Goal: Task Accomplishment & Management: Manage account settings

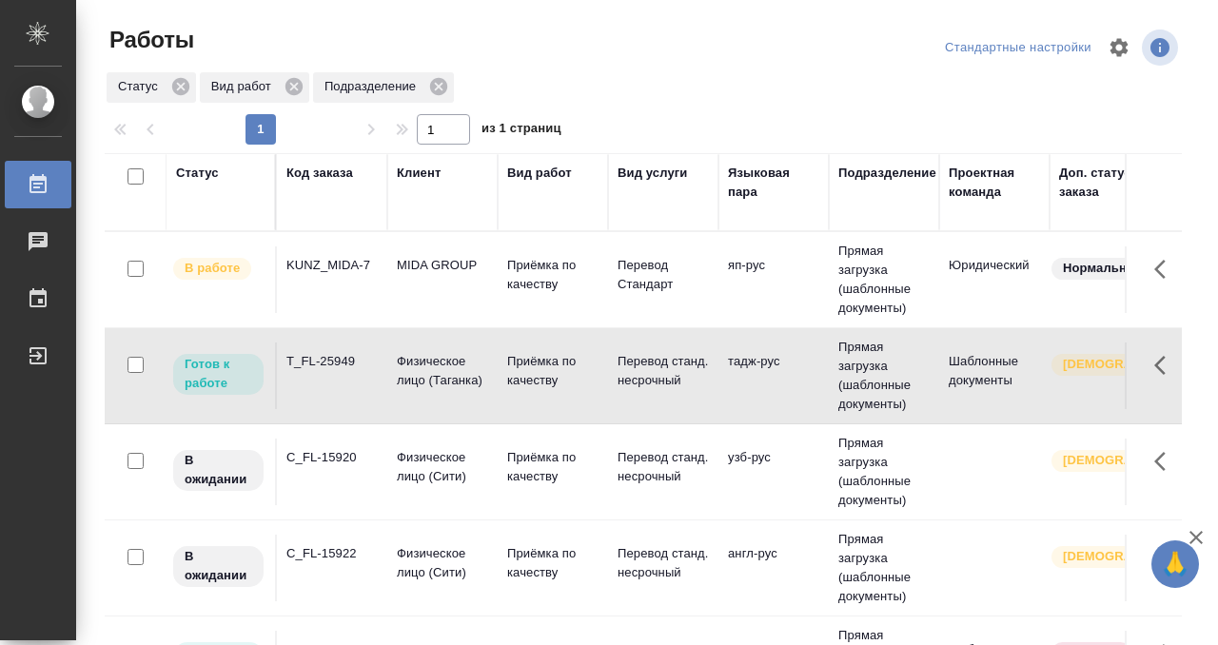
click at [343, 274] on div "KUNZ_MIDA-7" at bounding box center [331, 265] width 91 height 19
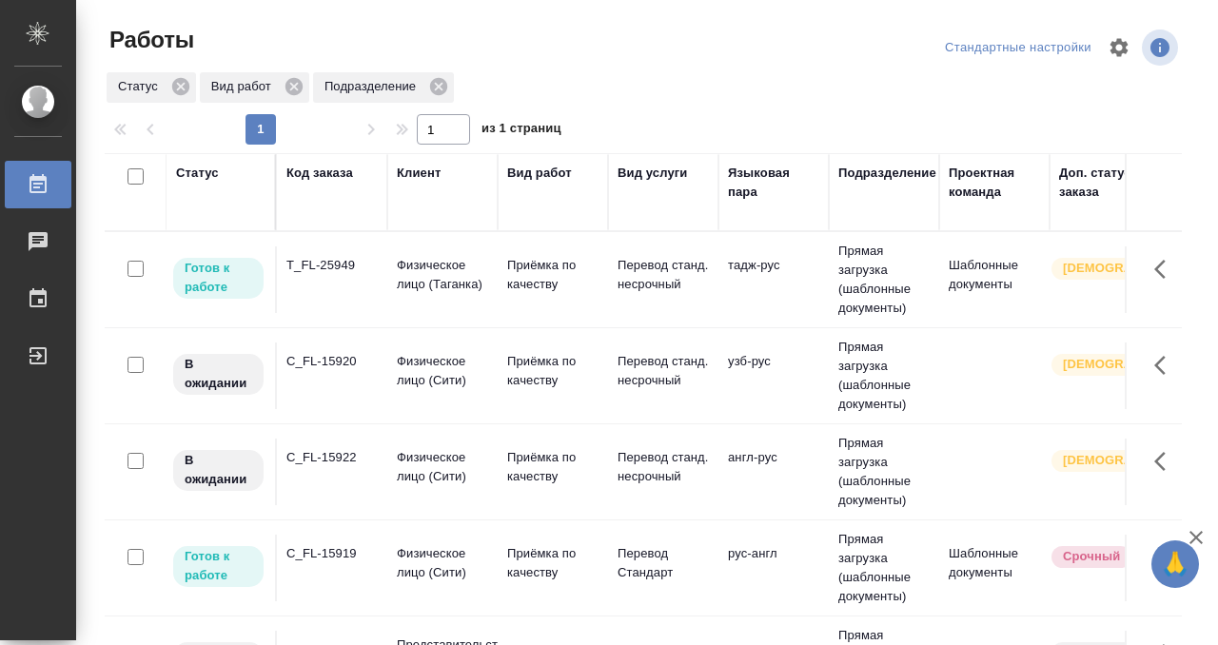
click at [210, 177] on div "Статус" at bounding box center [197, 173] width 43 height 19
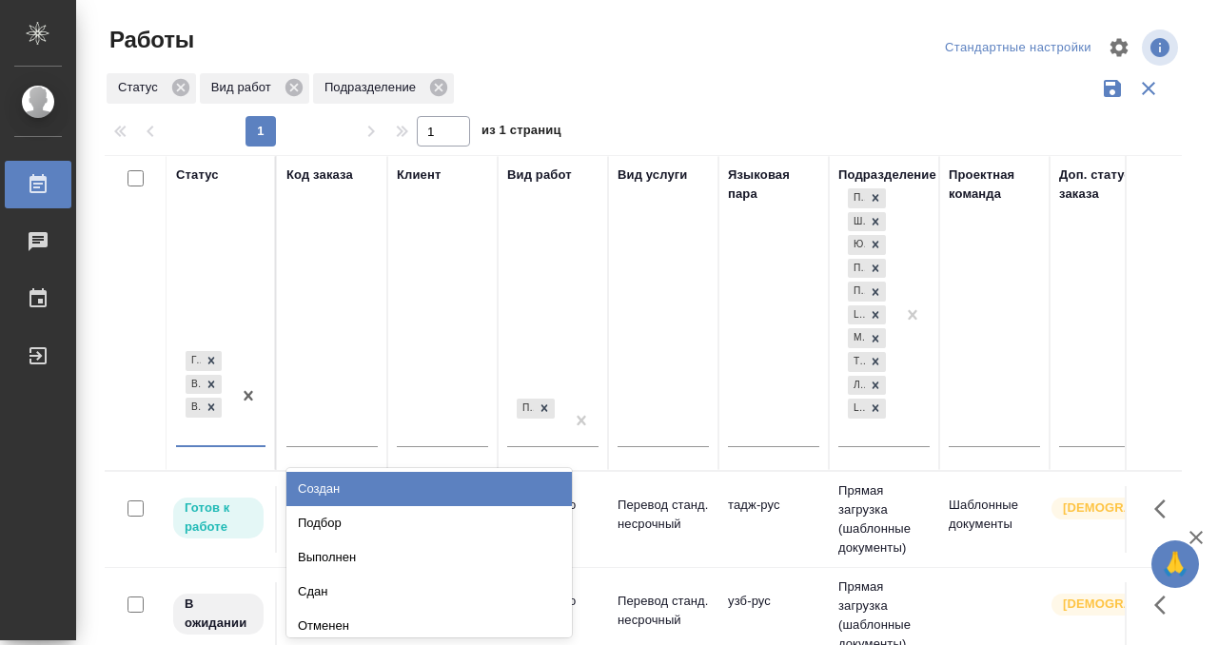
click at [218, 421] on div "Готов к работе В работе В ожидании" at bounding box center [203, 396] width 55 height 98
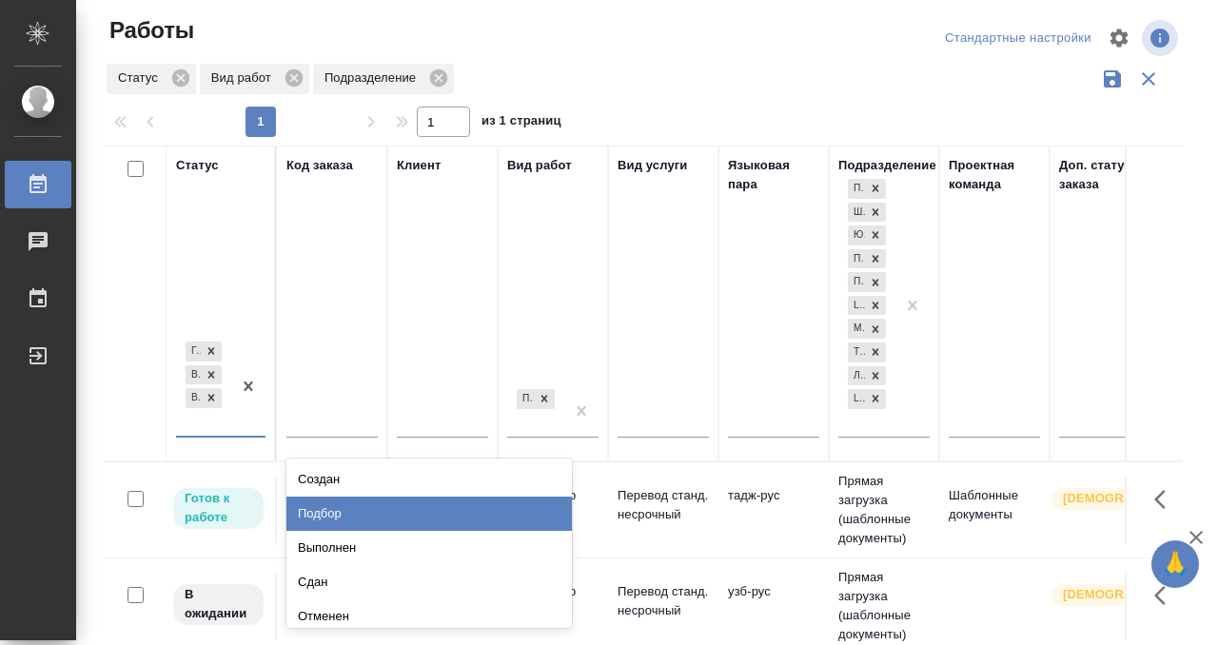
click at [334, 507] on div "Подбор" at bounding box center [428, 514] width 285 height 34
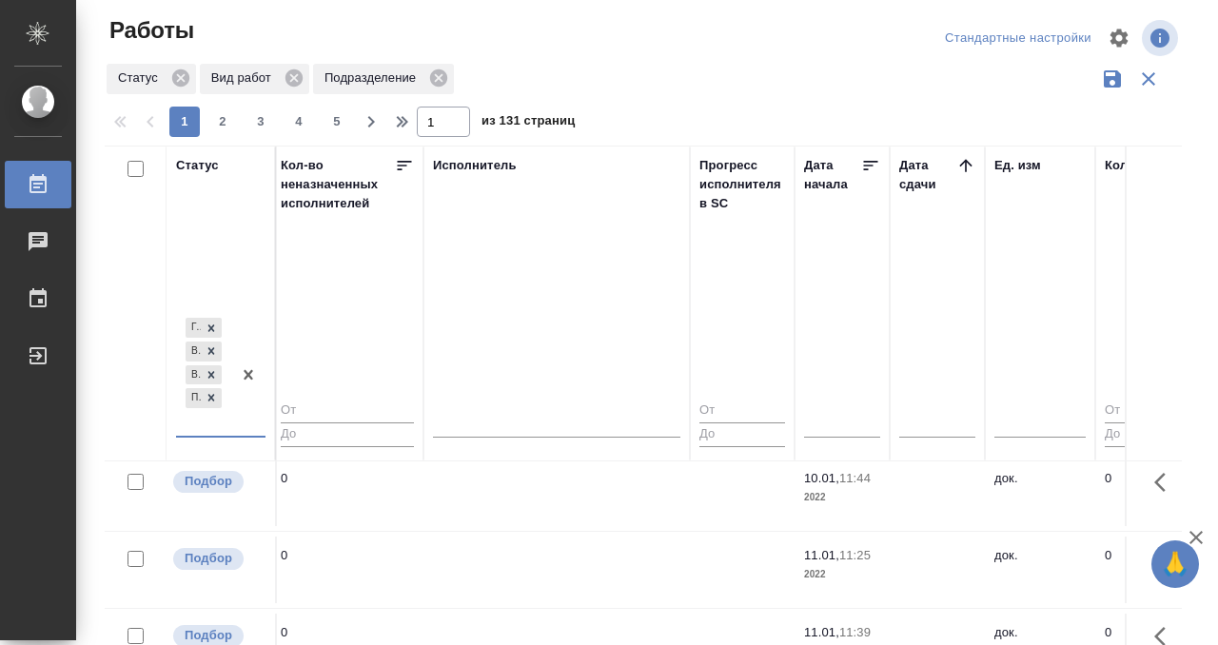
scroll to position [8, 1124]
click at [962, 166] on icon at bounding box center [959, 165] width 19 height 19
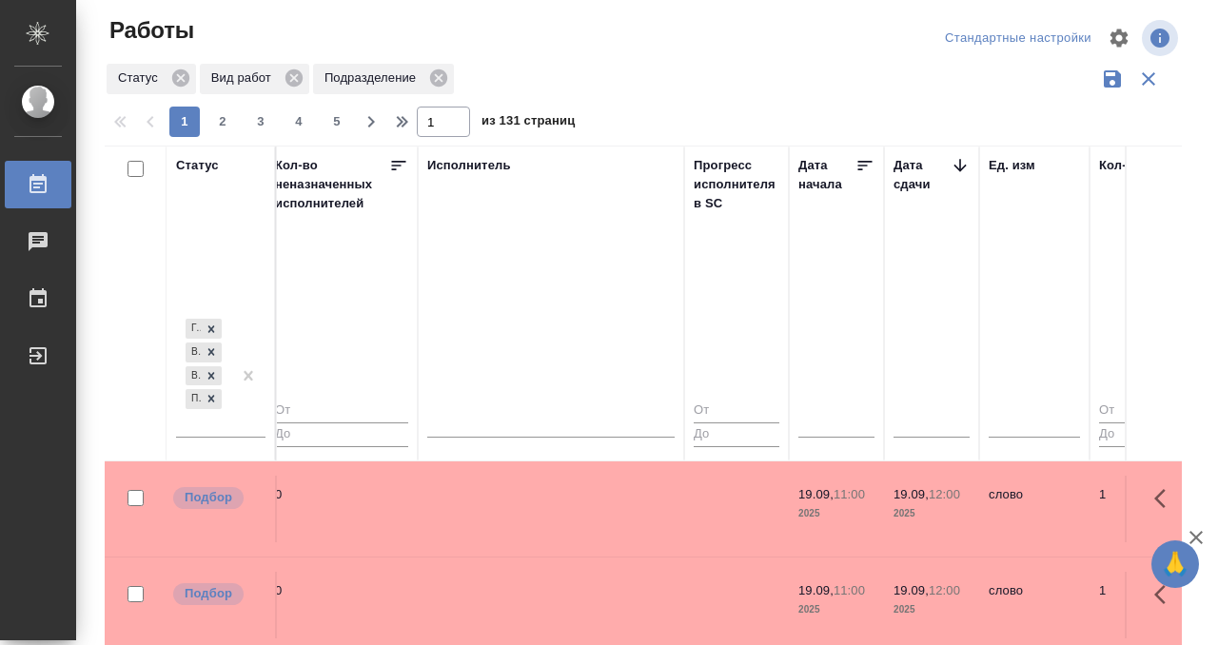
scroll to position [299, 1124]
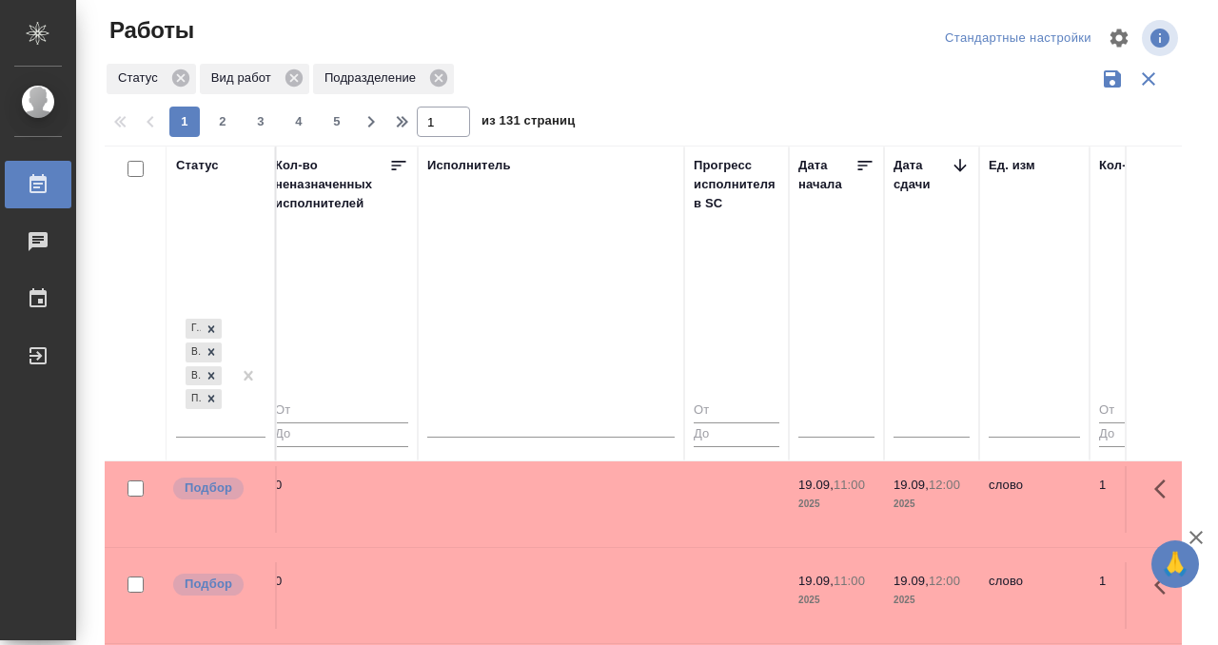
click at [617, 511] on td at bounding box center [551, 499] width 266 height 67
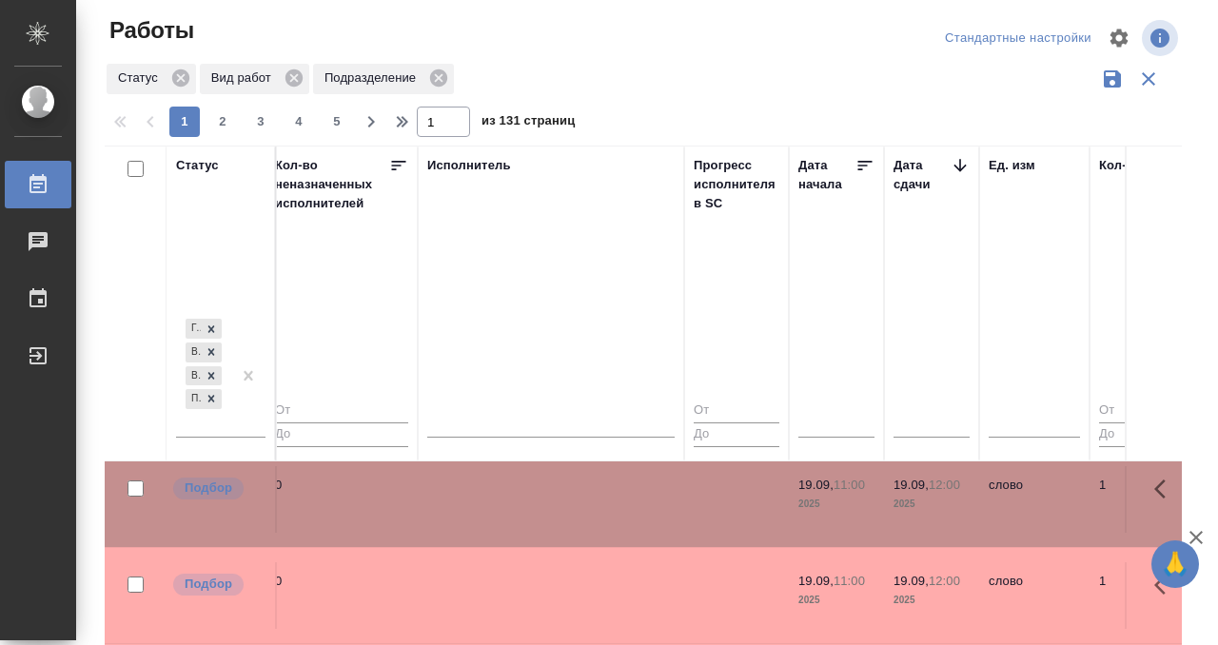
click at [617, 511] on td at bounding box center [551, 499] width 266 height 67
click at [555, 584] on td at bounding box center [551, 595] width 266 height 67
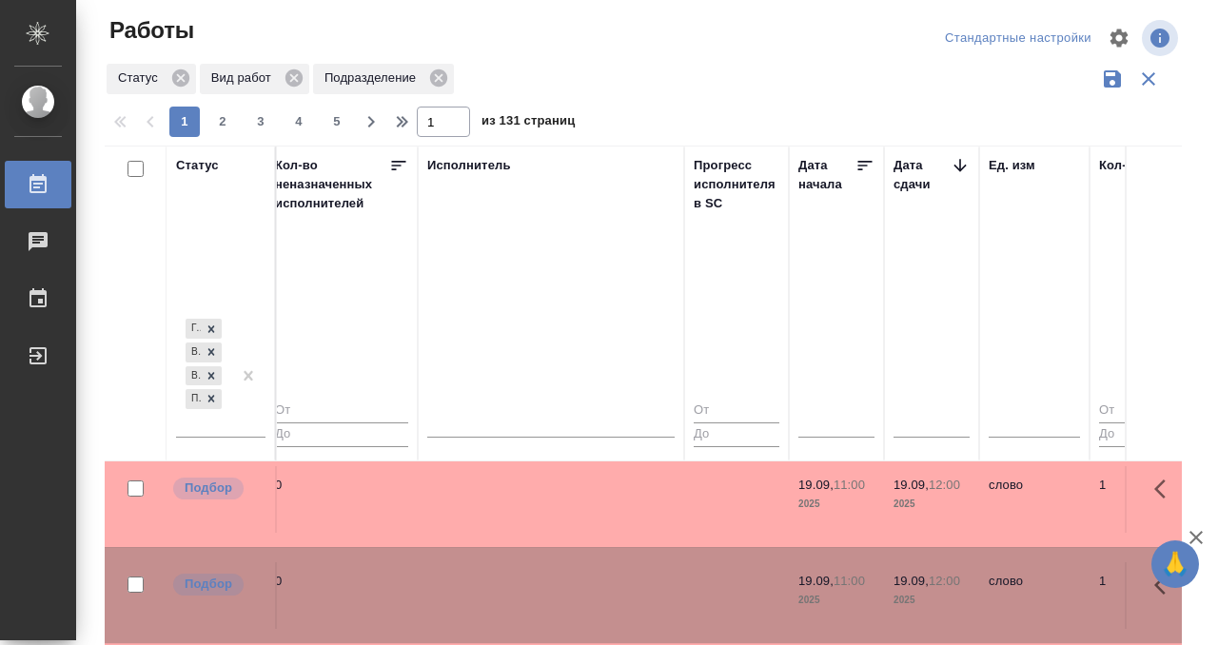
click at [555, 584] on td at bounding box center [551, 595] width 266 height 67
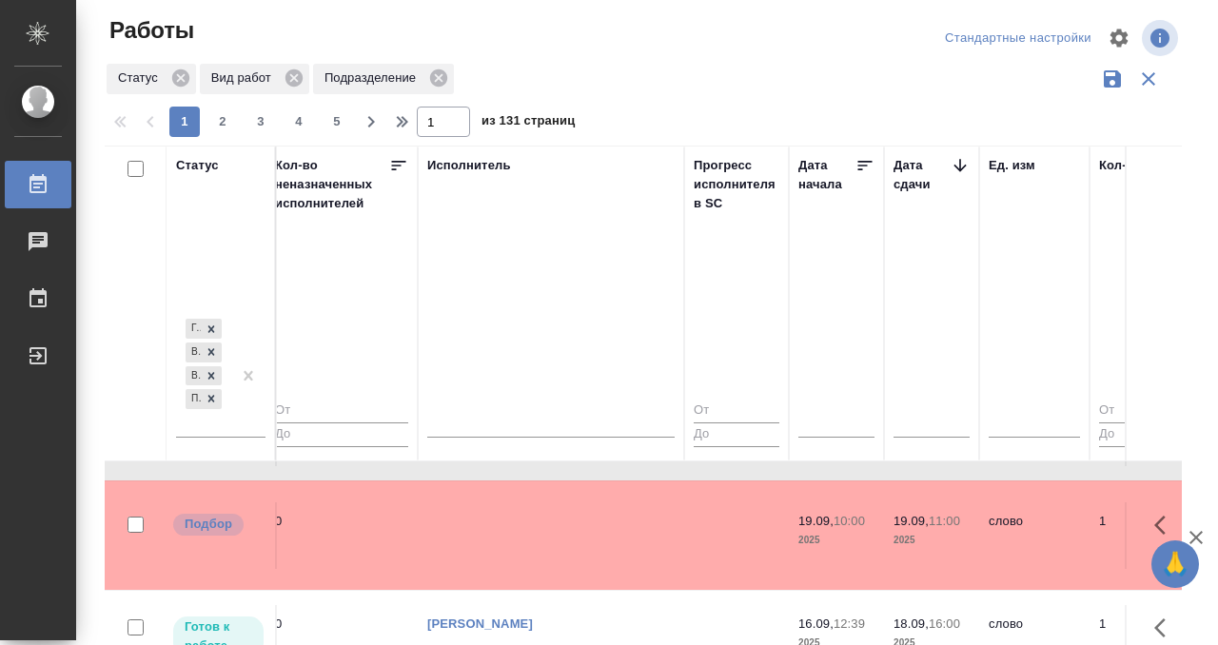
scroll to position [584, 1124]
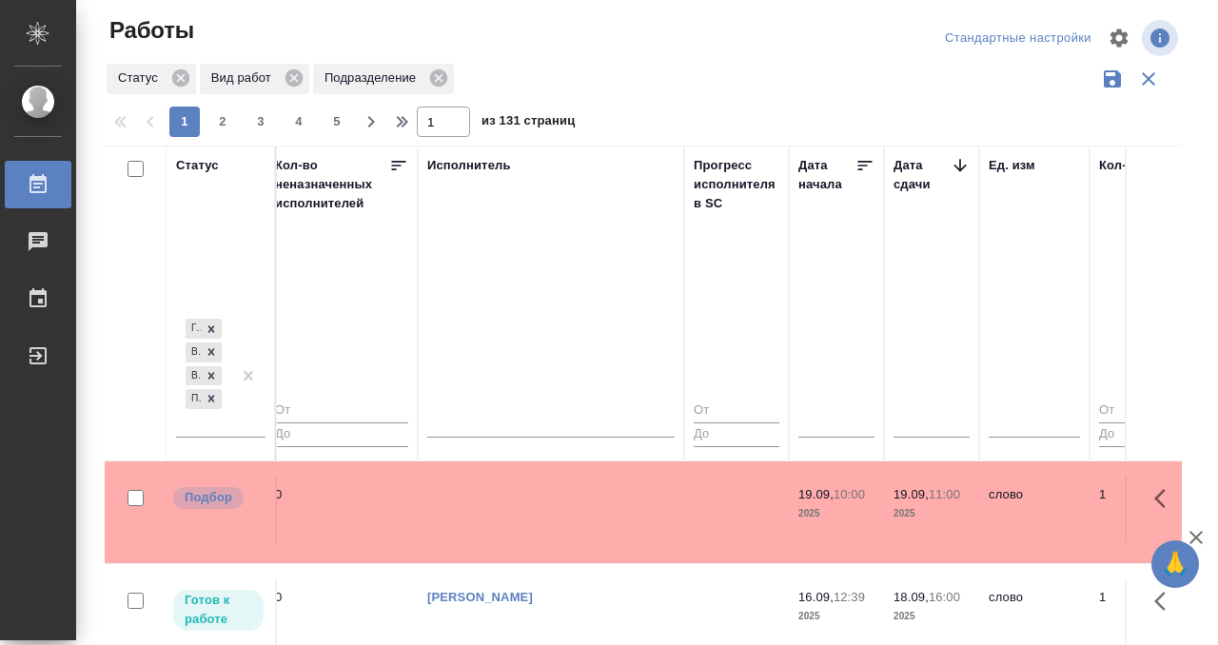
click at [602, 521] on td at bounding box center [551, 509] width 266 height 67
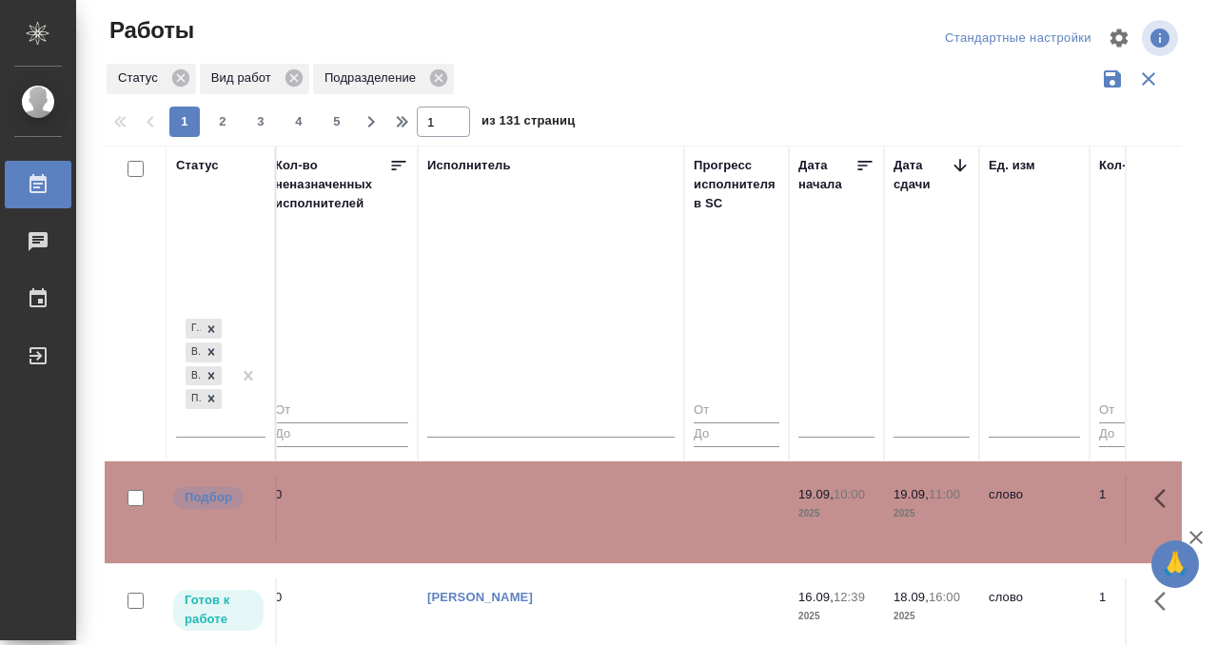
click at [602, 521] on td at bounding box center [551, 509] width 266 height 67
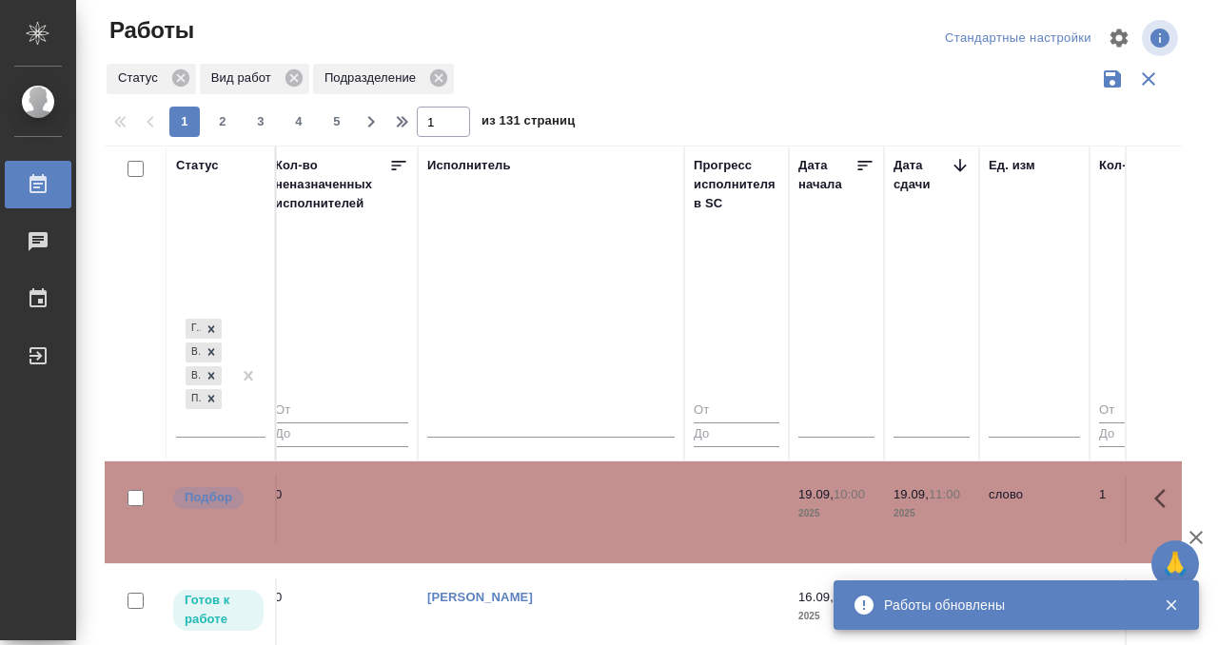
scroll to position [735, 1124]
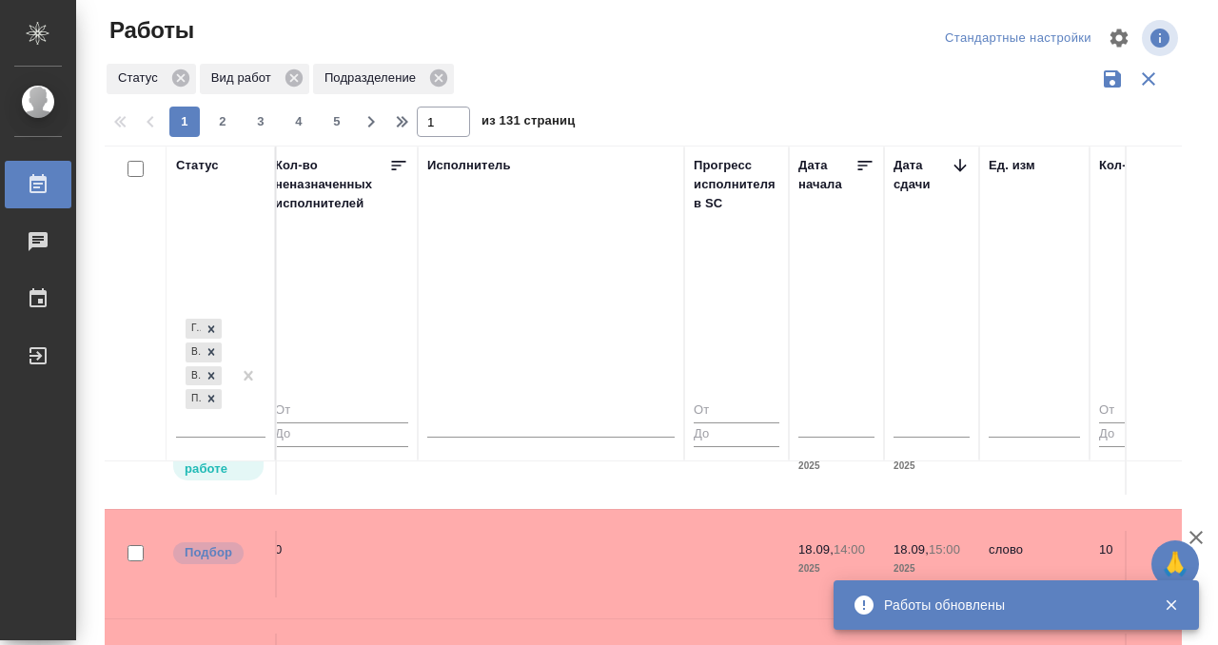
click at [578, 536] on td at bounding box center [551, 564] width 266 height 67
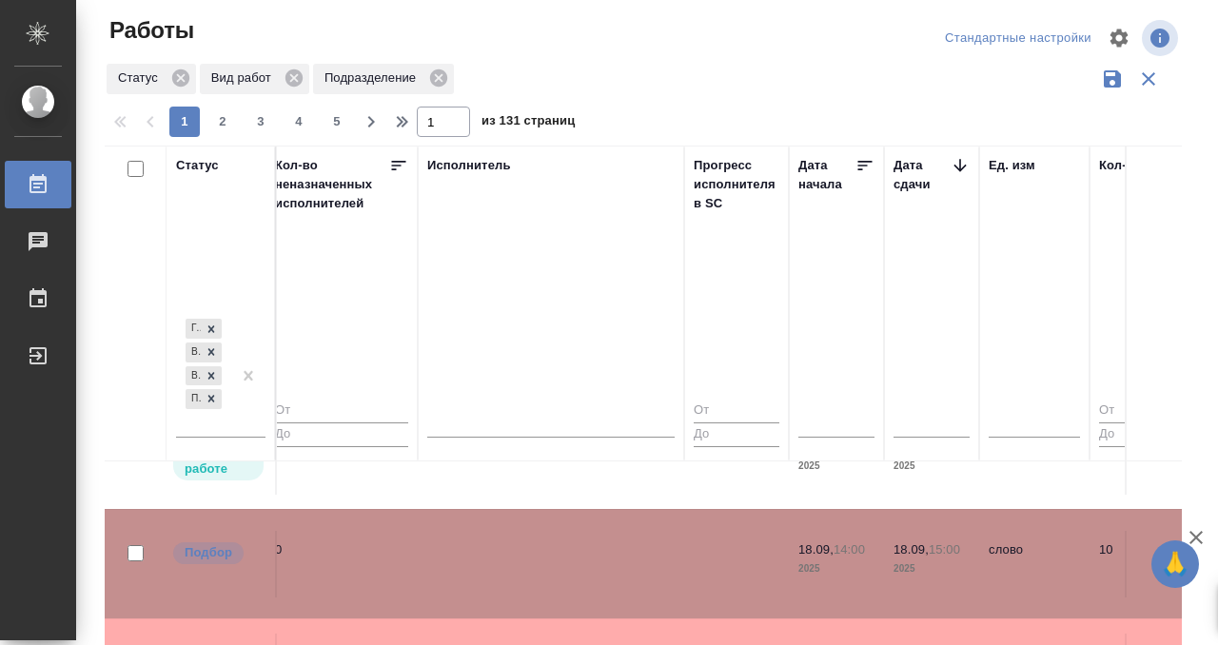
scroll to position [753, 1124]
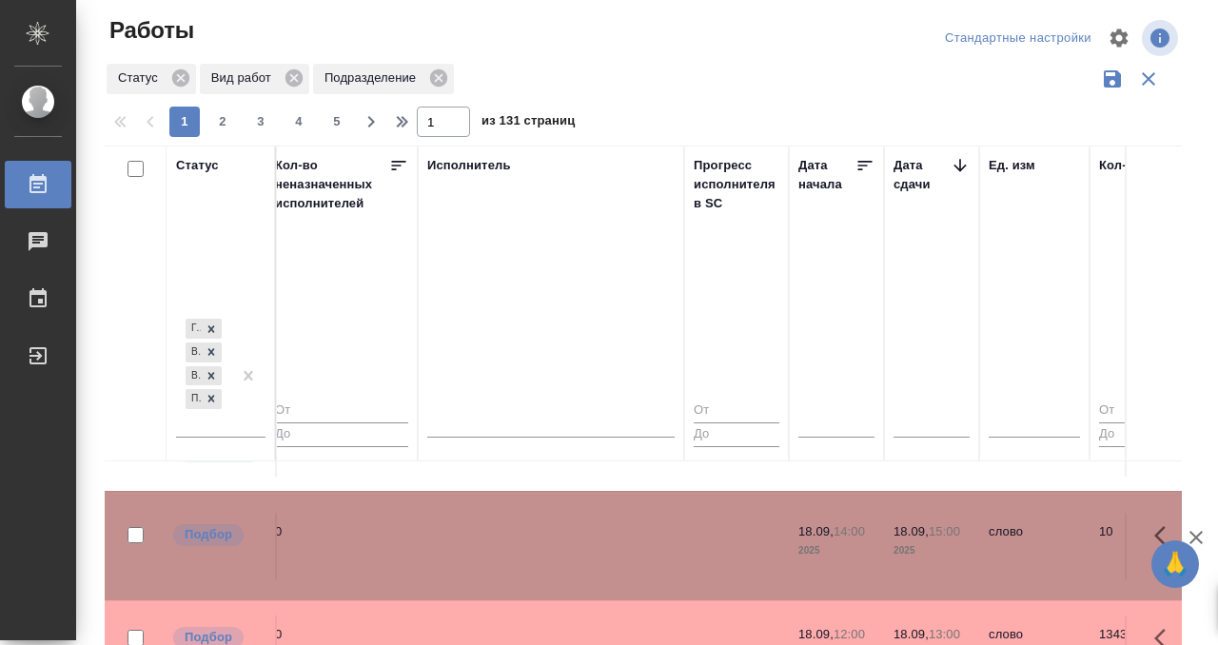
click at [574, 539] on td at bounding box center [551, 546] width 266 height 67
click at [573, 539] on td at bounding box center [551, 546] width 266 height 67
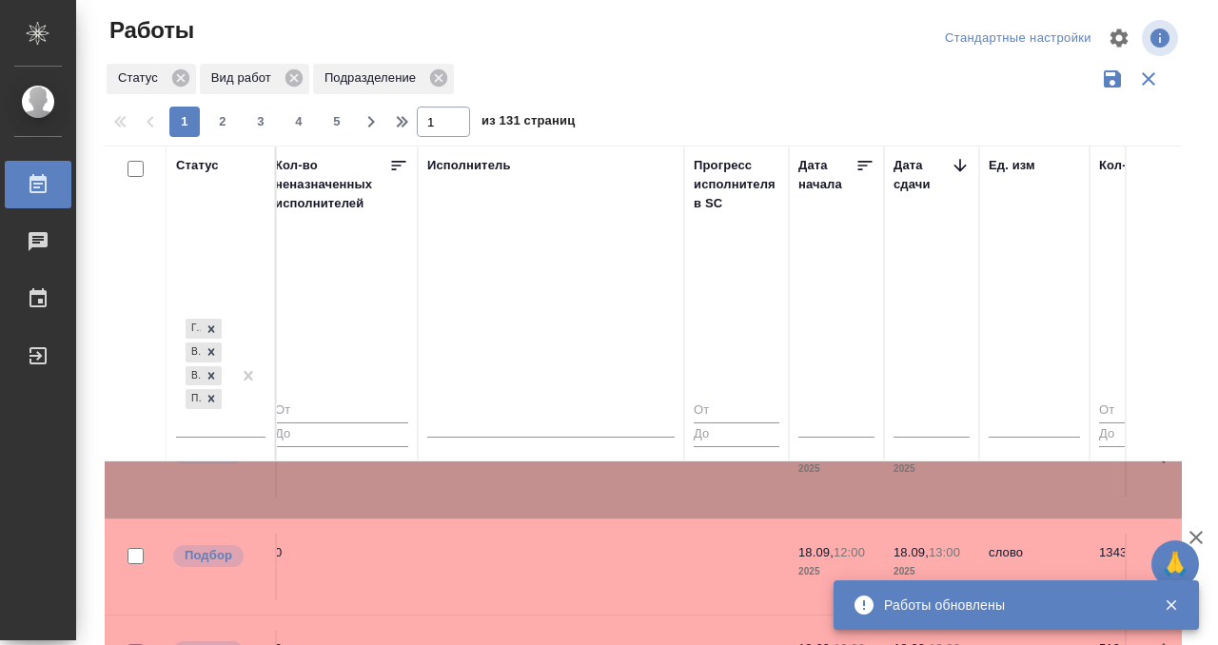
click at [651, 534] on td at bounding box center [551, 567] width 266 height 67
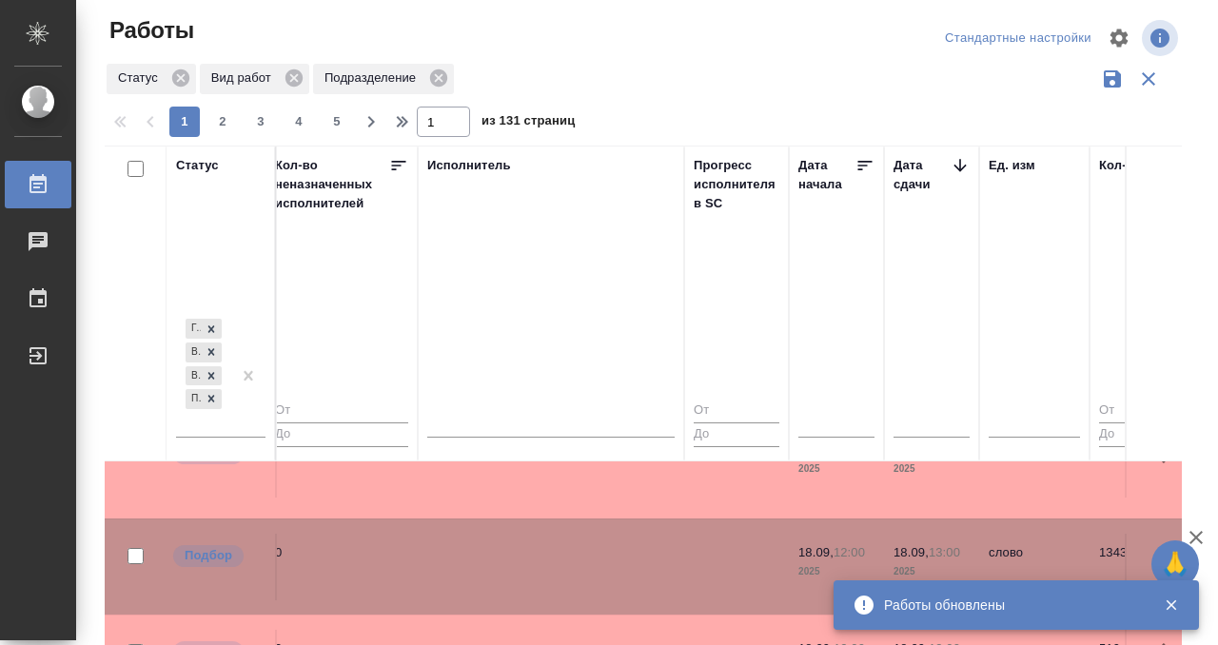
click at [651, 534] on td at bounding box center [551, 567] width 266 height 67
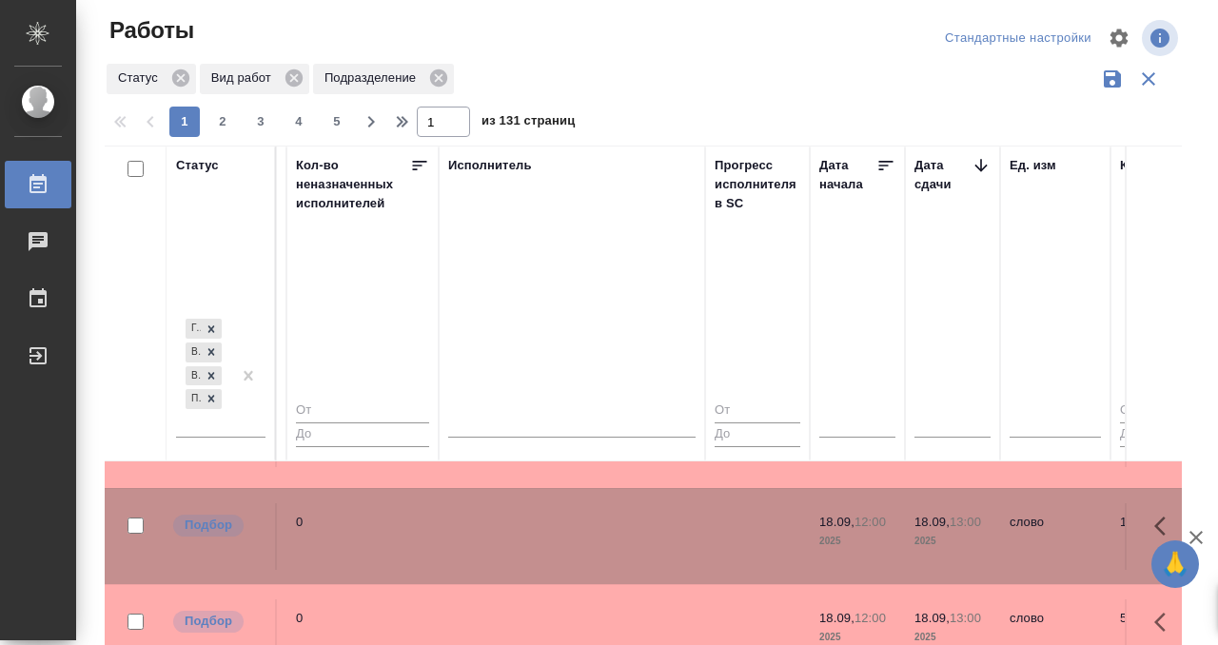
click at [651, 519] on td at bounding box center [572, 536] width 266 height 67
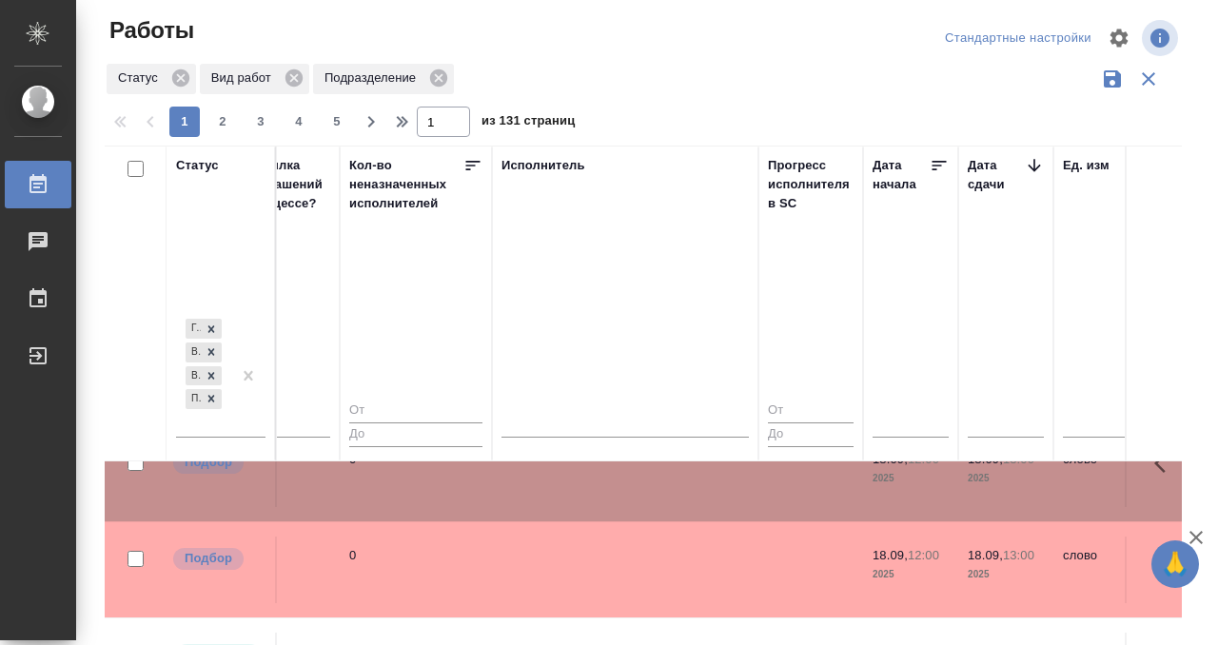
scroll to position [928, 987]
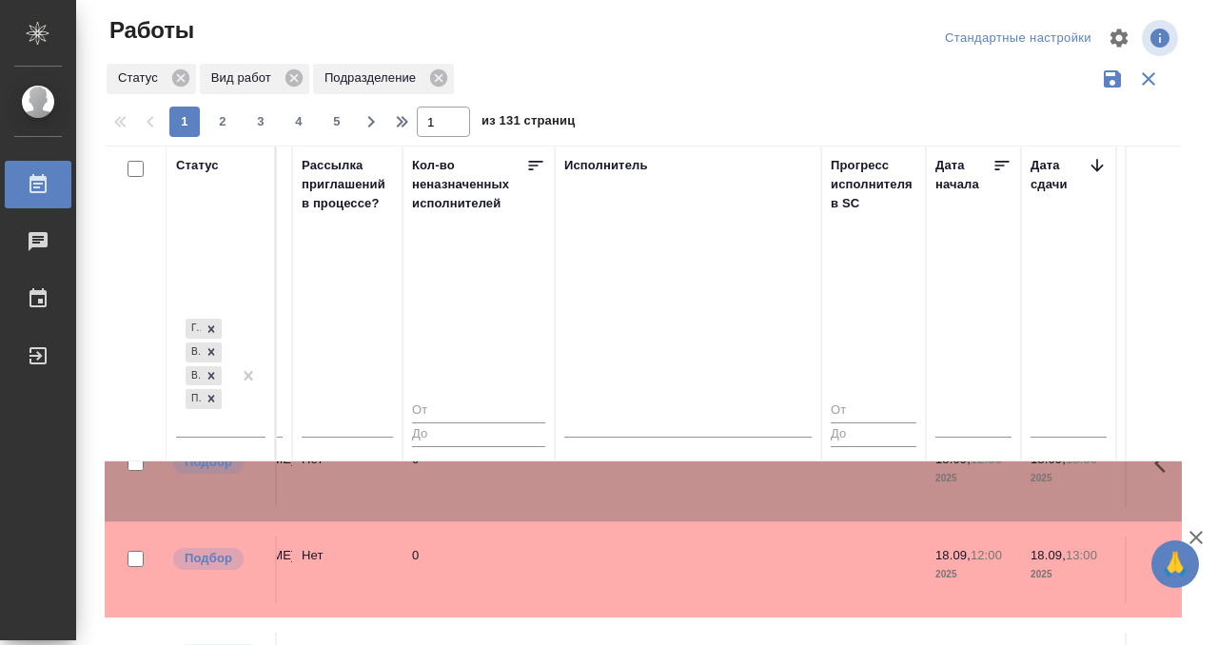
click at [611, 570] on td at bounding box center [688, 570] width 266 height 67
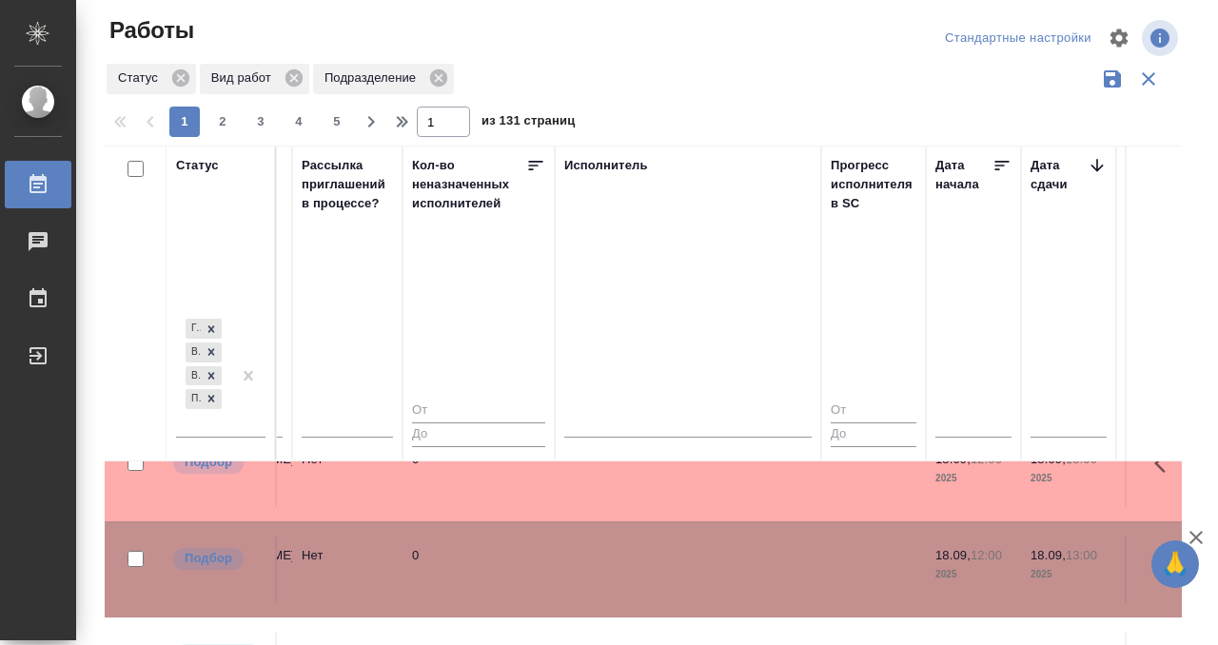
click at [611, 570] on td at bounding box center [688, 570] width 266 height 67
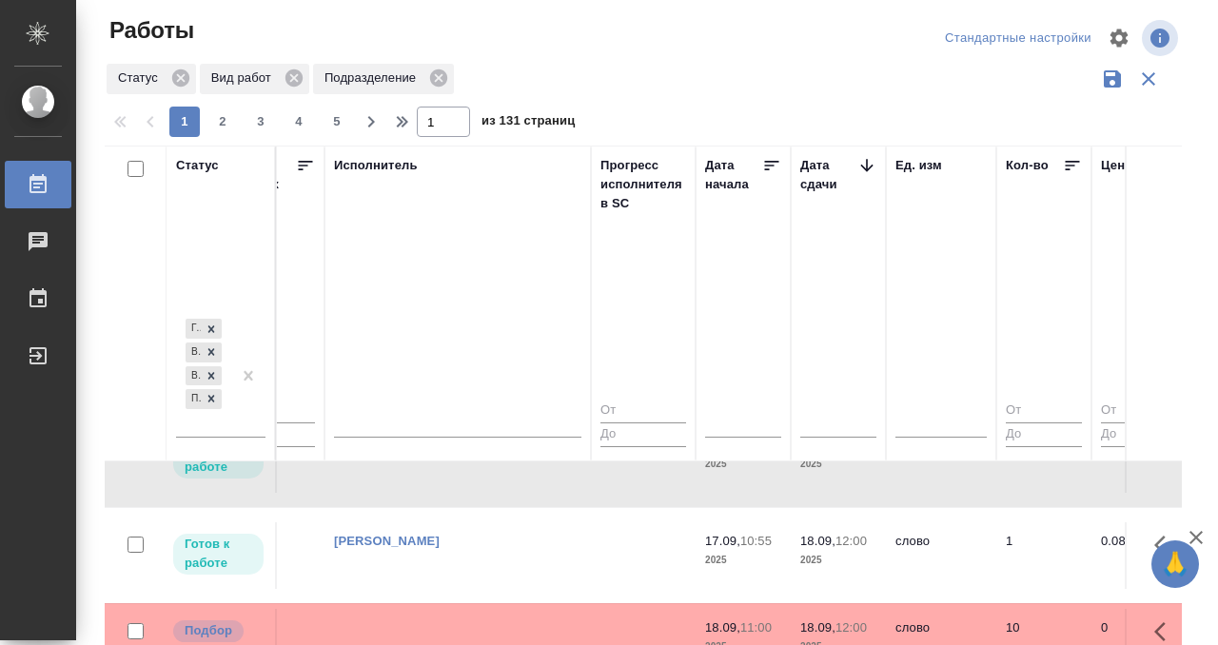
scroll to position [766, 1217]
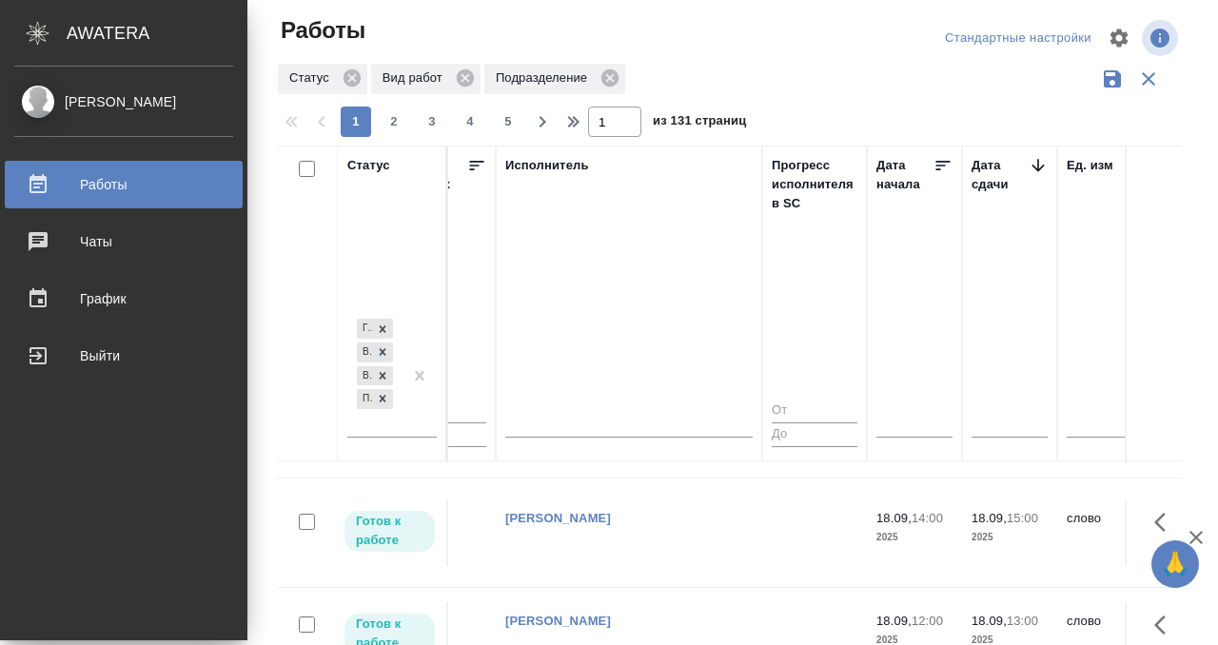
click at [49, 176] on icon at bounding box center [38, 184] width 23 height 23
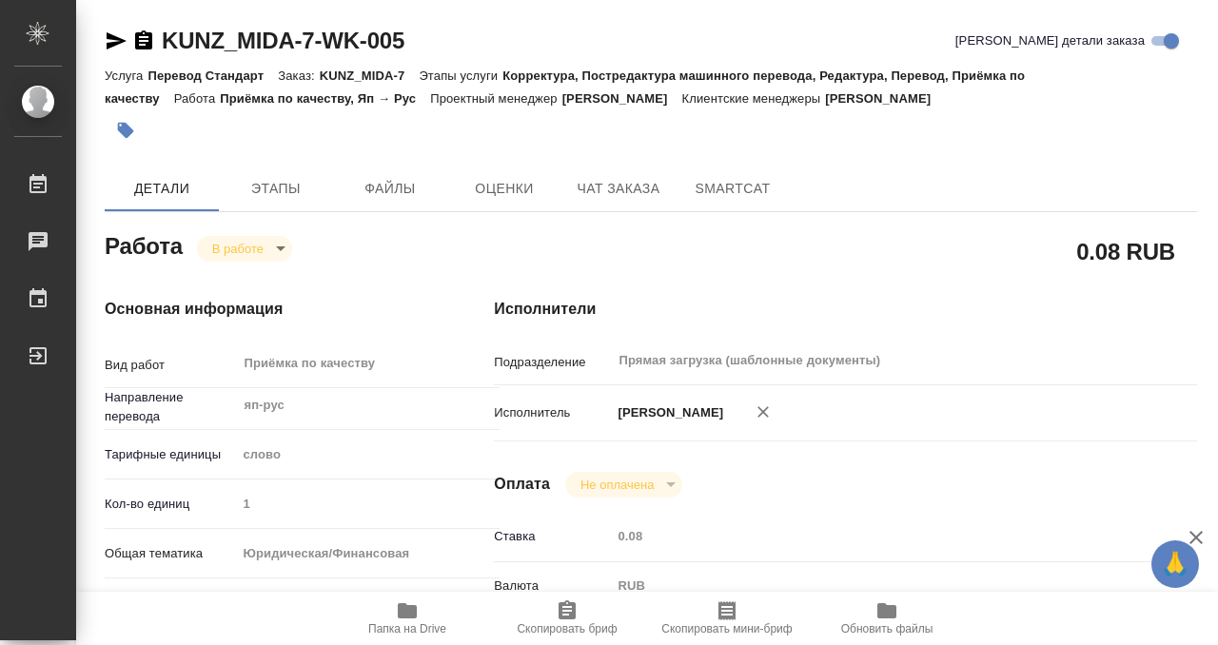
scroll to position [1016, 0]
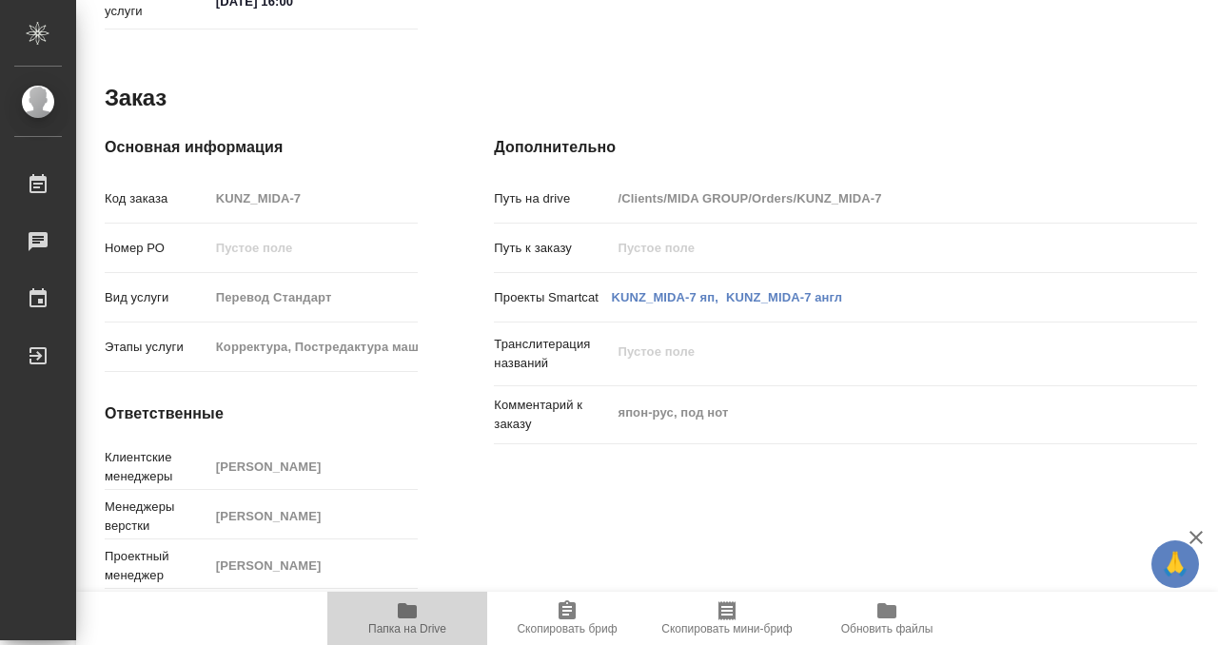
click at [406, 611] on icon "button" at bounding box center [407, 610] width 19 height 15
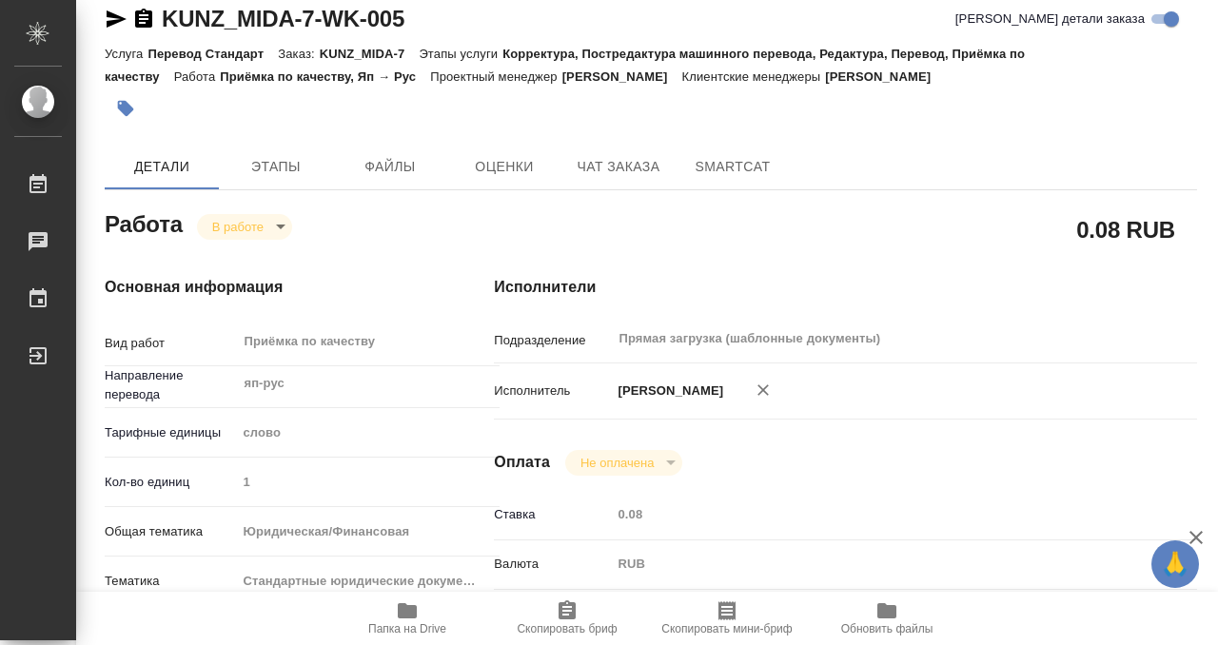
scroll to position [0, 0]
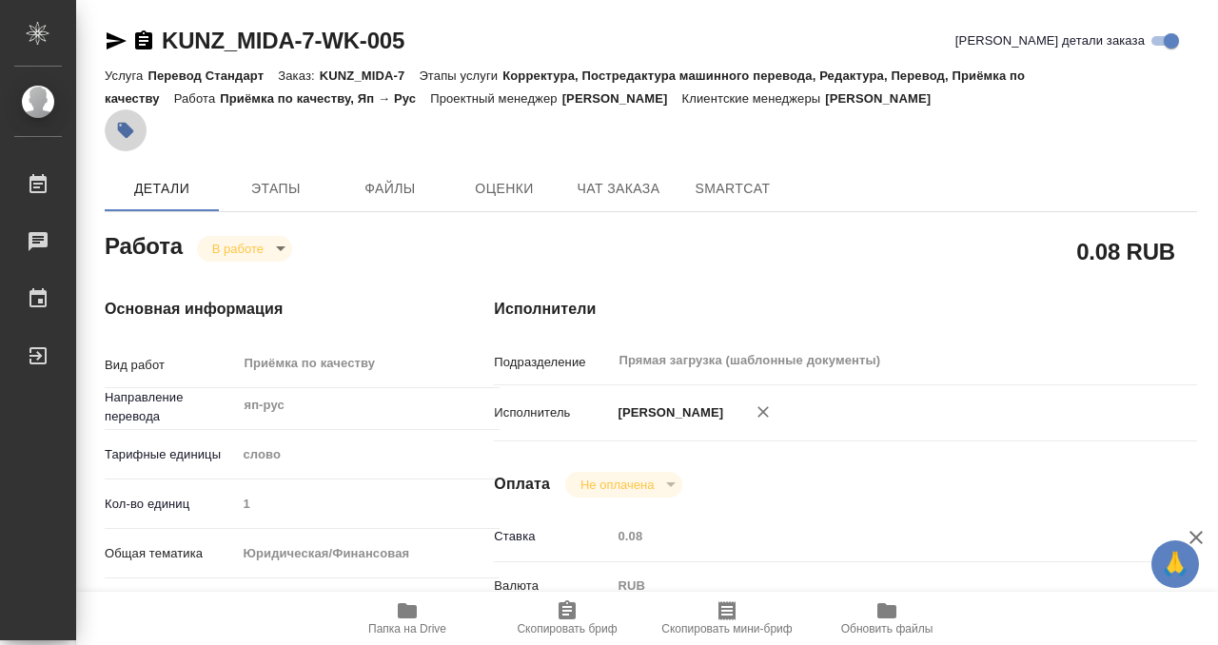
click at [127, 127] on icon "button" at bounding box center [126, 131] width 16 height 16
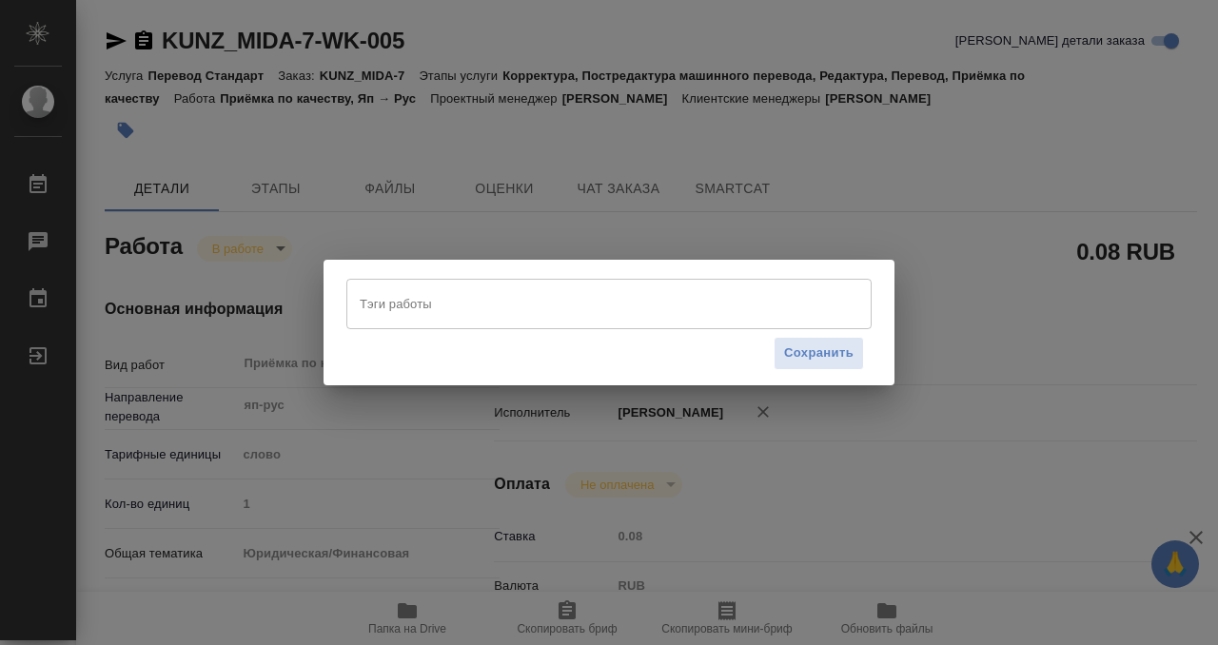
click at [382, 315] on input "Тэги работы" at bounding box center [591, 303] width 472 height 32
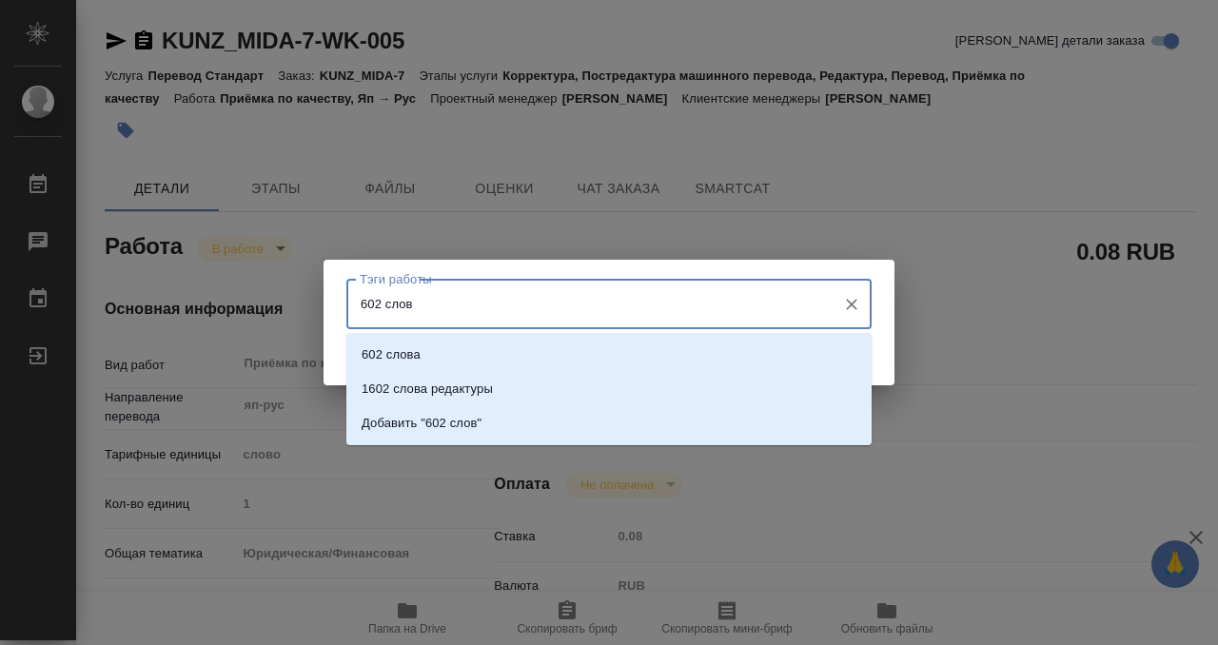
type input "602 слова"
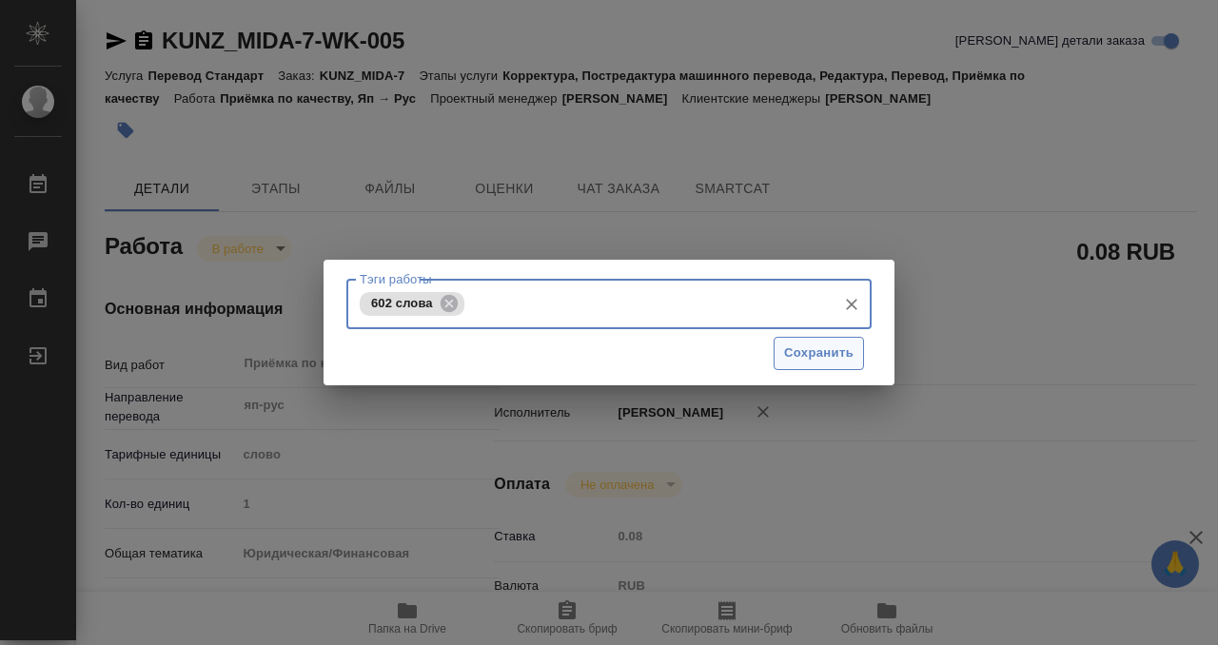
click at [789, 352] on span "Сохранить" at bounding box center [818, 354] width 69 height 22
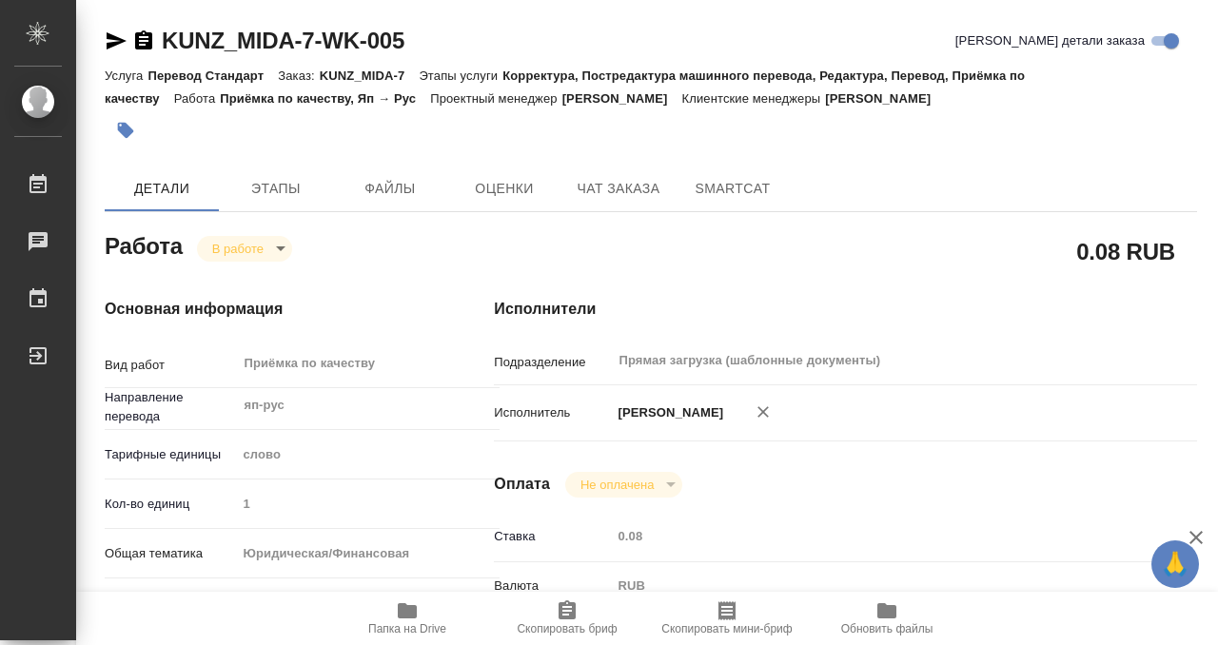
type input "inProgress"
type input "яп-рус"
type input "5a8b1489cc6b4906c91bfd90"
type input "1"
type input "yr-fn"
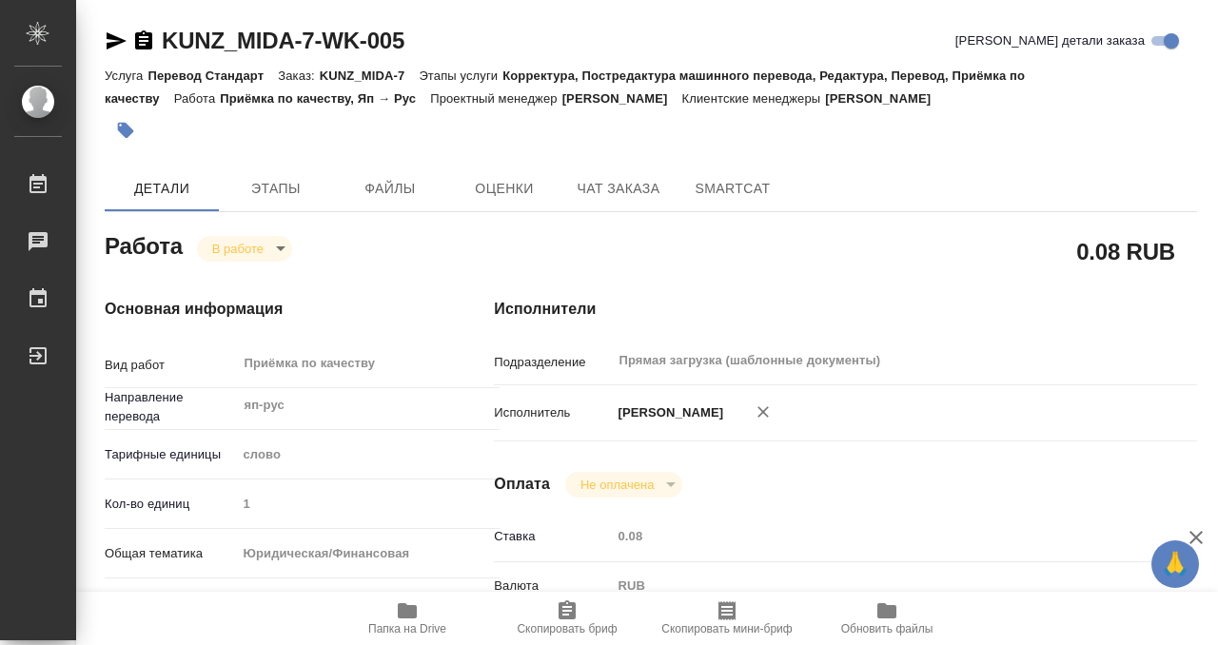
type input "5f647205b73bc97568ca66bf"
checkbox input "true"
type input "15.09.2025 15:28"
type input "17.09.2025 13:18"
type input "17.09.2025 15:00"
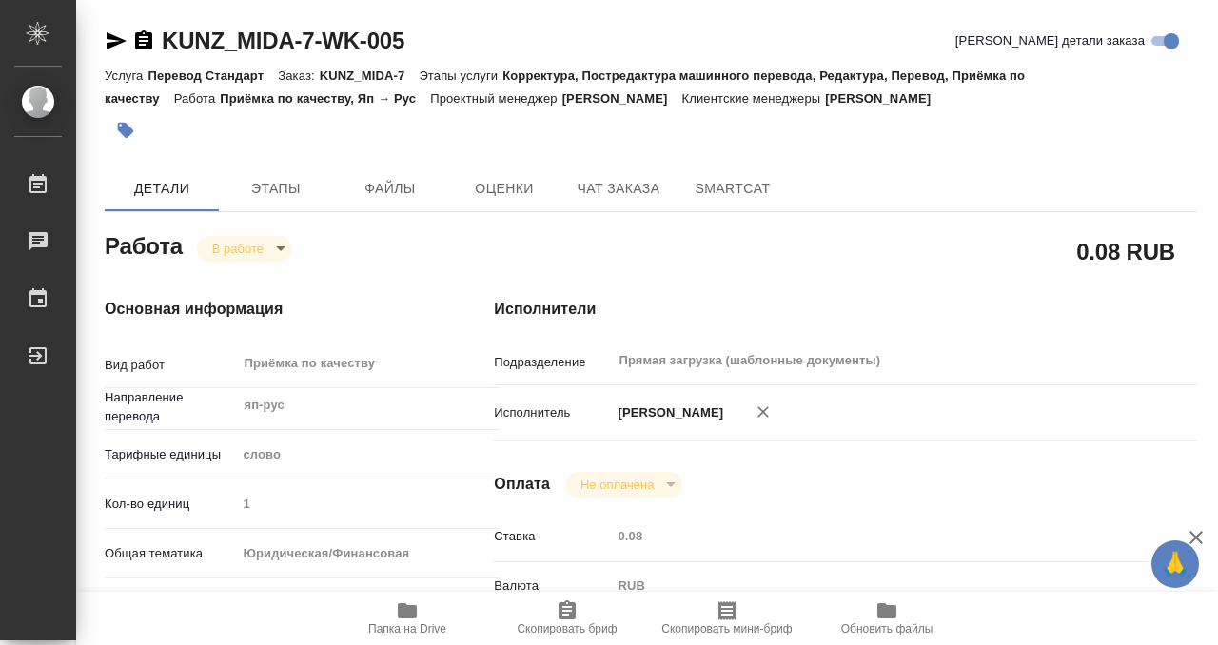
type input "17.09.2025 16:00"
type input "Прямая загрузка (шаблонные документы)"
type input "notPayed"
type input "0.08"
type input "RUB"
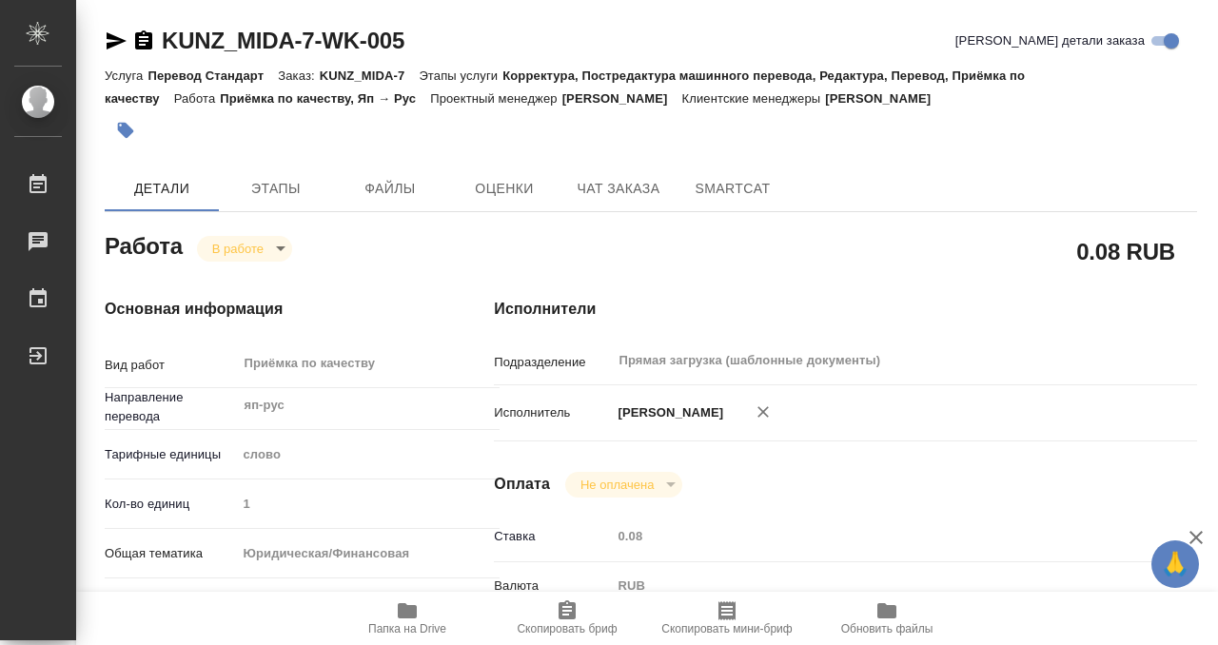
type input "Кобзева Елизавета"
type input "KUNZ_MIDA-7"
type input "Перевод Стандарт"
type input "Корректура, Постредактура машинного перевода, Редактура, Перевод, Приёмка по ка…"
type input "Веселова Юлия"
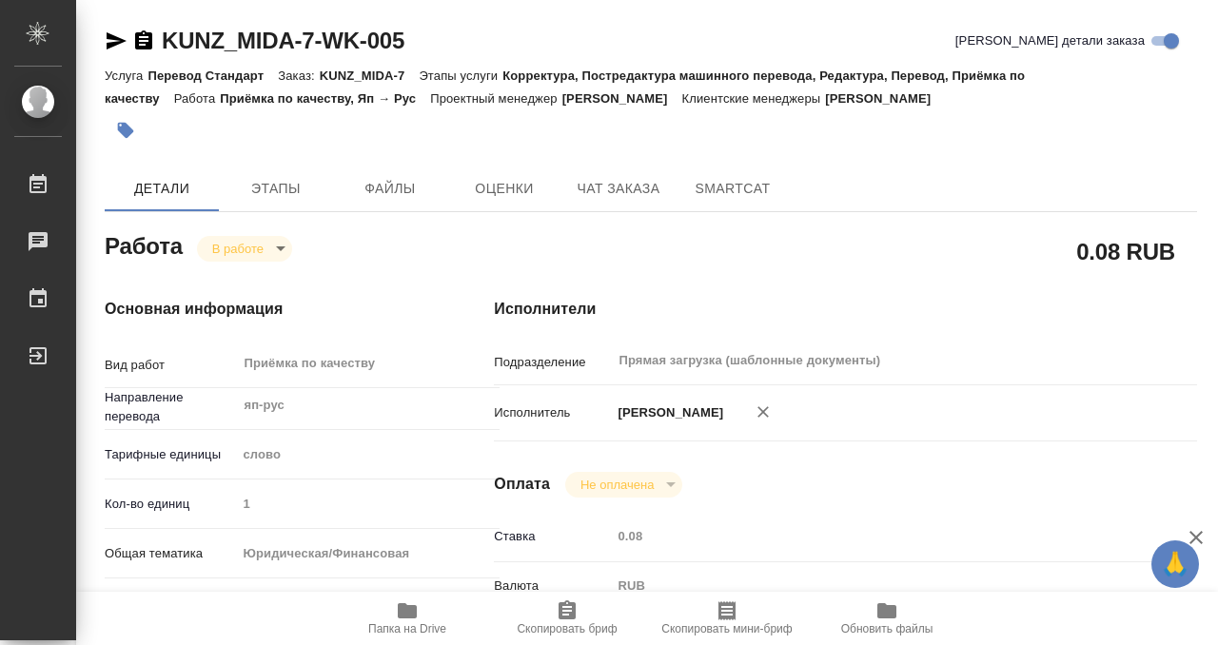
type input "Оксютович Ирина"
type input "/Clients/MIDA GROUP/Orders/KUNZ_MIDA-7"
click at [255, 245] on body "🙏 .cls-1 fill:#fff; AWATERA Kobzeva Elizaveta Работы 0 Чаты График Выйти KUNZ_M…" at bounding box center [609, 322] width 1218 height 645
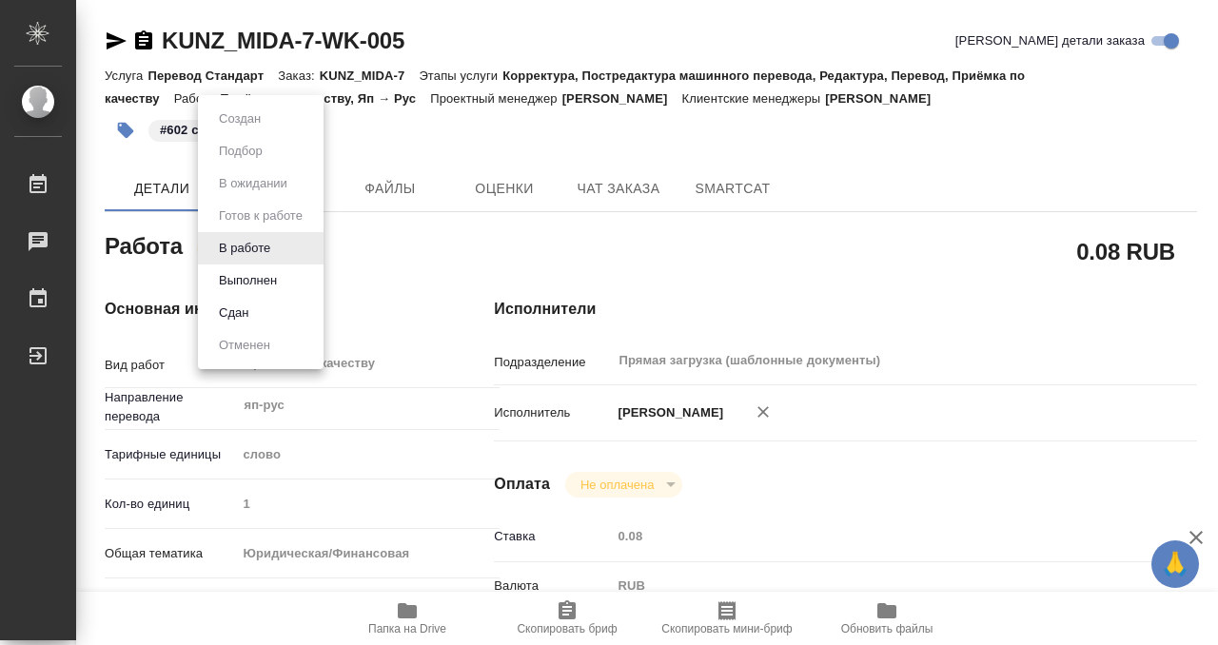
click at [265, 275] on button "Выполнен" at bounding box center [247, 280] width 69 height 21
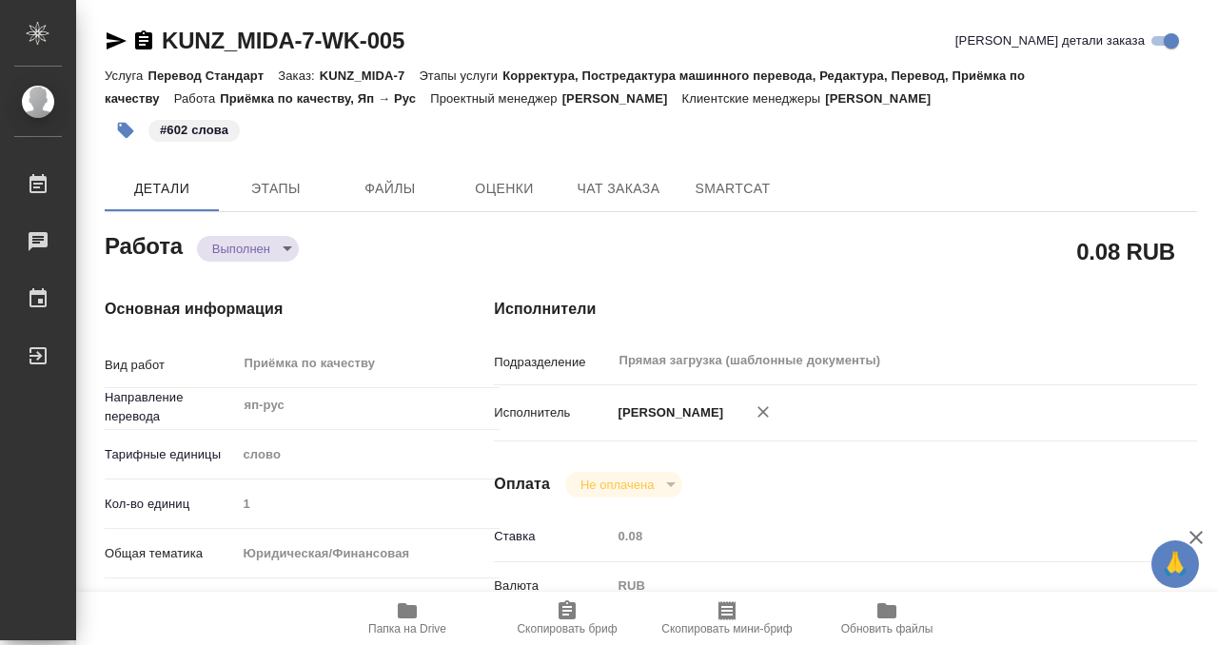
type textarea "x"
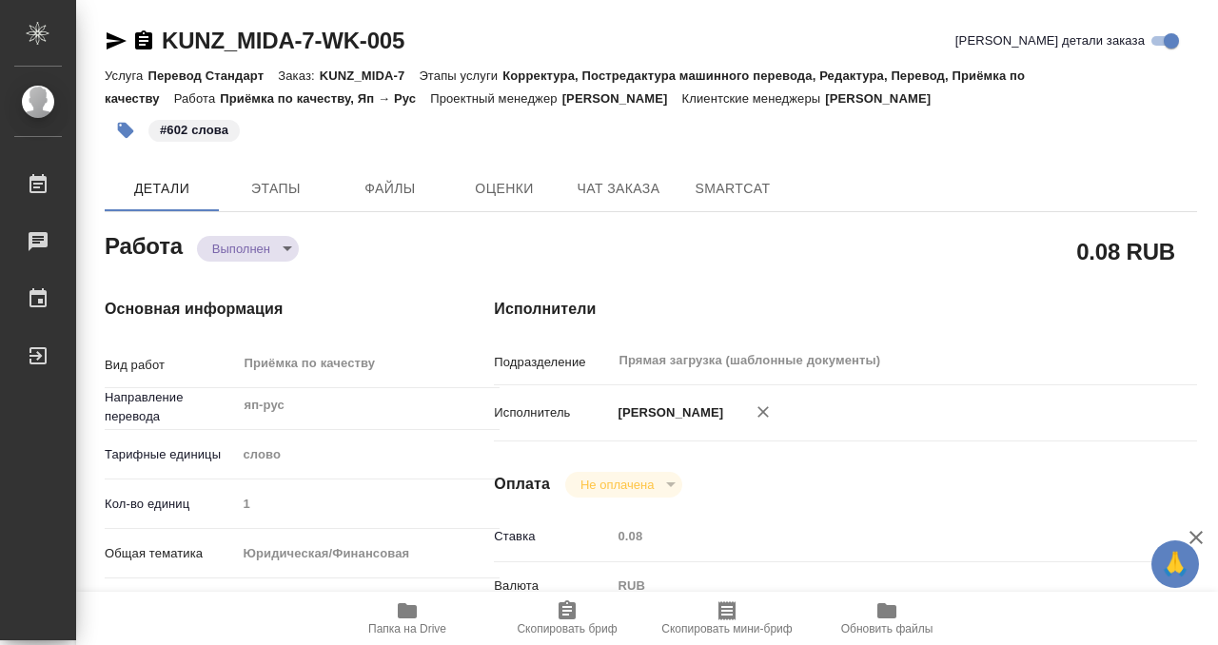
type textarea "x"
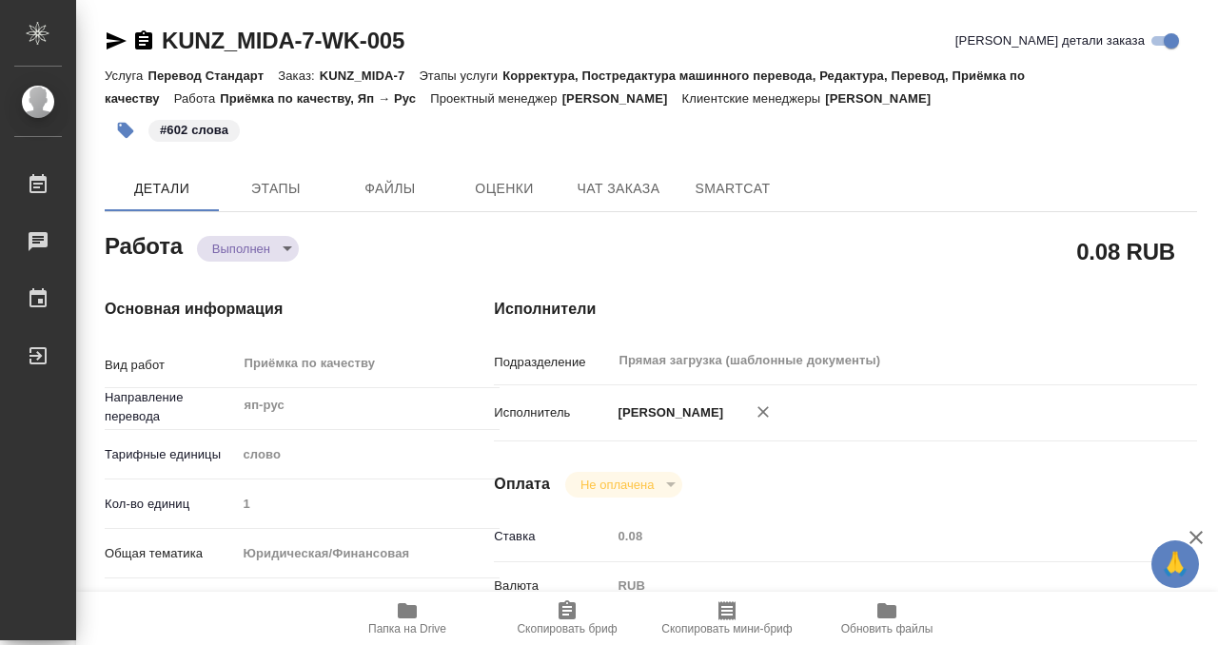
type textarea "x"
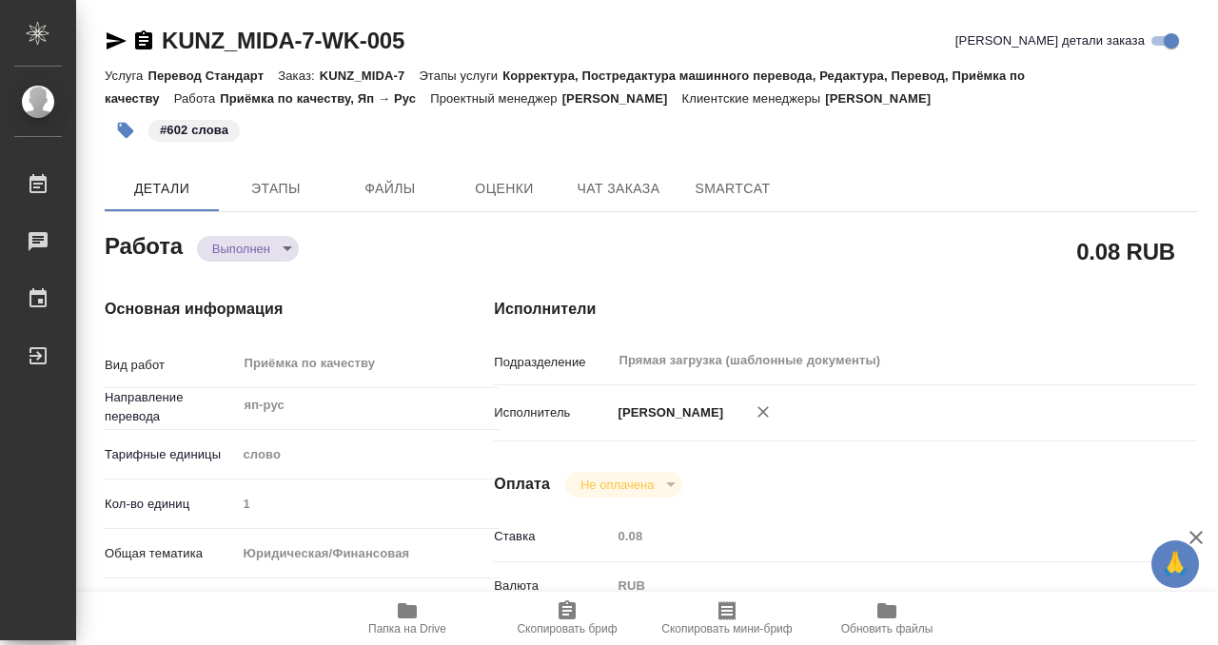
click at [148, 43] on icon "button" at bounding box center [143, 39] width 17 height 19
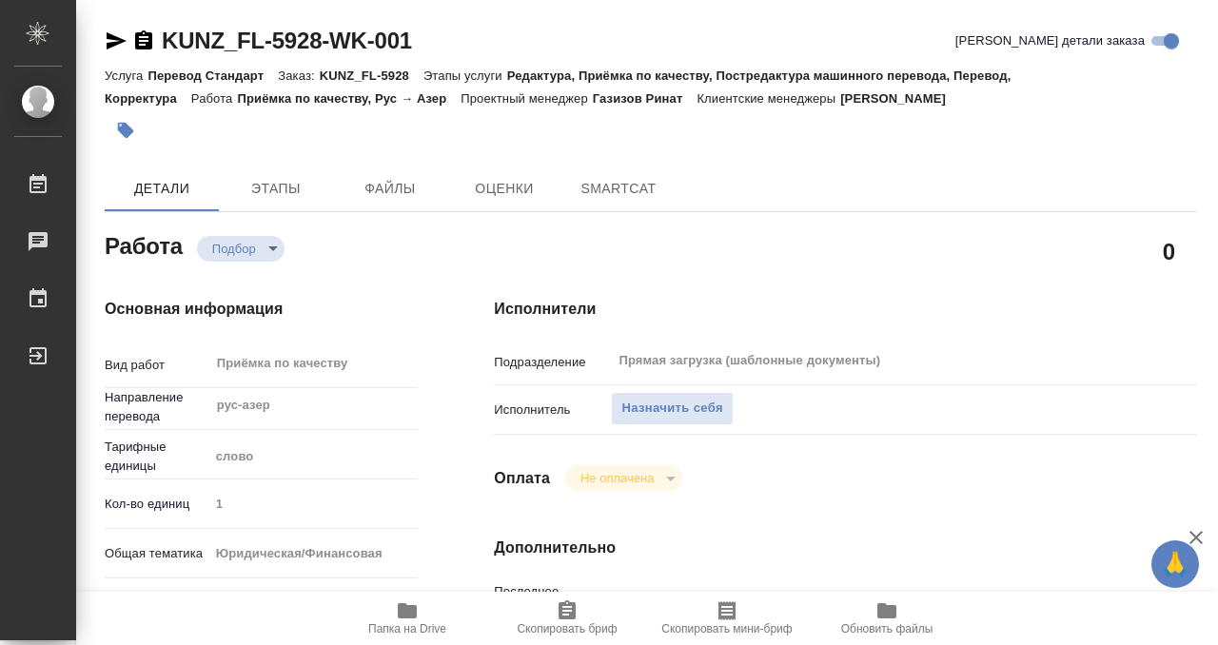
type textarea "x"
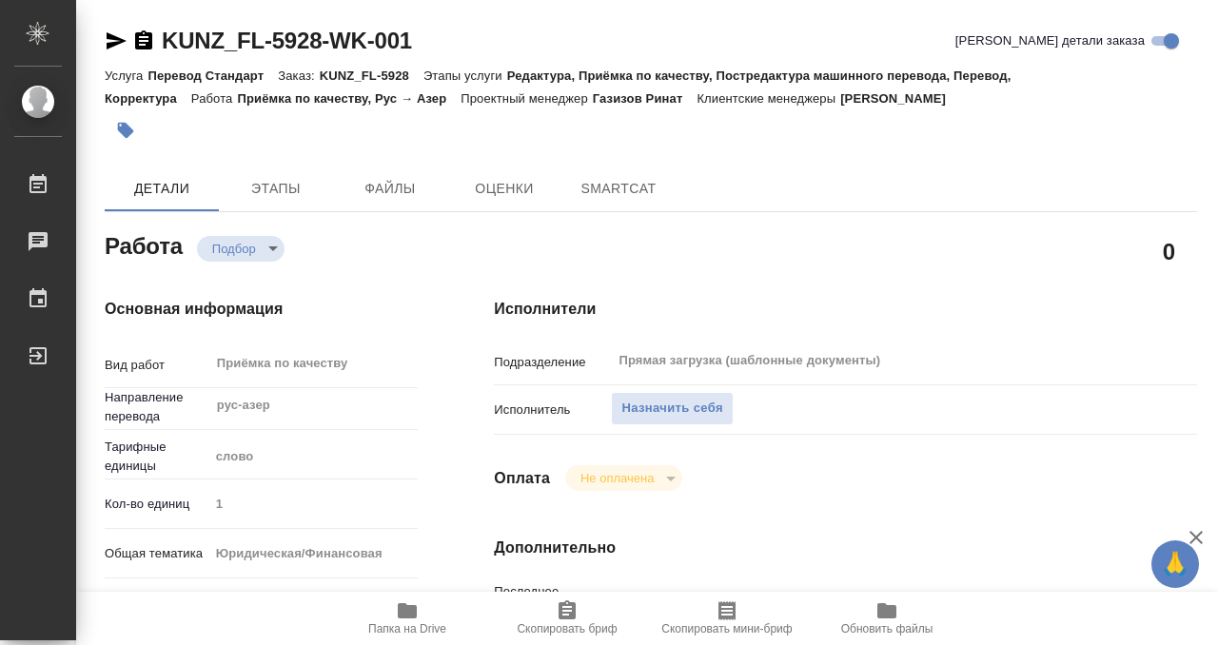
type textarea "x"
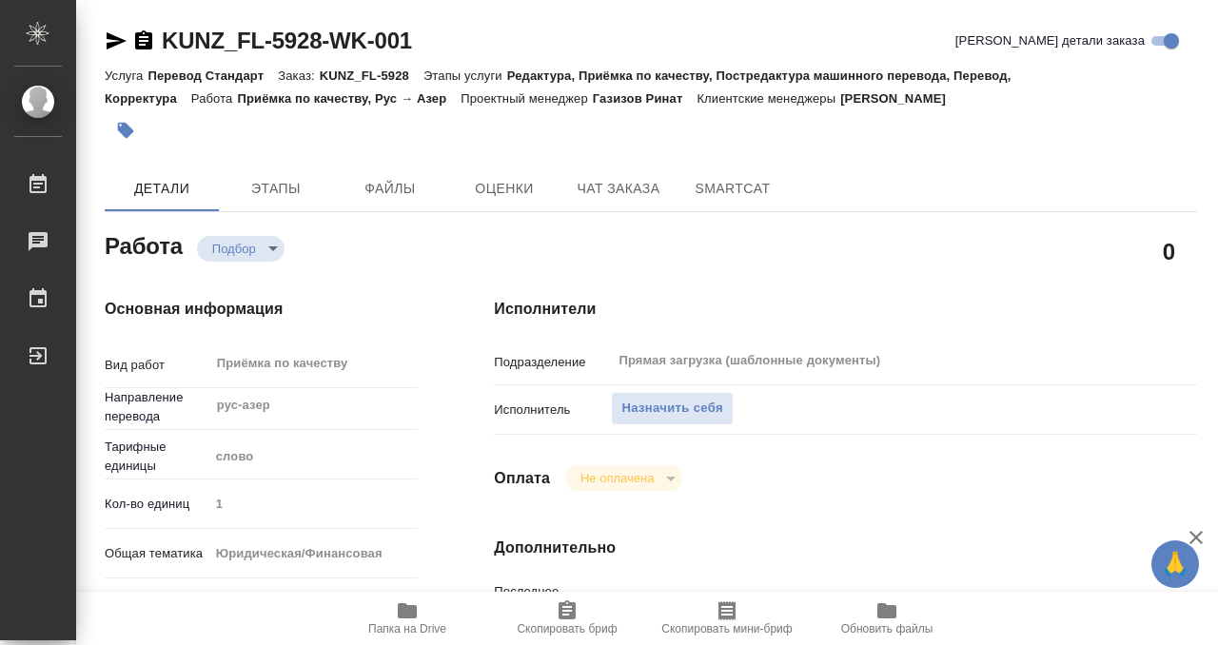
type textarea "x"
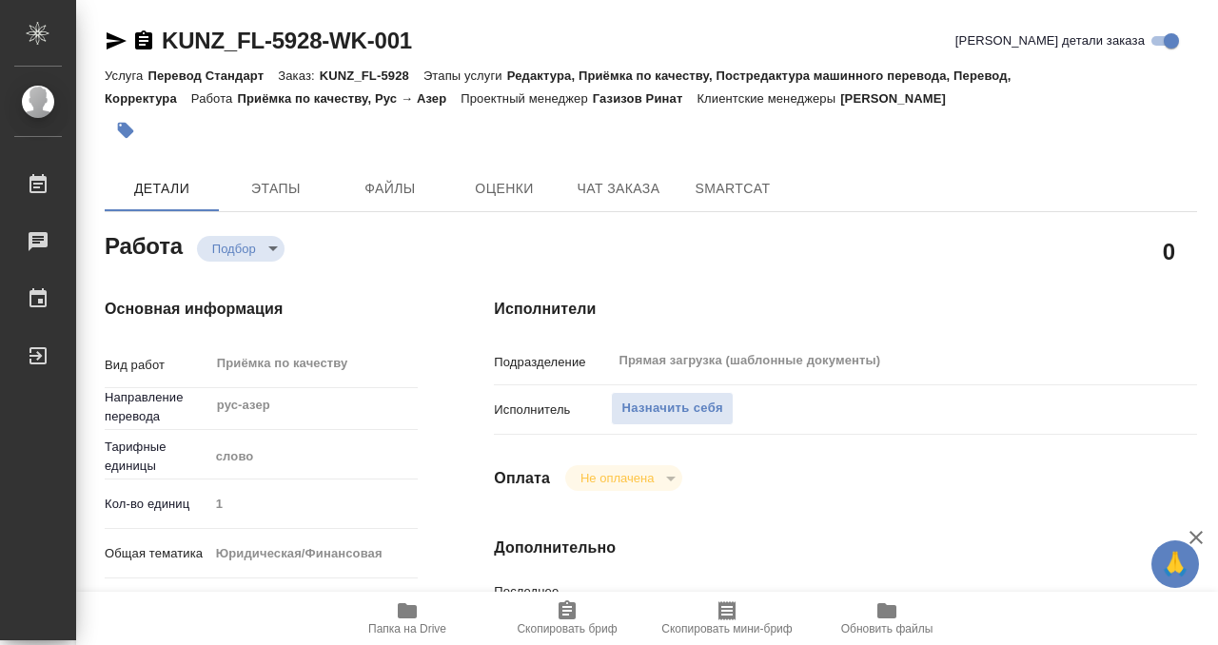
type textarea "x"
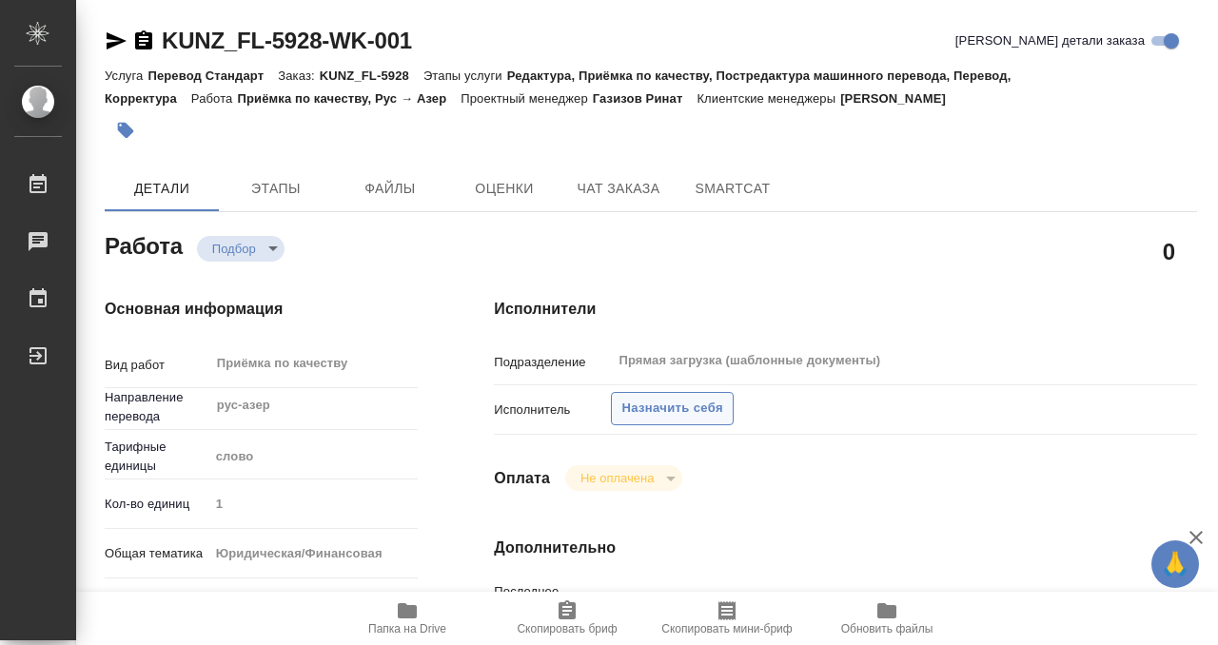
click at [674, 416] on span "Назначить себя" at bounding box center [671, 409] width 101 height 22
type textarea "x"
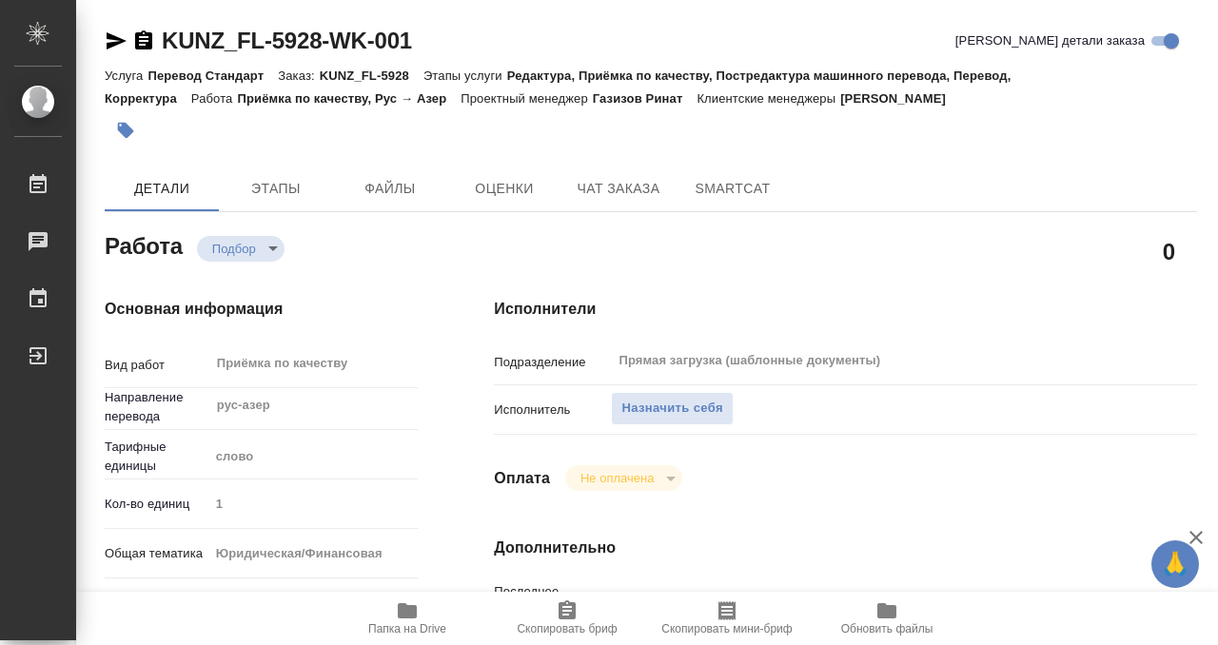
type textarea "x"
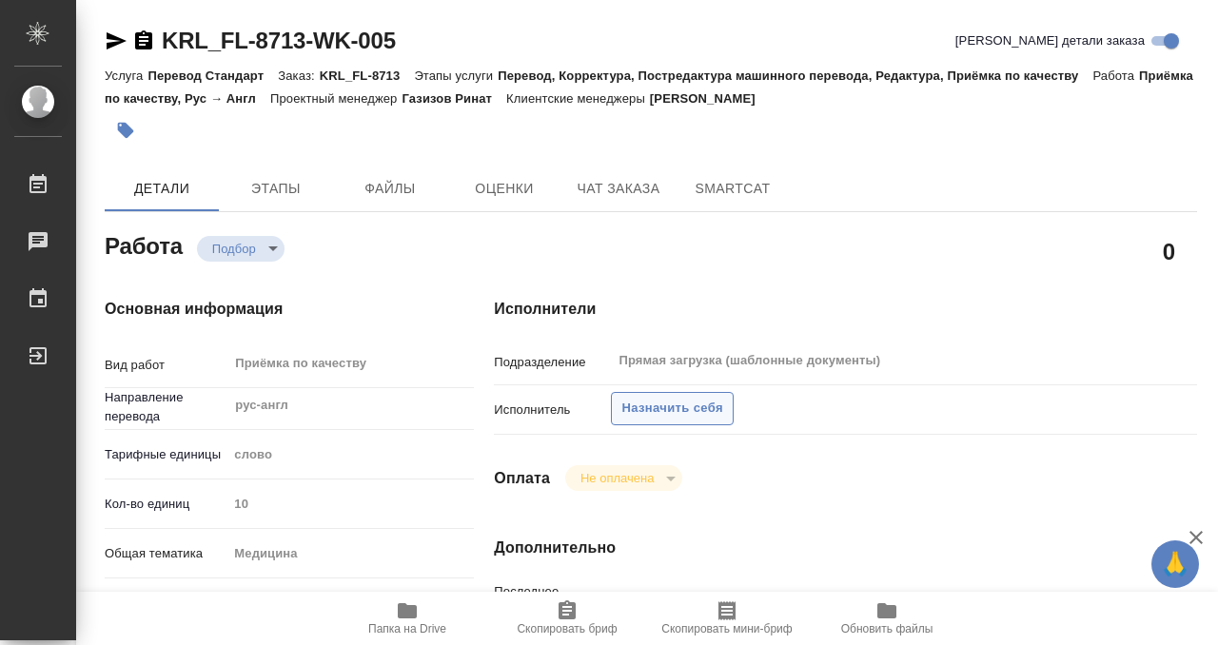
click at [692, 413] on span "Назначить себя" at bounding box center [671, 409] width 101 height 22
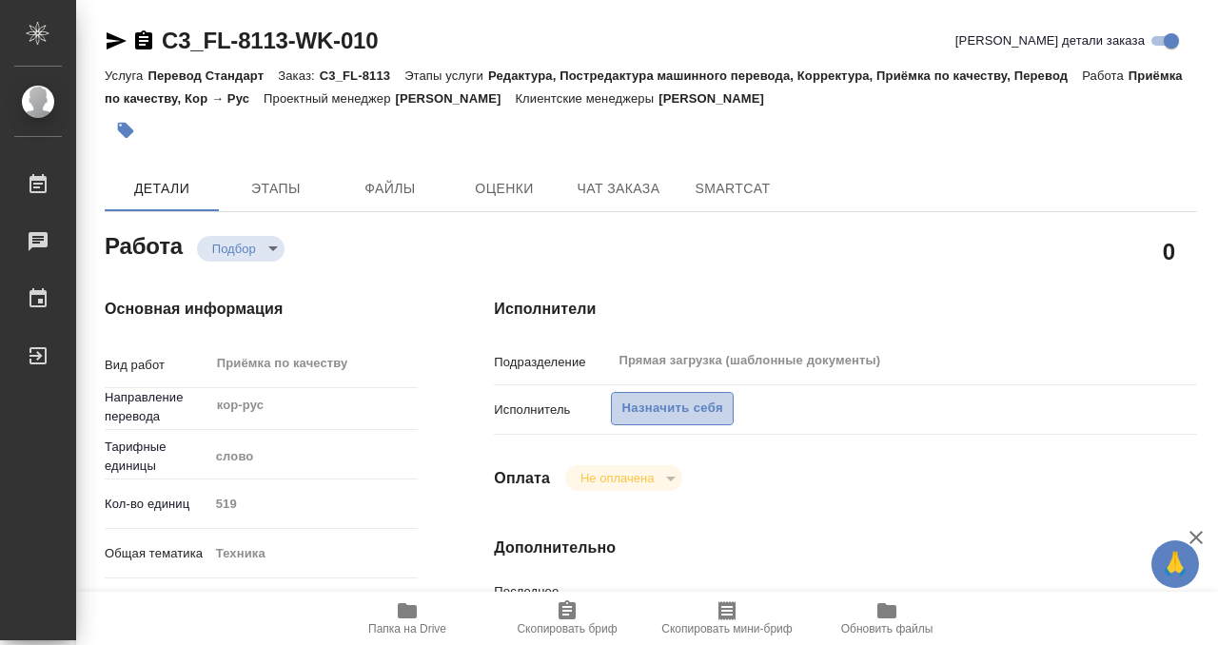
click at [675, 414] on span "Назначить себя" at bounding box center [671, 409] width 101 height 22
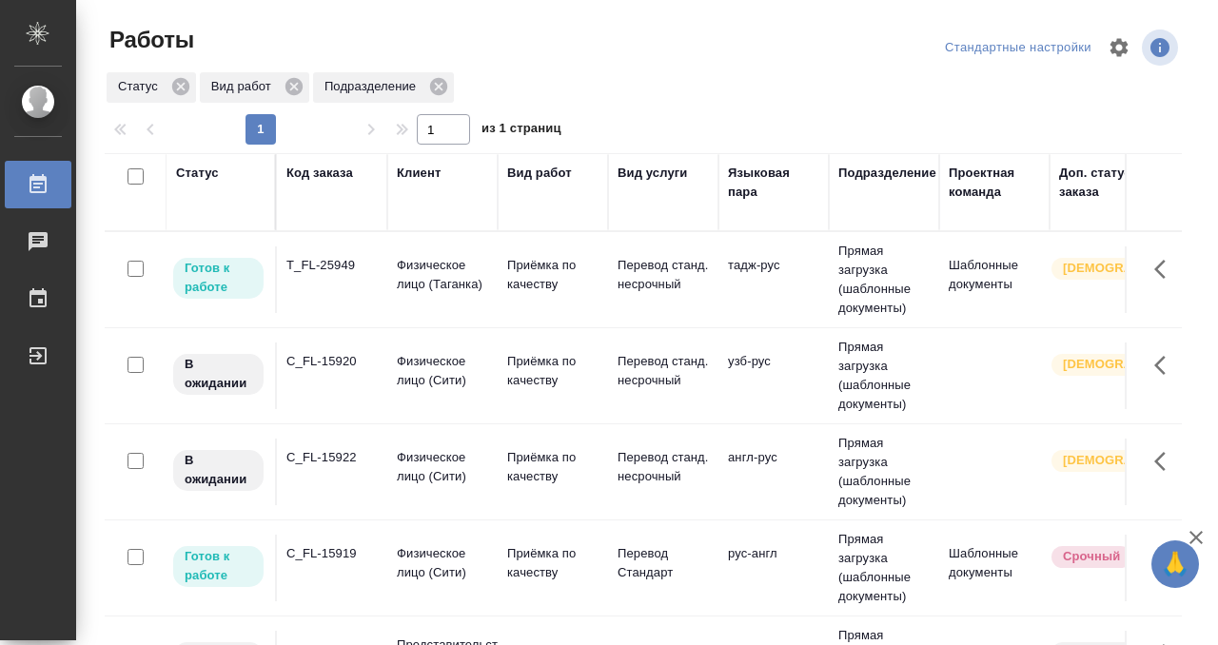
click at [347, 296] on td "T_FL-25949" at bounding box center [332, 279] width 110 height 67
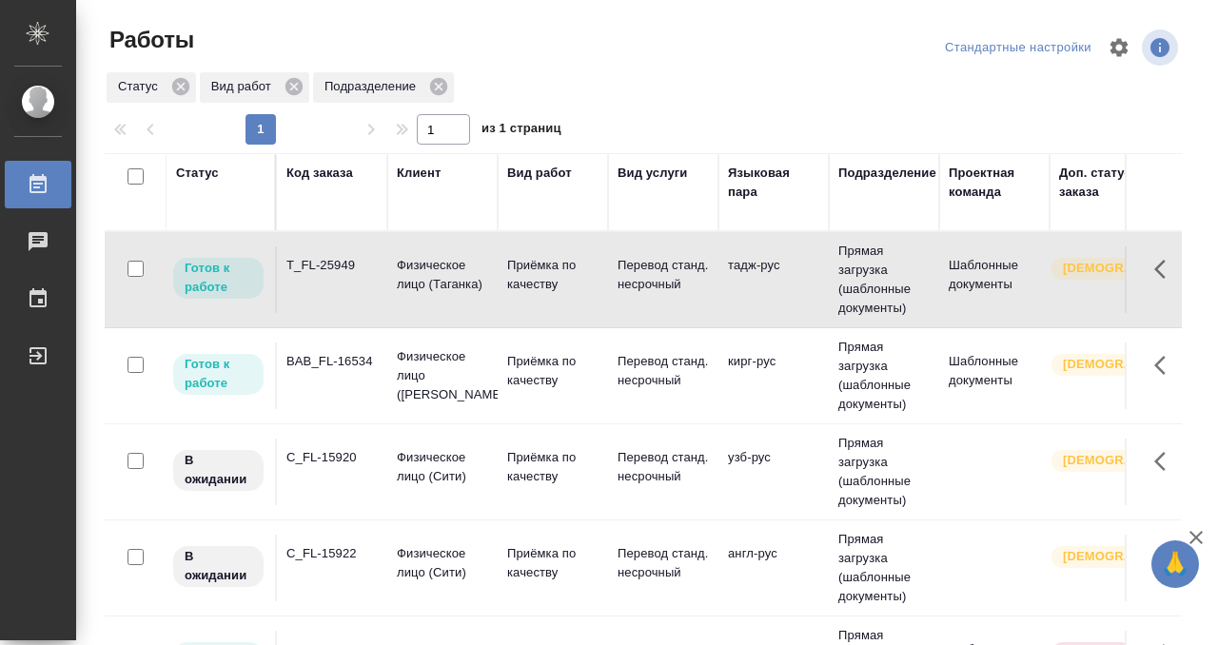
click at [318, 169] on div "Код заказа" at bounding box center [319, 173] width 67 height 19
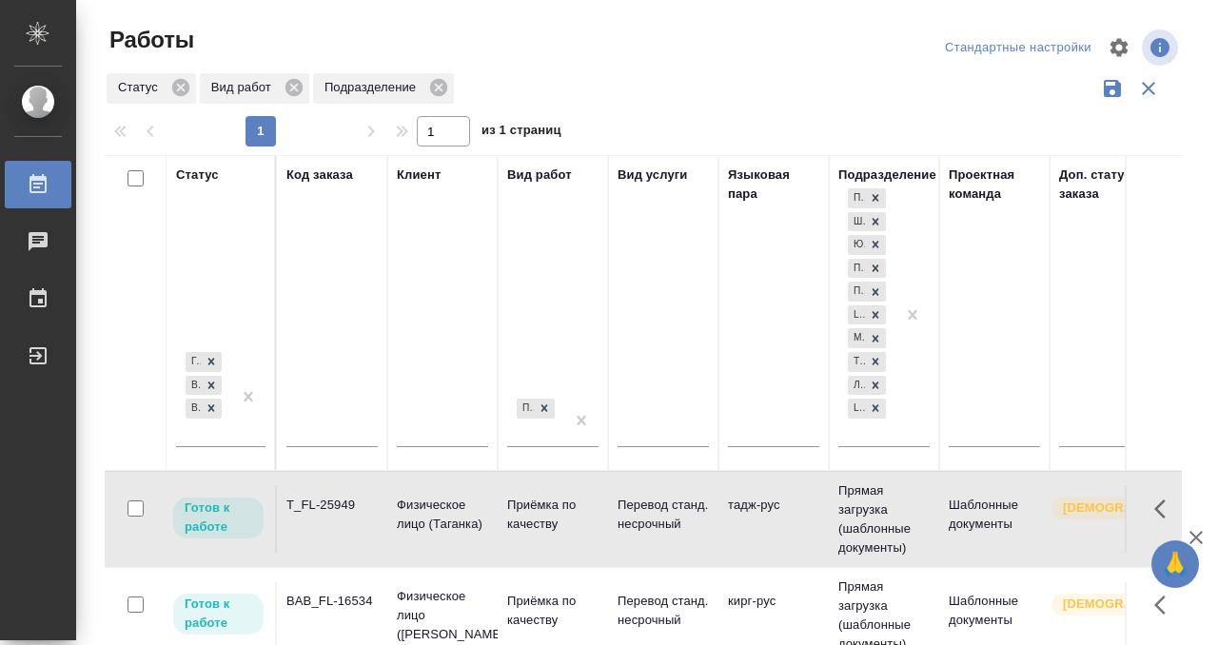
click at [309, 422] on input "text" at bounding box center [331, 434] width 91 height 24
type input "с"
type input "о"
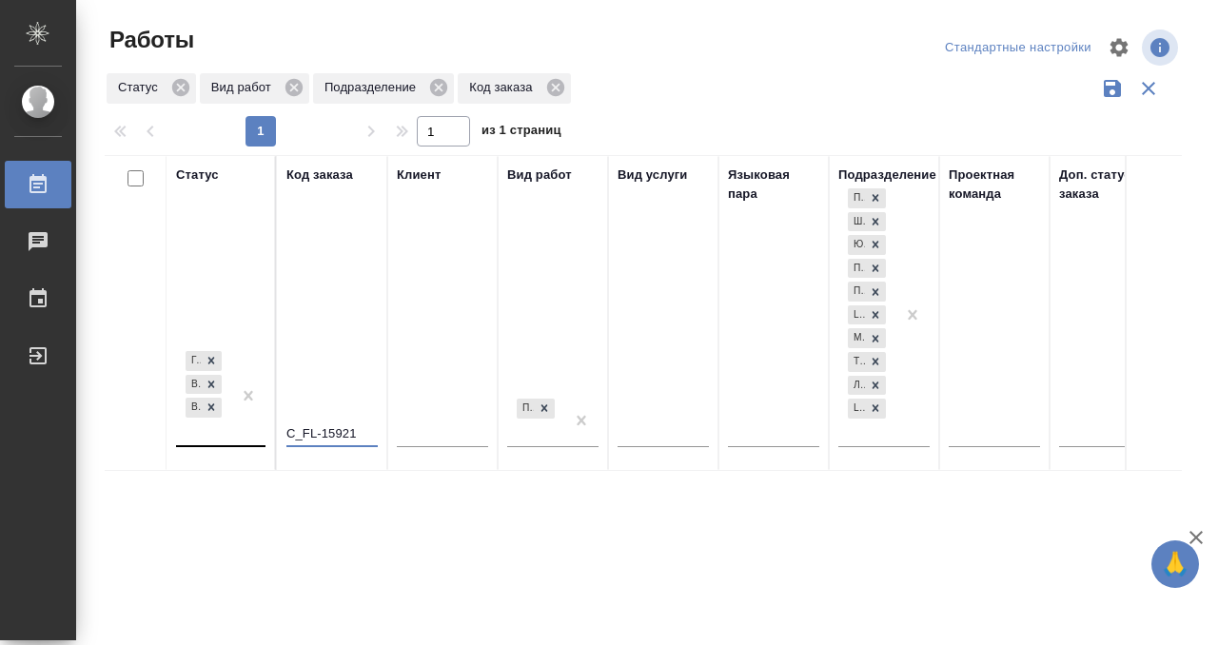
type input "C_FL-15921"
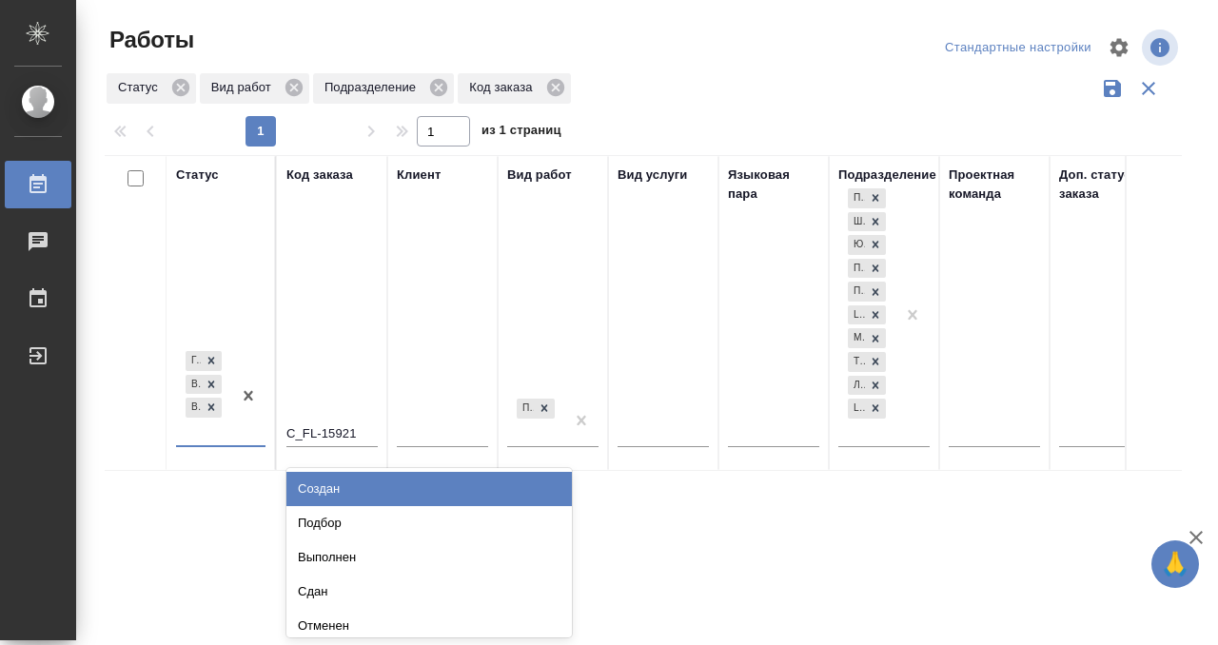
click at [230, 440] on div "Готов к работе В работе В ожидании" at bounding box center [220, 397] width 89 height 100
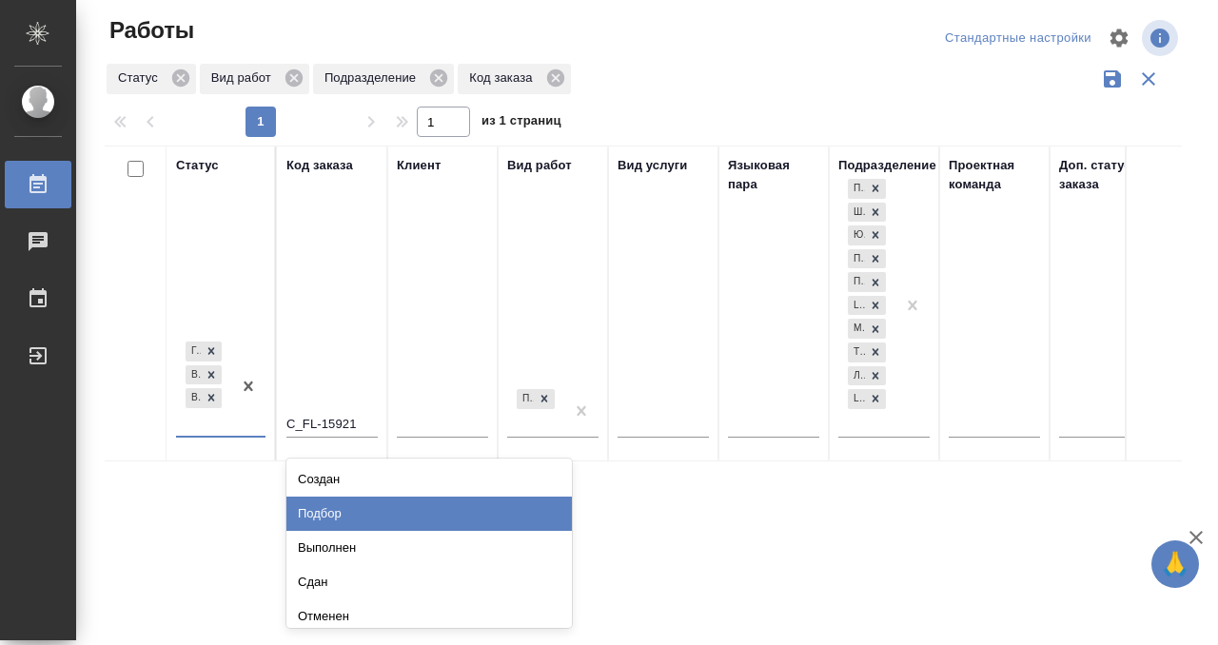
click at [329, 513] on div "Подбор" at bounding box center [428, 514] width 285 height 34
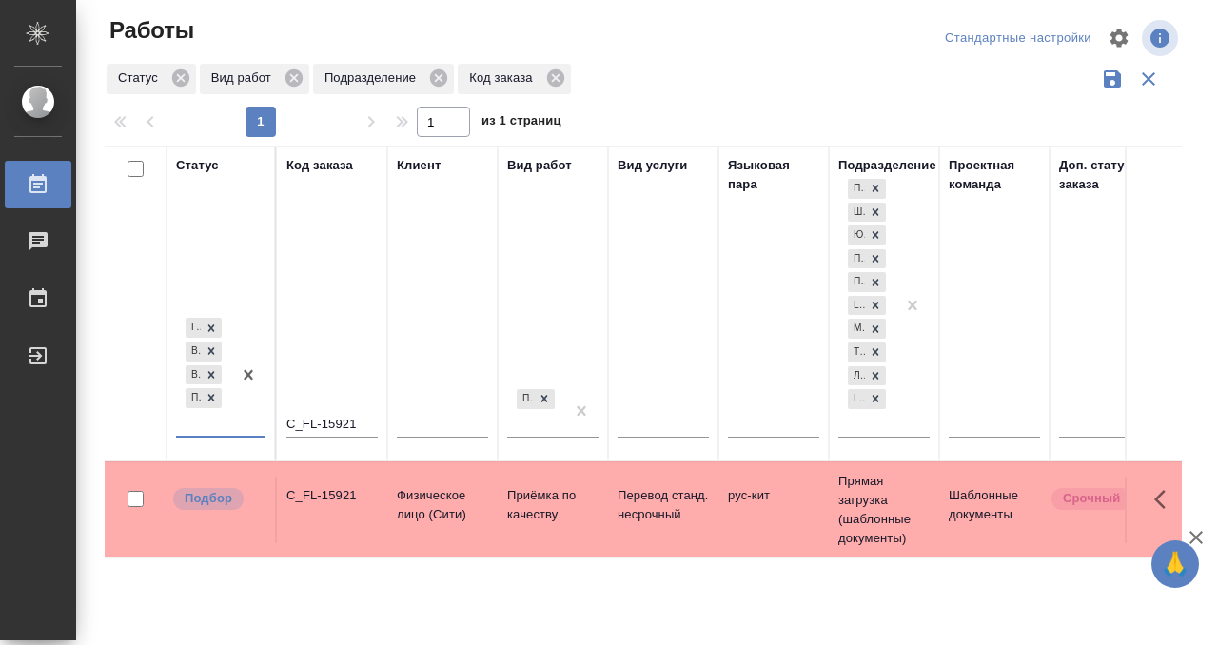
click at [333, 513] on td "C_FL-15921" at bounding box center [332, 510] width 110 height 67
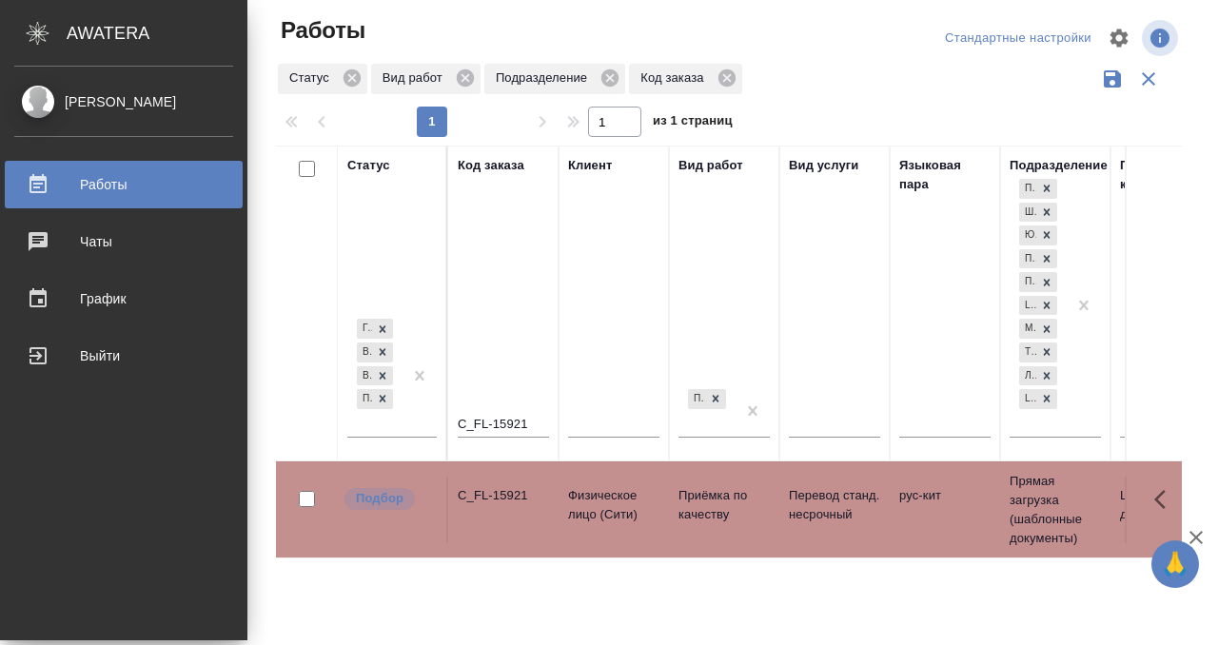
click at [28, 177] on div "Работы" at bounding box center [123, 184] width 219 height 29
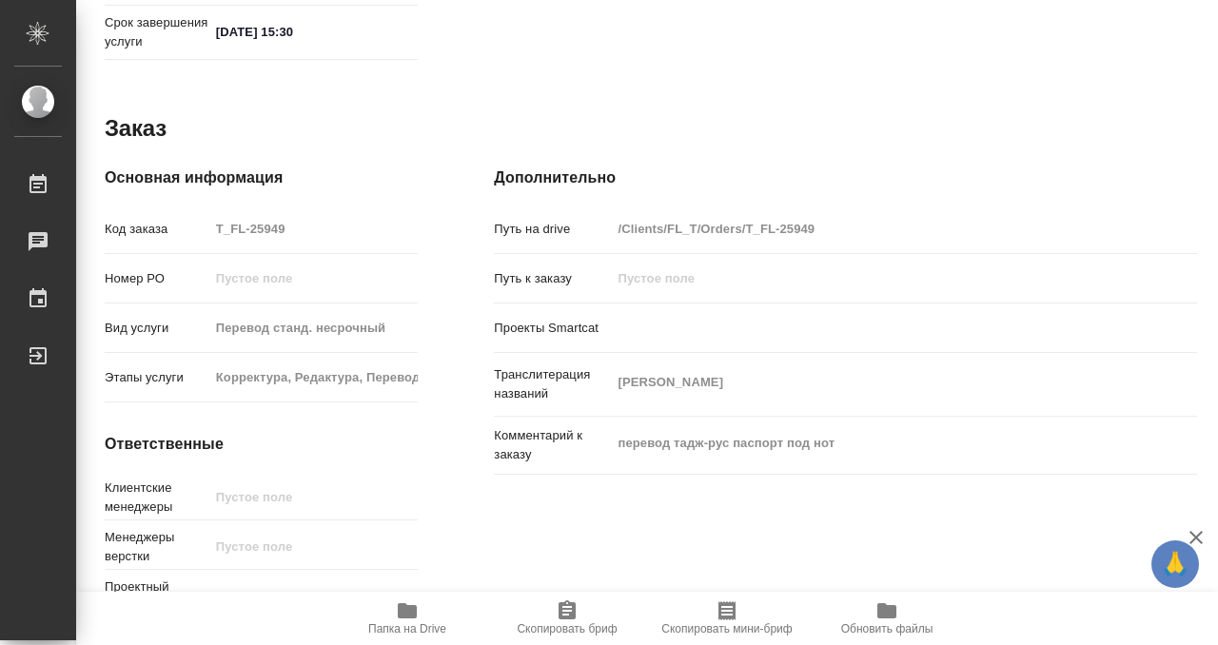
scroll to position [1016, 0]
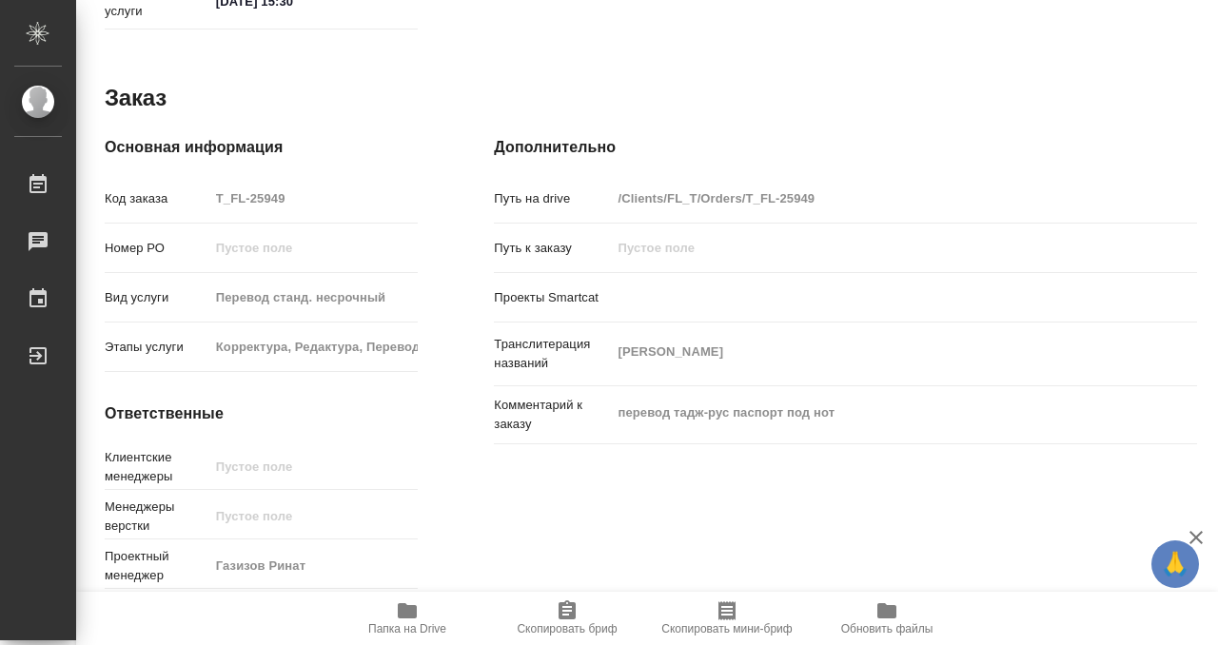
click at [415, 615] on icon "button" at bounding box center [407, 610] width 19 height 15
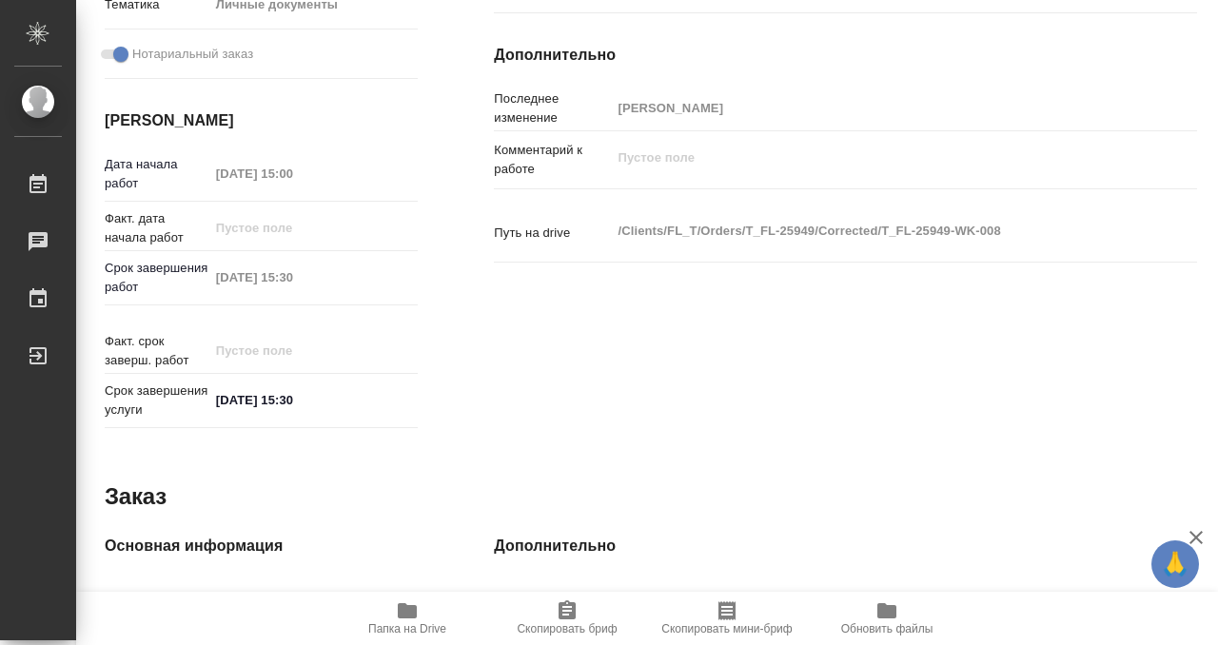
scroll to position [0, 0]
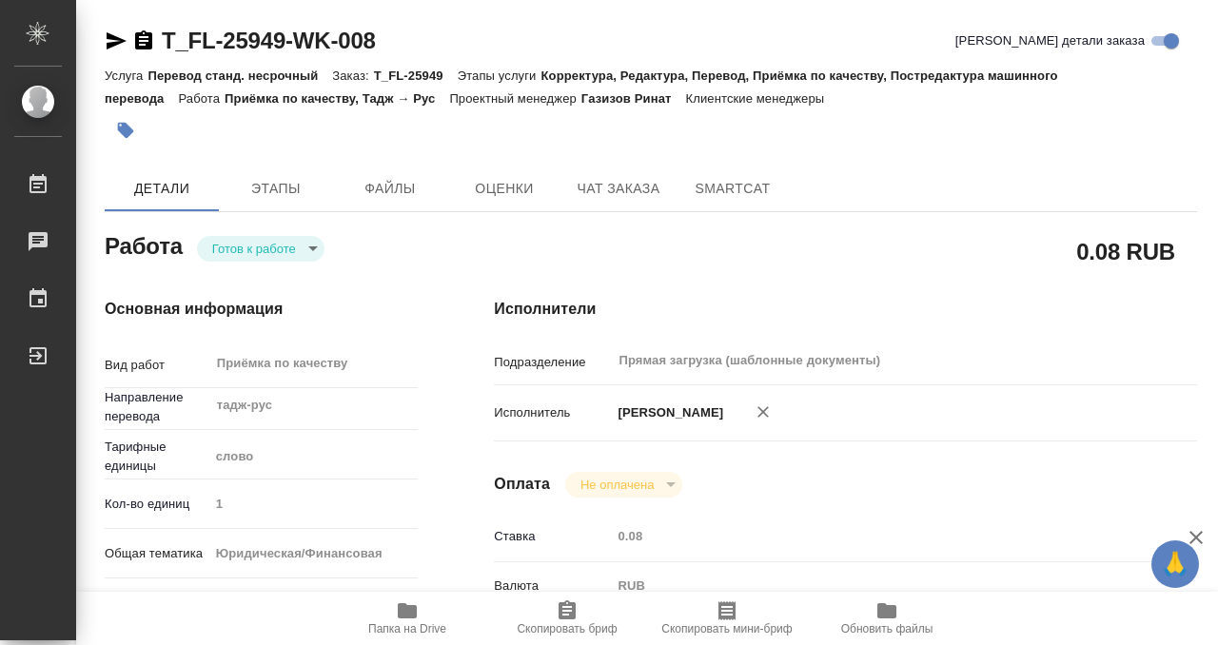
click at [126, 133] on icon "button" at bounding box center [126, 131] width 16 height 16
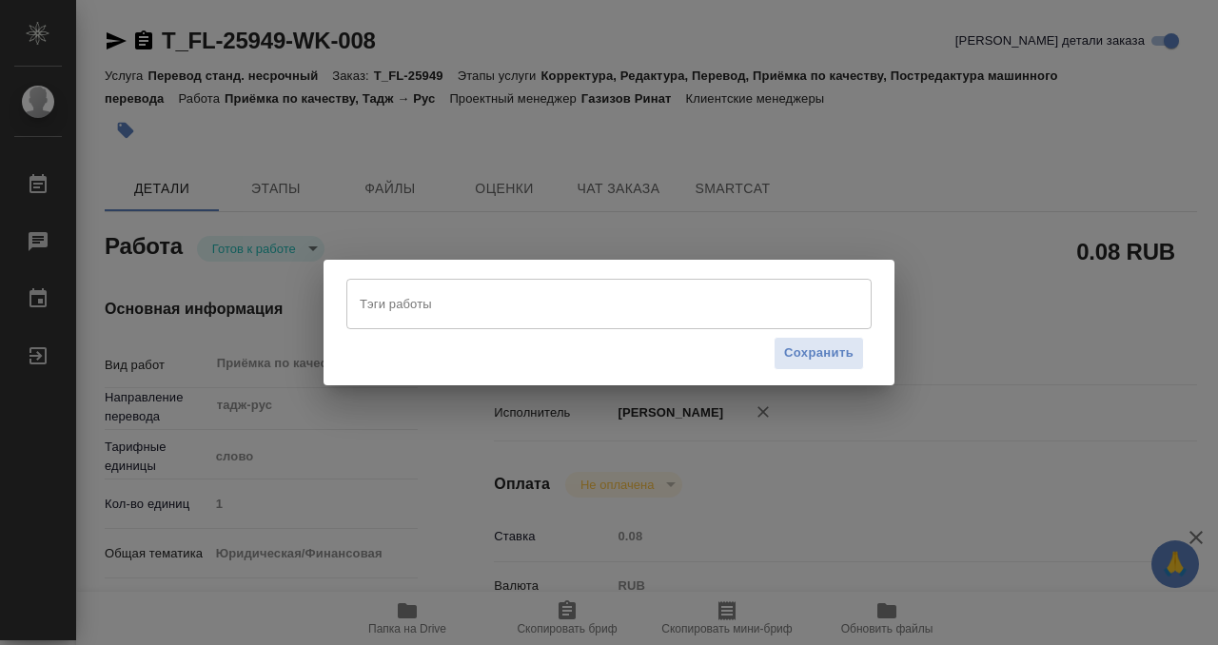
click at [431, 298] on input "Тэги работы" at bounding box center [591, 303] width 472 height 32
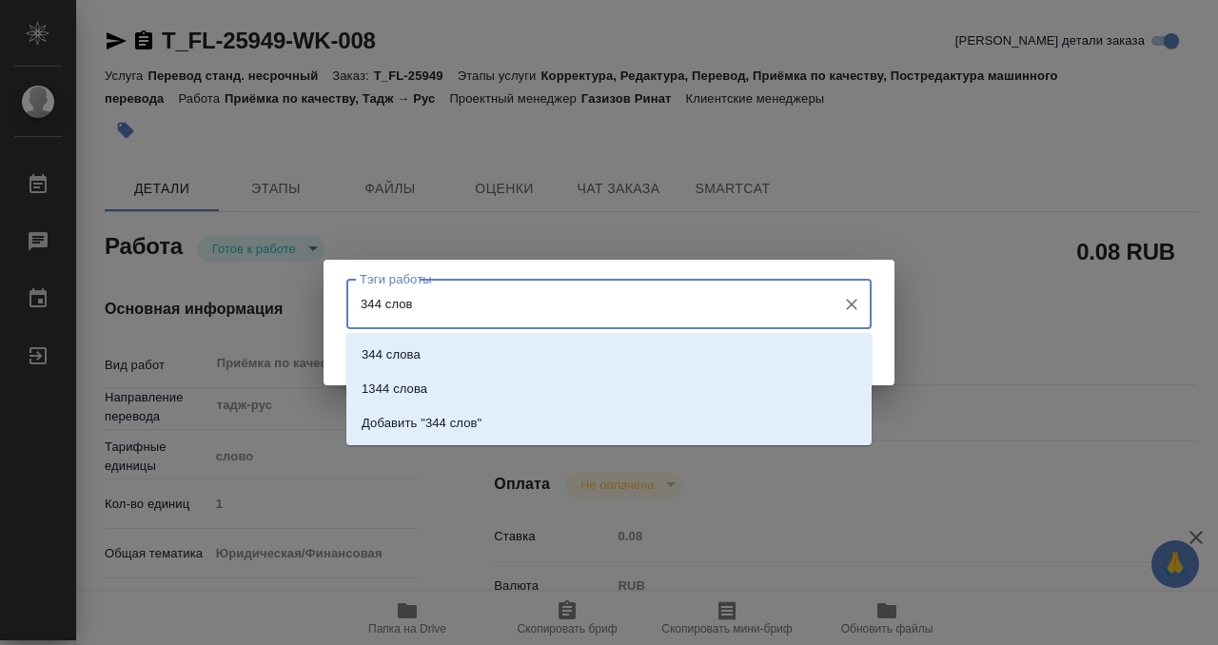
type input "344 слова"
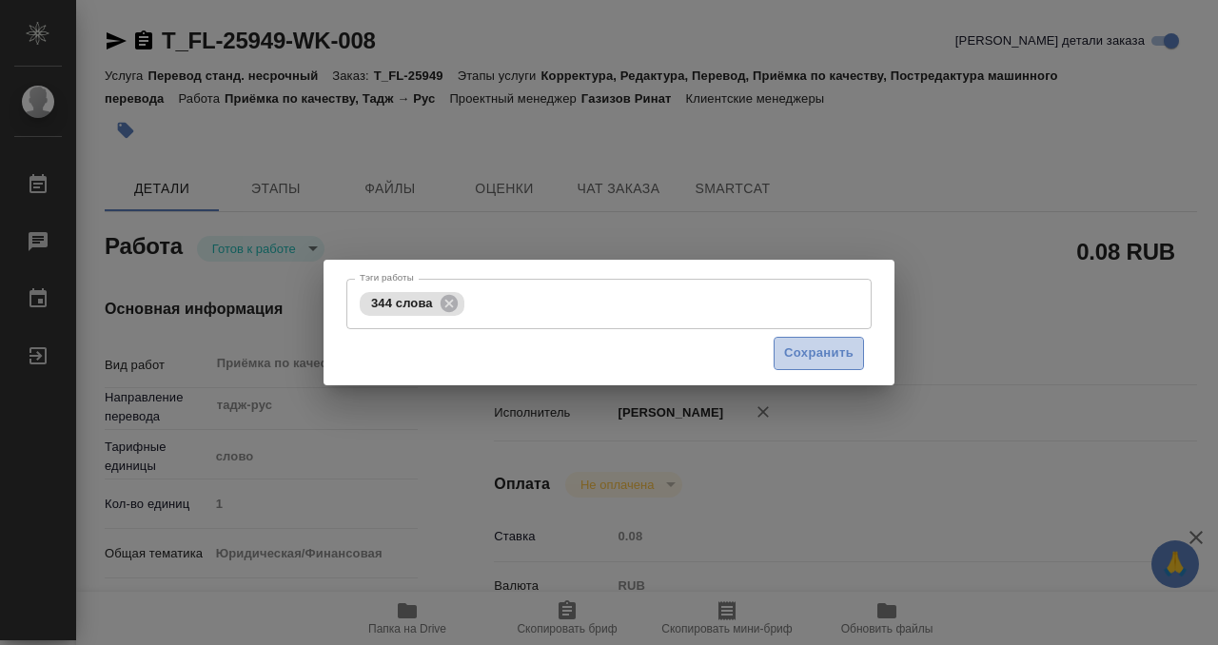
click at [802, 350] on span "Сохранить" at bounding box center [818, 354] width 69 height 22
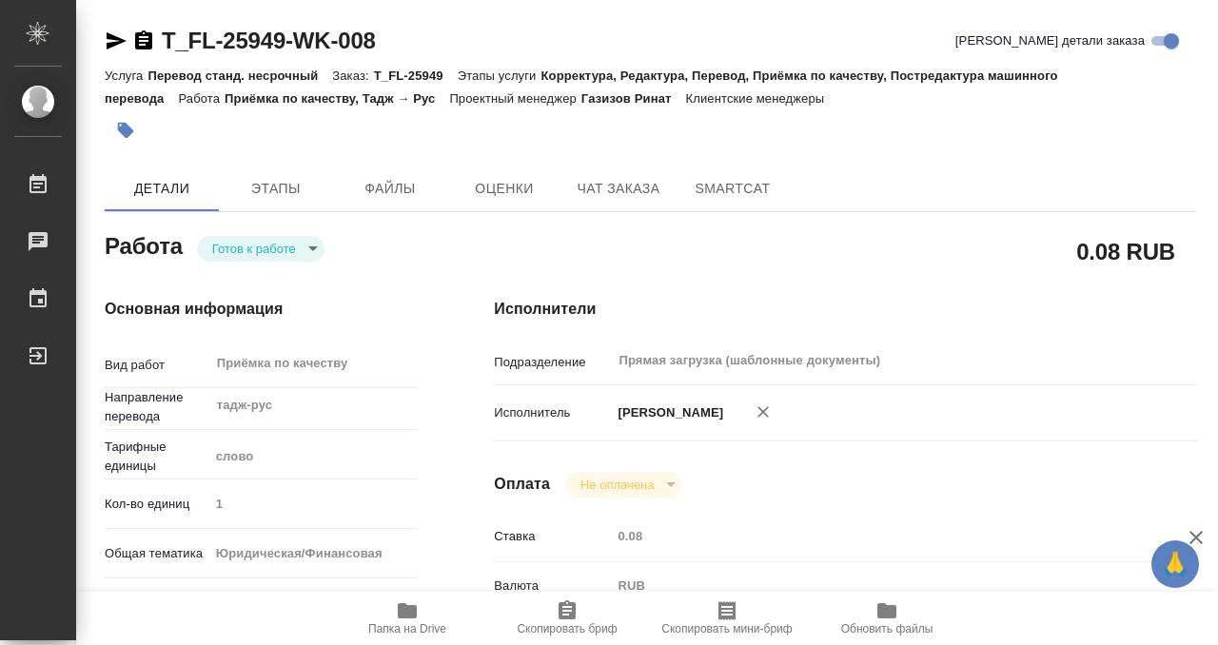
type input "readyForWork"
type input "тадж-рус"
type input "5a8b1489cc6b4906c91bfd90"
type input "1"
type input "yr-fn"
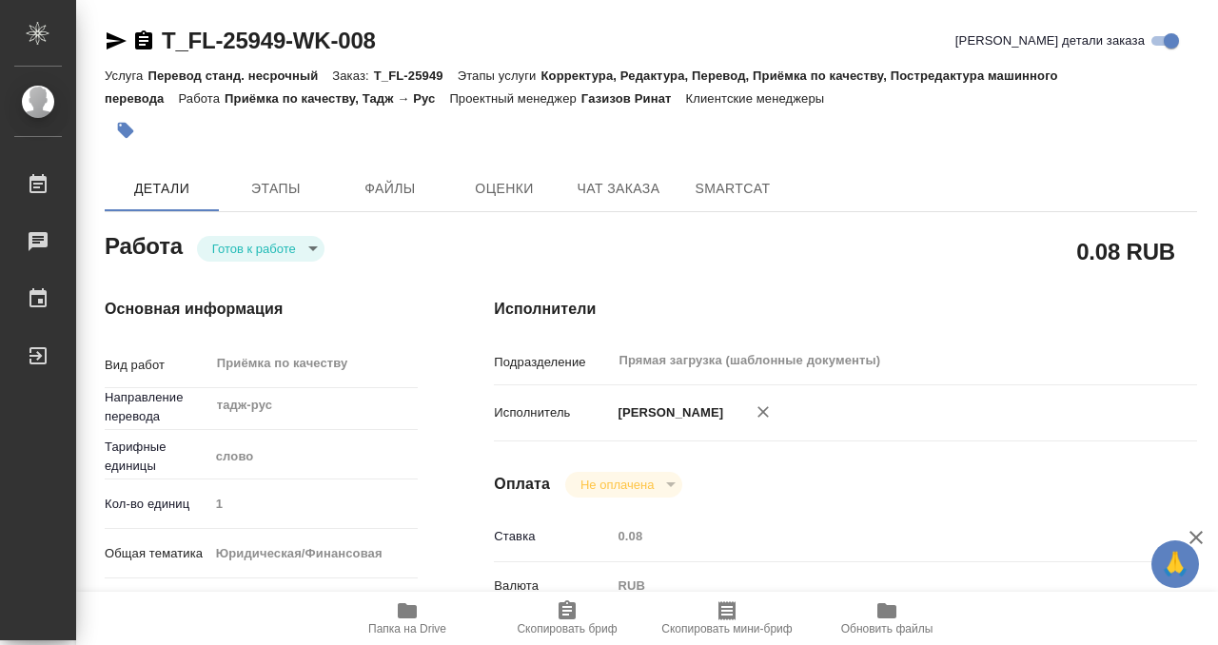
type input "5a8b8b956a9677013d343cfe"
checkbox input "true"
type input "[DATE] 15:00"
type input "[DATE] 15:30"
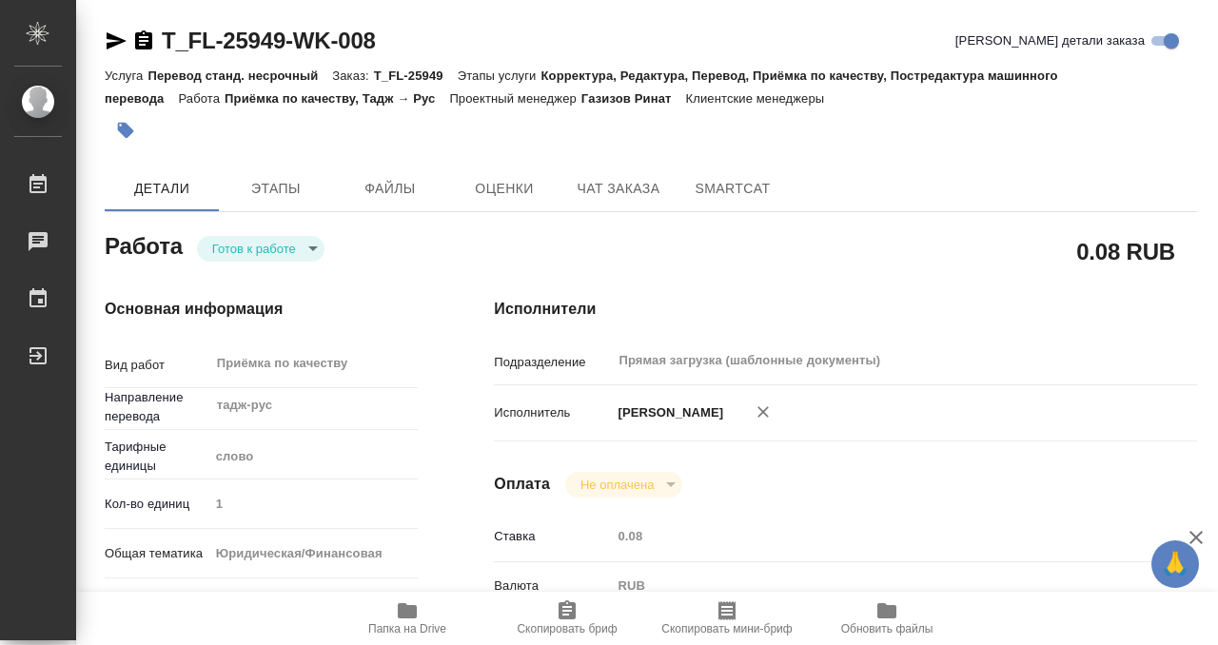
type input "Прямая загрузка (шаблонные документы)"
type input "notPayed"
type input "0.08"
type input "RUB"
type input "[PERSON_NAME]"
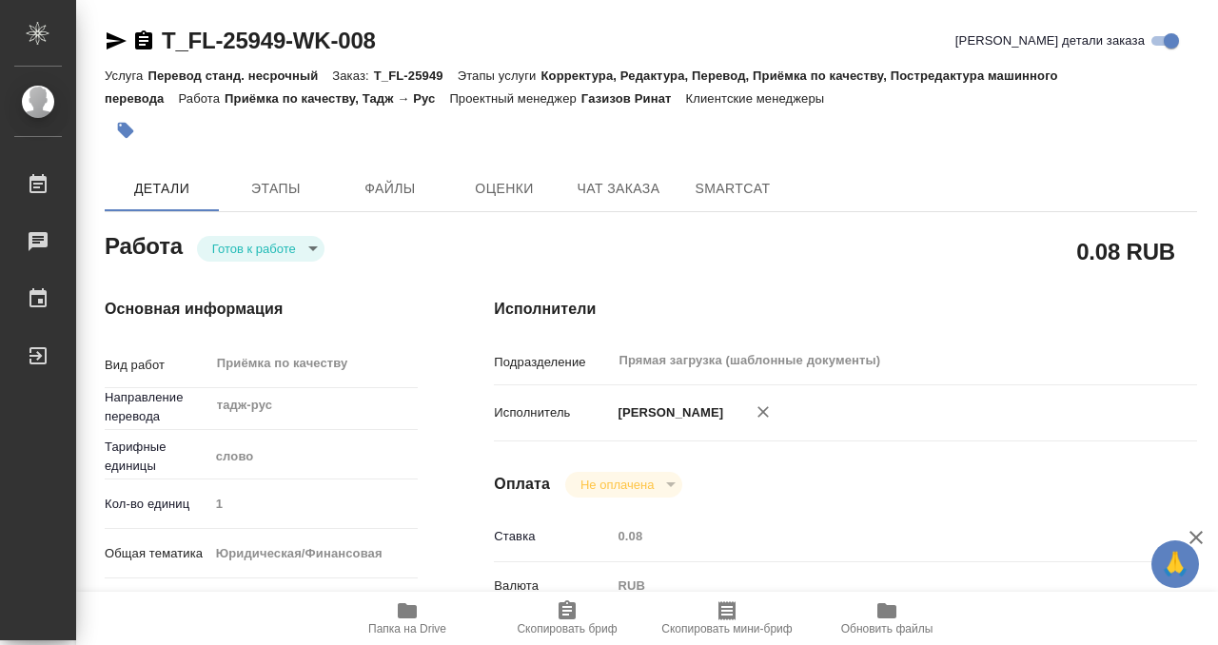
type input "T_FL-25949"
type input "Перевод станд. несрочный"
type input "Корректура, Редактура, Перевод, Приёмка по качеству, Постредактура машинного пе…"
type input "/Clients/FL_T/Orders/T_FL-25949"
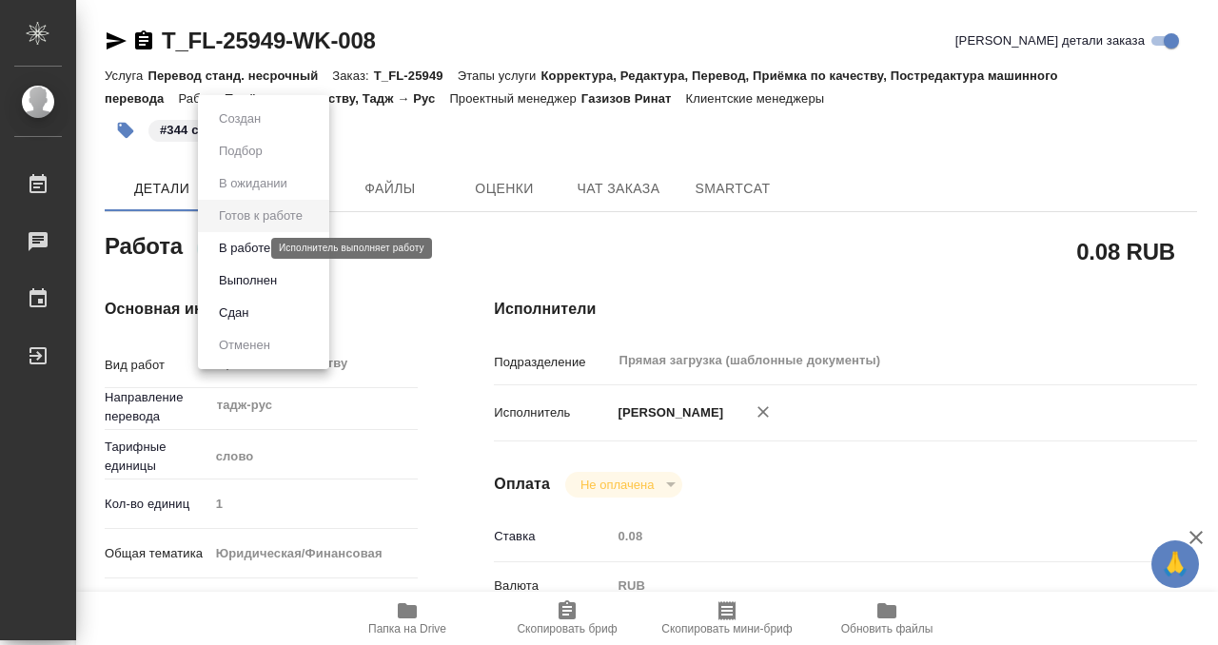
click at [251, 251] on body "🙏 .cls-1 fill:#fff; AWATERA [PERSON_NAME] 0 Чаты График Выйти T_FL-25949-WK-008…" at bounding box center [609, 322] width 1218 height 645
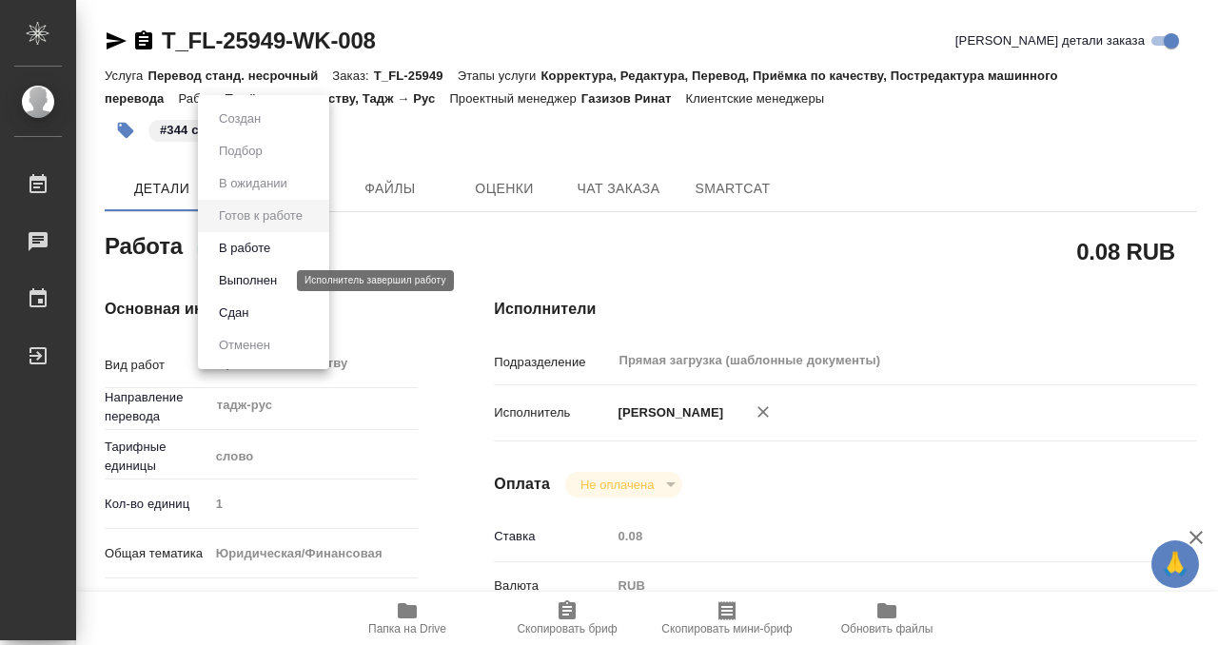
click at [275, 283] on button "Выполнен" at bounding box center [247, 280] width 69 height 21
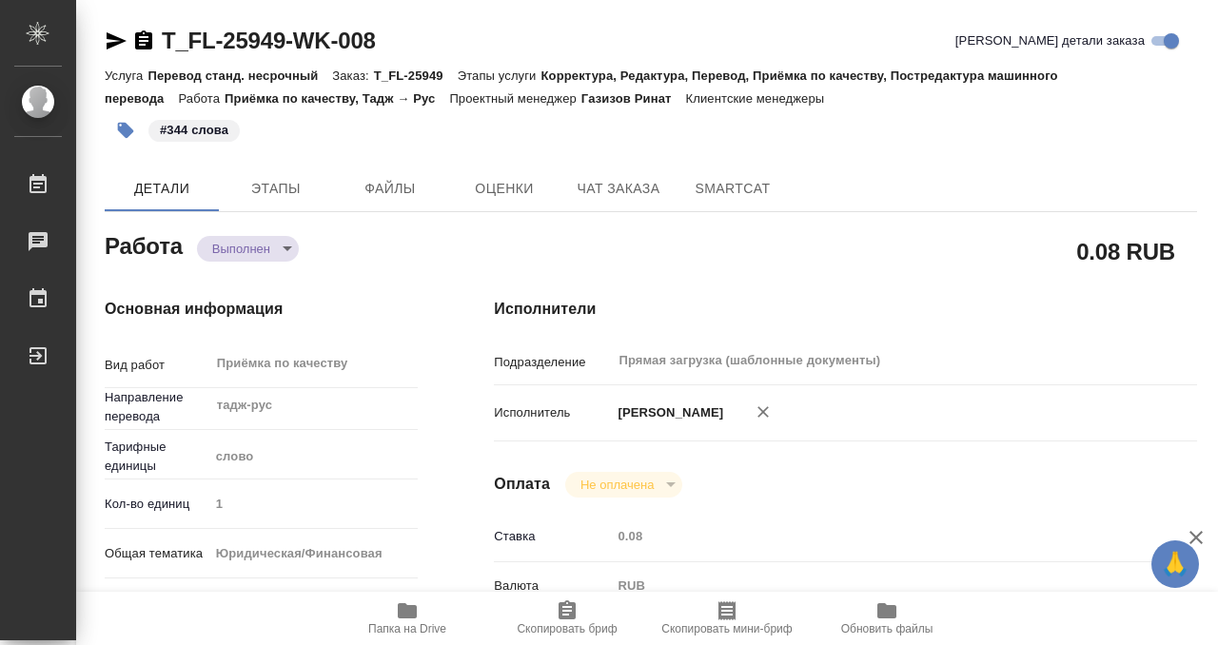
type textarea "x"
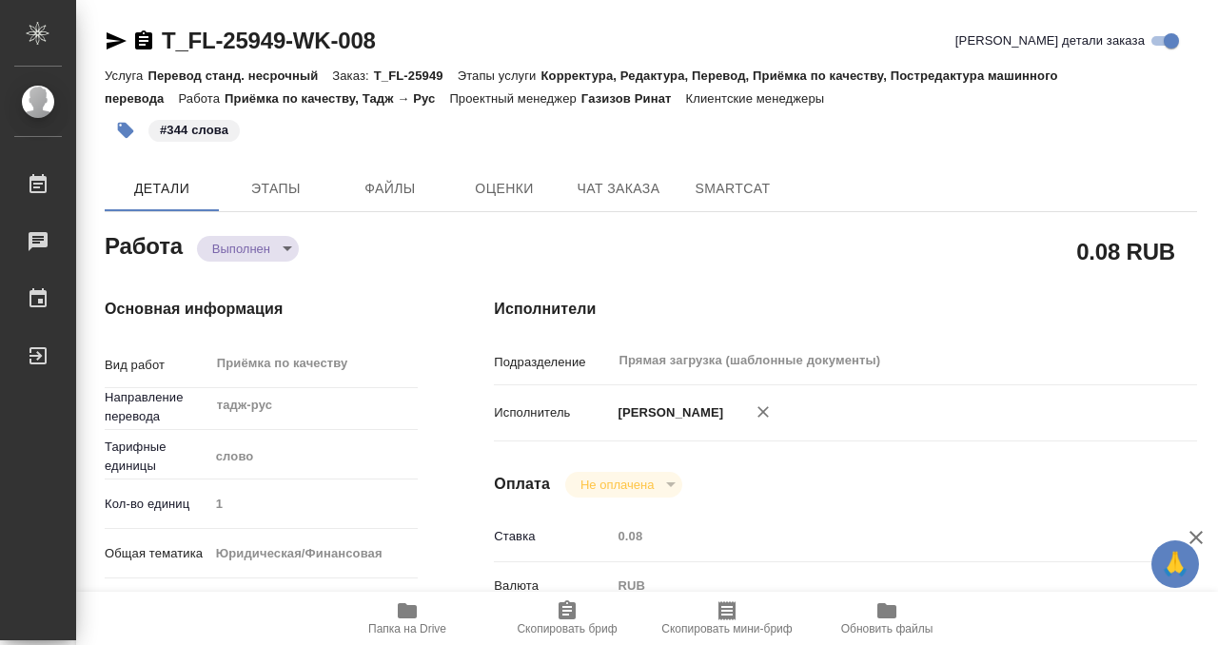
type textarea "x"
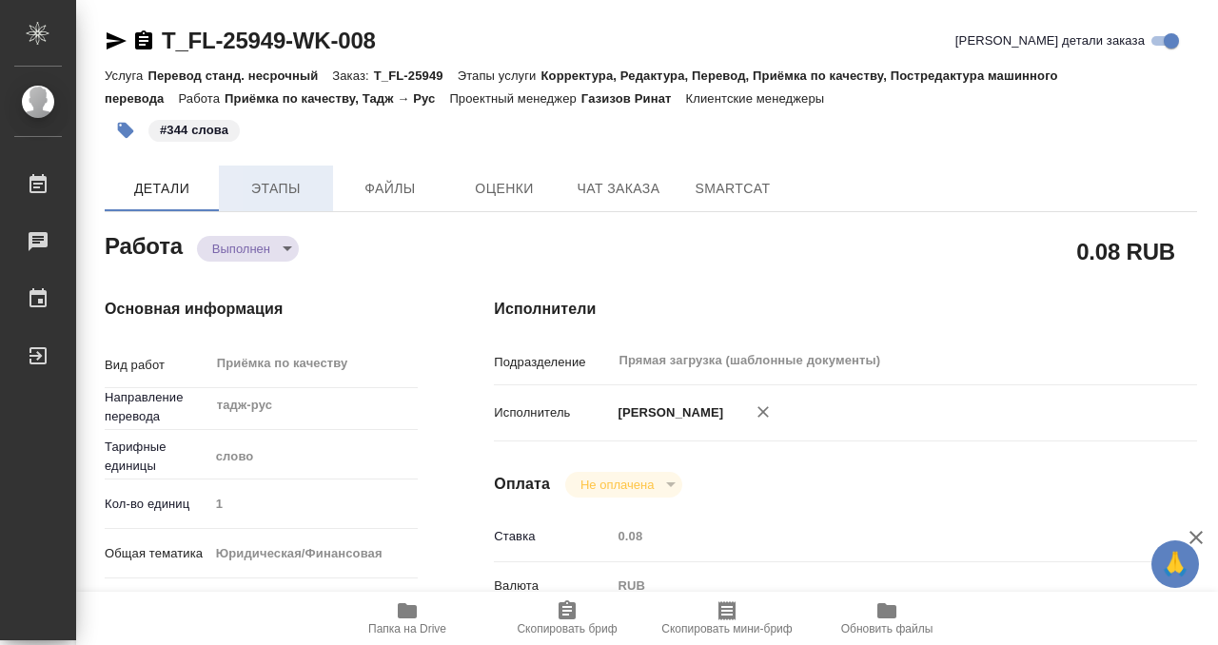
click at [268, 186] on span "Этапы" at bounding box center [275, 189] width 91 height 24
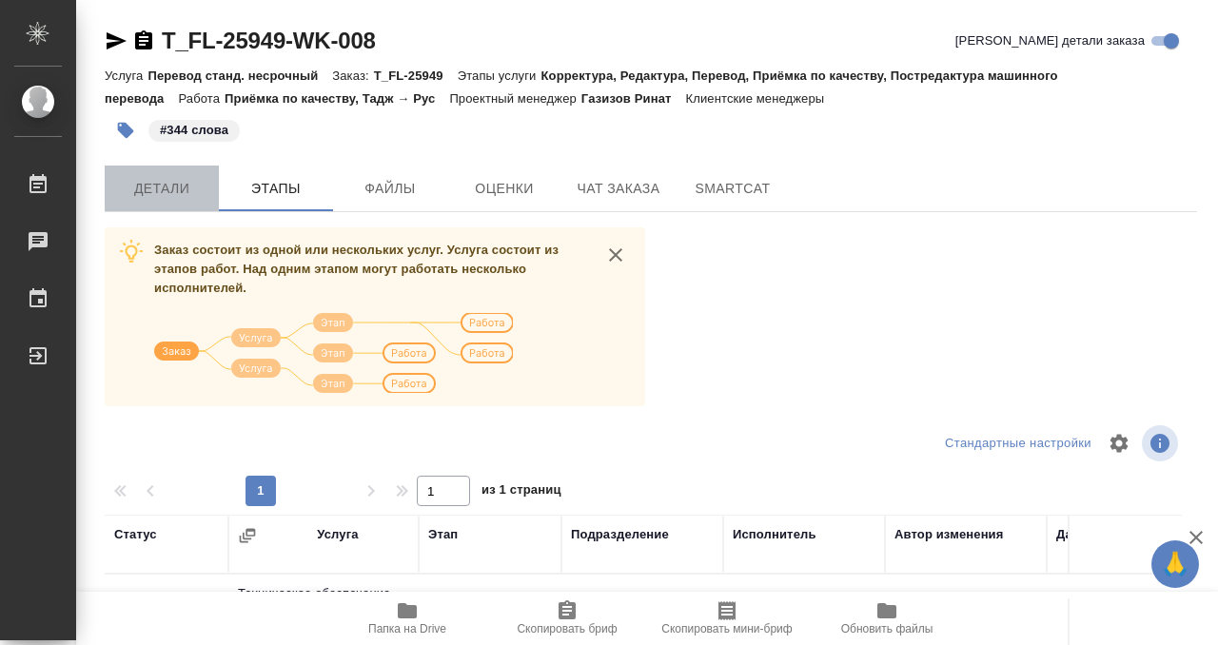
click at [173, 183] on span "Детали" at bounding box center [161, 189] width 91 height 24
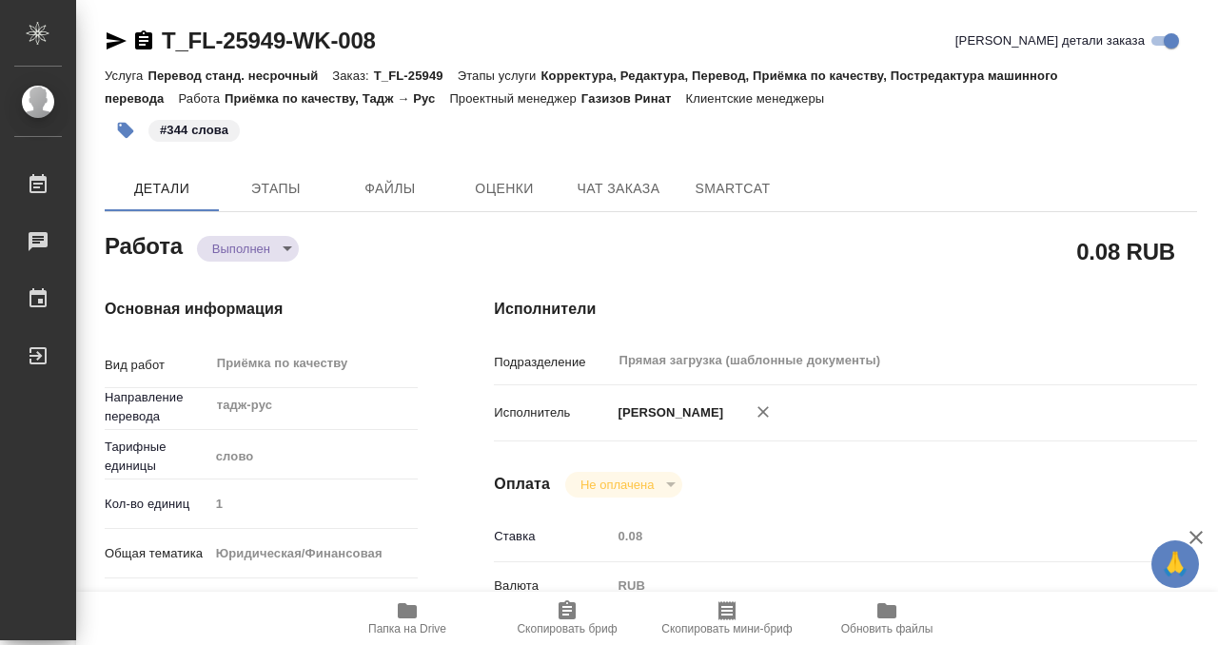
type textarea "x"
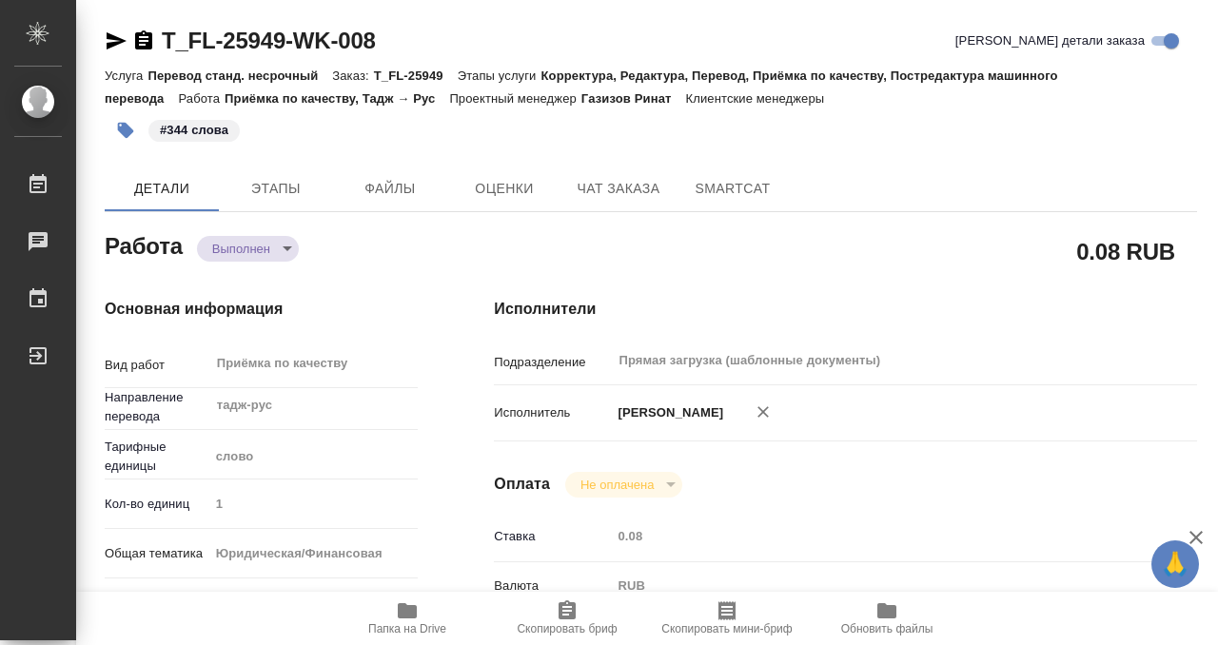
click at [141, 46] on icon "button" at bounding box center [143, 39] width 17 height 19
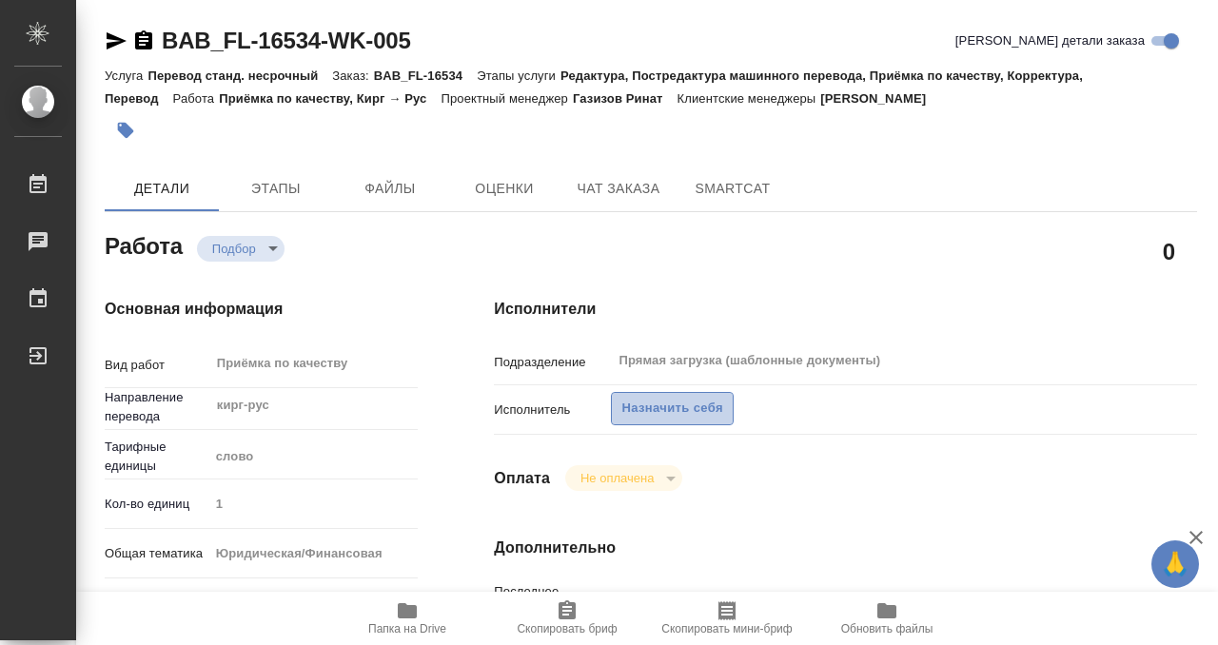
click at [705, 414] on span "Назначить себя" at bounding box center [671, 409] width 101 height 22
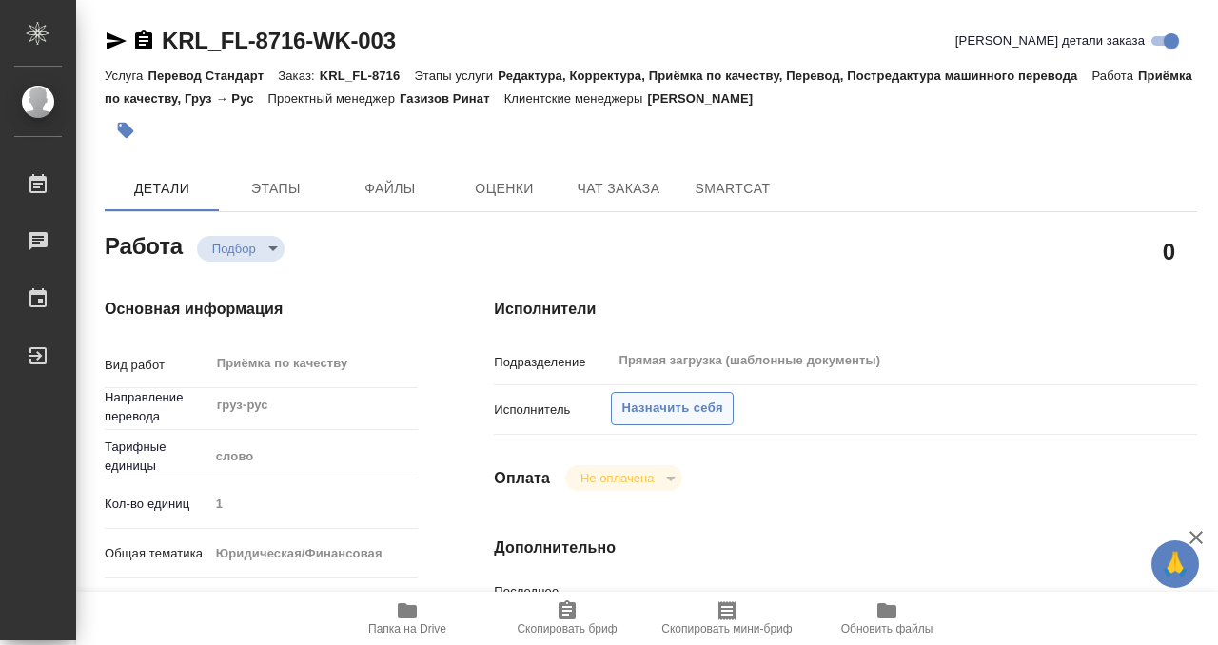
click at [700, 417] on span "Назначить себя" at bounding box center [671, 409] width 101 height 22
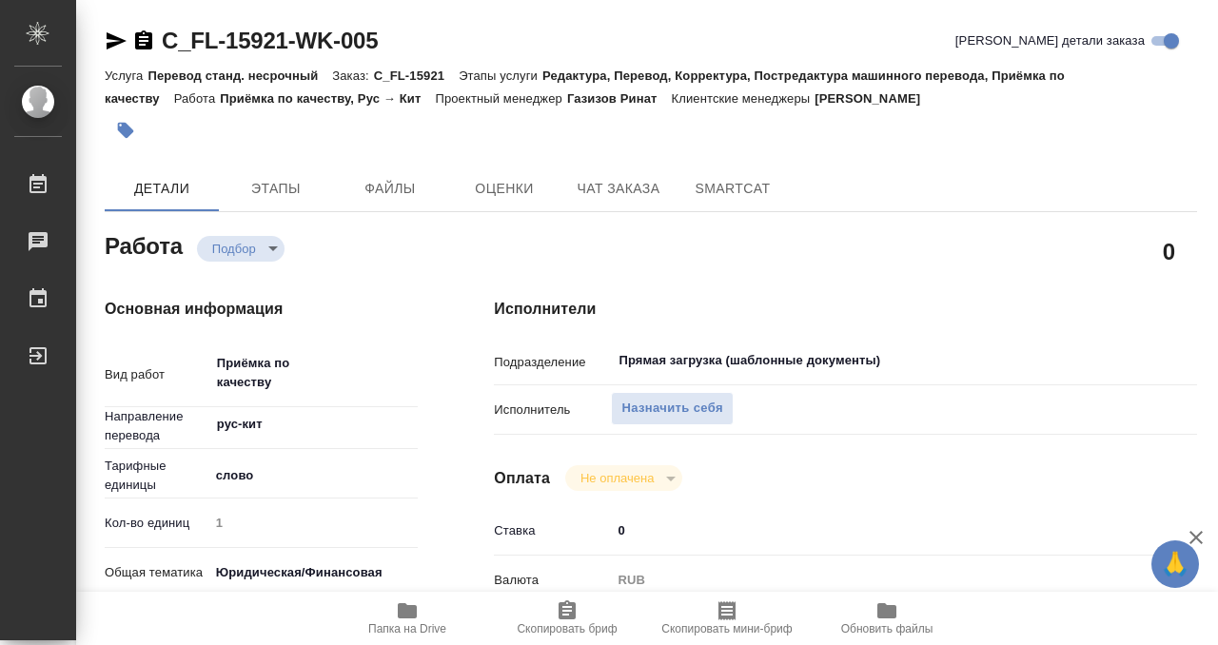
scroll to position [32, 0]
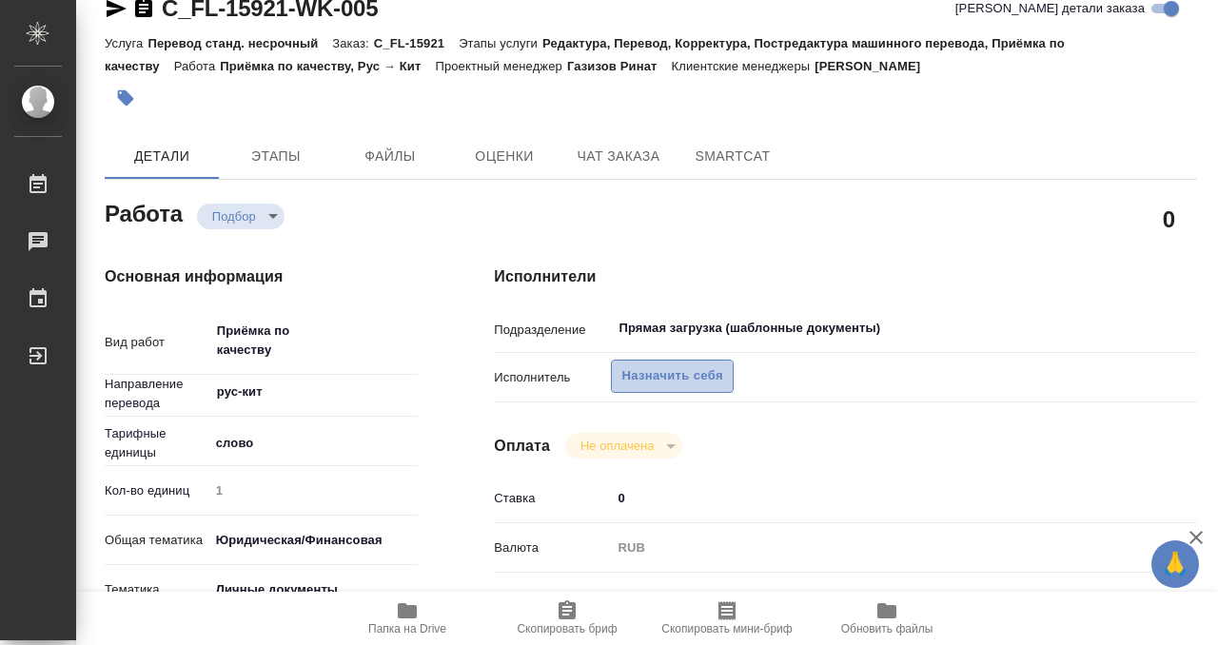
click at [695, 374] on span "Назначить себя" at bounding box center [671, 376] width 101 height 22
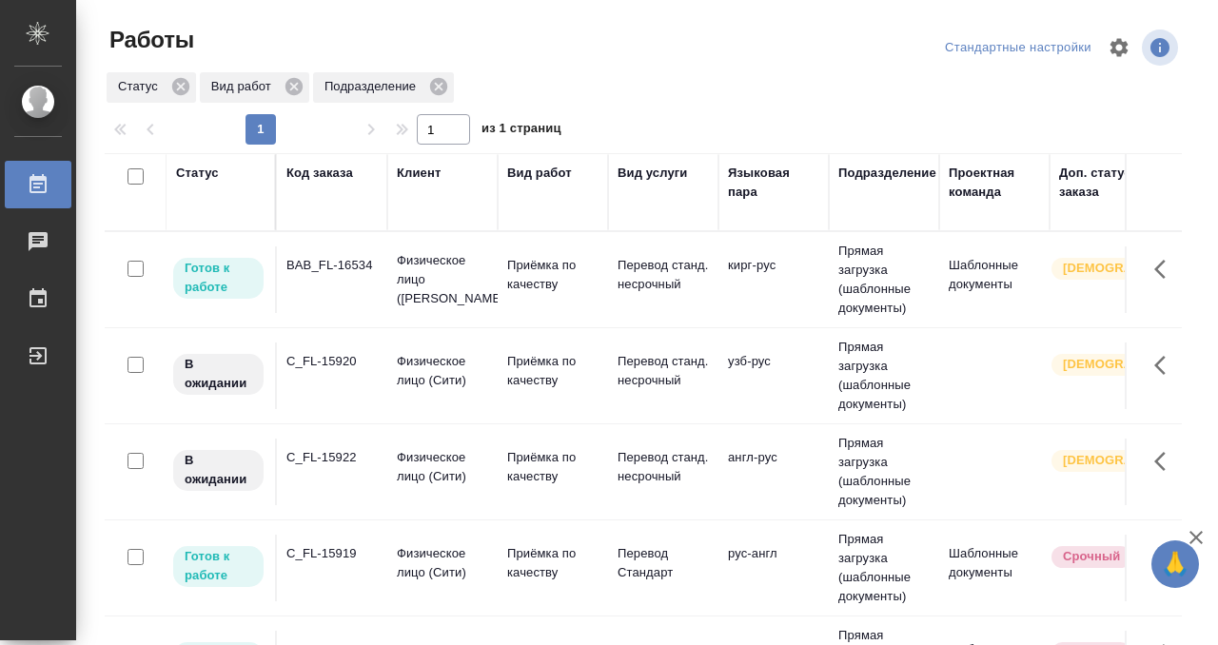
click at [330, 293] on td "BAB_FL-16534" at bounding box center [332, 279] width 110 height 67
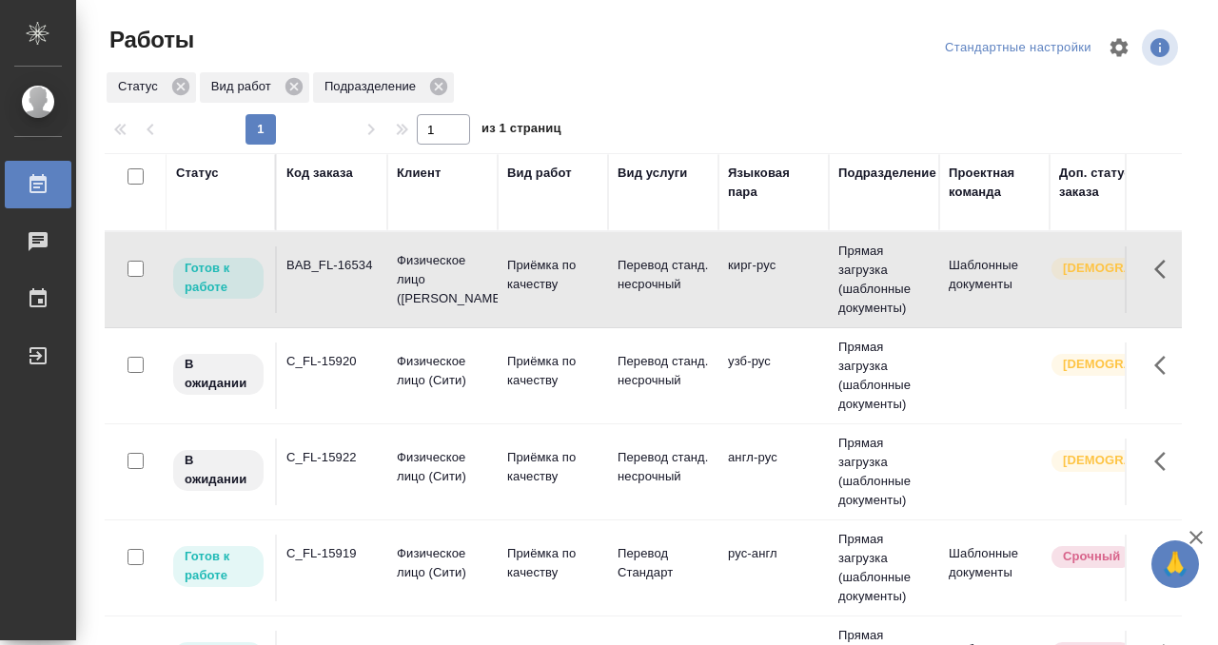
click at [330, 293] on td "BAB_FL-16534" at bounding box center [332, 279] width 110 height 67
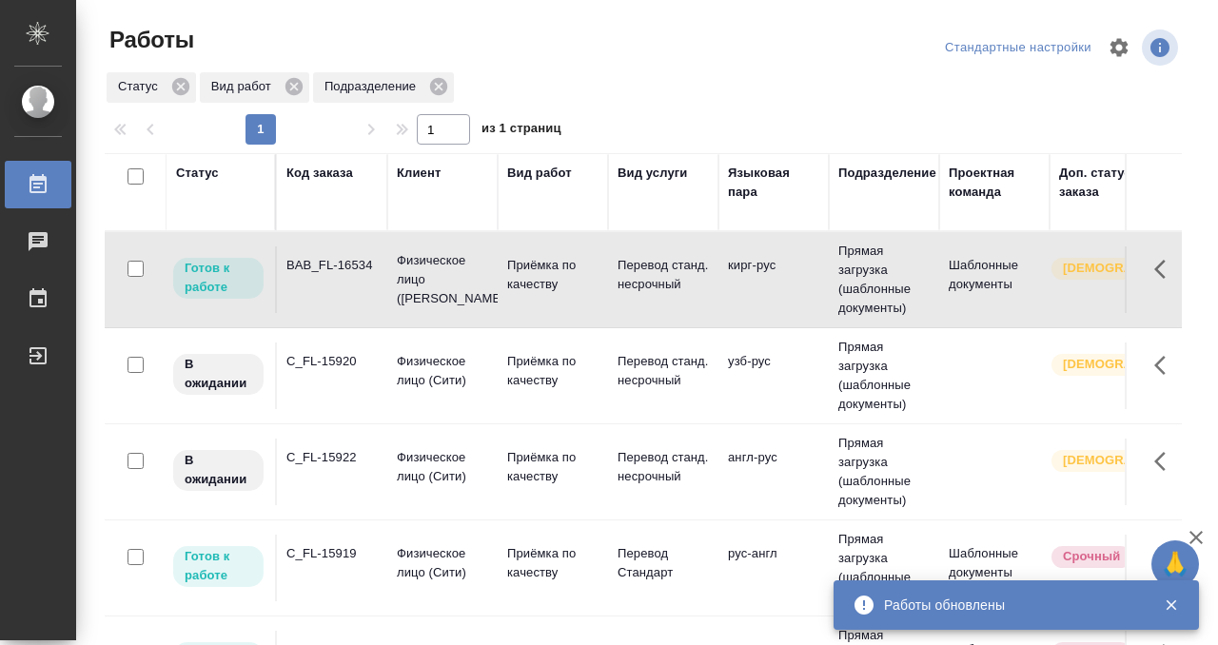
scroll to position [151, 0]
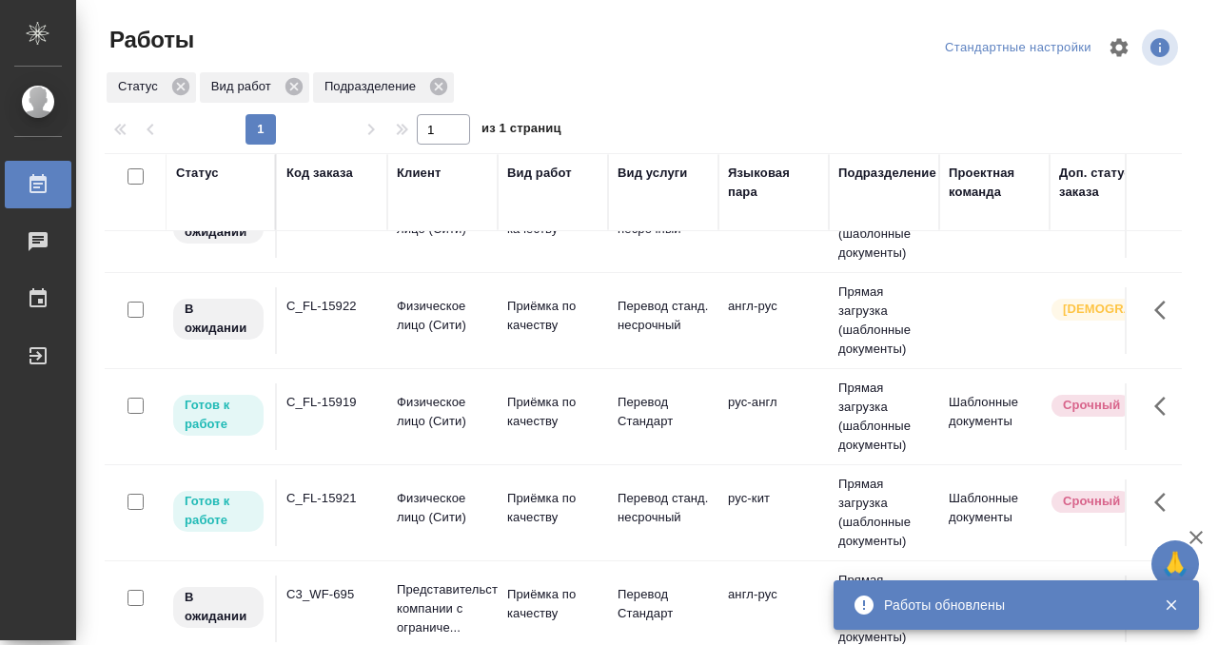
click at [342, 522] on td "C_FL-15921" at bounding box center [332, 513] width 110 height 67
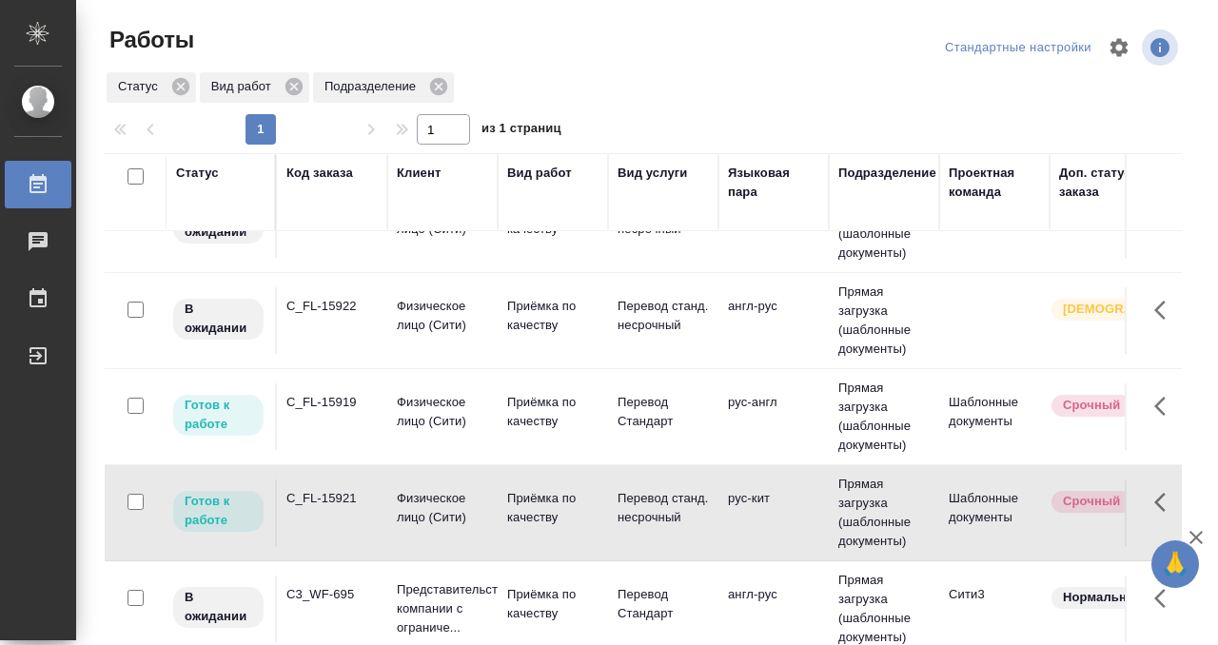
click at [342, 522] on td "C_FL-15921" at bounding box center [332, 513] width 110 height 67
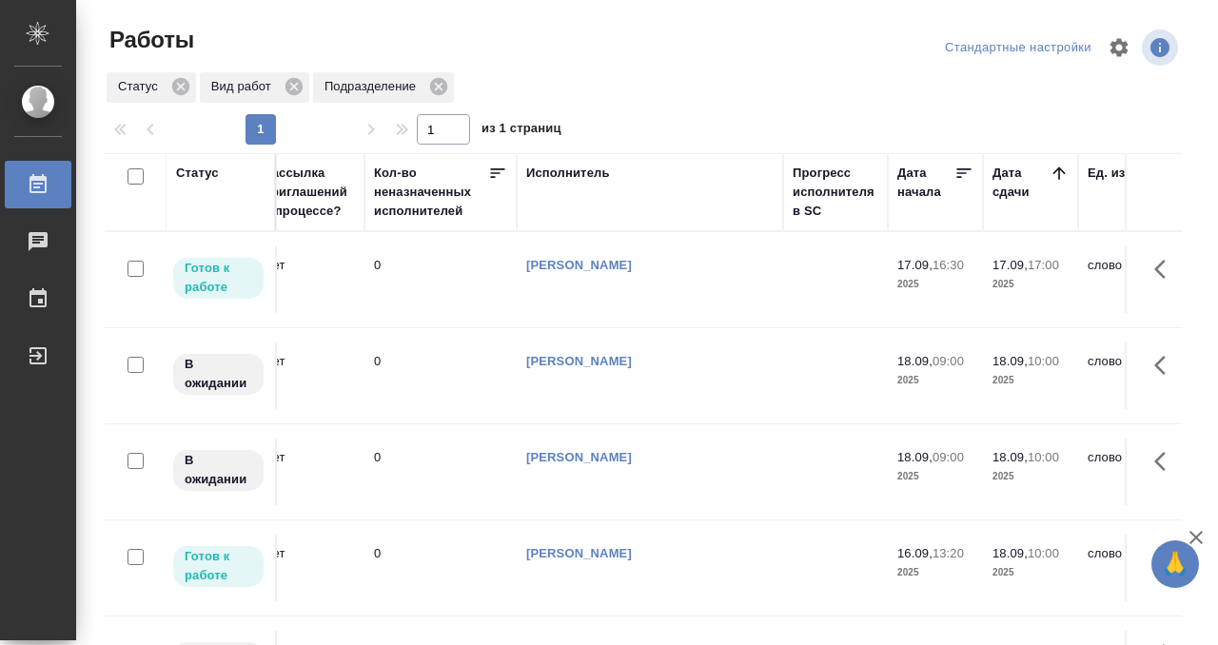
scroll to position [0, 0]
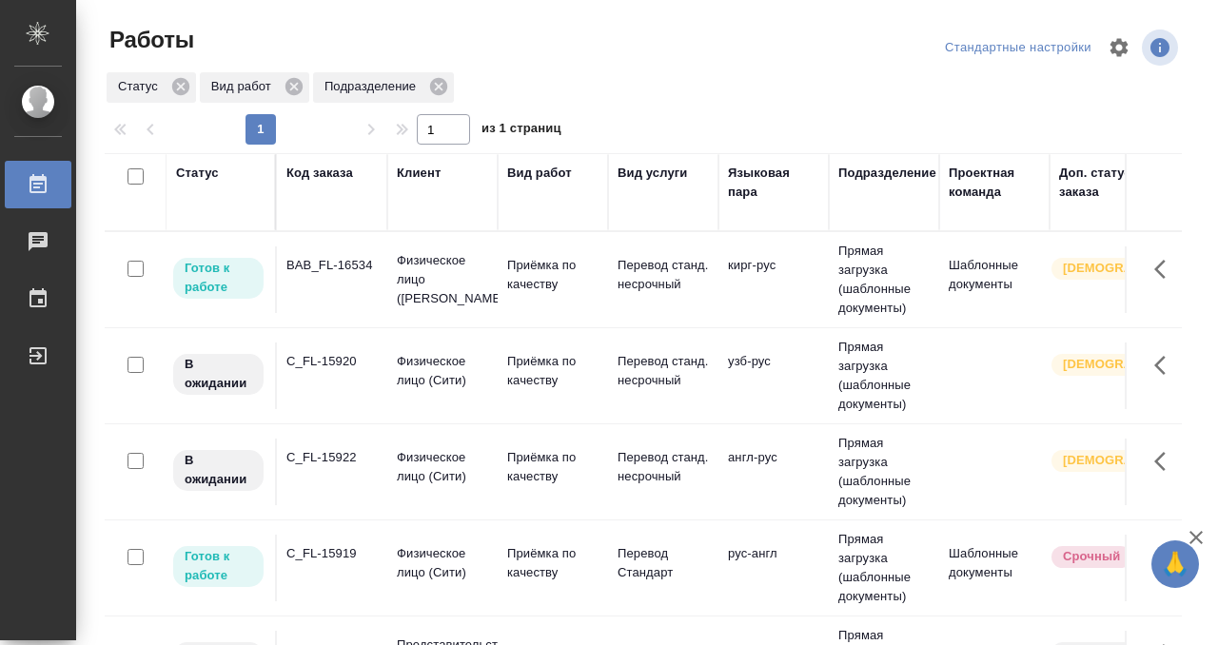
click at [320, 563] on td "C_FL-15919" at bounding box center [332, 568] width 110 height 67
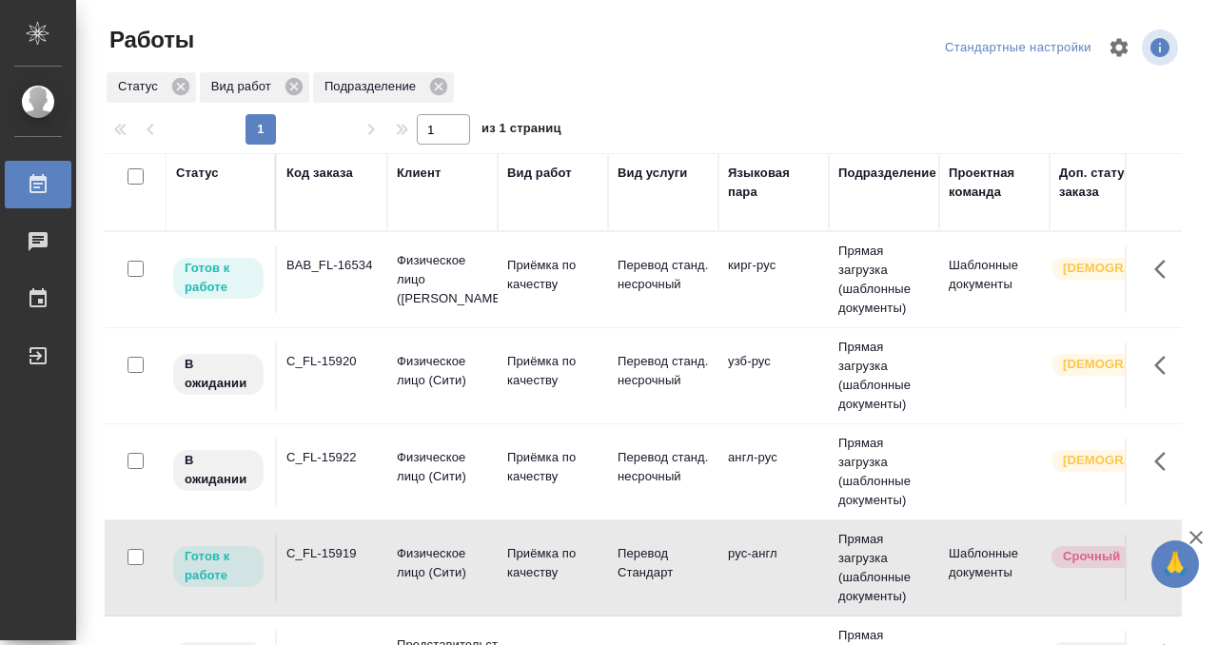
click at [320, 563] on td "C_FL-15919" at bounding box center [332, 568] width 110 height 67
click at [324, 169] on div "Код заказа" at bounding box center [319, 173] width 67 height 19
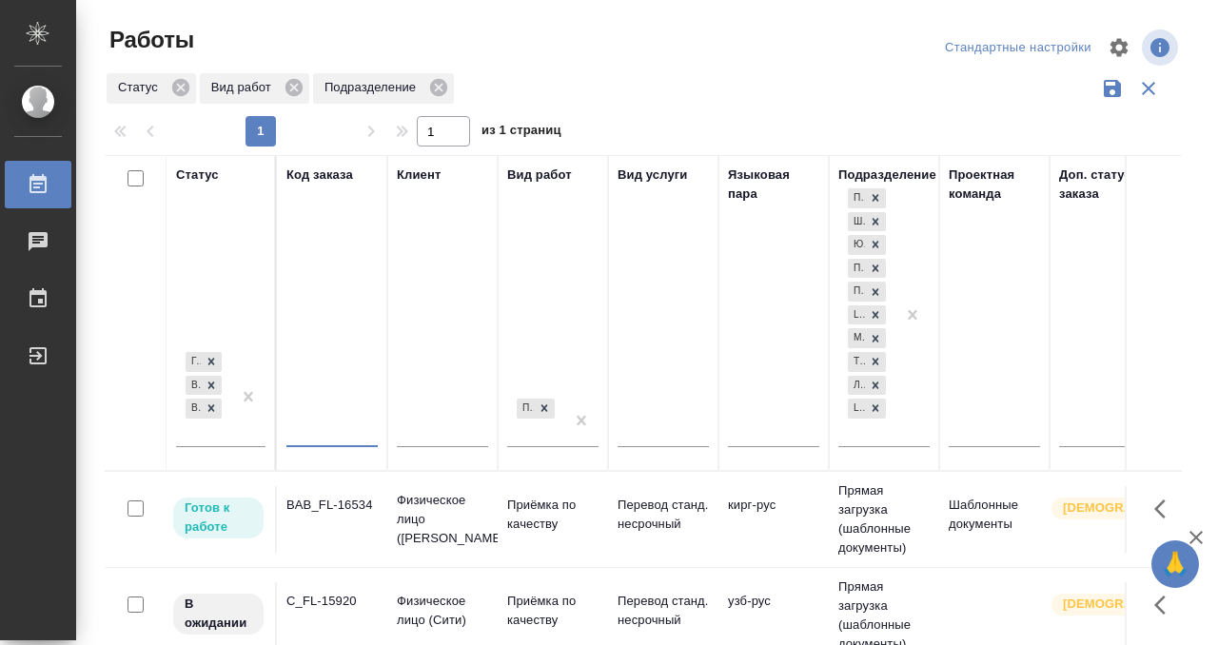
click at [319, 430] on input "text" at bounding box center [331, 434] width 91 height 24
paste input "KUNZ_MIDA-7"
type input "KUNZ_MIDA-7"
click at [248, 431] on div at bounding box center [248, 396] width 34 height 98
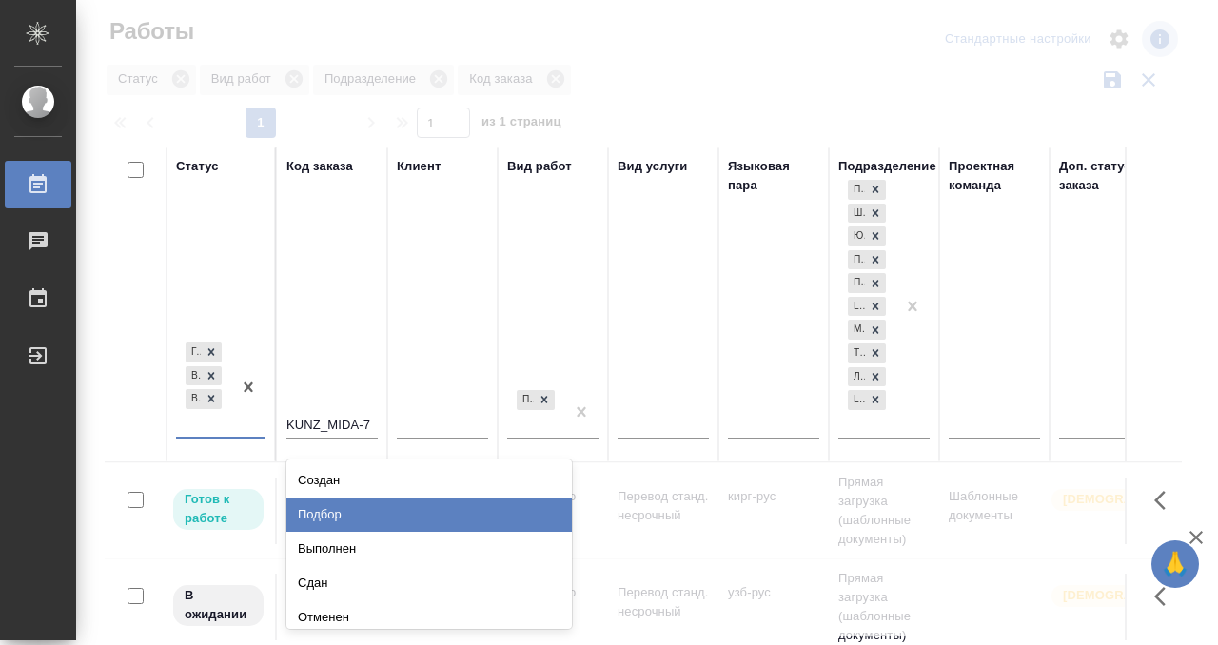
scroll to position [10, 0]
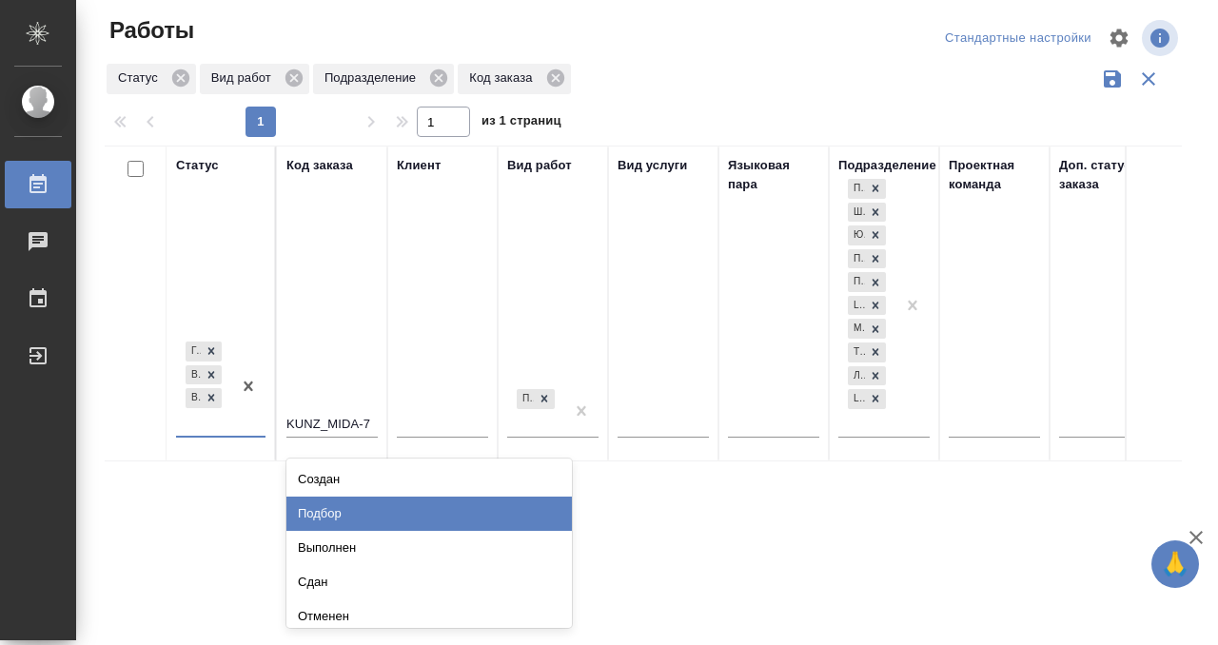
click at [353, 508] on div "Подбор" at bounding box center [428, 514] width 285 height 34
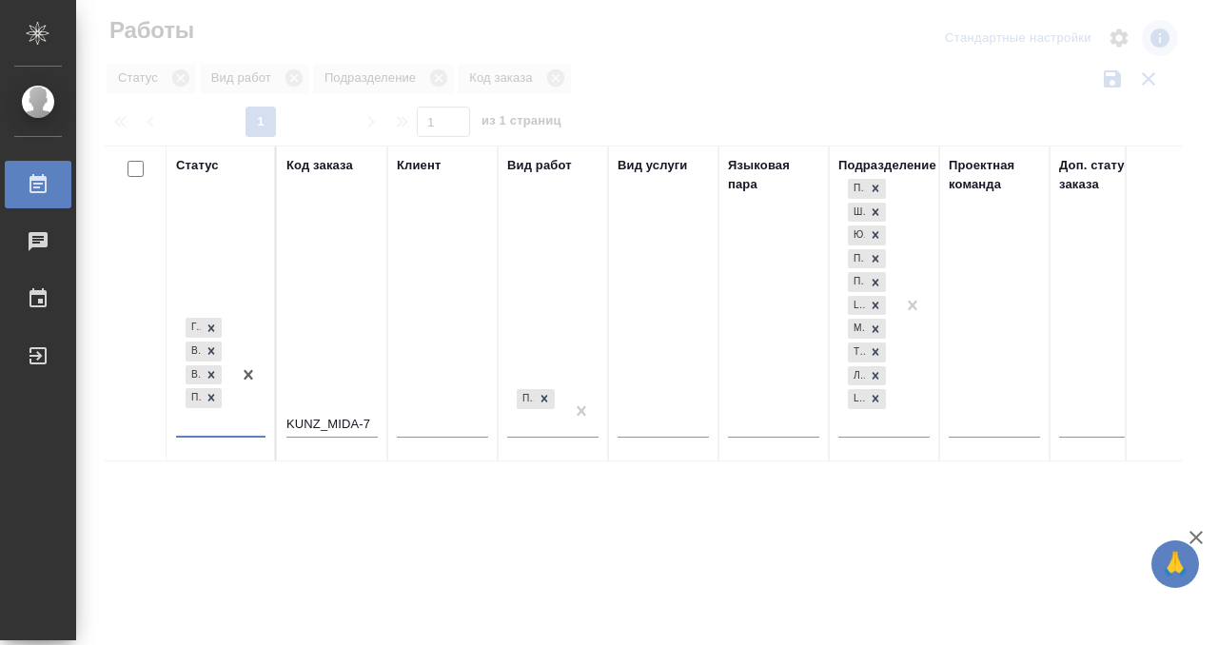
click at [233, 424] on div at bounding box center [248, 374] width 34 height 121
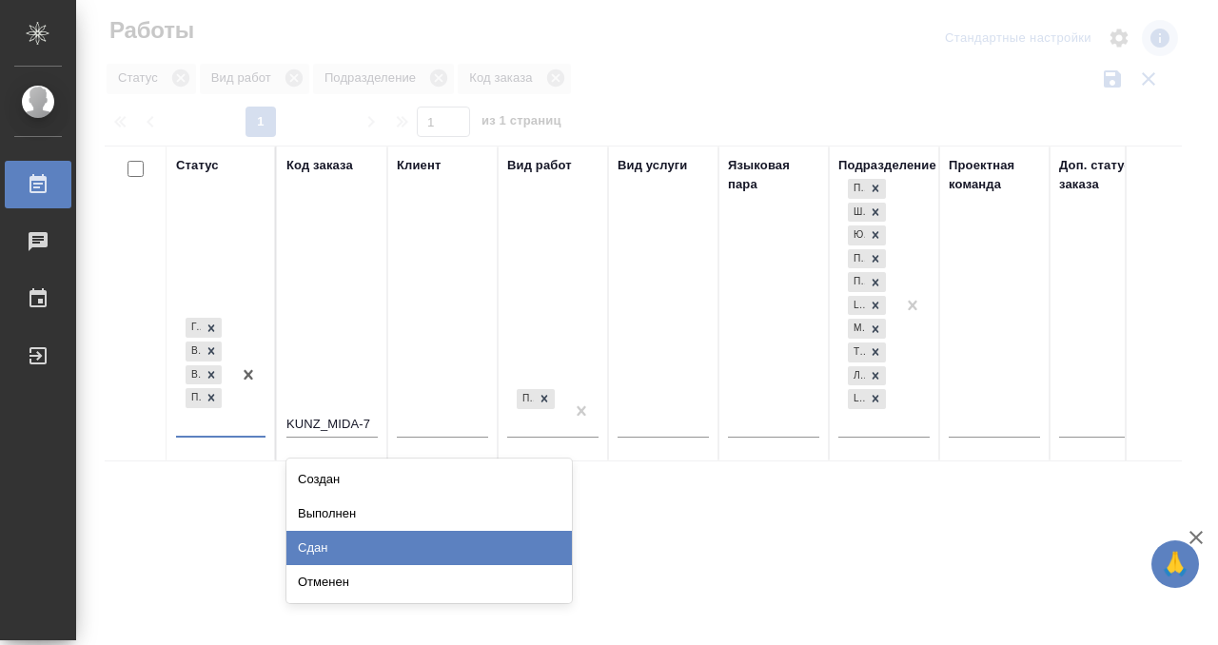
click at [322, 545] on div "Сдан" at bounding box center [428, 548] width 285 height 34
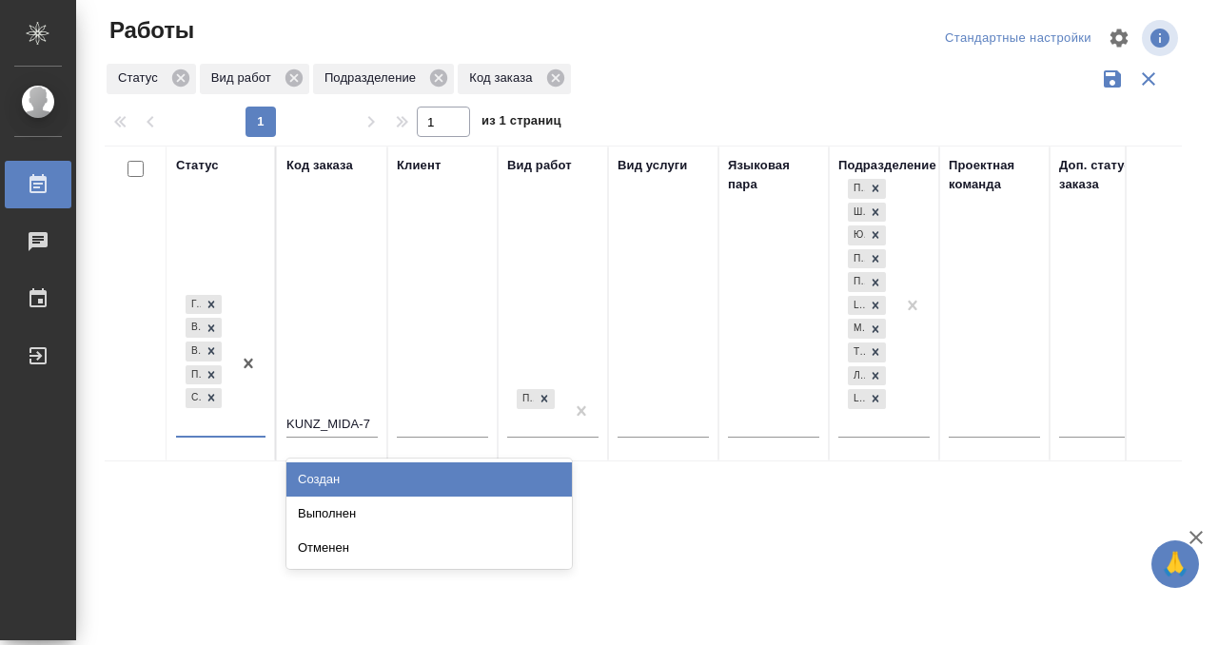
click at [224, 425] on div "Готов к работе В работе В ожидании Подбор Сдан" at bounding box center [203, 363] width 55 height 145
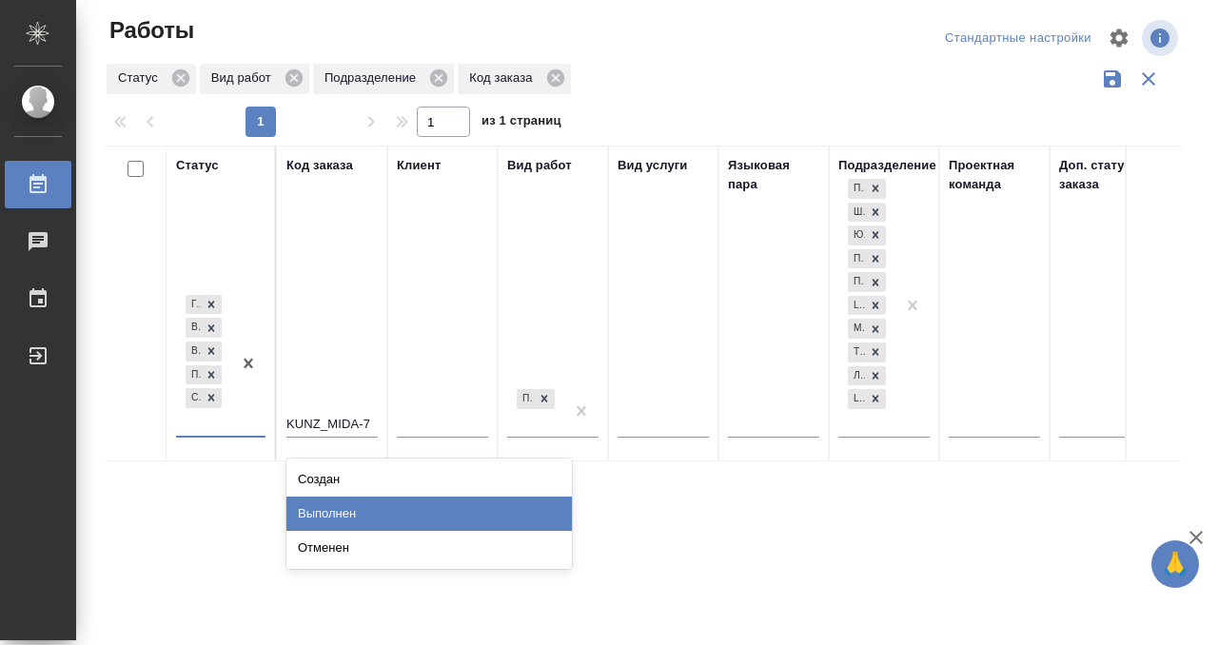
click at [367, 514] on div "Выполнен" at bounding box center [428, 514] width 285 height 34
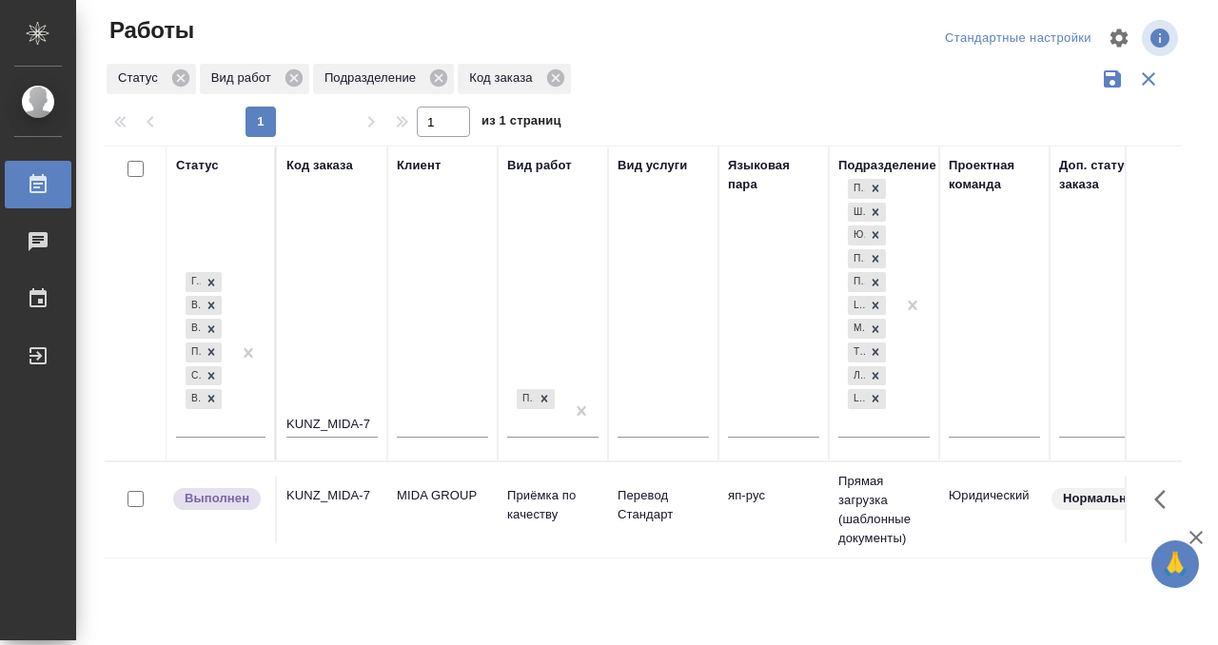
click at [359, 492] on div "KUNZ_MIDA-7" at bounding box center [331, 495] width 91 height 19
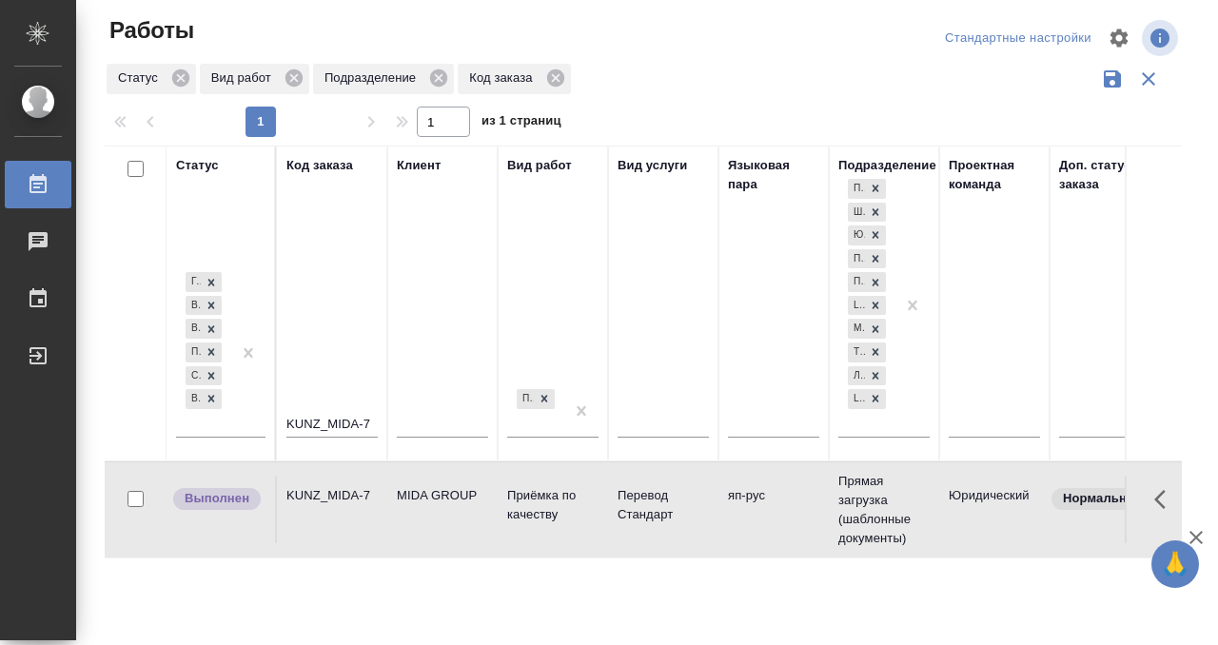
click at [33, 175] on div "Работы" at bounding box center [14, 184] width 48 height 29
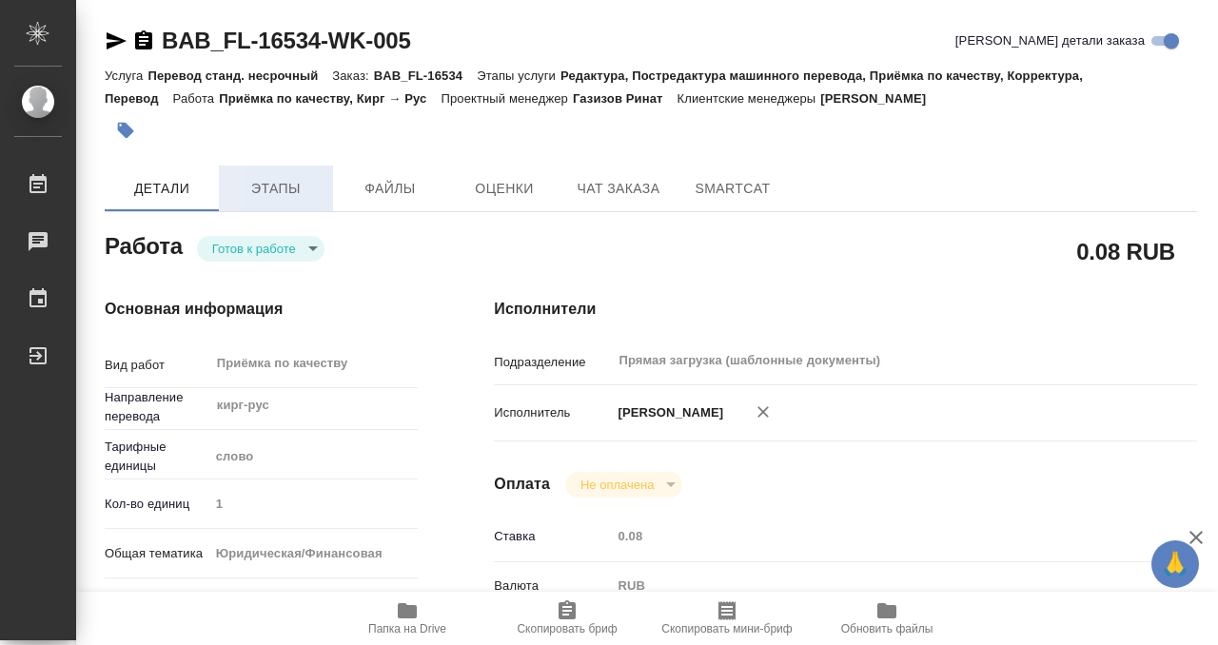
click at [278, 180] on span "Этапы" at bounding box center [275, 189] width 91 height 24
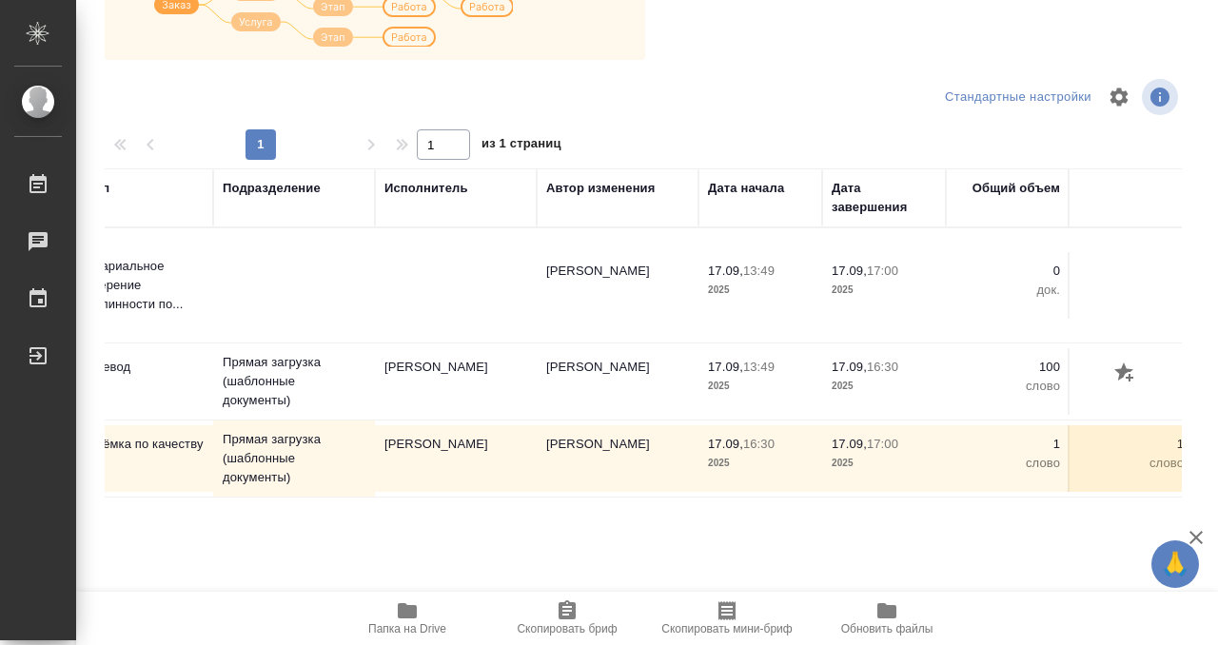
scroll to position [0, 379]
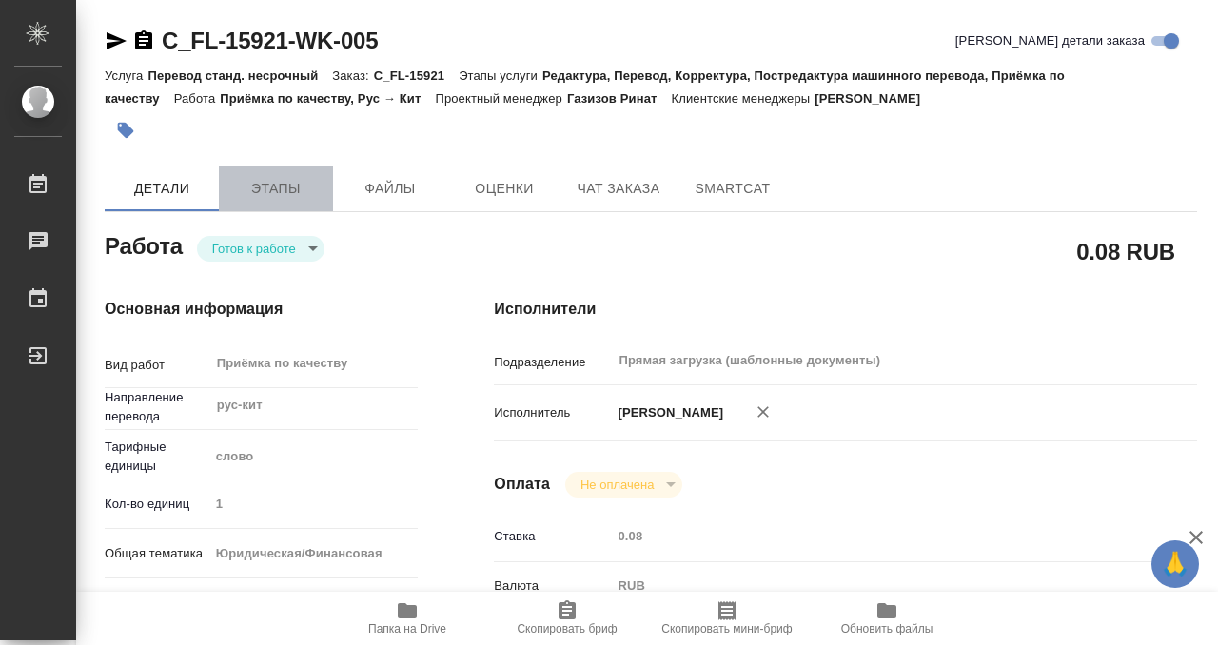
click at [291, 184] on span "Этапы" at bounding box center [275, 189] width 91 height 24
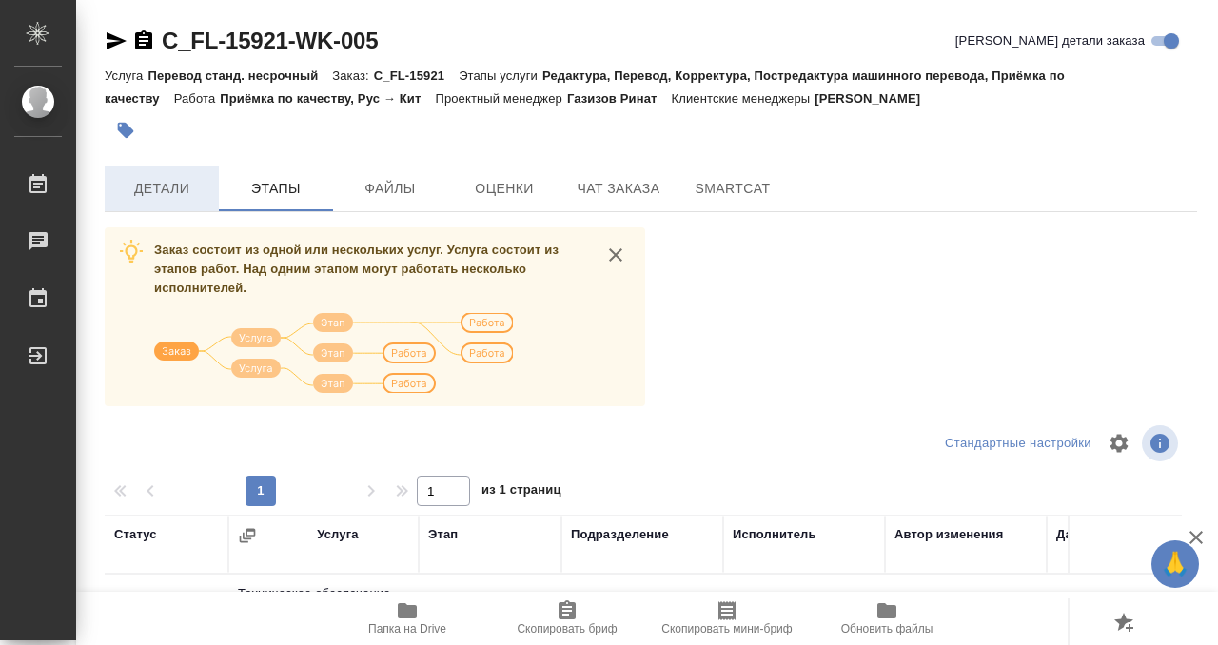
click at [197, 197] on span "Детали" at bounding box center [161, 189] width 91 height 24
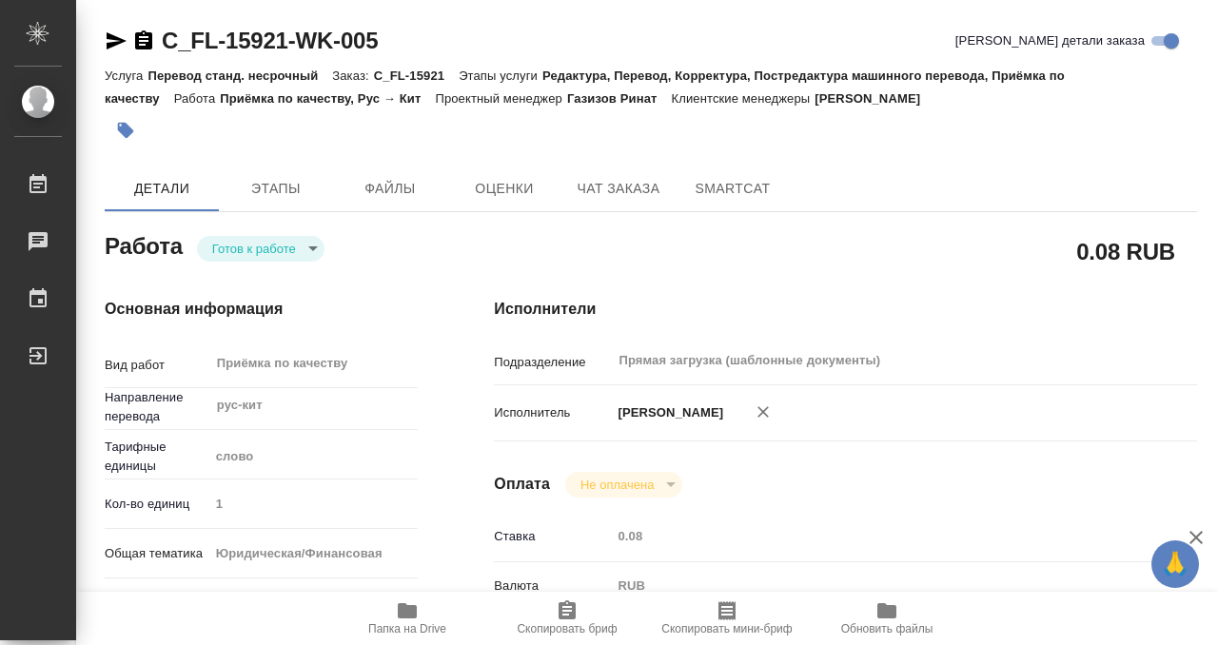
type textarea "x"
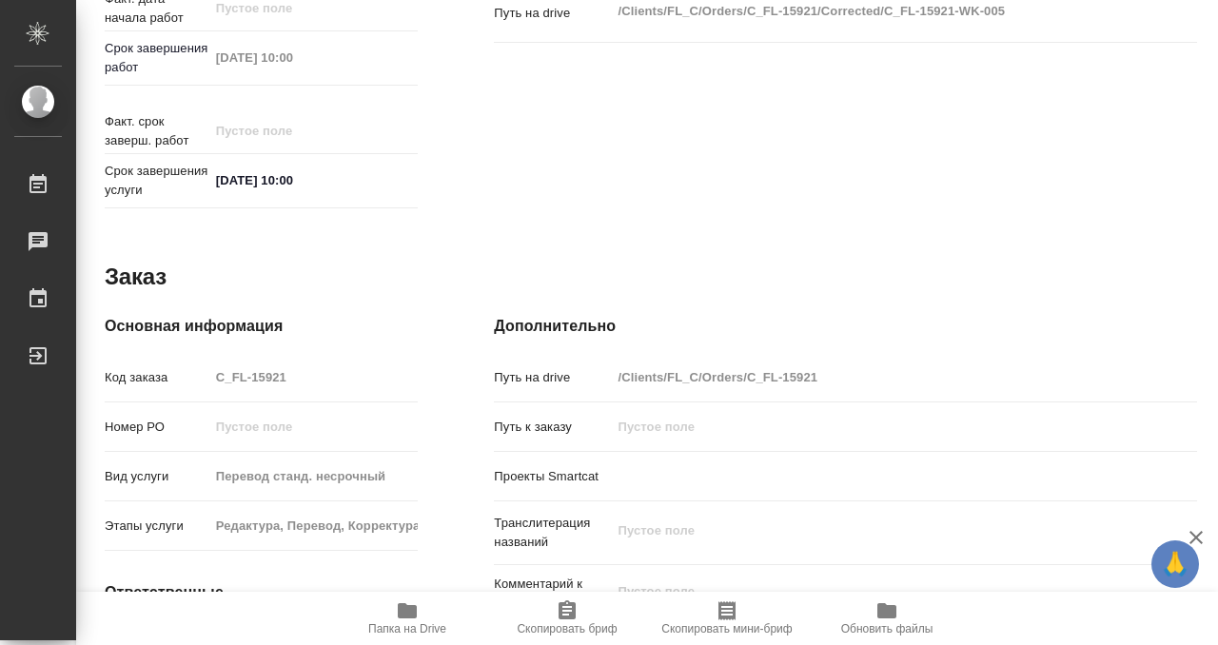
scroll to position [1016, 0]
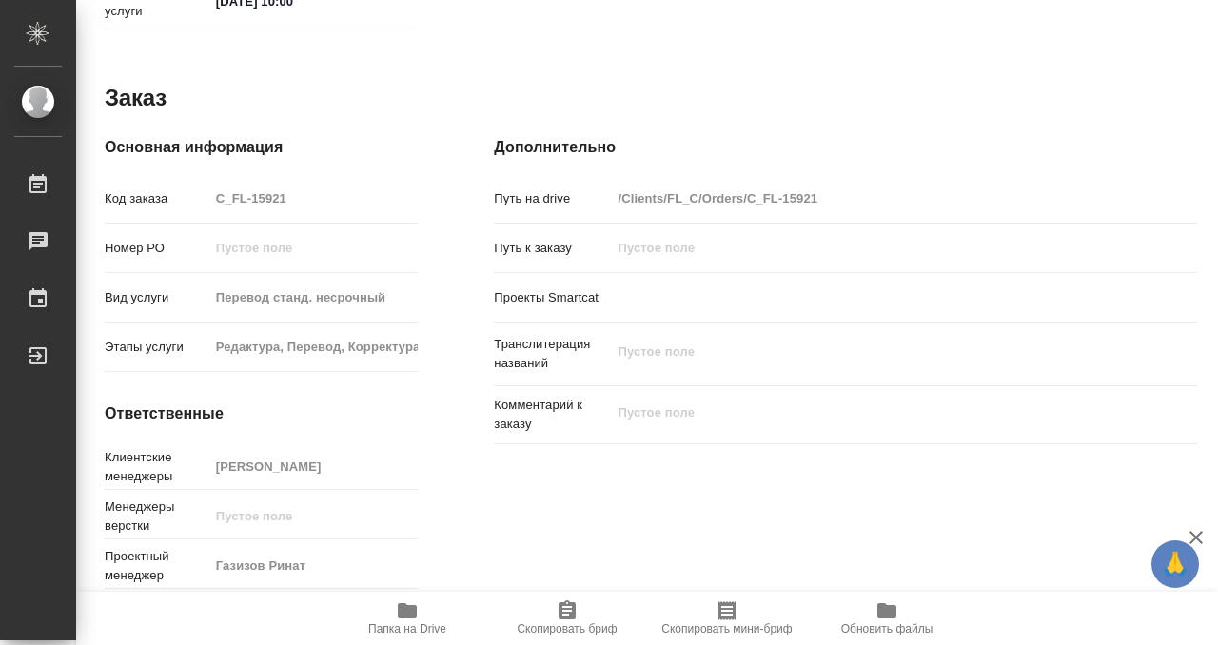
type textarea "x"
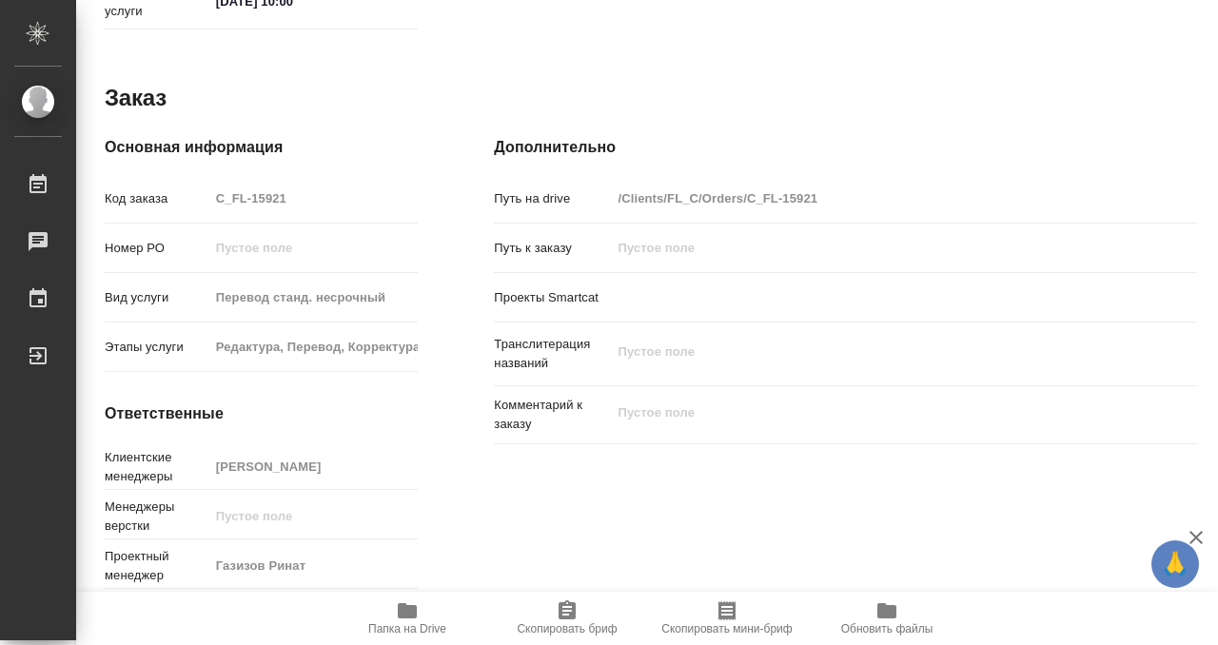
click at [422, 595] on button "Папка на Drive" at bounding box center [407, 618] width 160 height 53
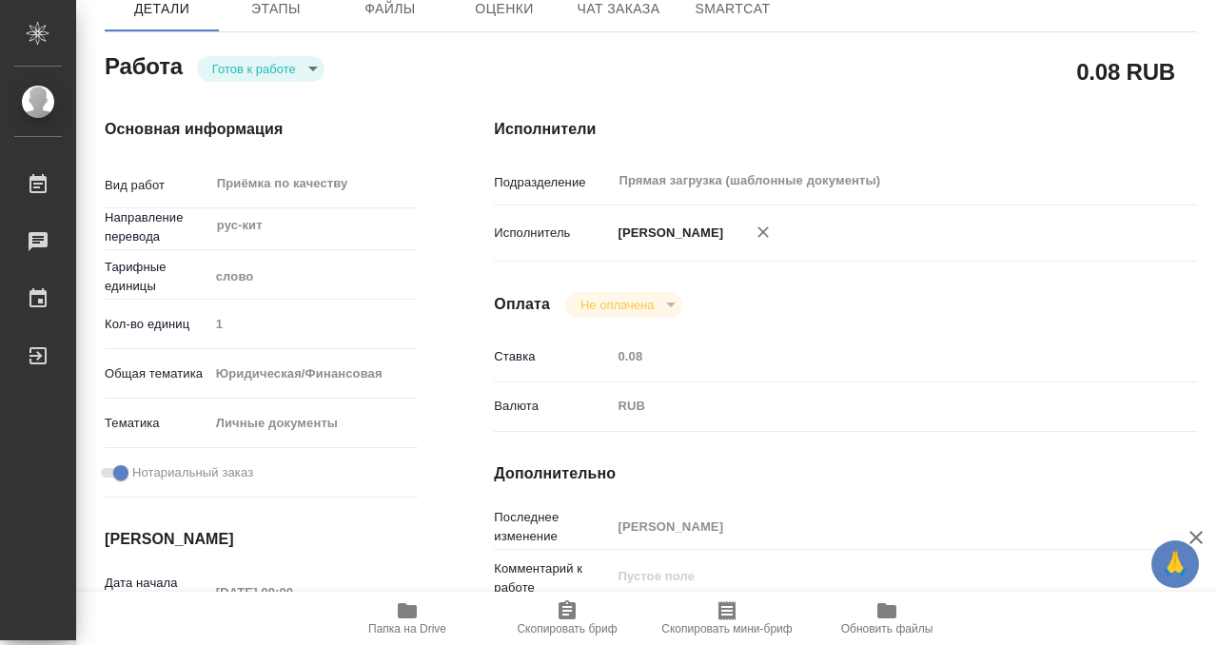
scroll to position [0, 0]
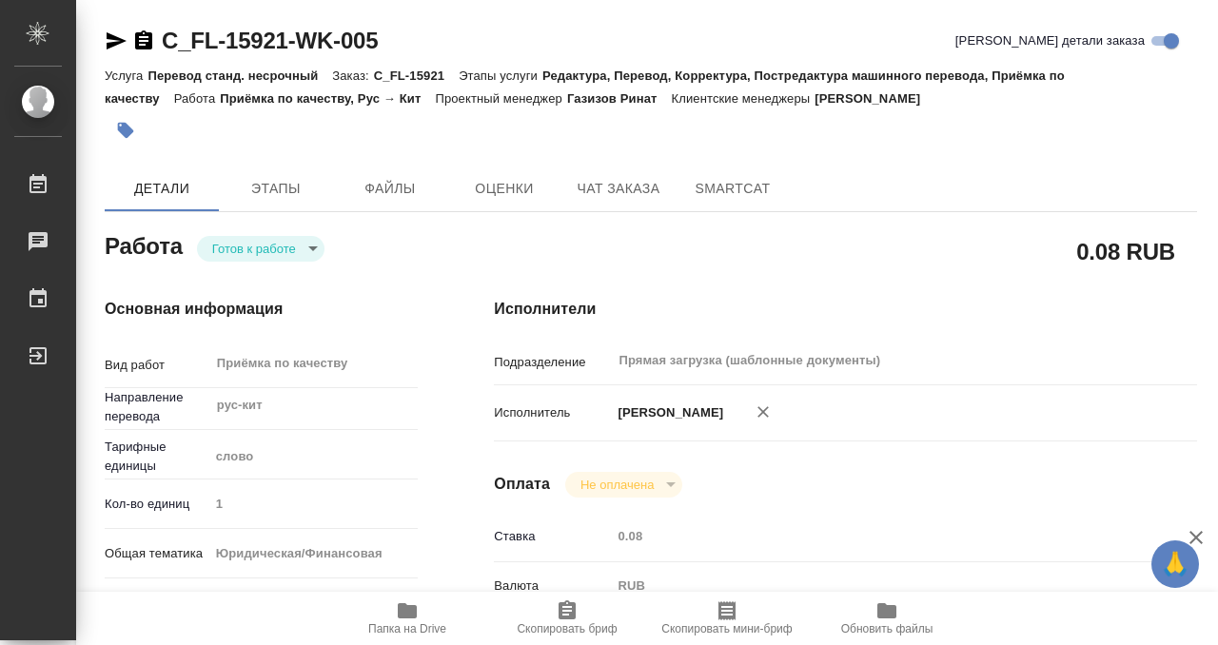
click at [133, 135] on icon "button" at bounding box center [125, 130] width 19 height 19
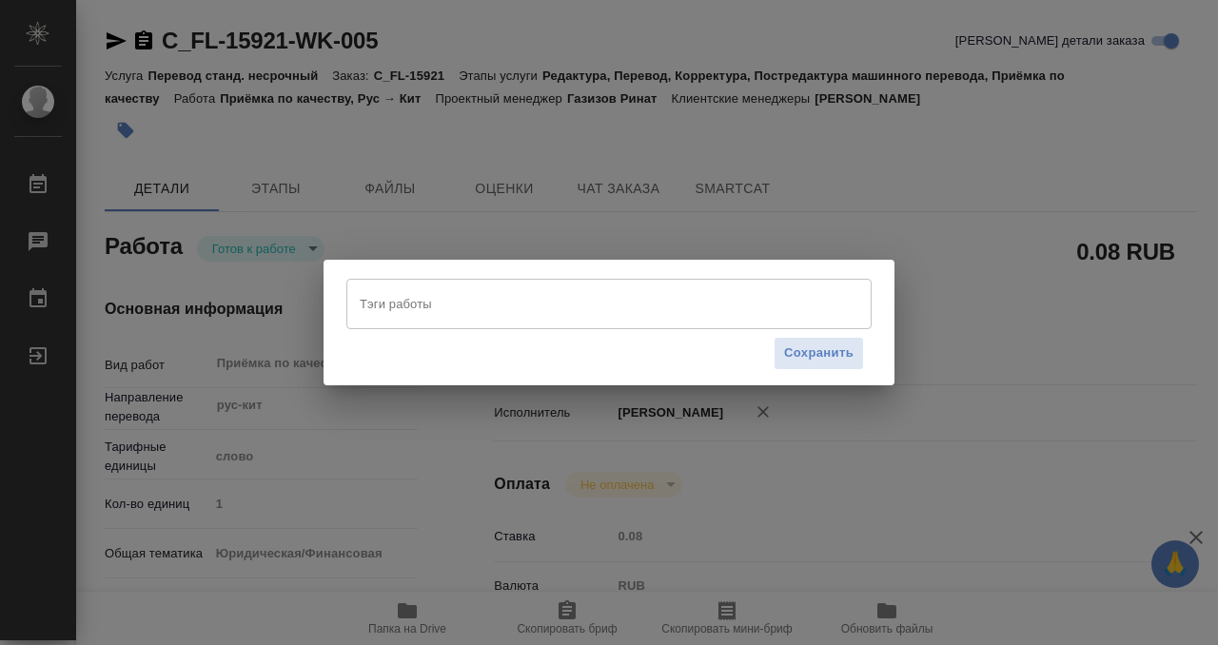
click at [447, 304] on input "Тэги работы" at bounding box center [591, 303] width 472 height 32
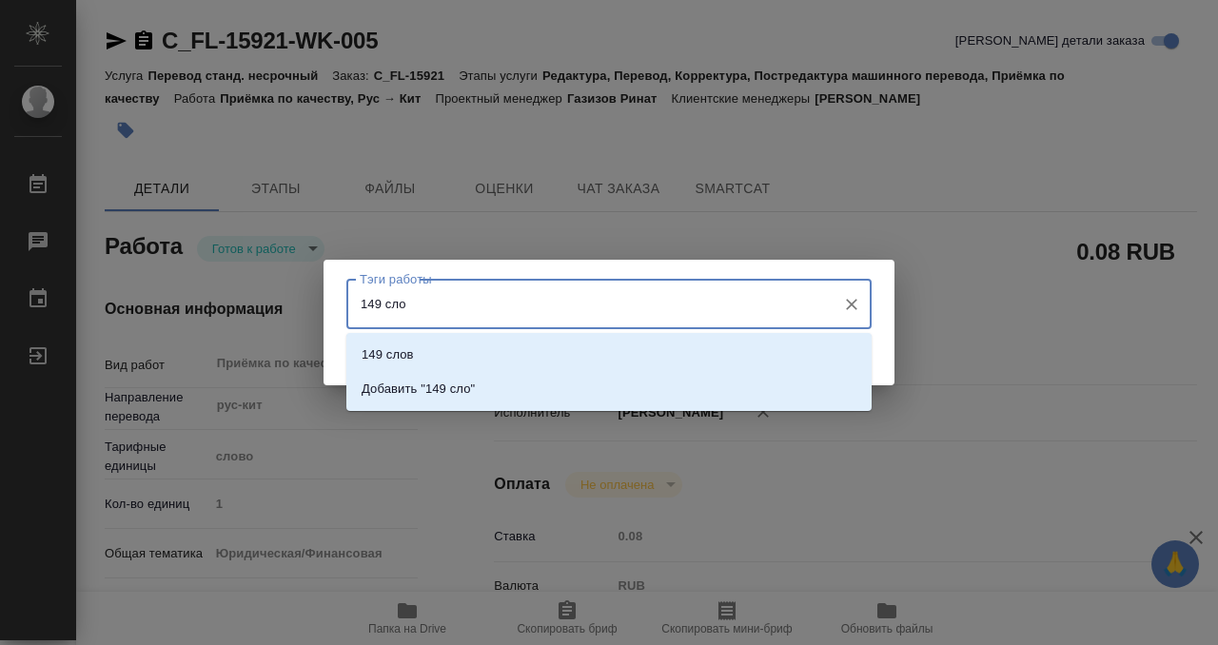
type input "149 слов"
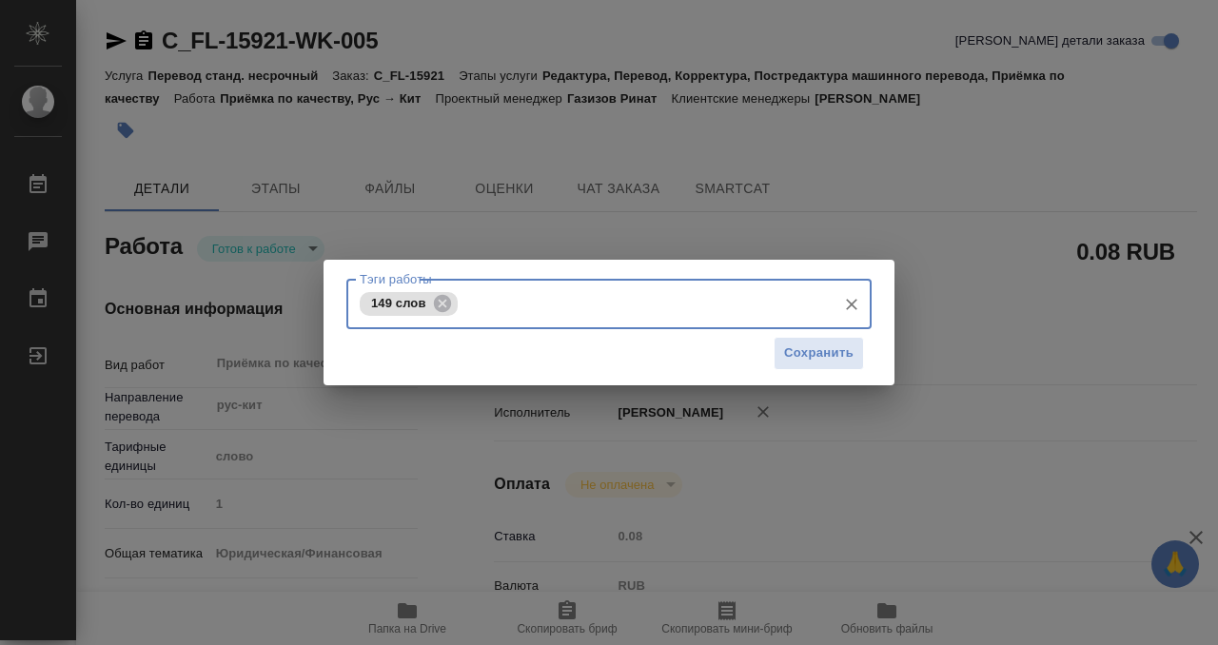
click at [807, 370] on div "Сохранить" at bounding box center [608, 353] width 525 height 49
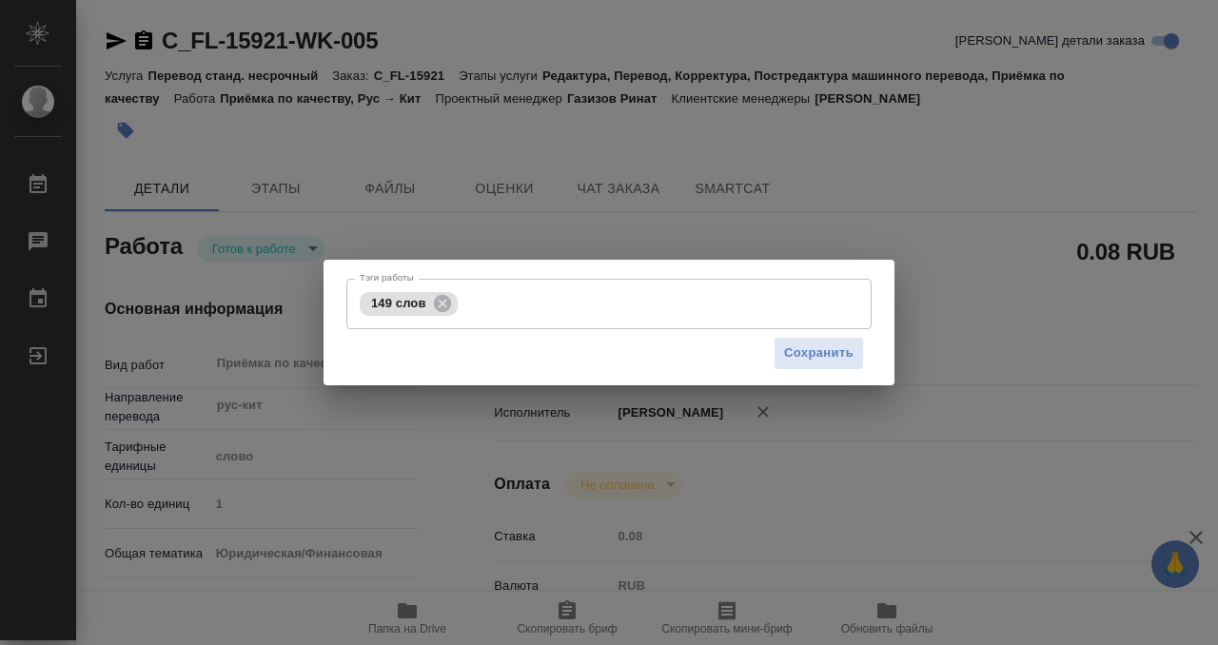
click at [813, 334] on div "Сохранить" at bounding box center [608, 353] width 525 height 49
click at [813, 352] on span "Сохранить" at bounding box center [818, 354] width 69 height 22
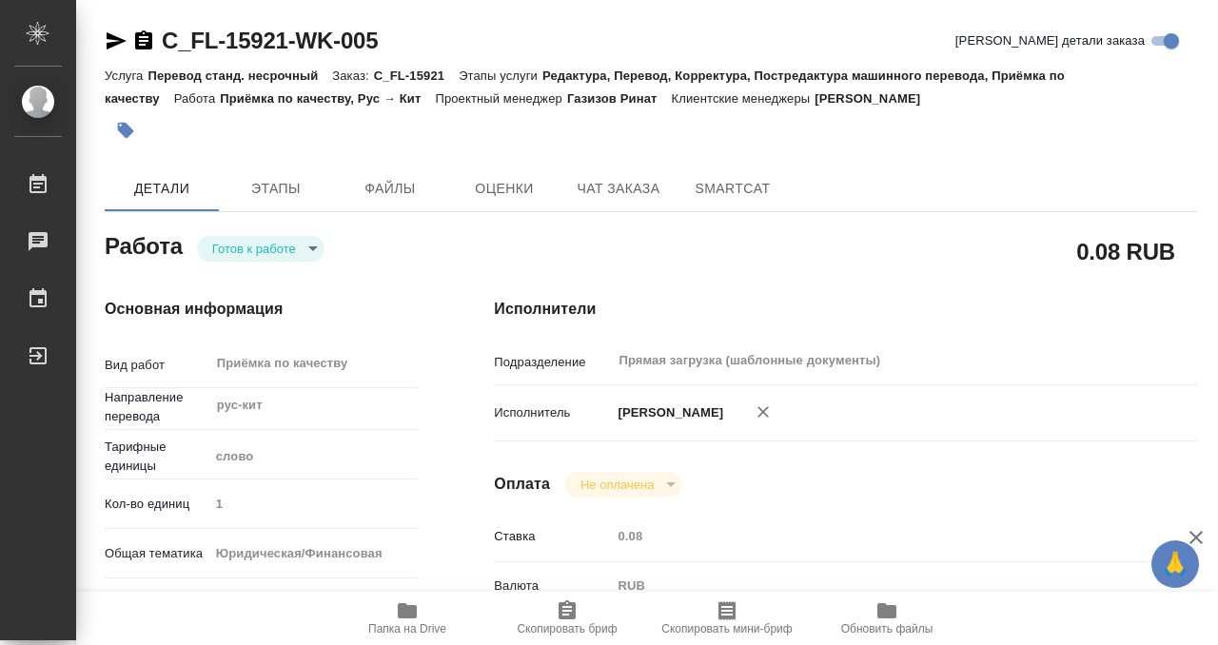
type input "readyForWork"
type textarea "Приёмка по качеству"
type textarea "x"
type input "рус-кит"
type input "5a8b1489cc6b4906c91bfd90"
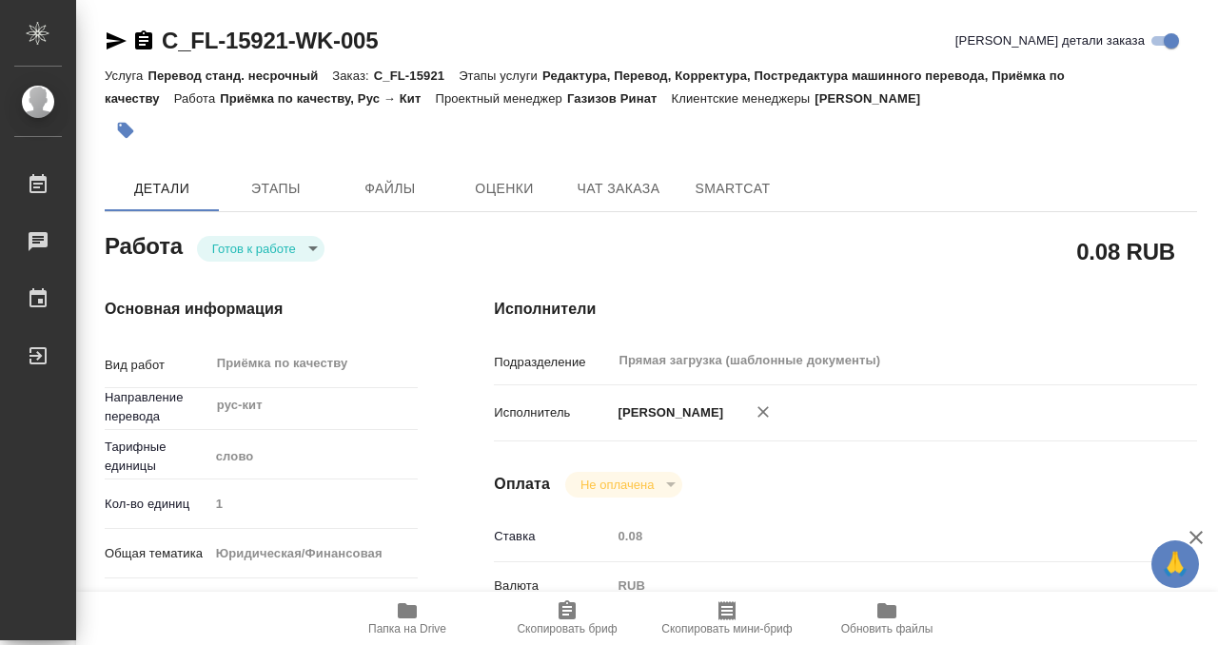
type input "1"
type input "yr-fn"
type input "5a8b8b956a9677013d343cfe"
checkbox input "true"
type input "[DATE] 09:00"
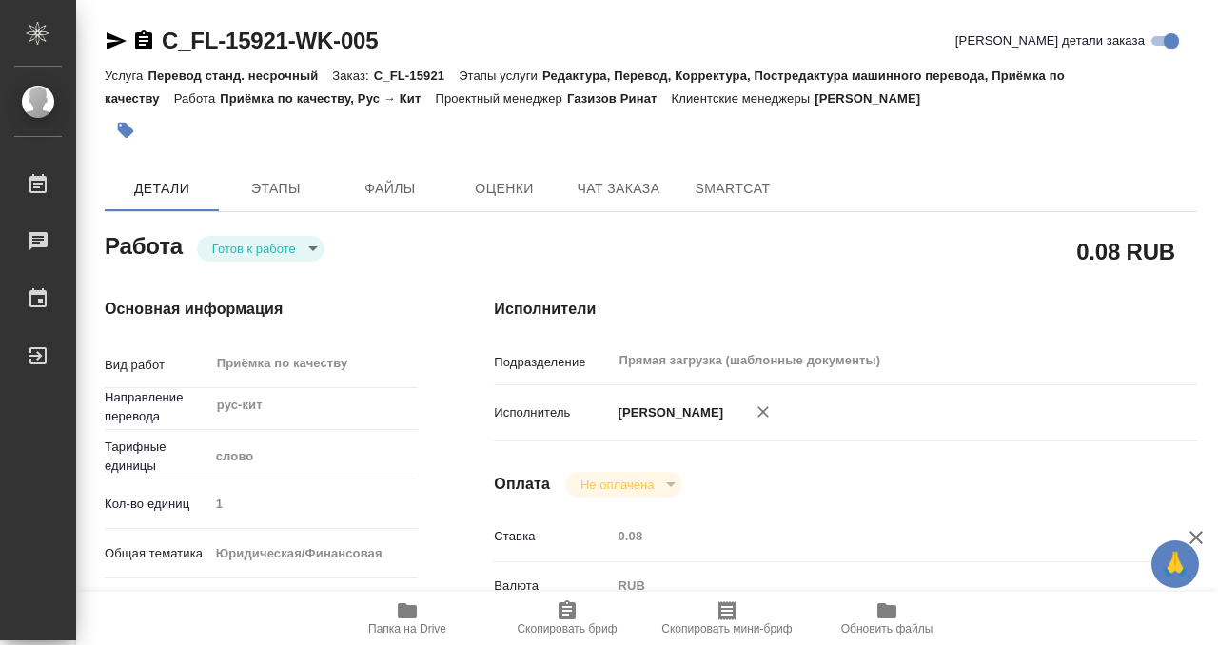
type input "[DATE] 10:00"
type input "Прямая загрузка (шаблонные документы)"
type input "notPayed"
type input "0.08"
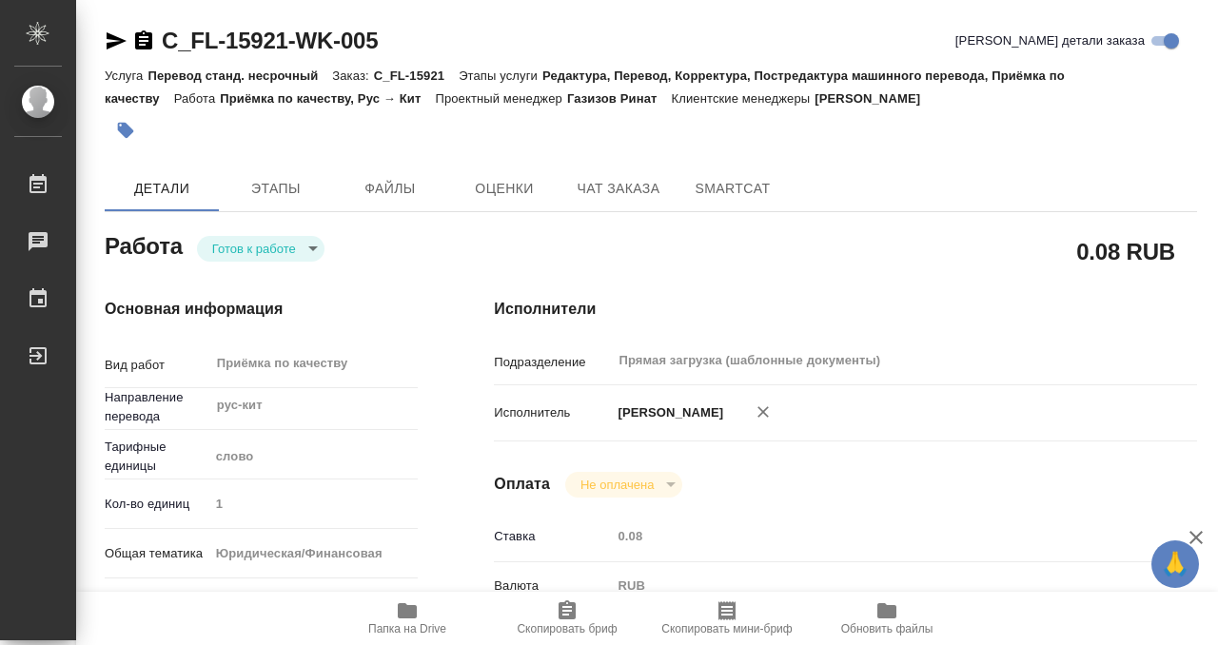
type input "RUB"
type input "[PERSON_NAME]"
type textarea "x"
type textarea "/Clients/FL_C/Orders/C_FL-15921/Corrected/C_FL-15921-WK-005"
type textarea "x"
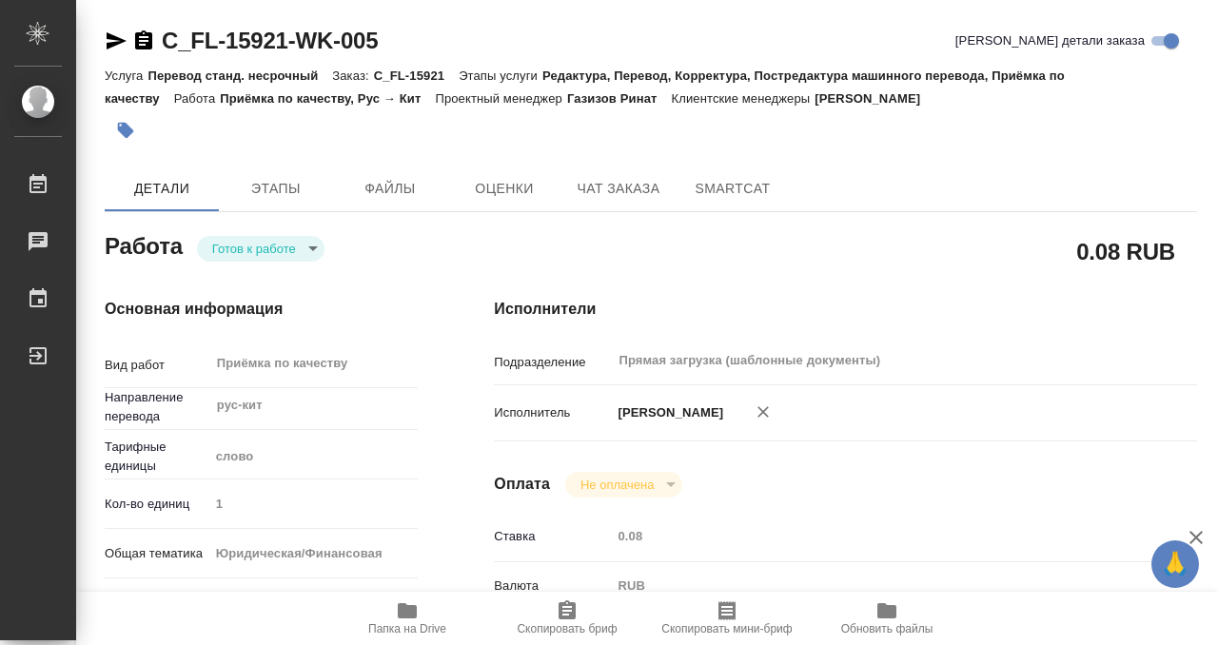
type input "C_FL-15921"
type input "Перевод станд. несрочный"
type input "Редактура, Перевод, Корректура, Постредактура машинного перевода, Приёмка по ка…"
type input "[PERSON_NAME]"
type input "/Clients/FL_C/Orders/C_FL-15921"
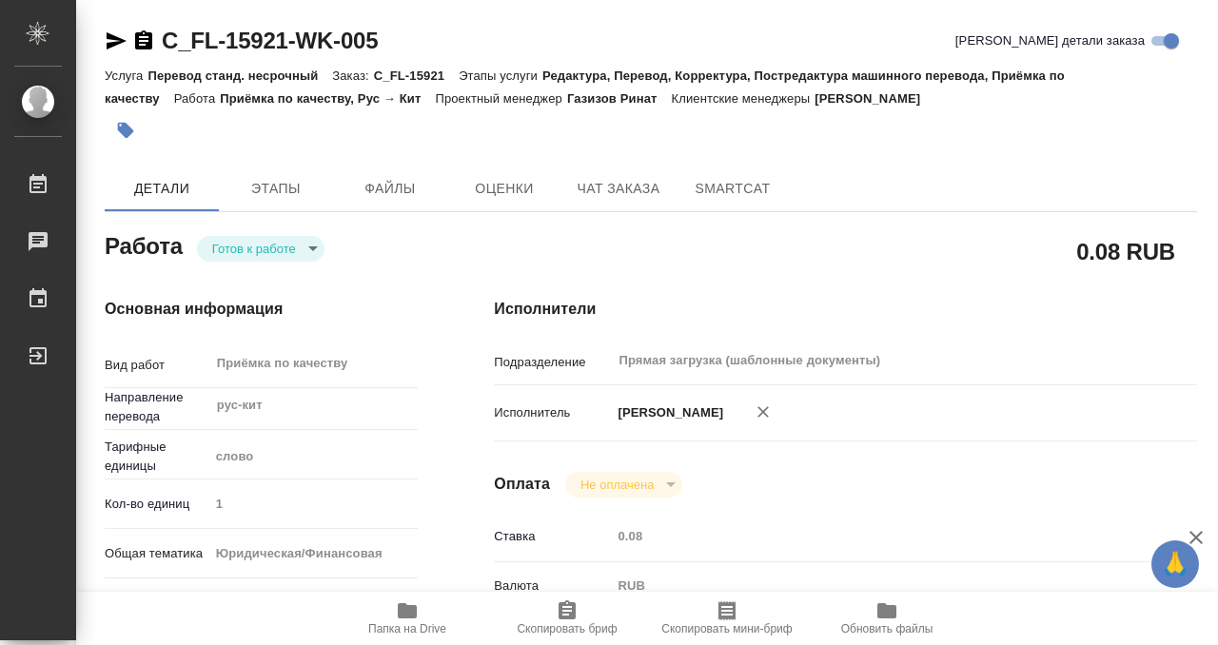
type textarea "x"
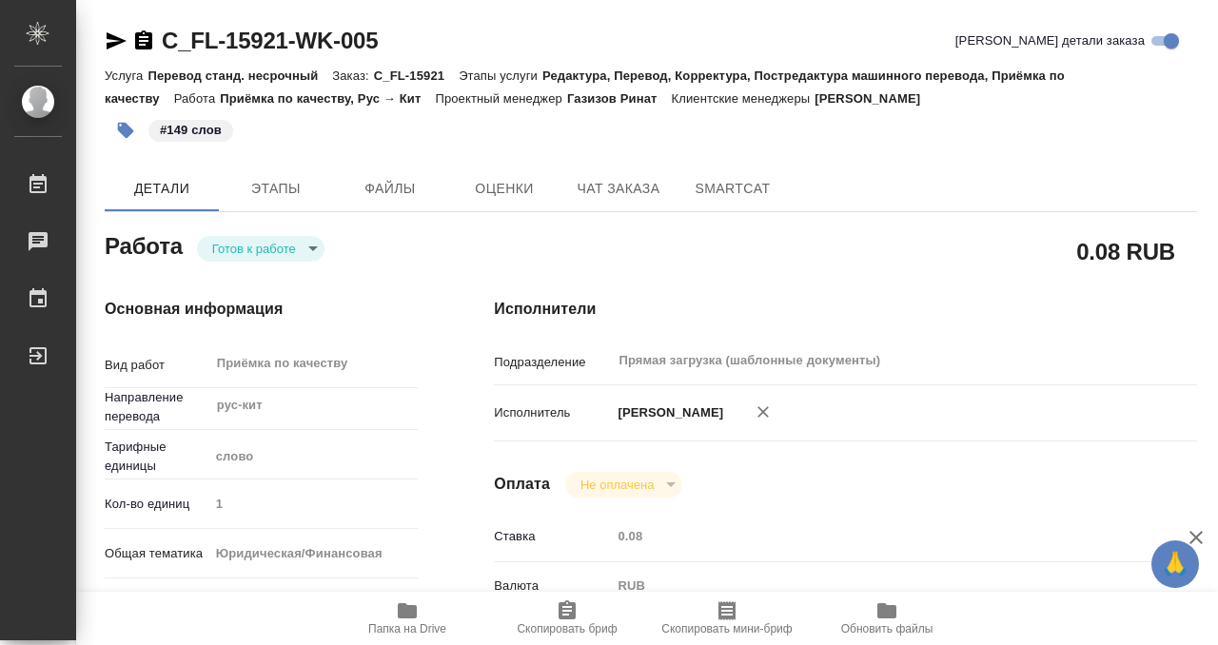
type textarea "x"
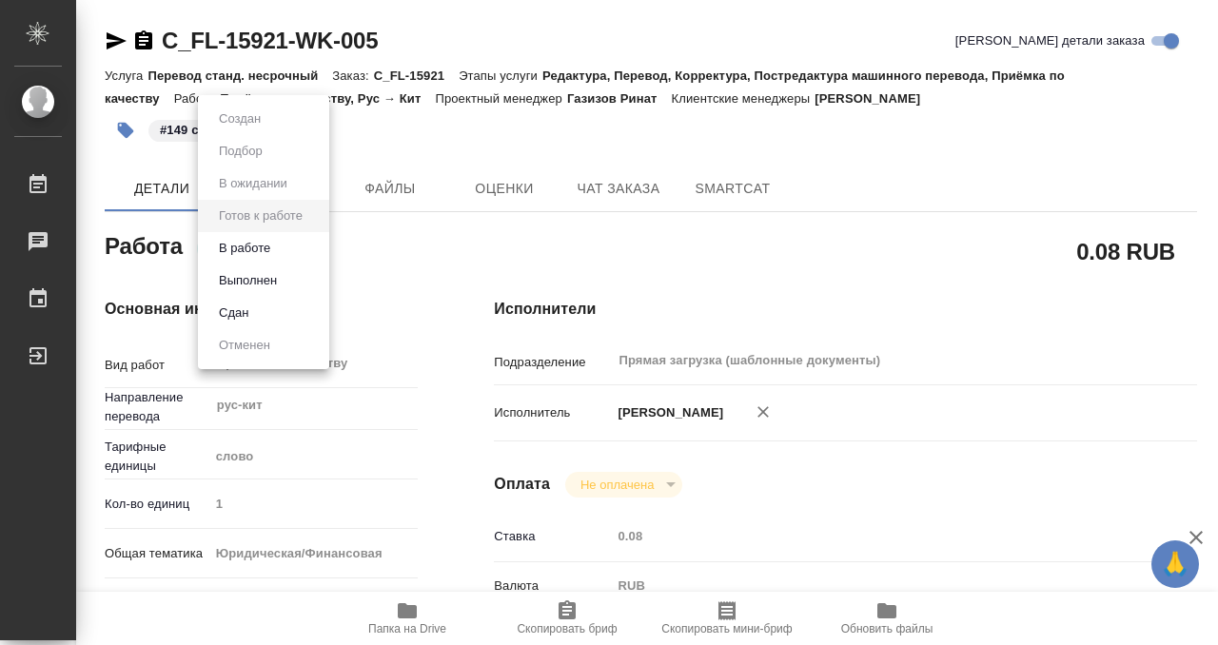
type textarea "x"
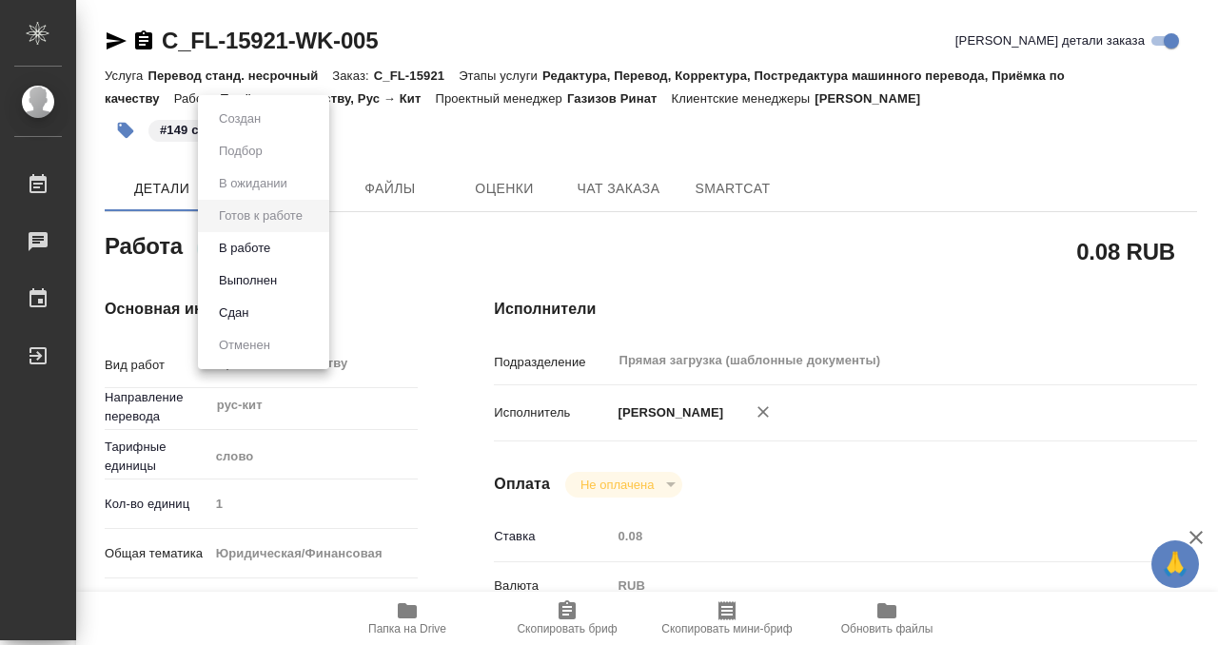
click at [296, 250] on body "🙏 .cls-1 fill:#fff; AWATERA Kobzeva [PERSON_NAME] 0 Чаты График Выйти C_FL-1592…" at bounding box center [609, 322] width 1218 height 645
click at [279, 286] on button "Выполнен" at bounding box center [247, 280] width 69 height 21
type textarea "x"
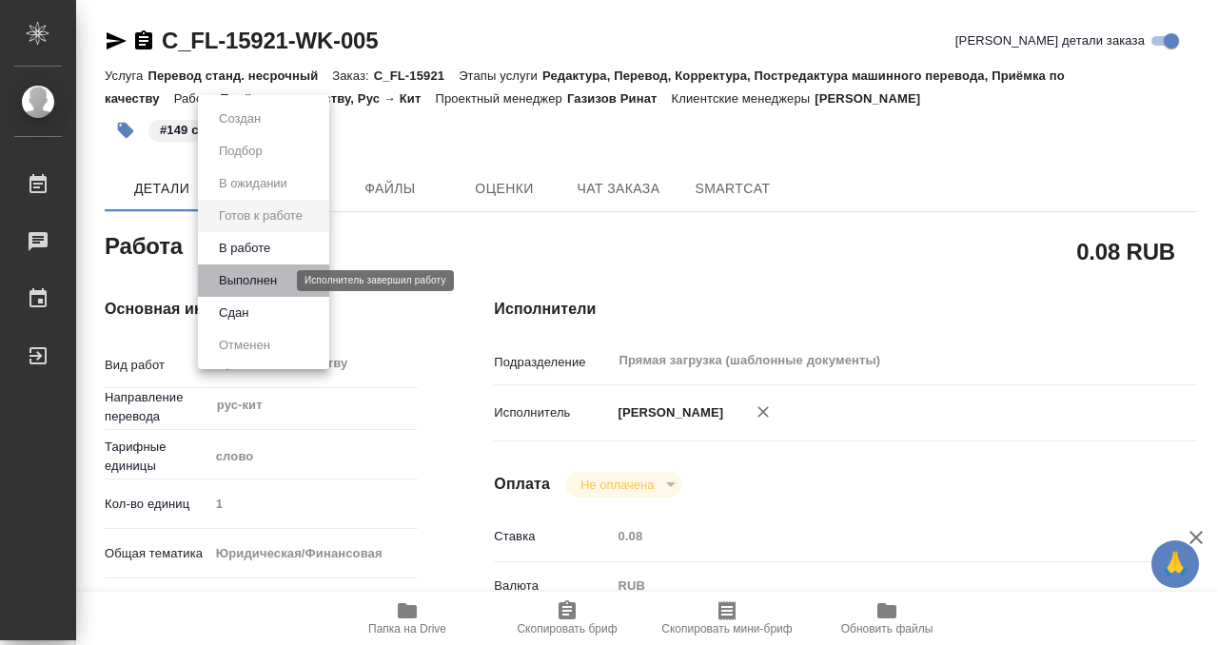
type textarea "x"
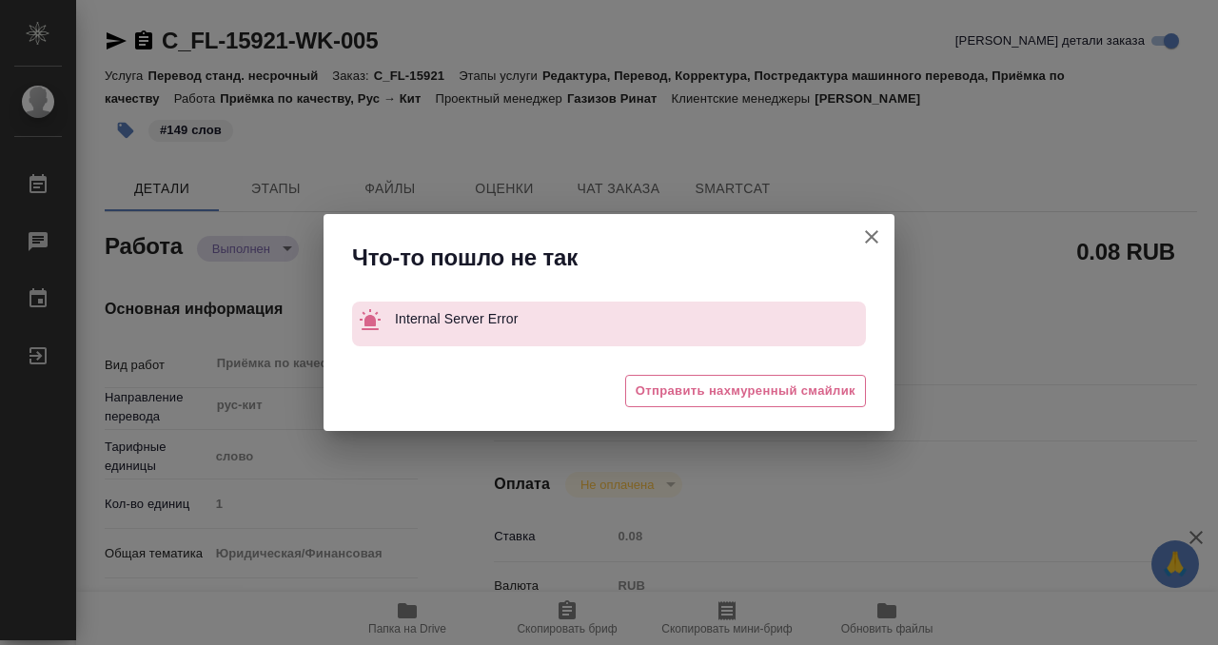
type textarea "x"
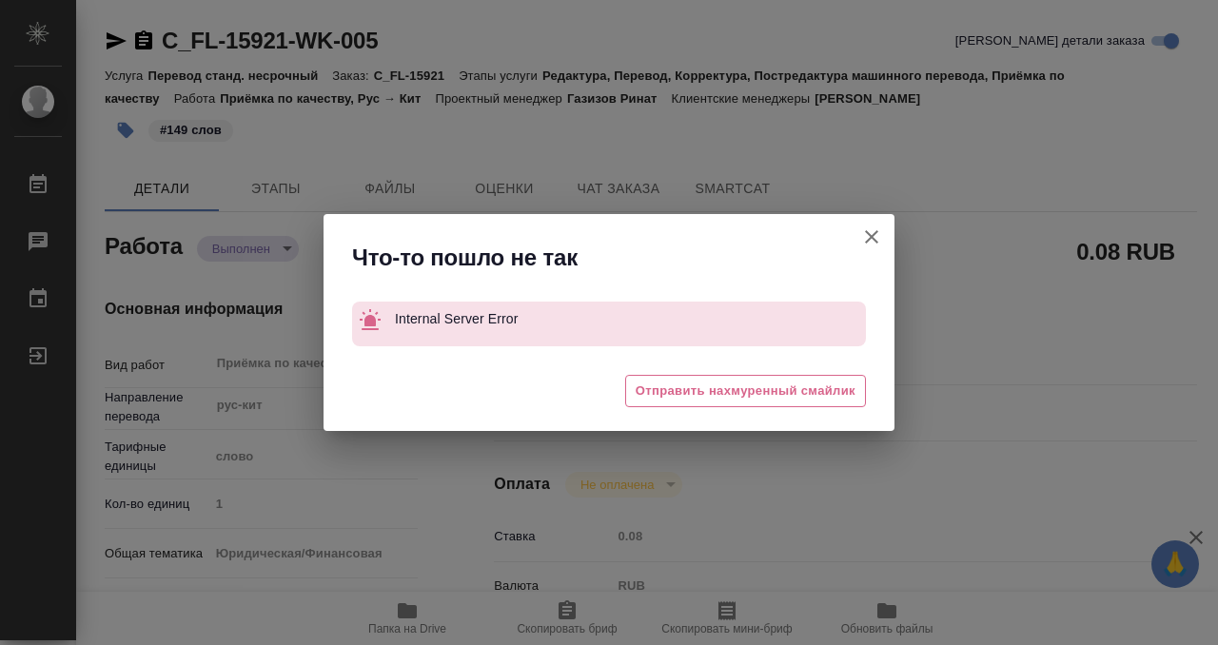
type textarea "x"
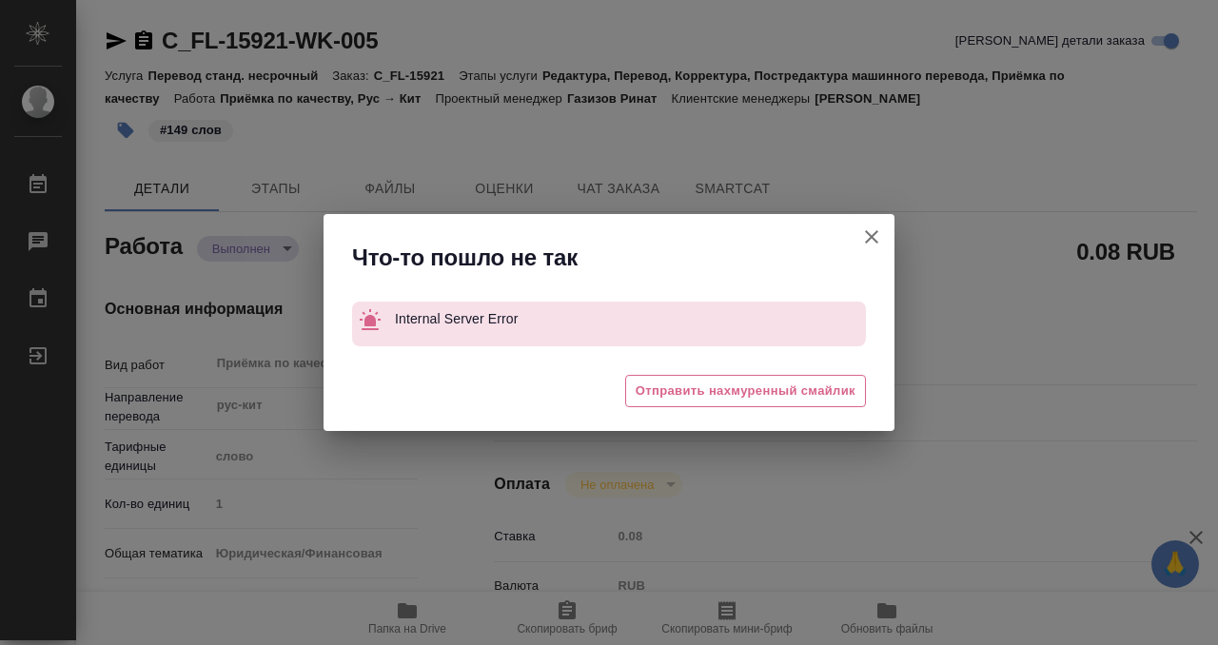
click at [870, 237] on icon "button" at bounding box center [871, 236] width 23 height 23
type textarea "x"
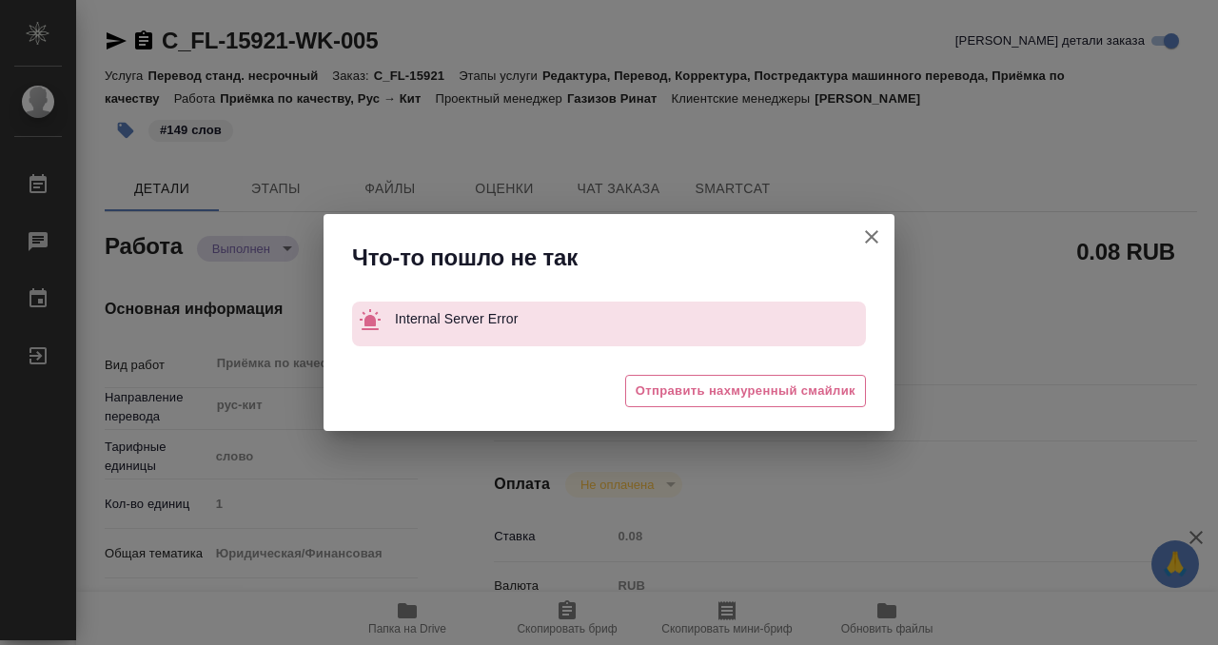
type textarea "x"
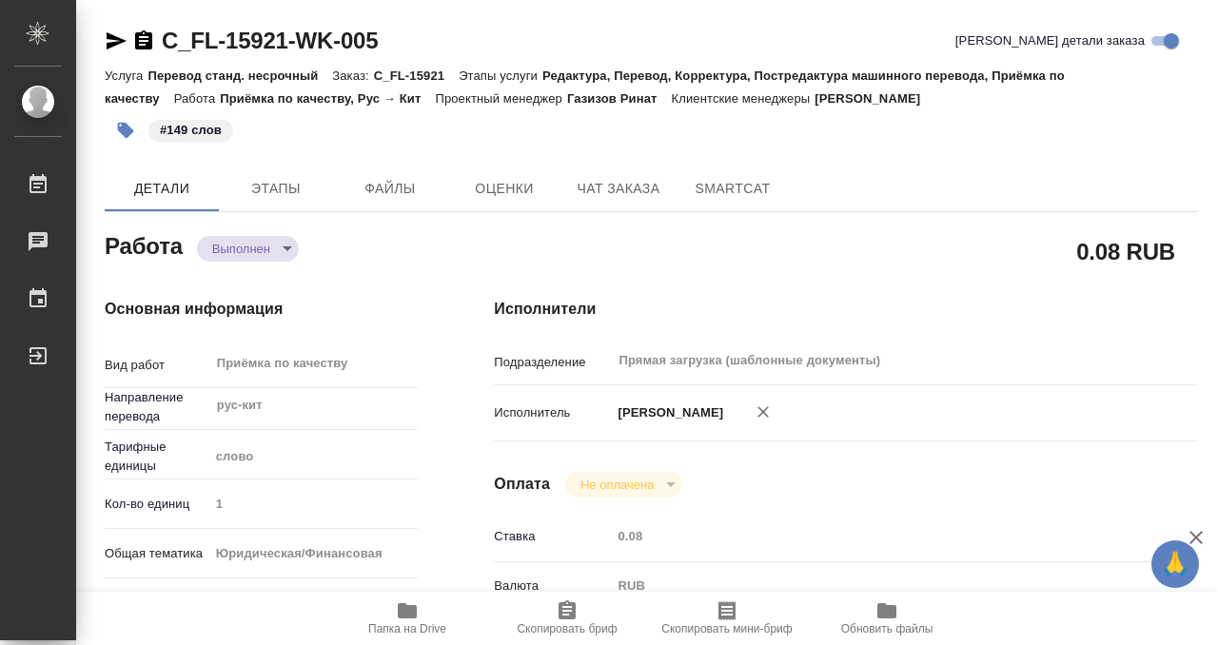
click at [145, 47] on icon "button" at bounding box center [143, 39] width 17 height 19
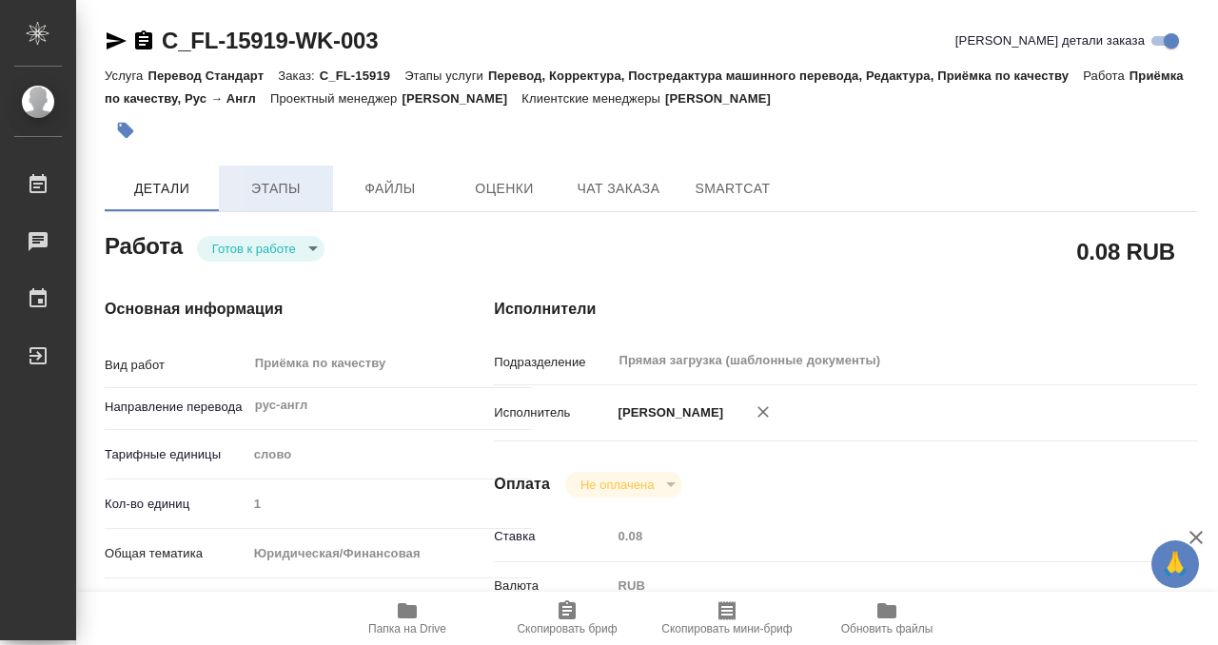
click at [258, 199] on span "Этапы" at bounding box center [275, 189] width 91 height 24
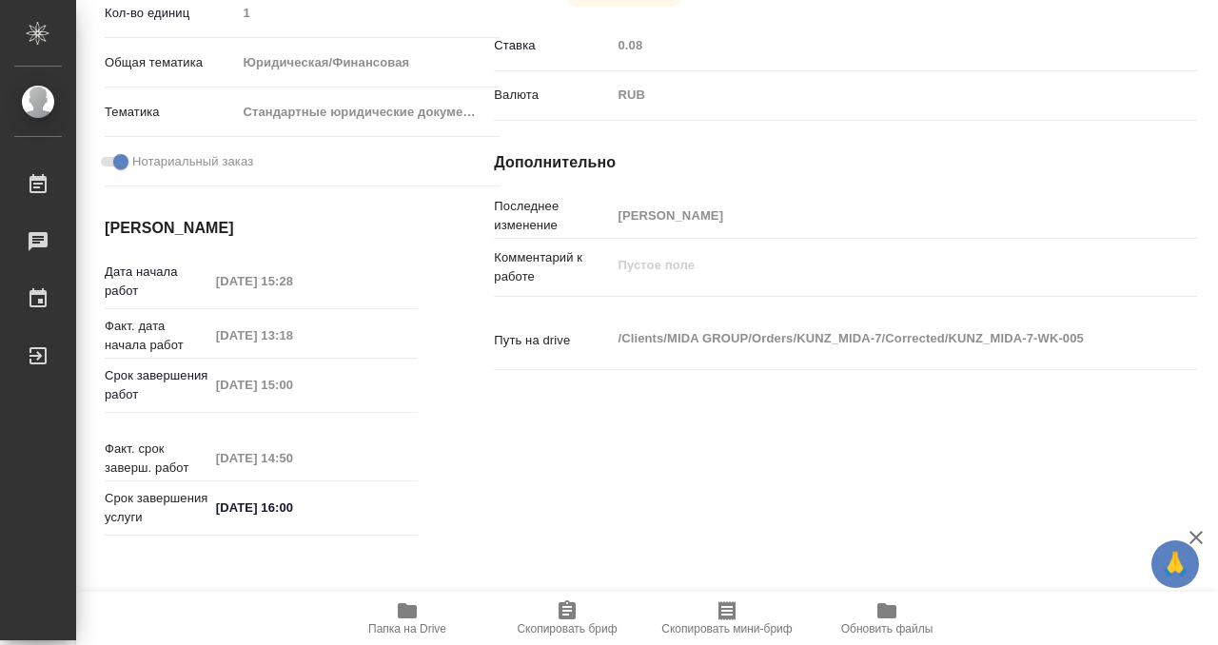
scroll to position [1016, 0]
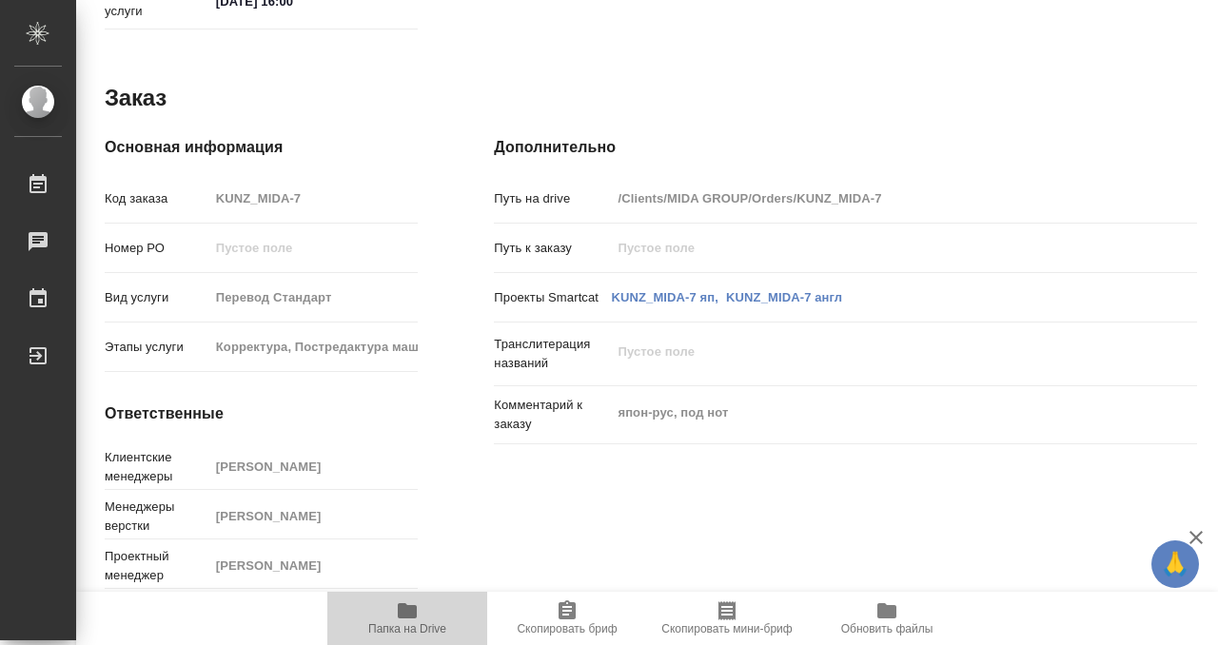
click at [391, 623] on span "Папка на Drive" at bounding box center [407, 628] width 78 height 13
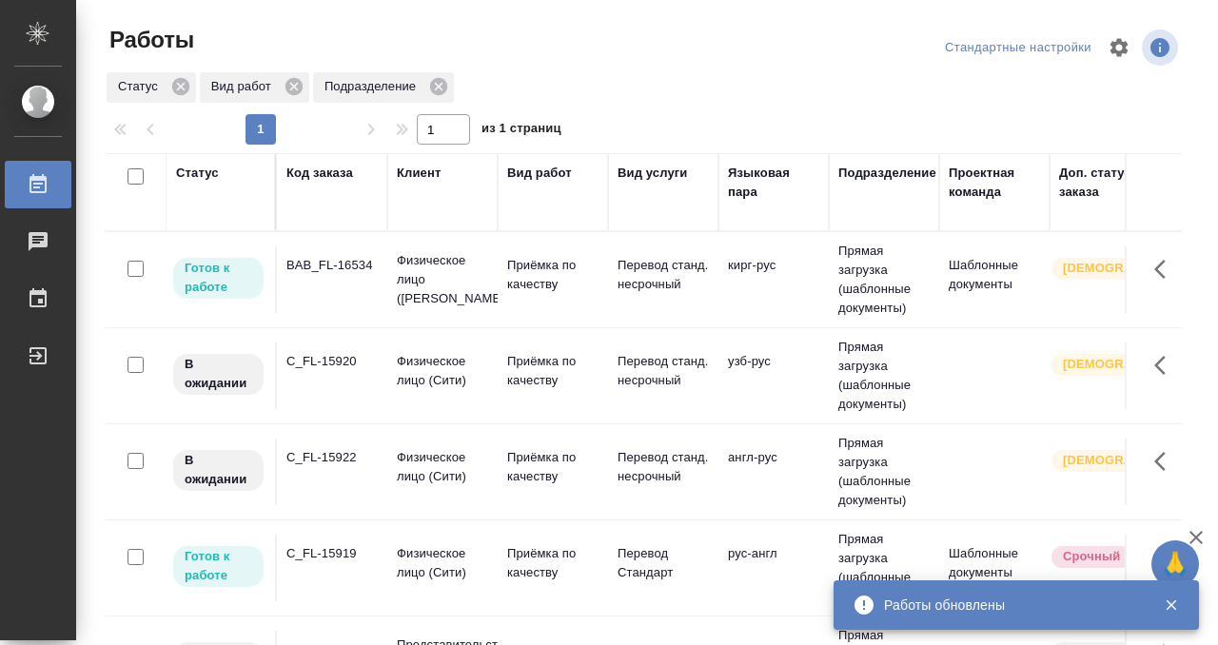
click at [354, 275] on td "BAB_FL-16534" at bounding box center [332, 279] width 110 height 67
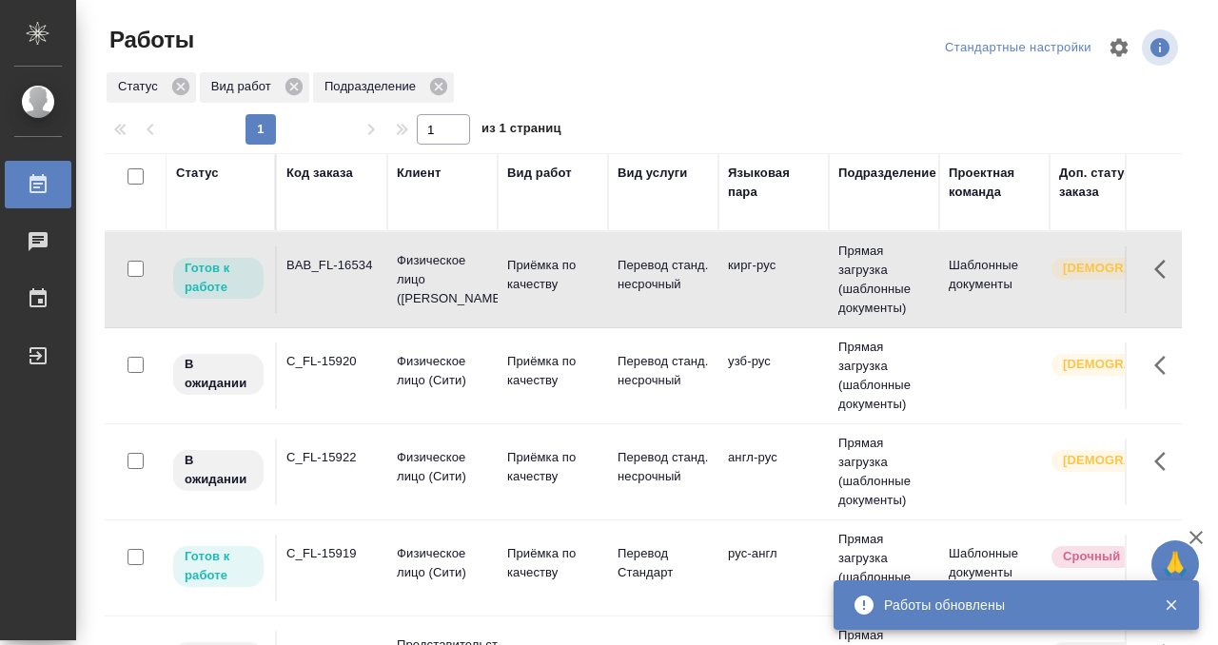
click at [354, 275] on td "BAB_FL-16534" at bounding box center [332, 279] width 110 height 67
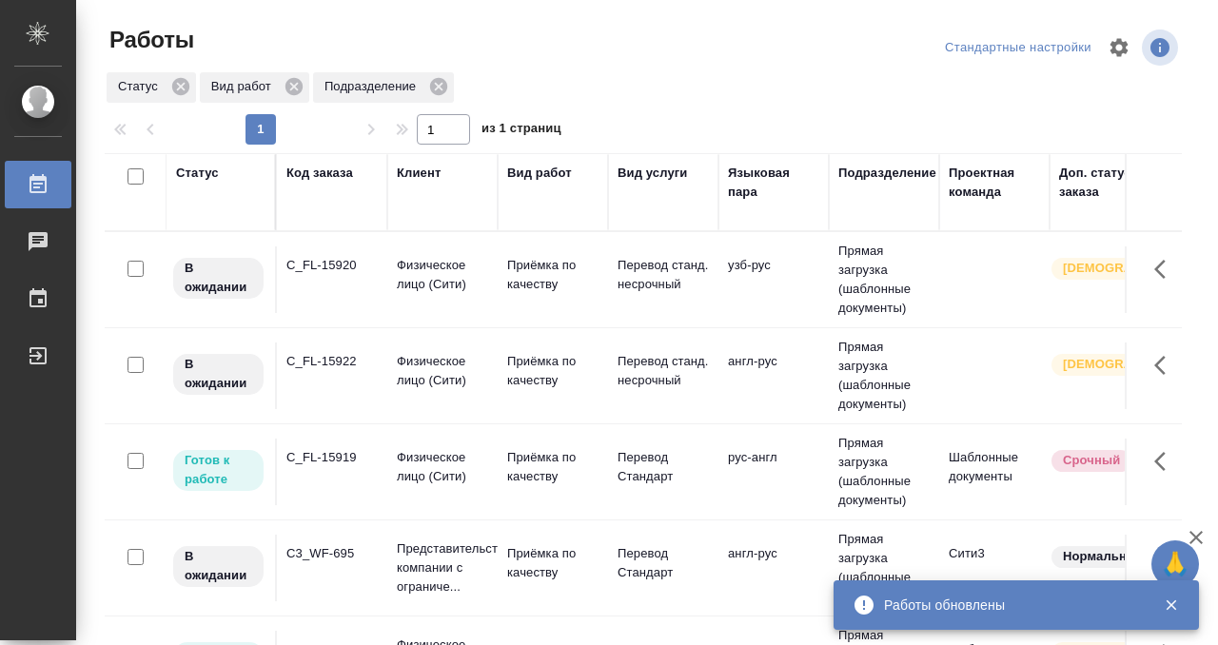
click at [308, 175] on div "Код заказа" at bounding box center [319, 173] width 67 height 19
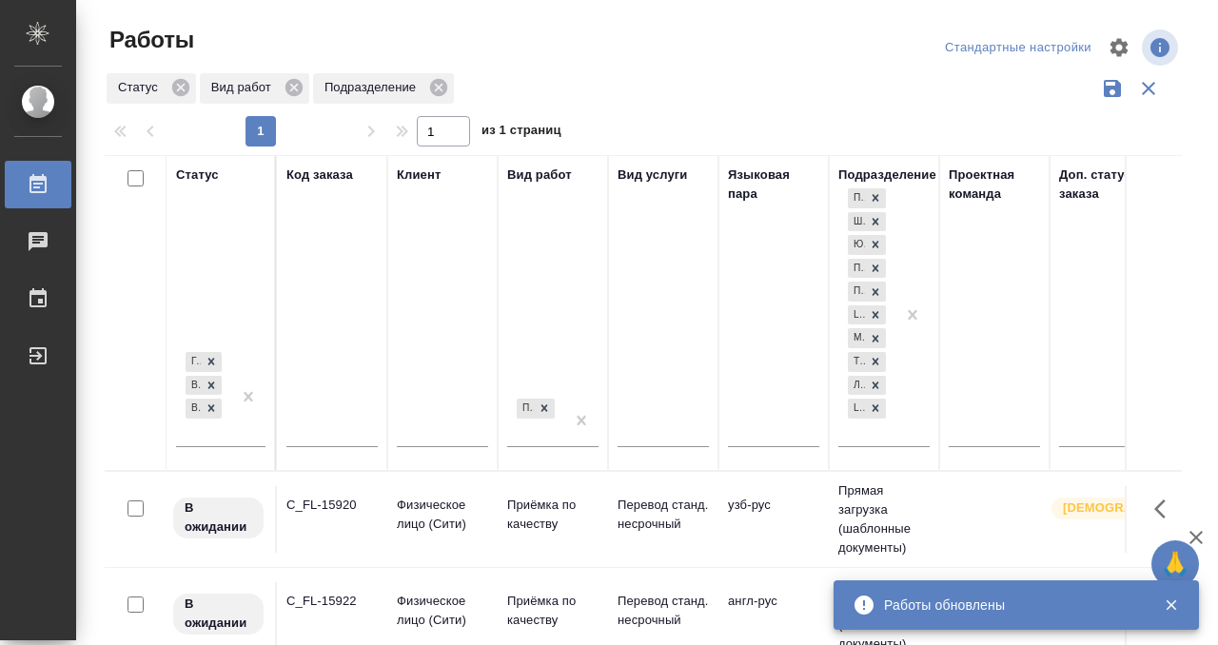
click at [308, 430] on input "text" at bounding box center [331, 434] width 91 height 24
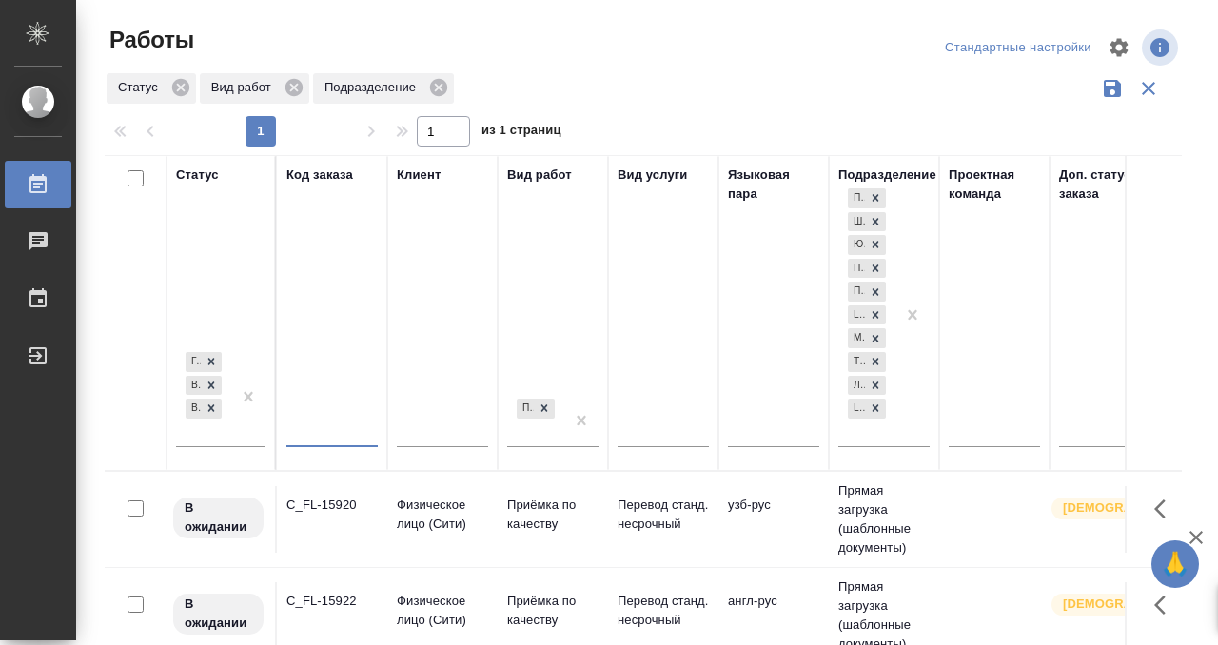
paste input "BAB_FL-16536"
type input "BAB_FL-16536"
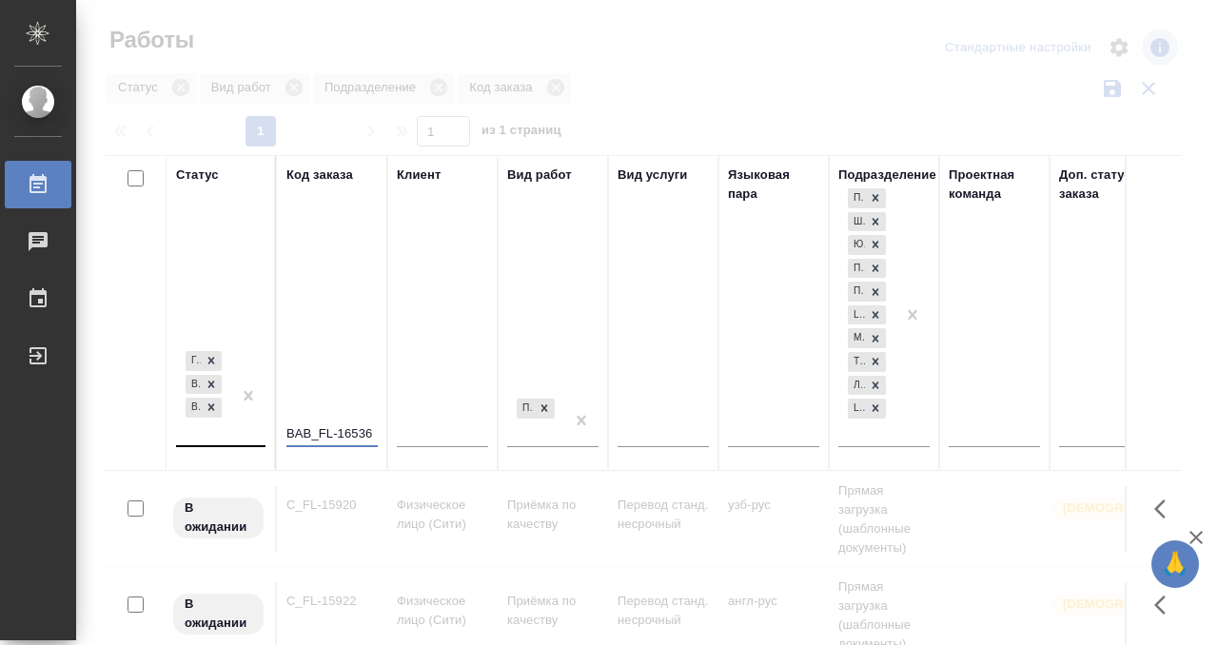
click at [215, 437] on div "[PERSON_NAME] к работе В работе В ожидании" at bounding box center [203, 396] width 55 height 98
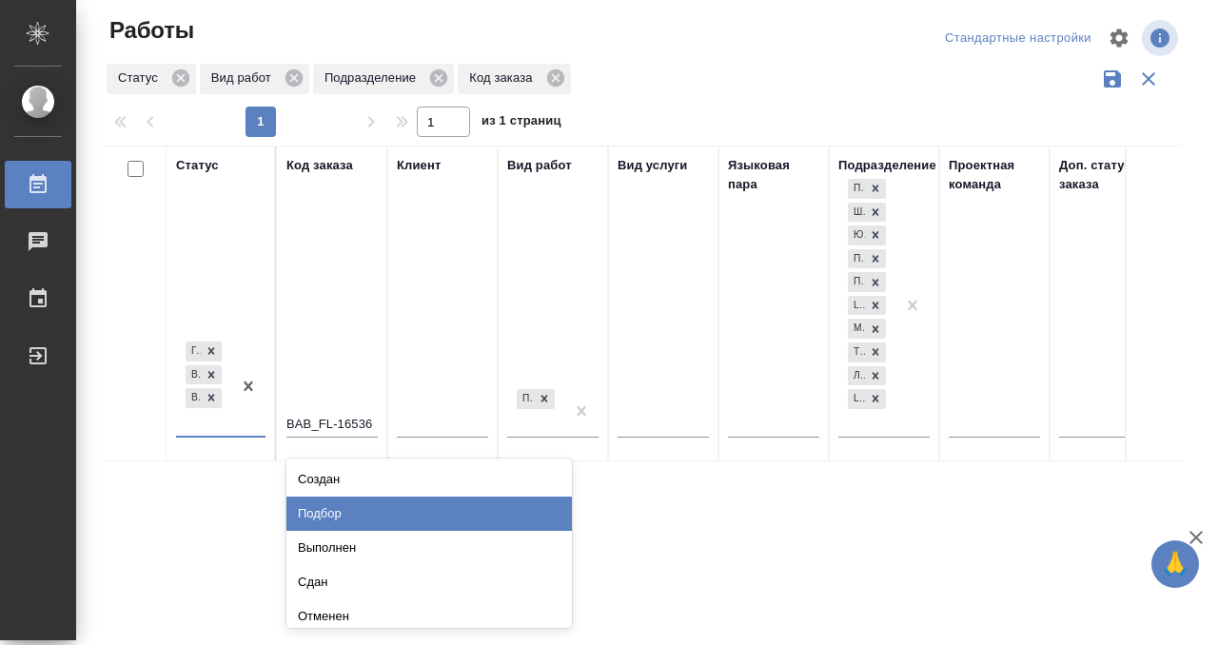
scroll to position [10, 0]
click at [343, 516] on div "Подбор" at bounding box center [428, 514] width 285 height 34
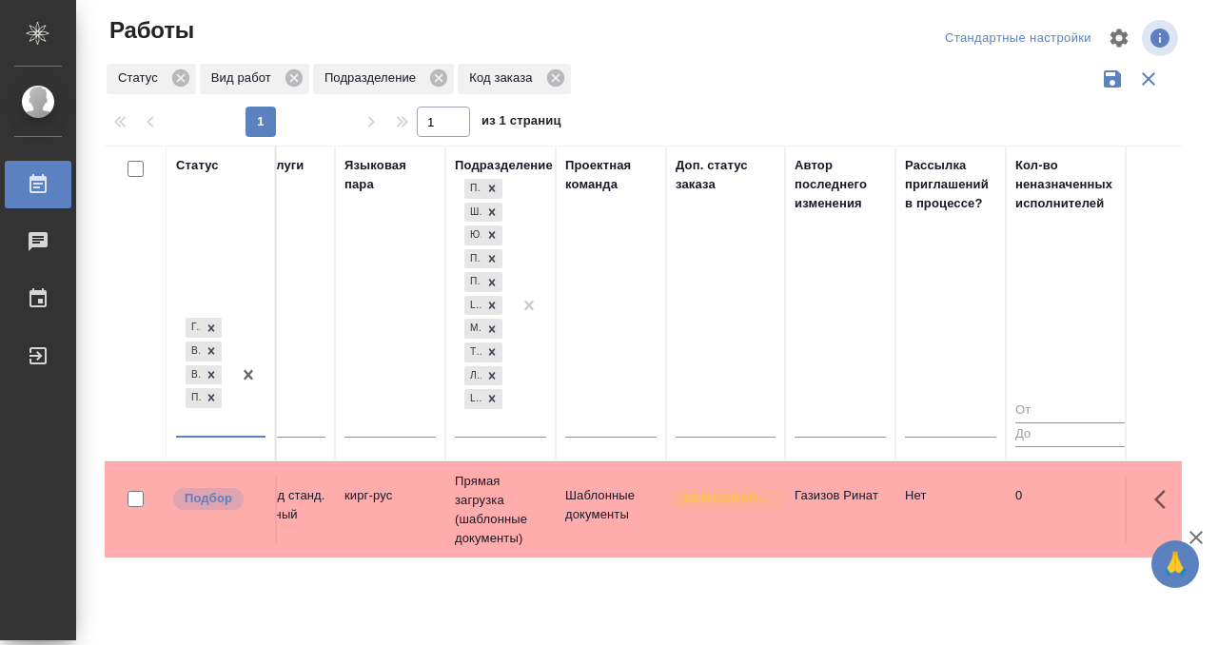
scroll to position [0, 0]
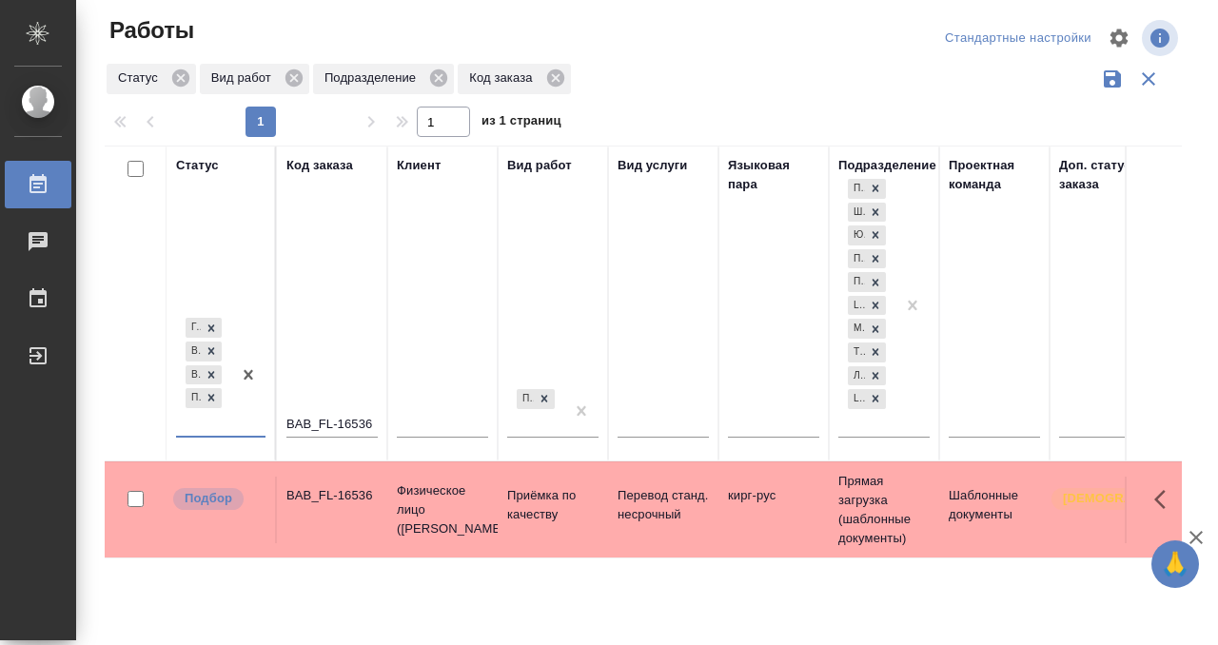
click at [348, 513] on td "BAB_FL-16536" at bounding box center [332, 510] width 110 height 67
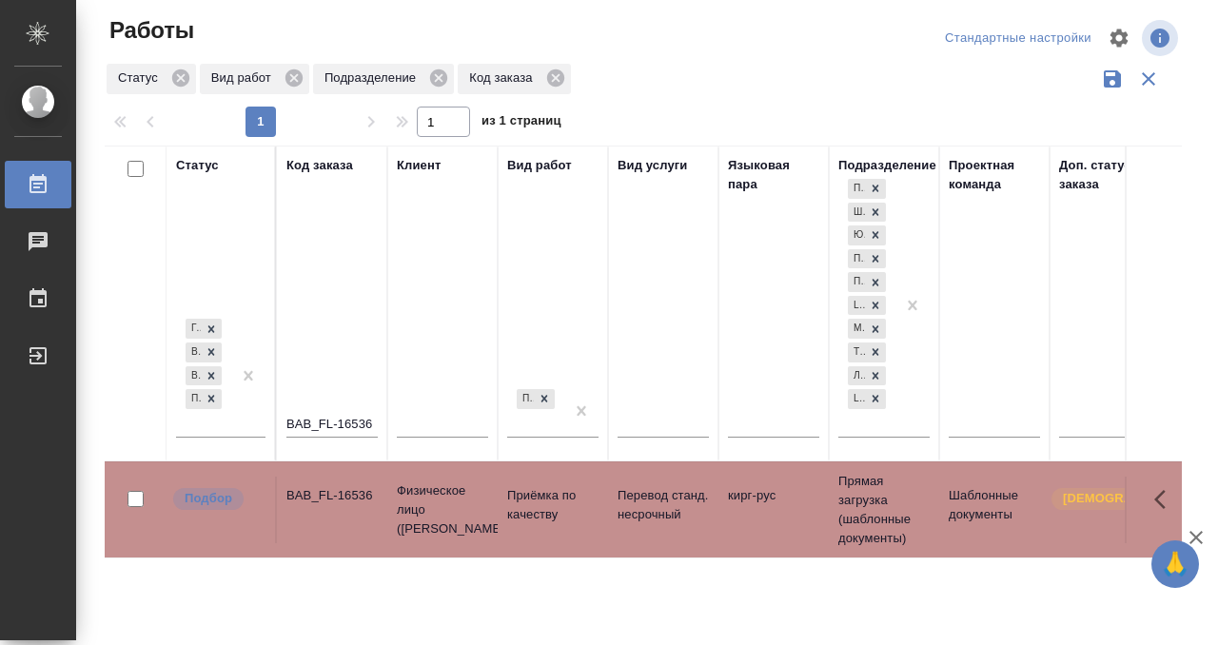
click at [348, 513] on td "BAB_FL-16536" at bounding box center [332, 510] width 110 height 67
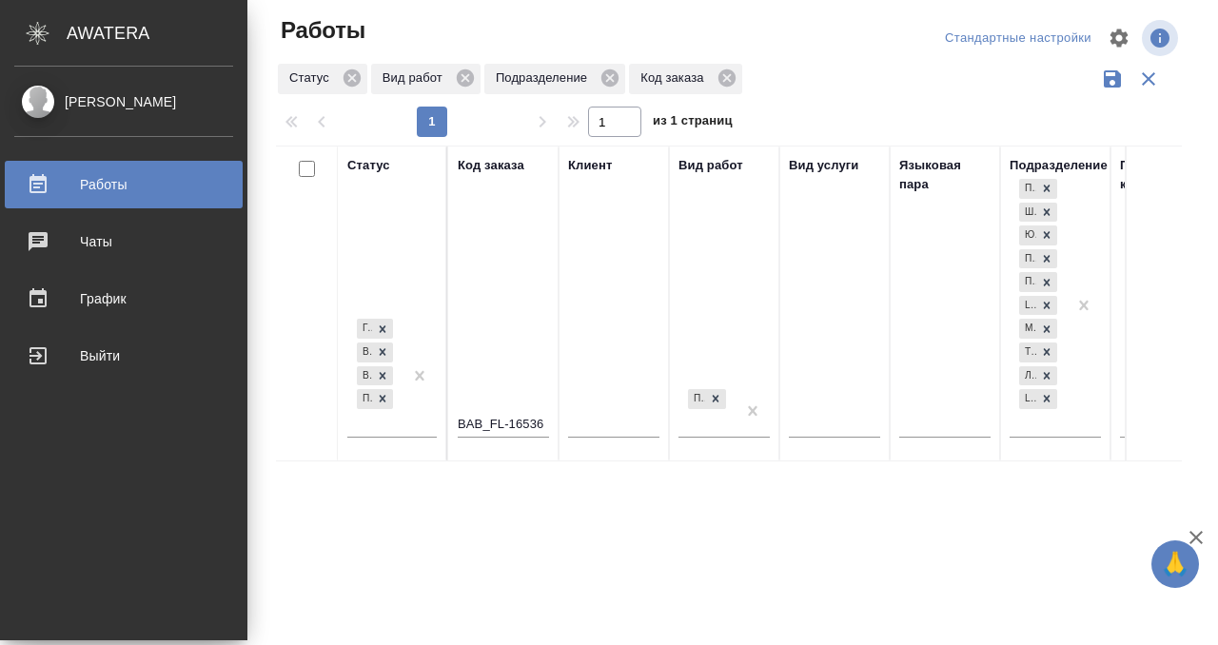
click at [29, 180] on div "Работы" at bounding box center [123, 184] width 219 height 29
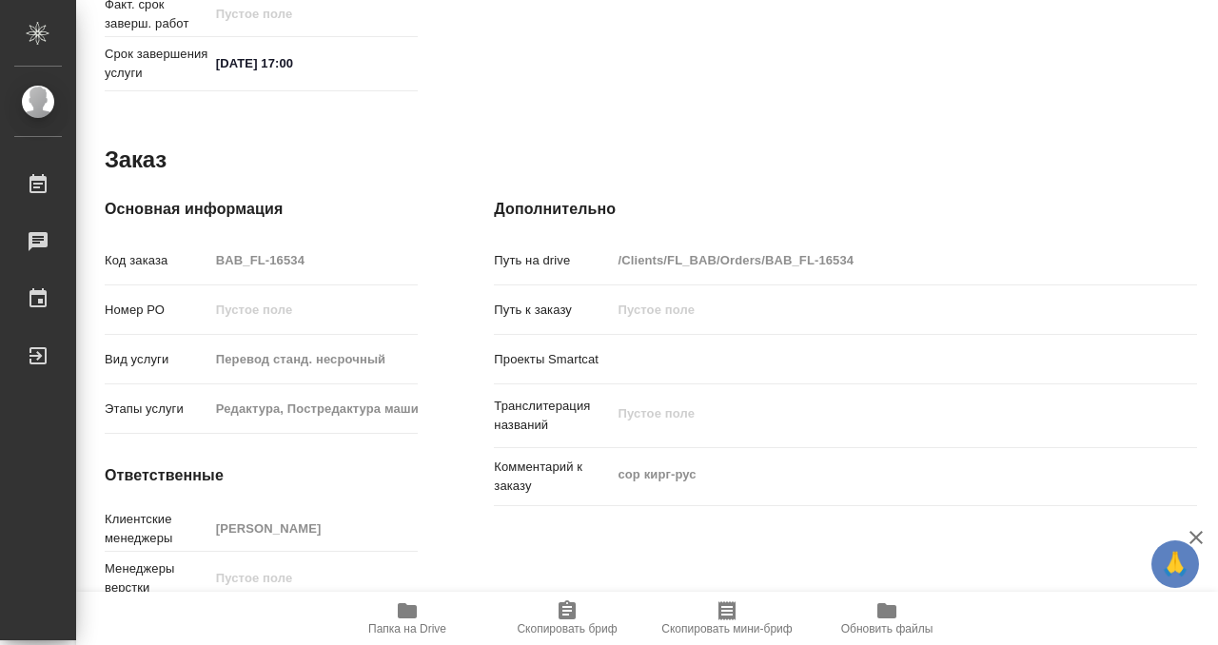
scroll to position [1016, 0]
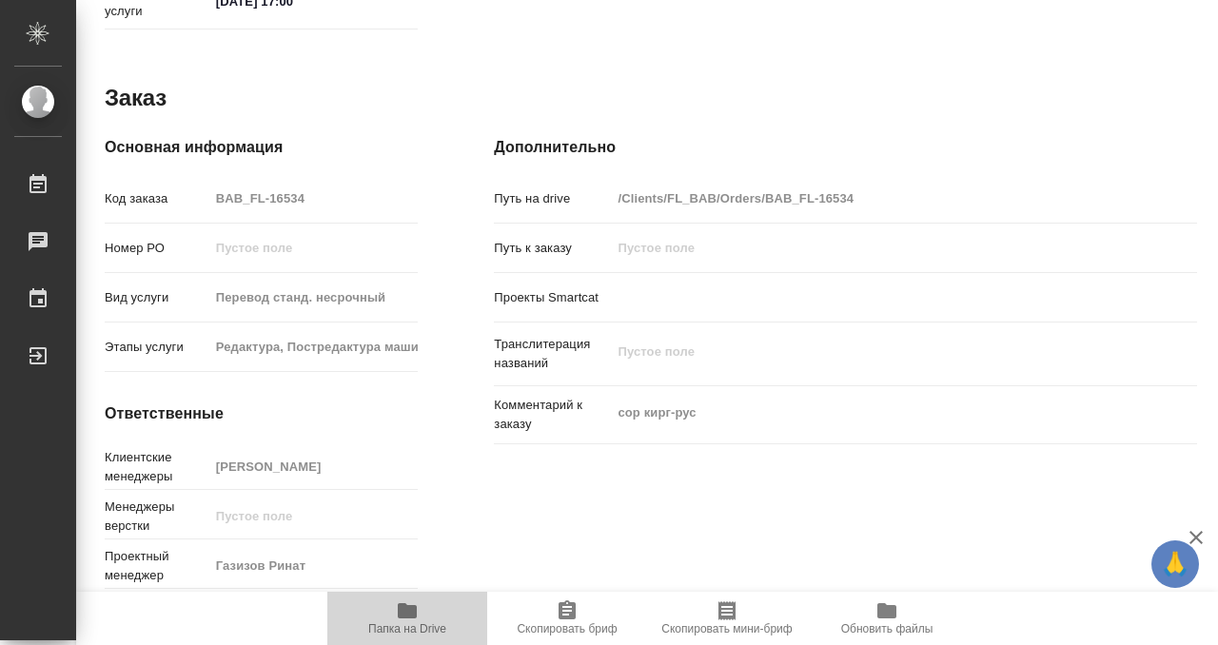
click at [381, 599] on span "Папка на Drive" at bounding box center [407, 617] width 137 height 36
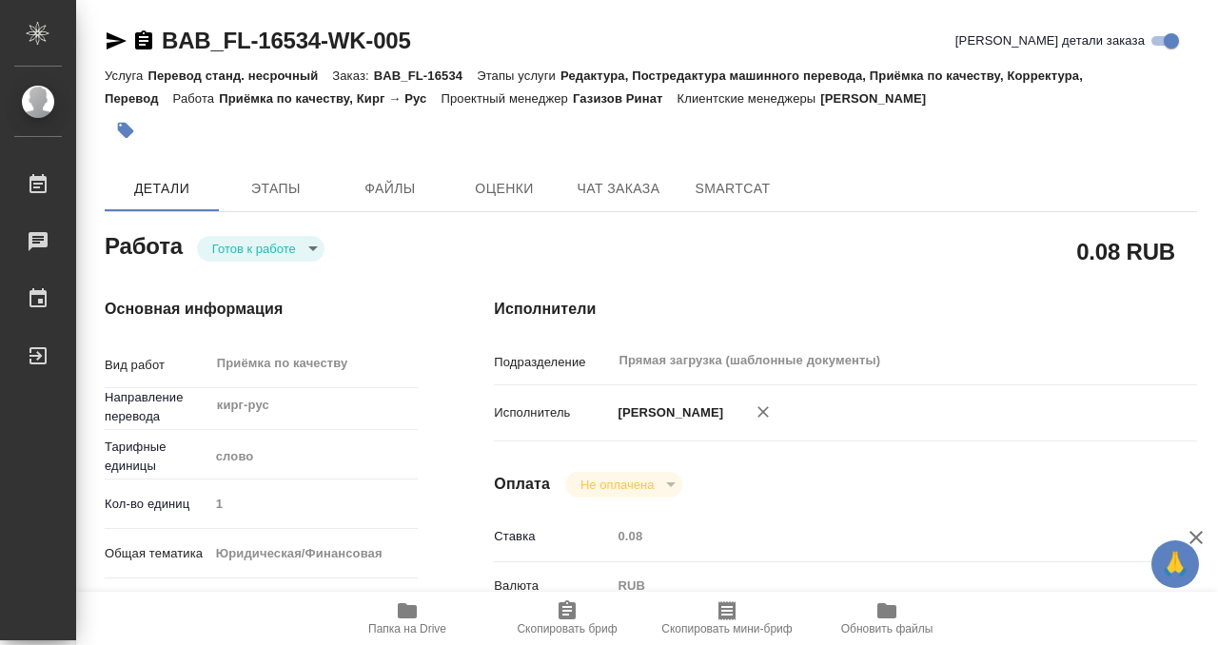
click at [133, 120] on button "button" at bounding box center [126, 130] width 42 height 42
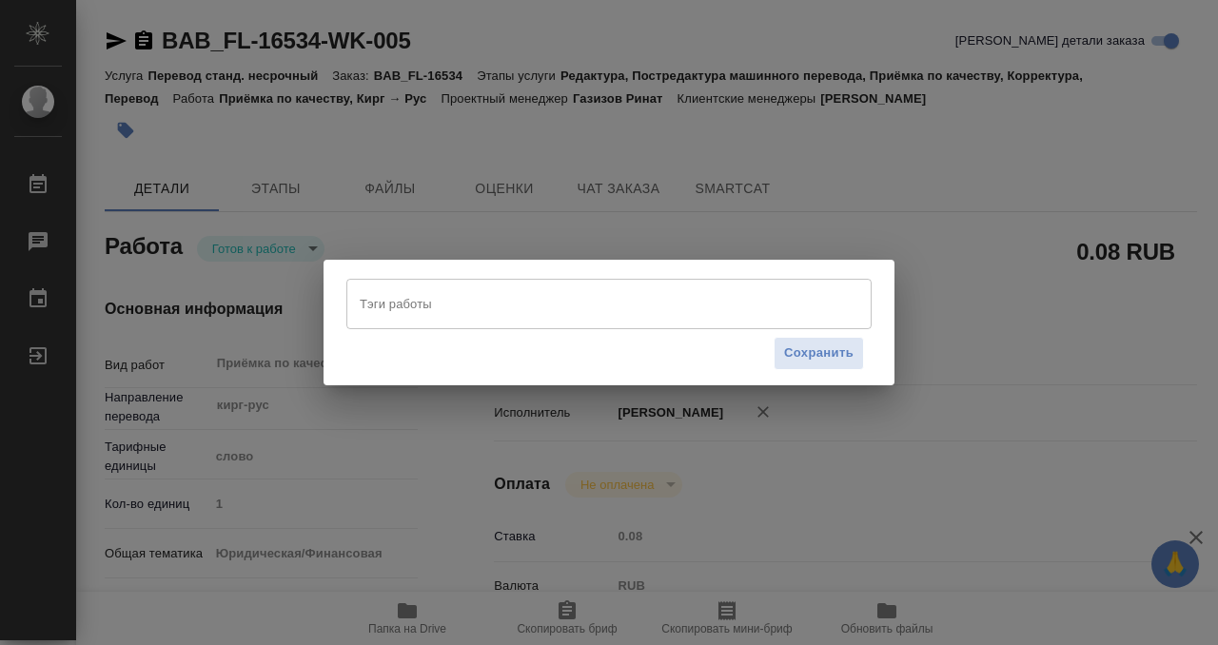
click at [526, 308] on input "Тэги работы" at bounding box center [591, 303] width 472 height 32
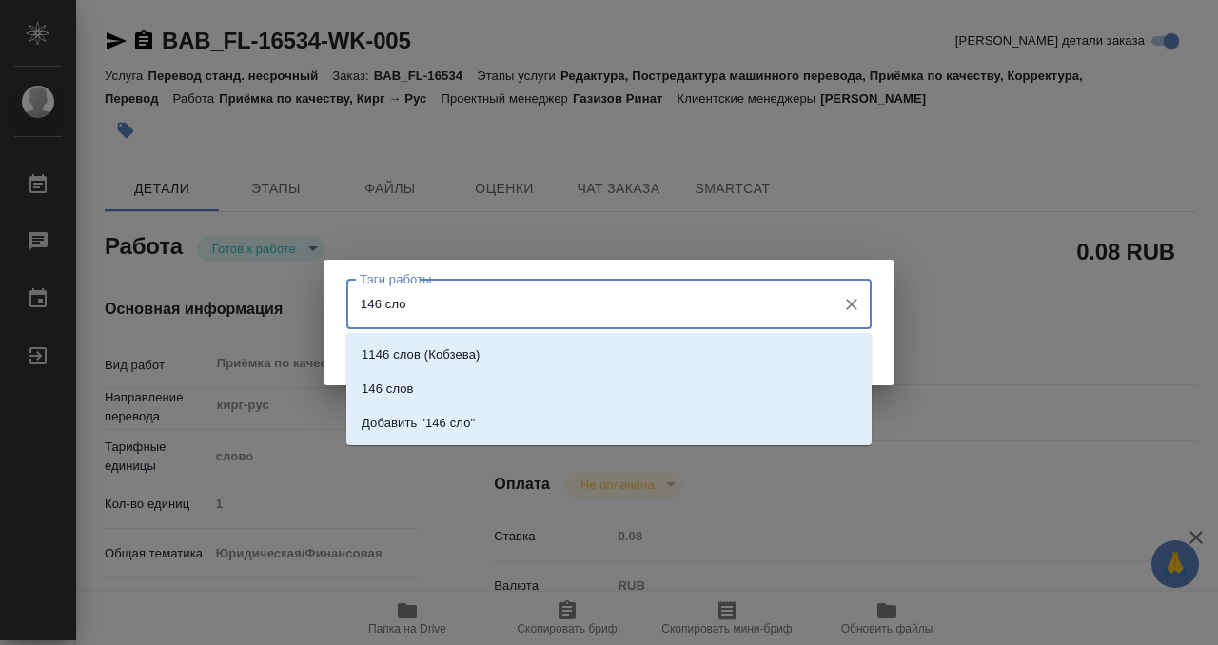
type input "146 слов"
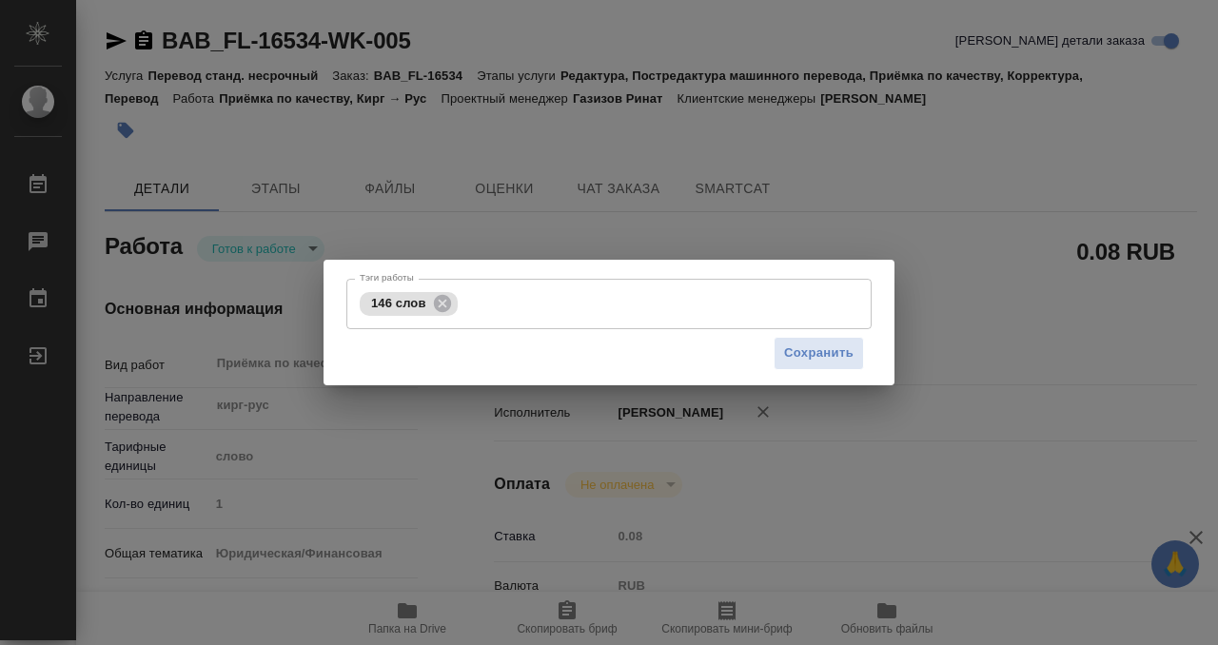
click at [801, 334] on div "Сохранить" at bounding box center [608, 353] width 525 height 49
click at [801, 352] on span "Сохранить" at bounding box center [818, 354] width 69 height 22
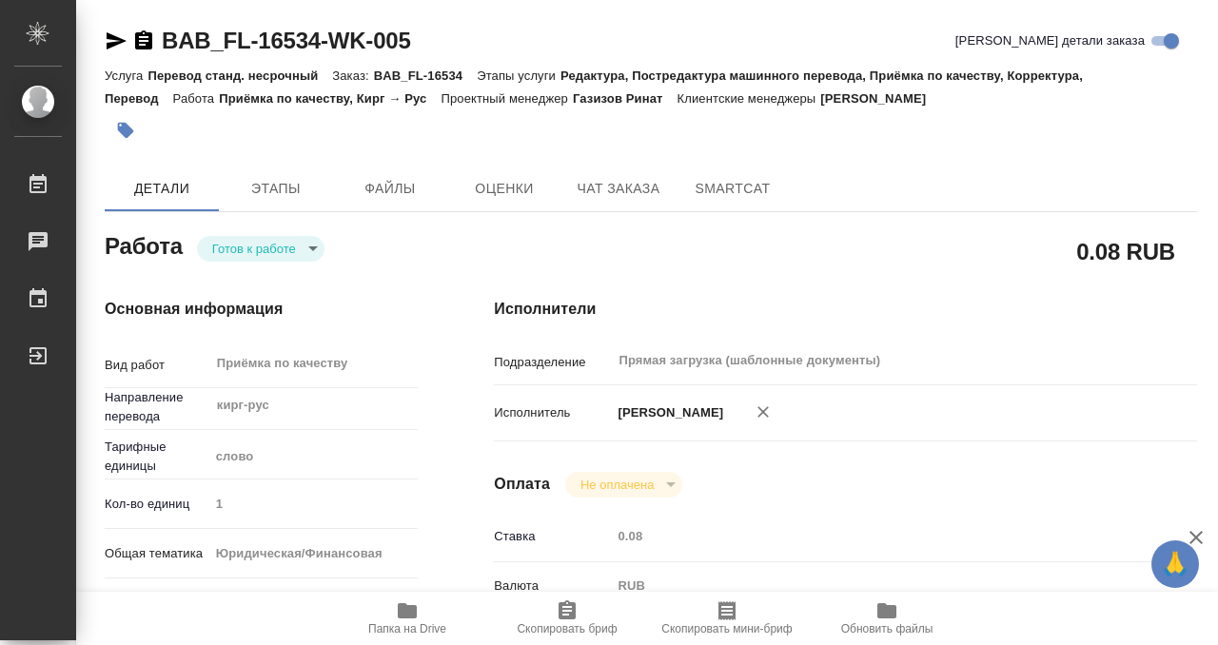
type input "readyForWork"
type input "кирг-рус"
type input "5a8b1489cc6b4906c91bfd90"
type input "1"
type input "yr-fn"
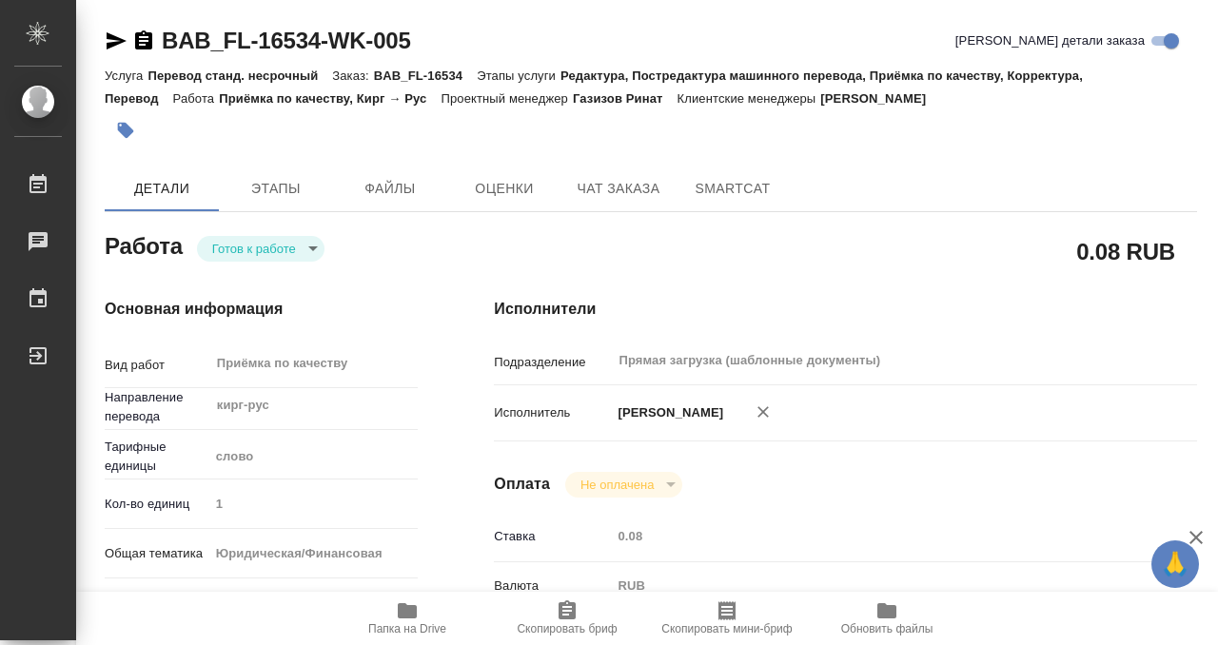
type input "5a8b8b956a9677013d343cfe"
checkbox input "true"
type input "17.09.2025 16:30"
type input "17.09.2025 17:00"
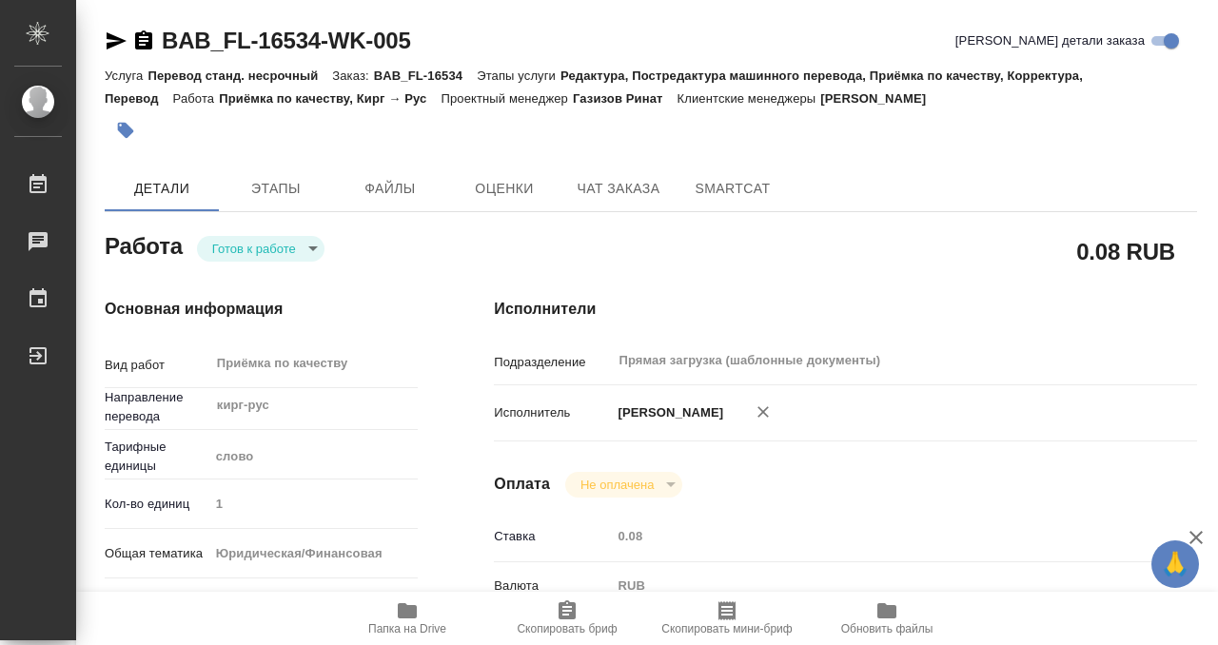
type input "Прямая загрузка (шаблонные документы)"
type input "notPayed"
type input "0.08"
type input "RUB"
type input "[PERSON_NAME]"
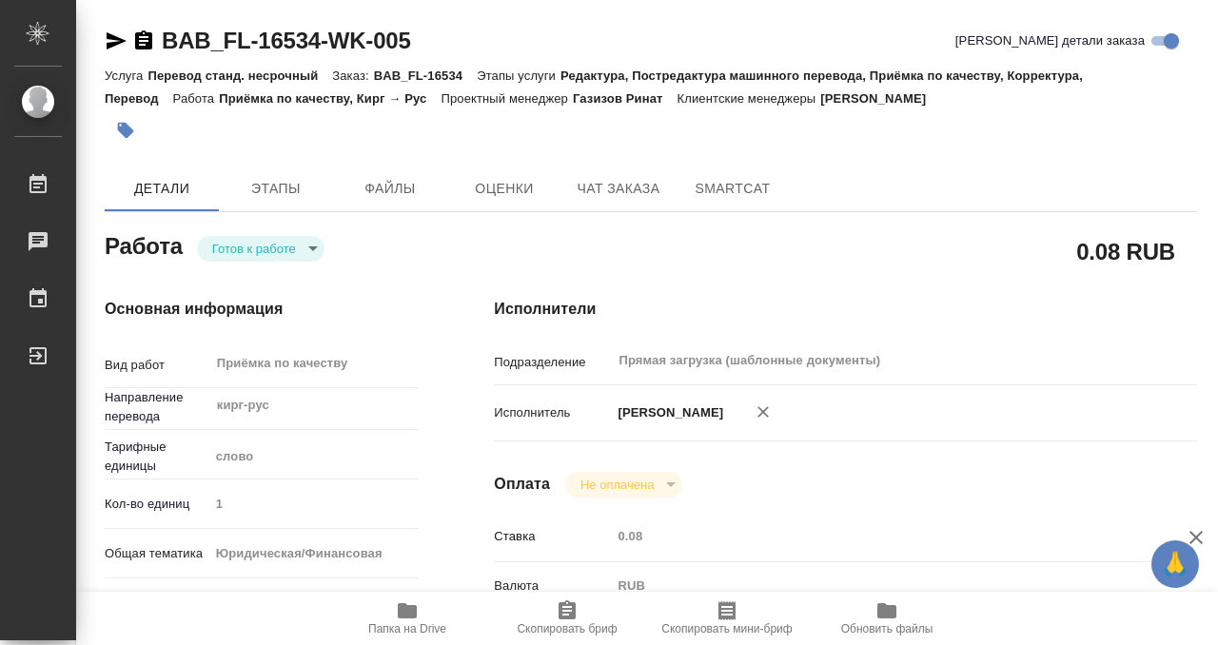
type input "BAB_FL-16534"
type input "Перевод станд. несрочный"
type input "Редактура, Постредактура машинного перевода, Приёмка по качеству, Корректура, П…"
type input "Москалец Алина"
type input "/Clients/FL_BAB/Orders/BAB_FL-16534"
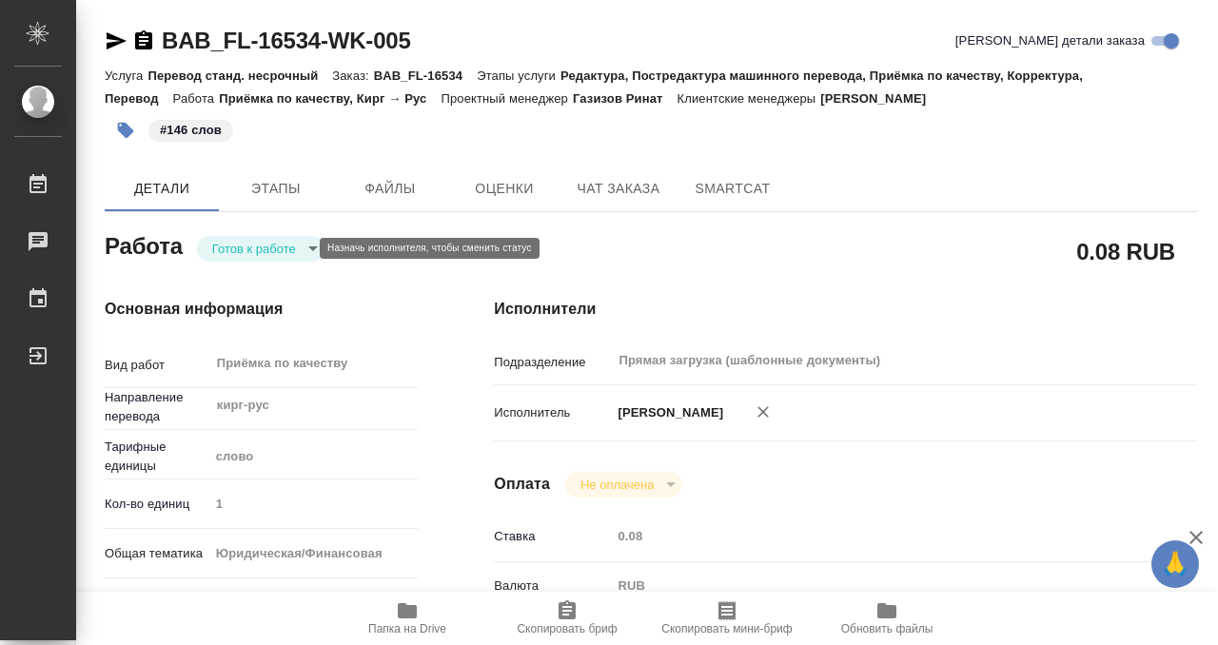
click at [272, 252] on body "🙏 .cls-1 fill:#fff; AWATERA Kobzeva Elizaveta Работы 0 Чаты График Выйти BAB_FL…" at bounding box center [609, 322] width 1218 height 645
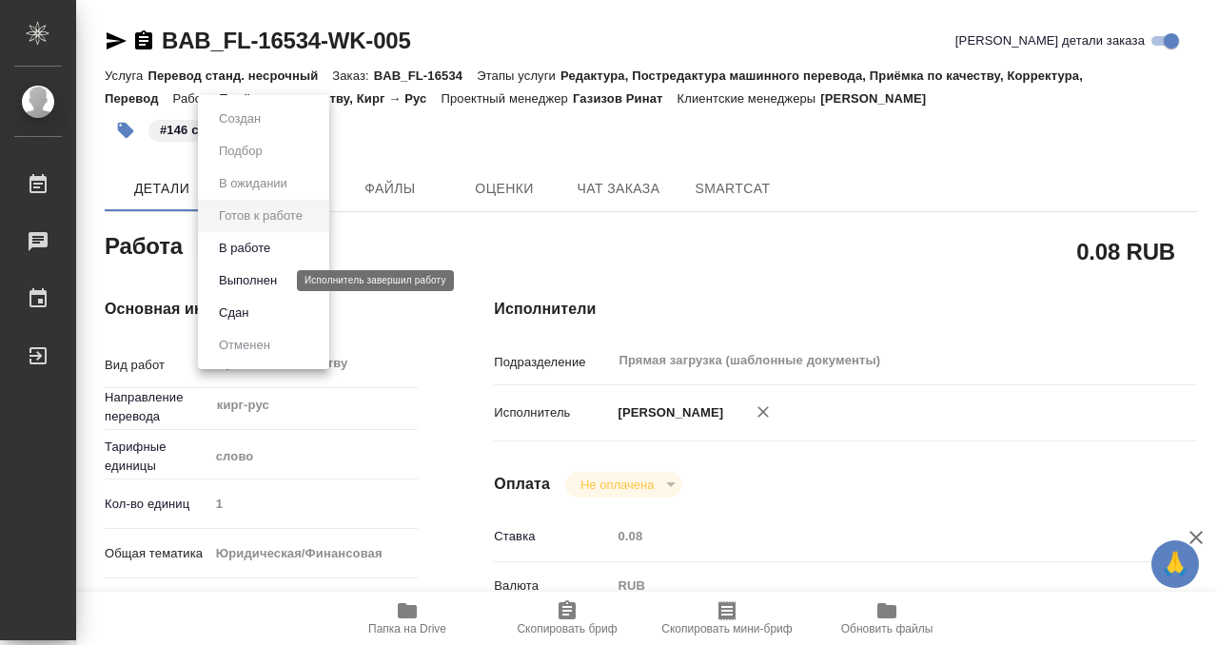
click at [272, 286] on button "Выполнен" at bounding box center [247, 280] width 69 height 21
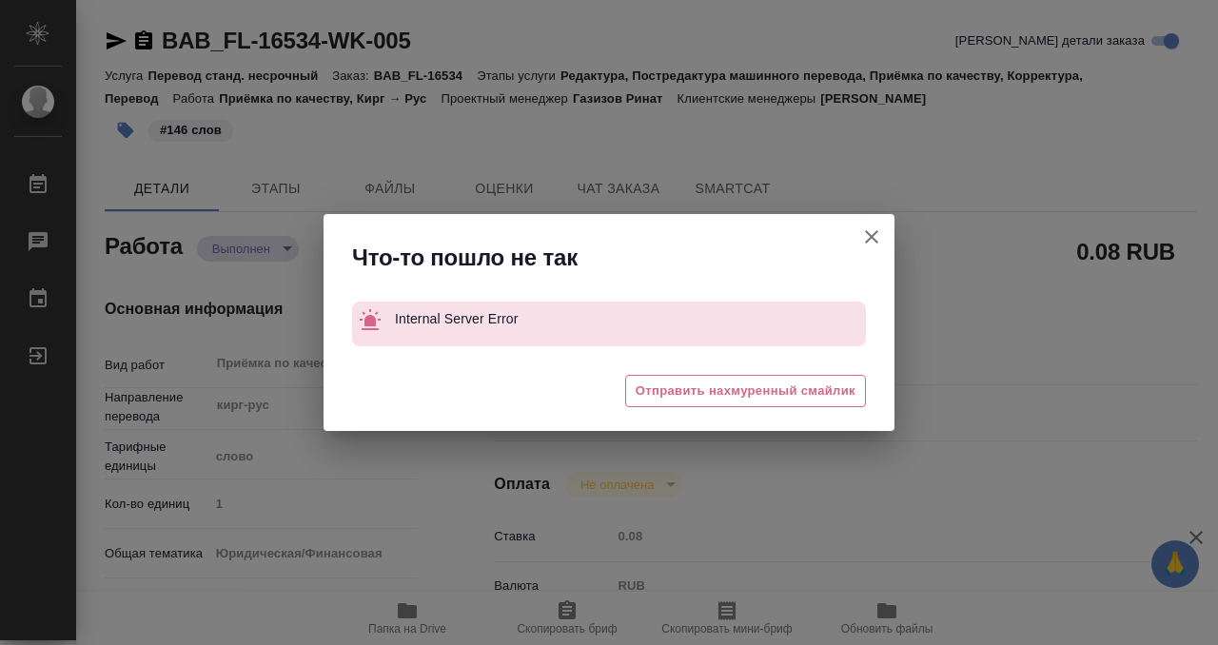
type textarea "x"
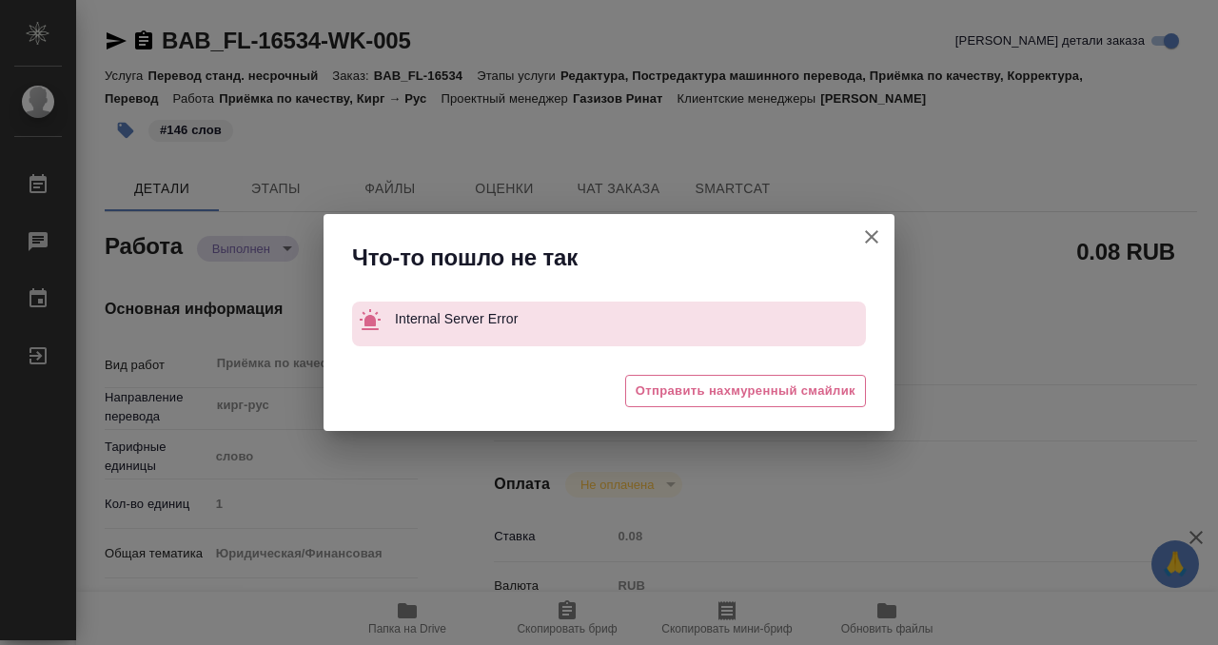
type textarea "x"
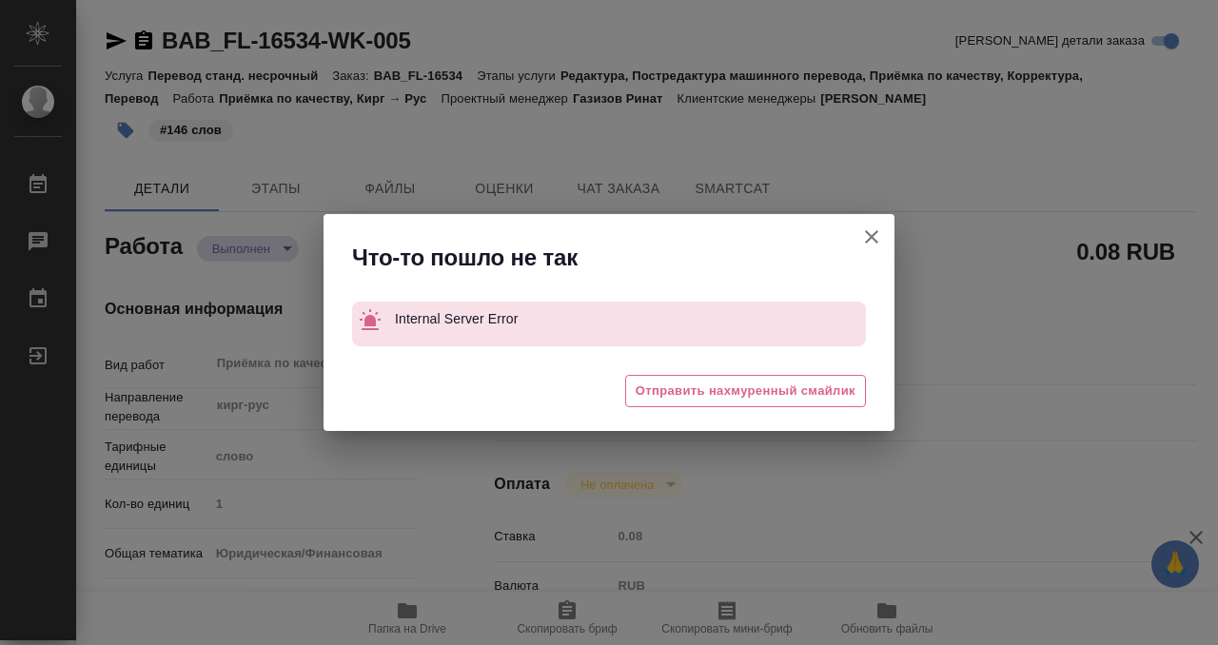
click at [880, 242] on icon "button" at bounding box center [871, 236] width 23 height 23
type textarea "x"
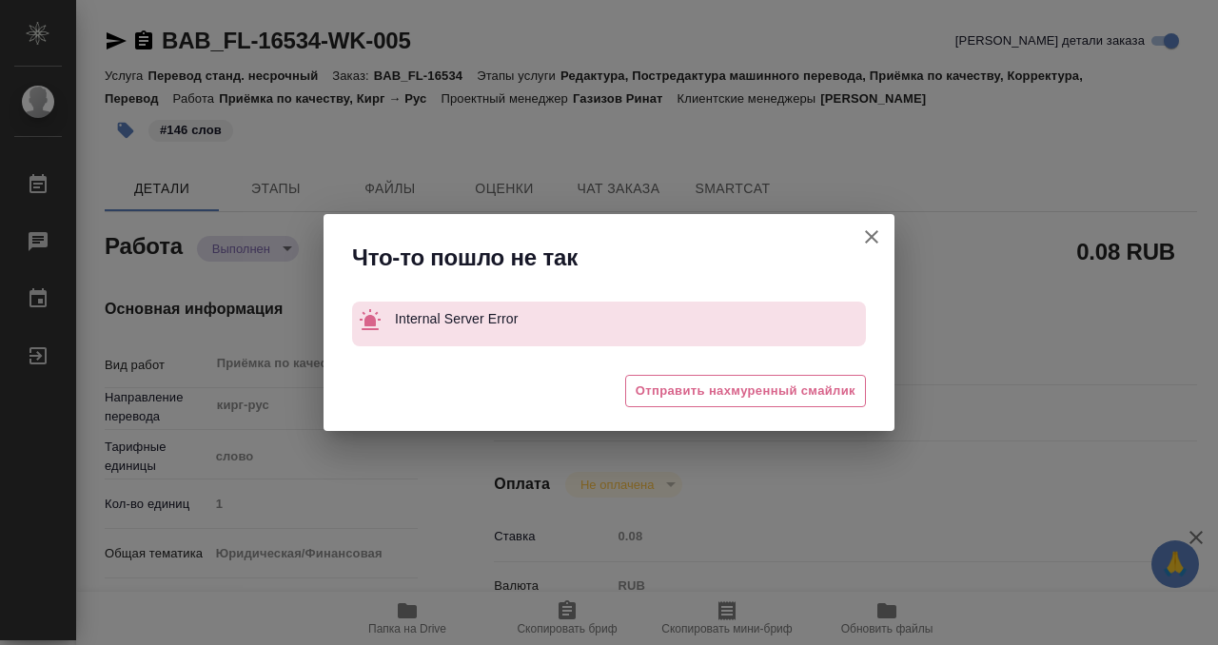
type textarea "x"
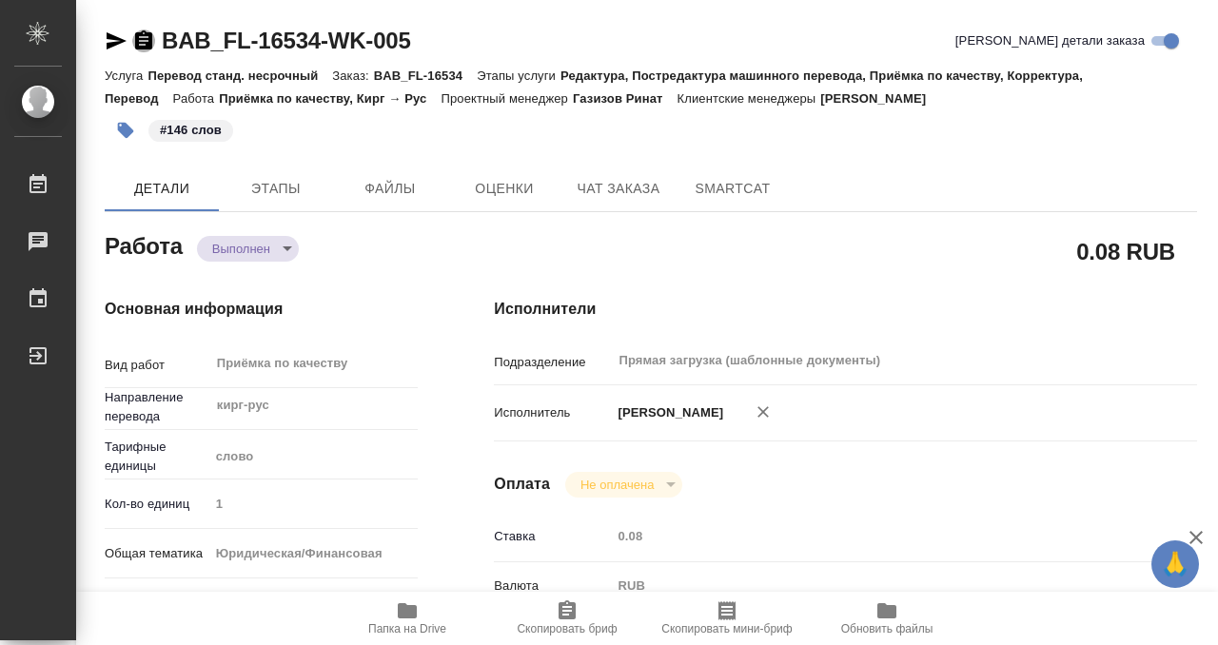
click at [138, 44] on icon "button" at bounding box center [143, 39] width 17 height 19
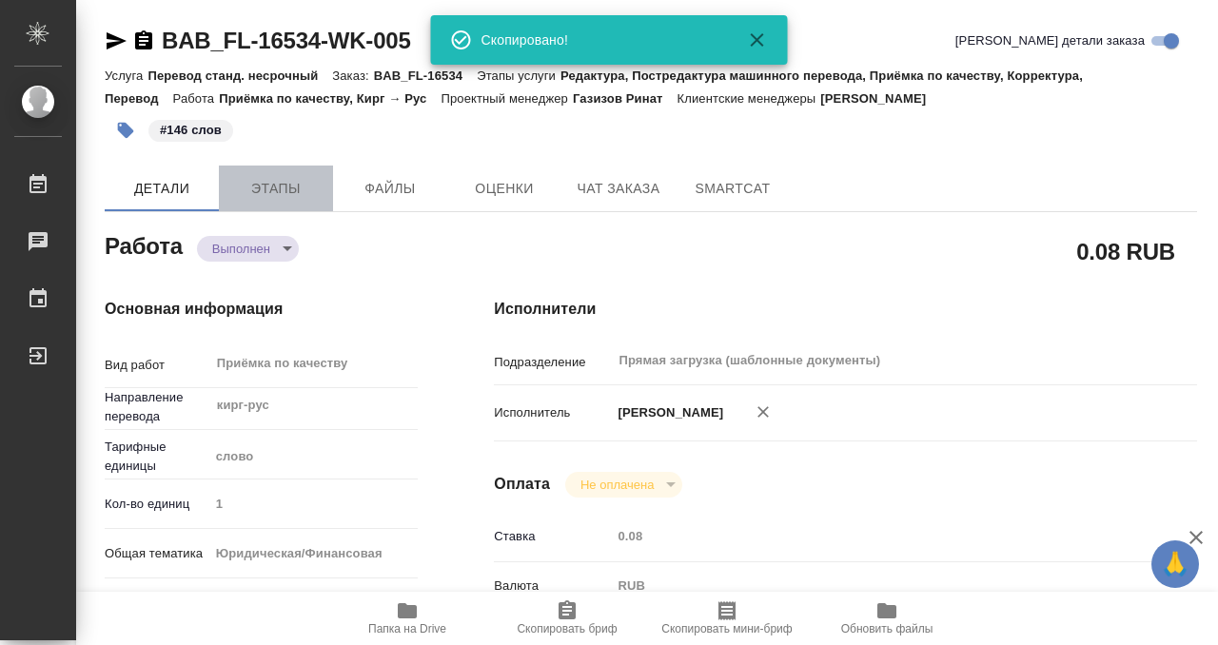
click at [254, 203] on button "Этапы" at bounding box center [276, 189] width 114 height 46
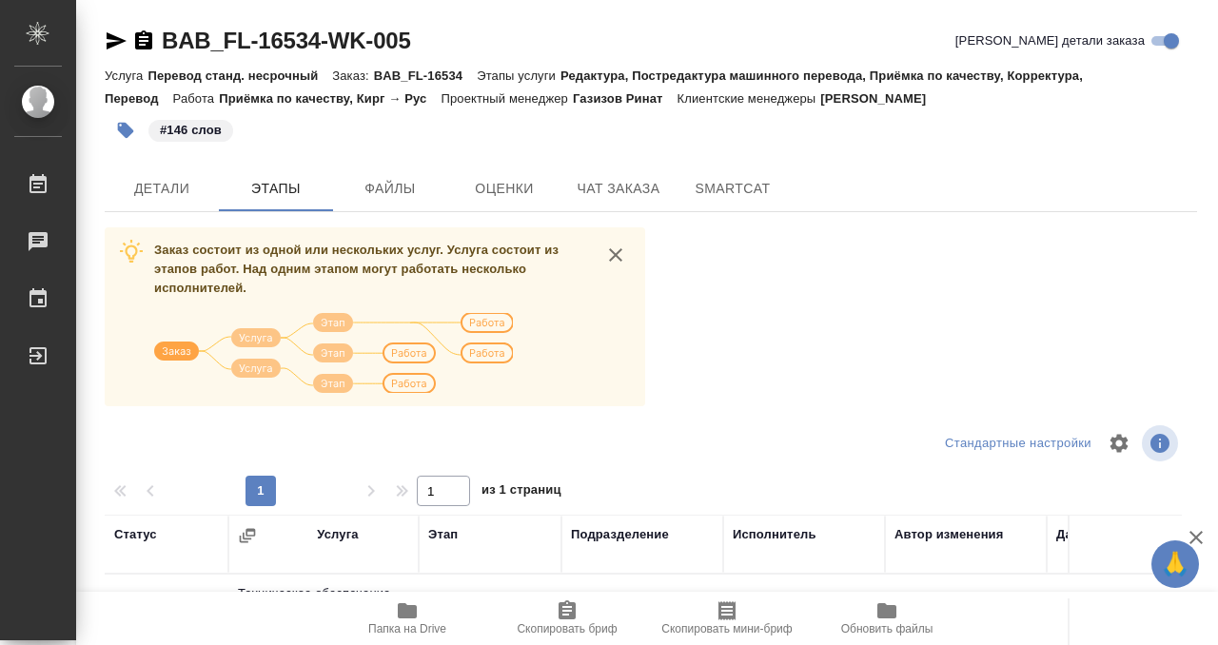
scroll to position [346, 0]
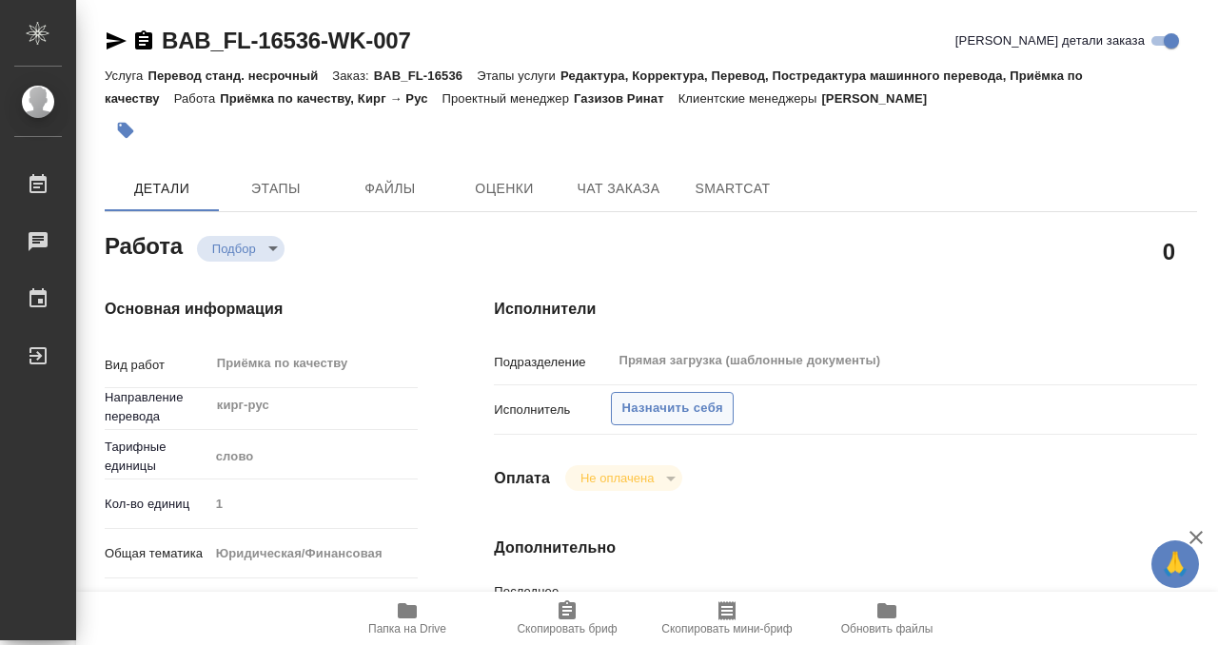
click at [688, 405] on span "Назначить себя" at bounding box center [671, 409] width 101 height 22
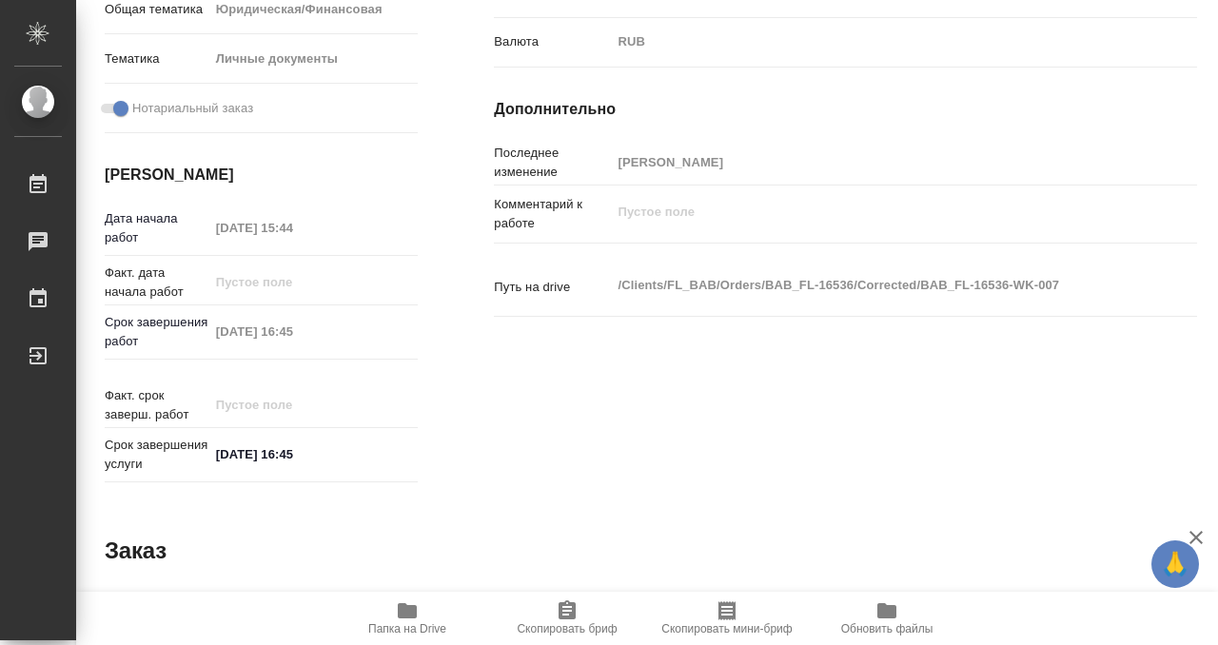
scroll to position [1016, 0]
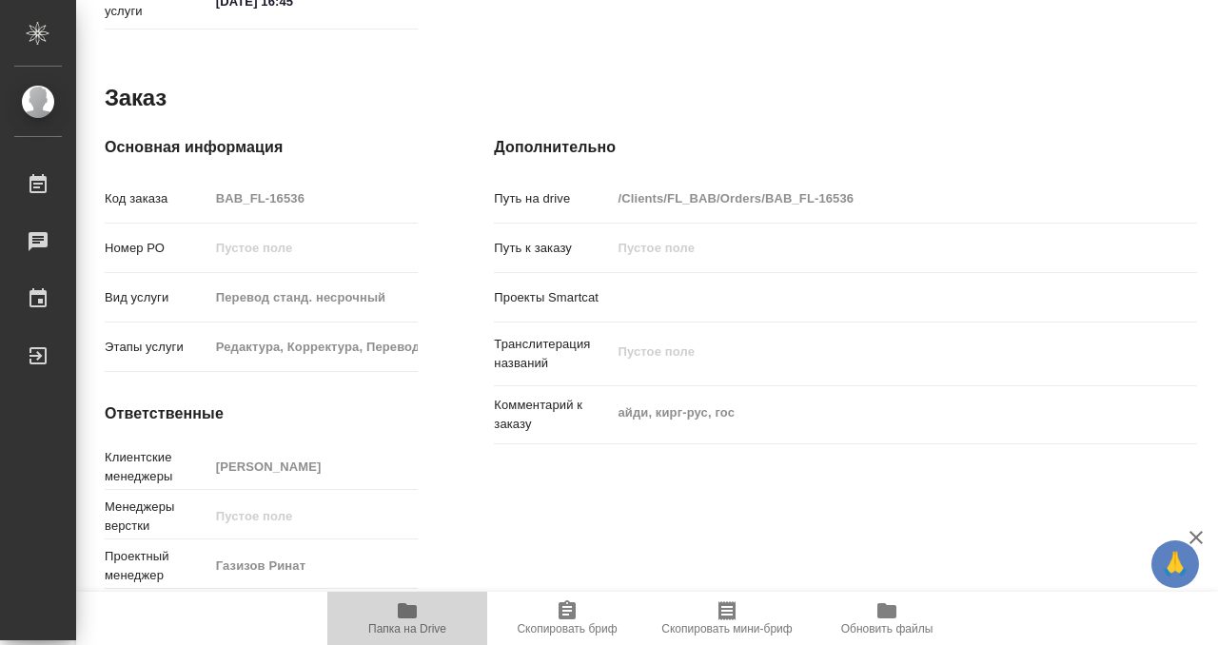
click at [405, 609] on icon "button" at bounding box center [407, 610] width 19 height 15
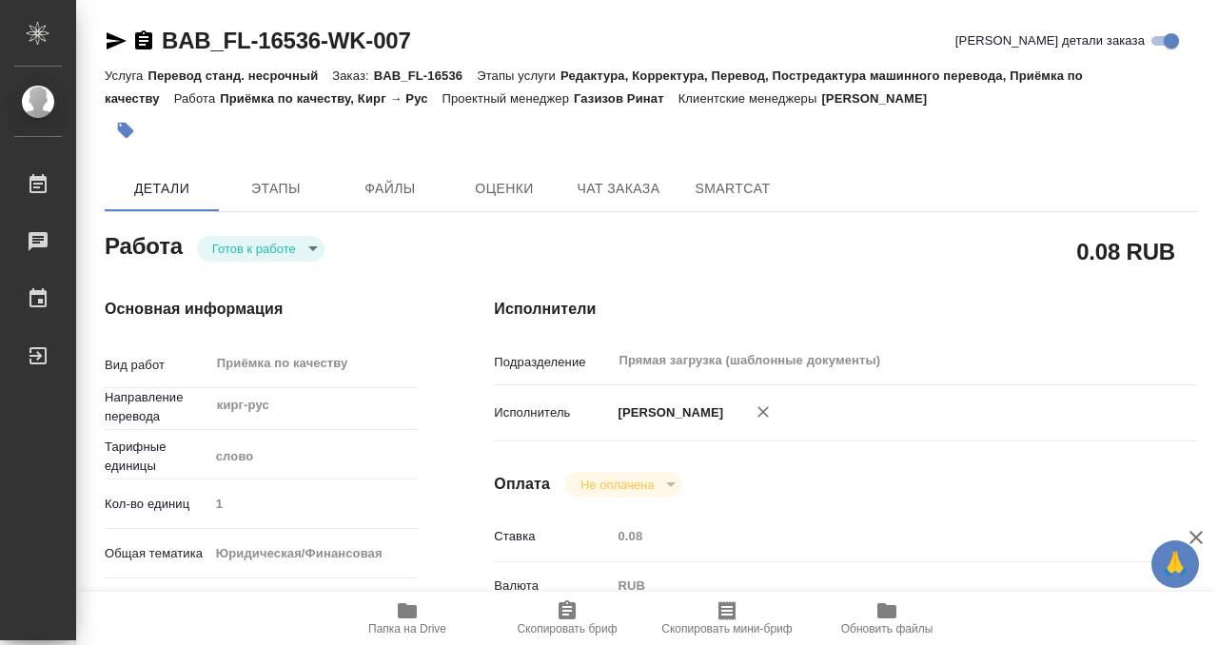
click at [125, 127] on icon "button" at bounding box center [126, 131] width 16 height 16
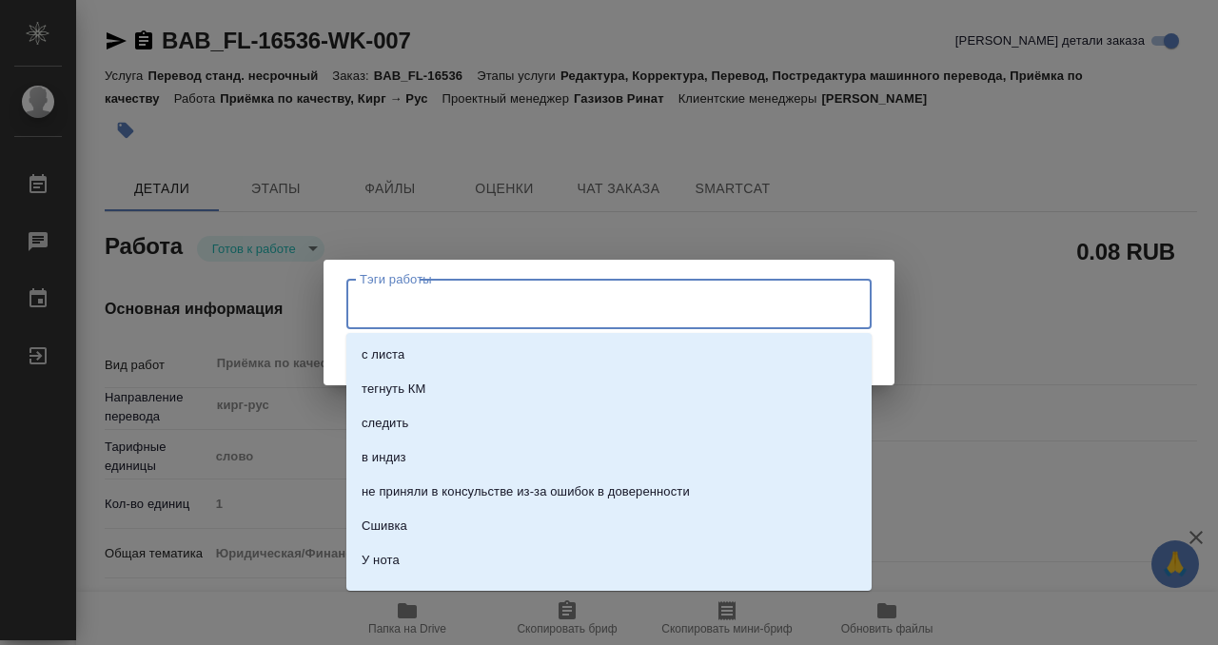
click at [518, 300] on input "Тэги работы" at bounding box center [591, 303] width 472 height 32
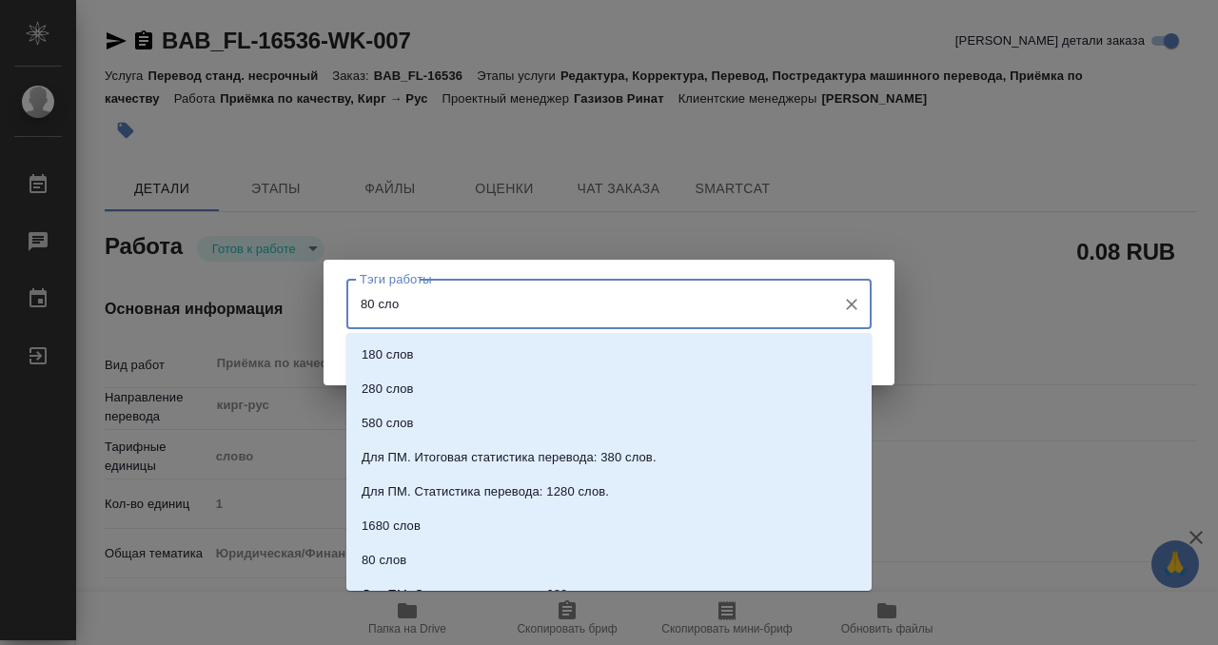
type input "80 слов"
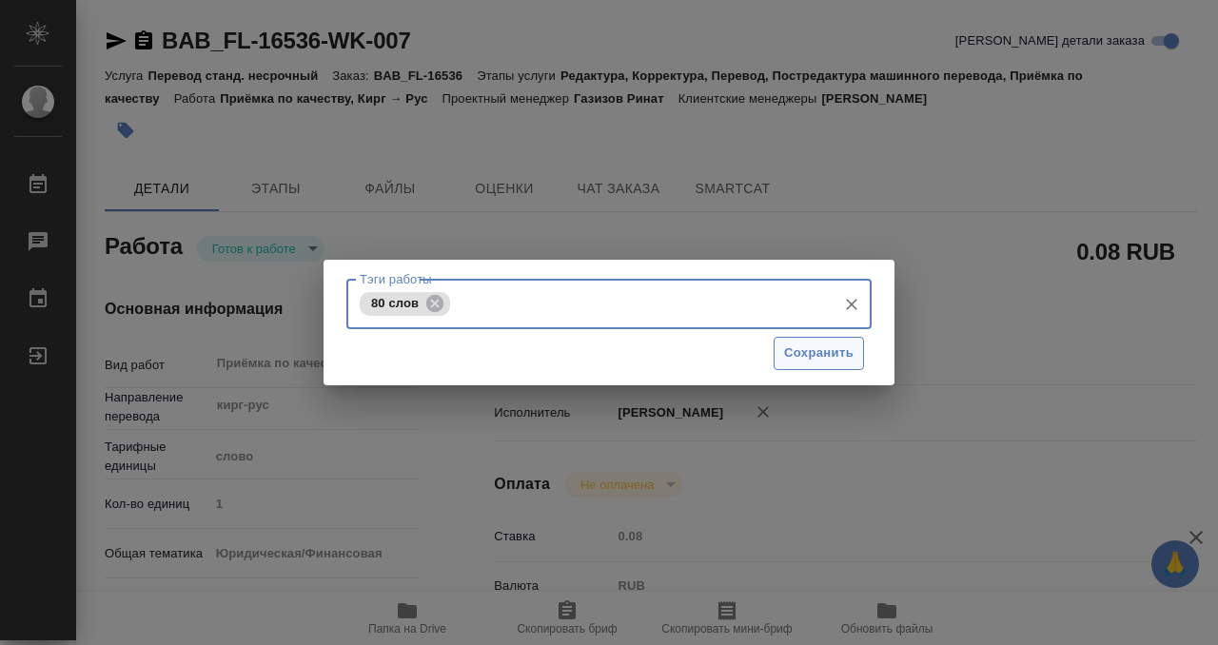
click at [833, 364] on button "Сохранить" at bounding box center [819, 353] width 90 height 33
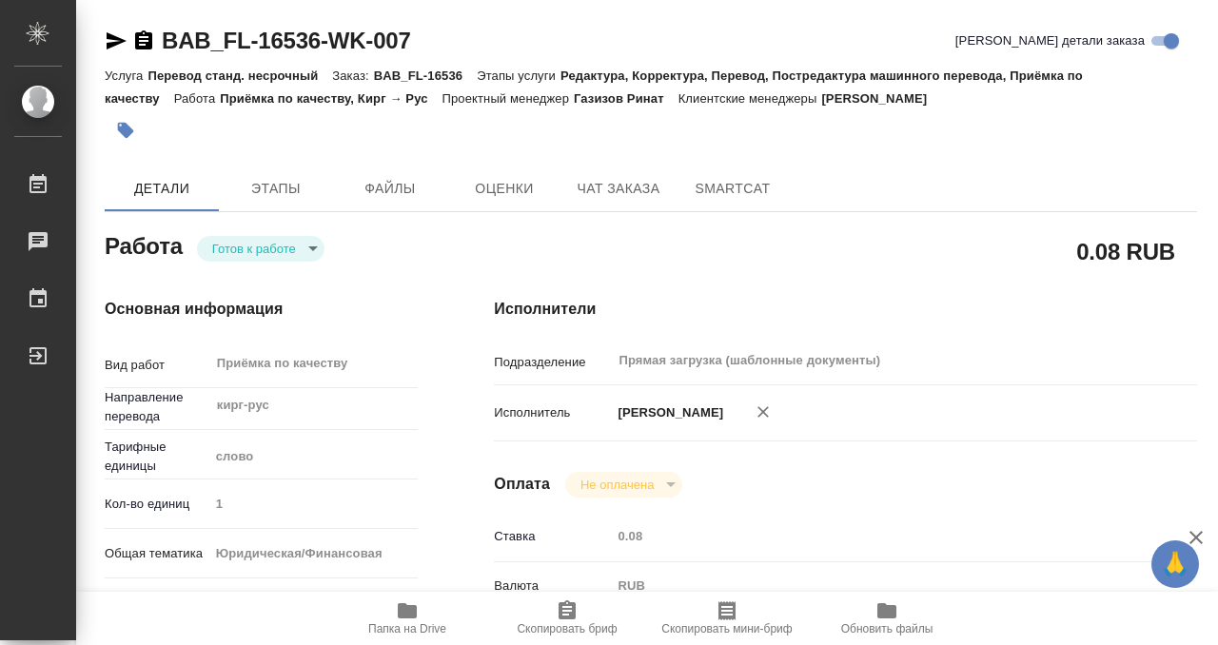
type input "readyForWork"
type input "кирг-рус"
type input "5a8b1489cc6b4906c91bfd90"
type input "1"
type input "yr-fn"
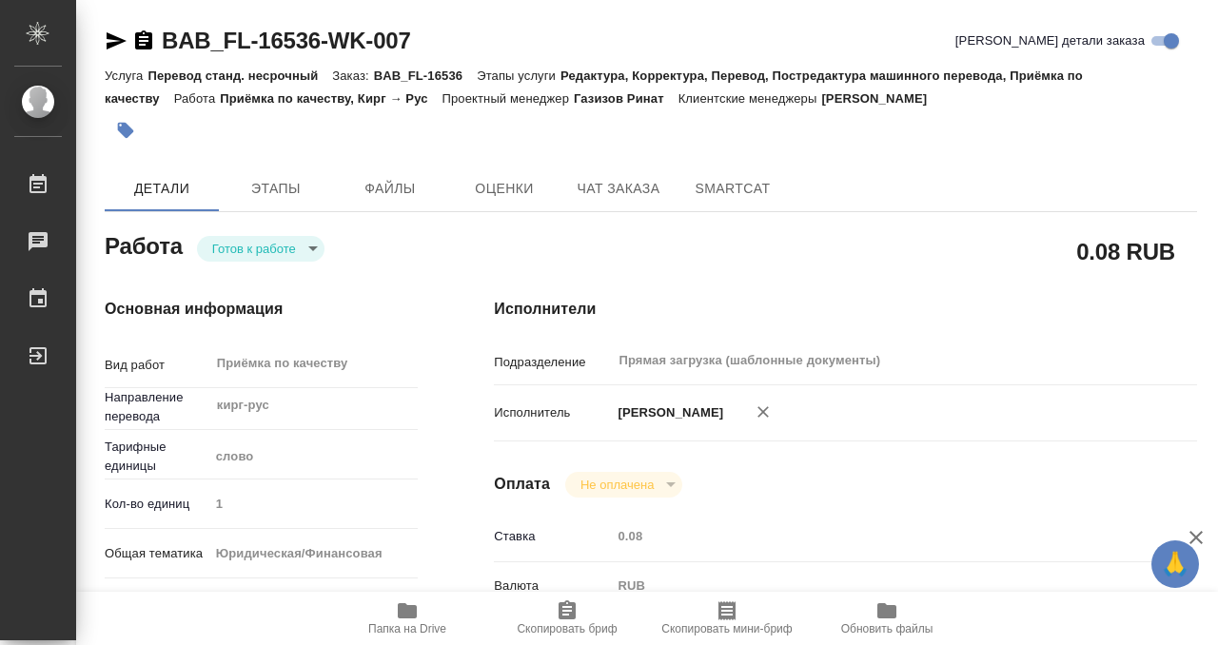
type input "5a8b8b956a9677013d343cfe"
checkbox input "true"
type input "[DATE] 15:44"
type input "[DATE] 16:45"
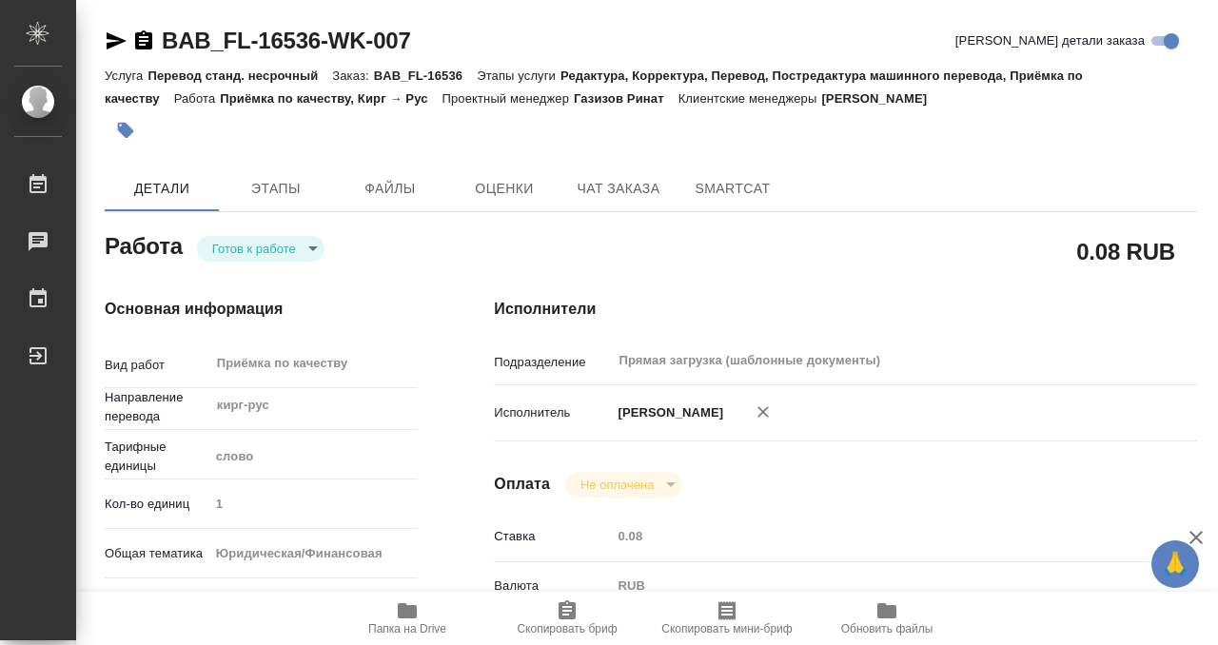
type input "Прямая загрузка (шаблонные документы)"
type input "notPayed"
type input "0.08"
type input "RUB"
type input "[PERSON_NAME]"
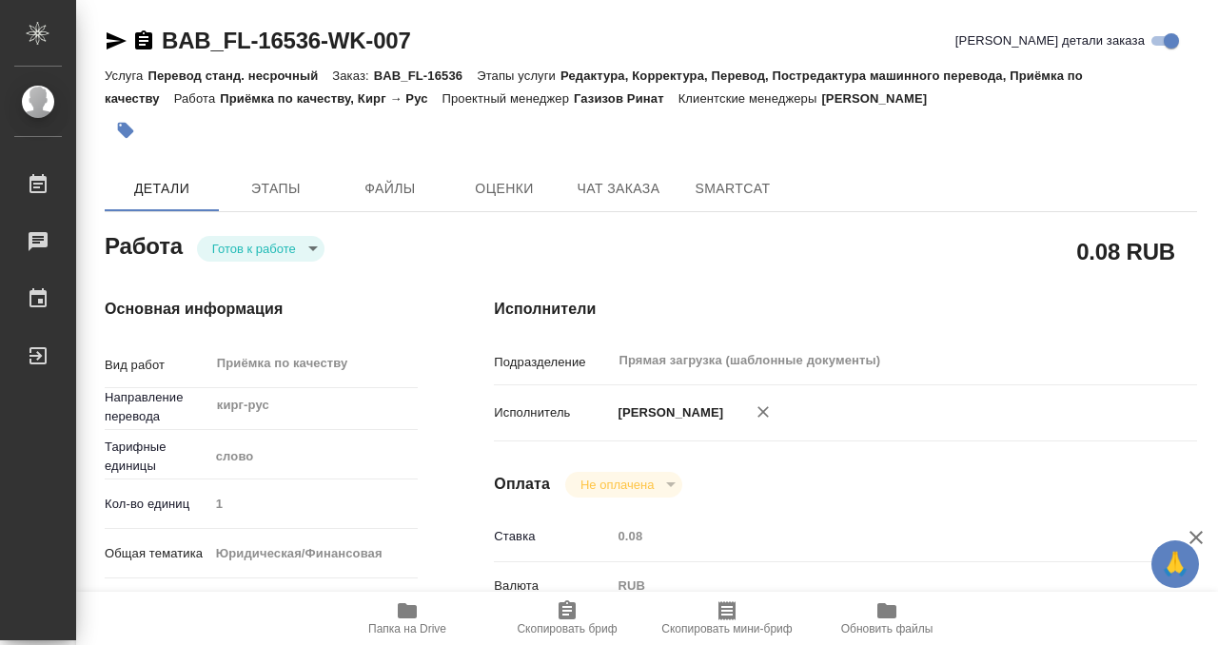
type input "BAB_FL-16536"
type input "Перевод станд. несрочный"
type input "Редактура, Корректура, Перевод, Постредактура машинного перевода, Приёмка по ка…"
type input "[PERSON_NAME]"
type input "/Clients/FL_BAB/Orders/BAB_FL-16536"
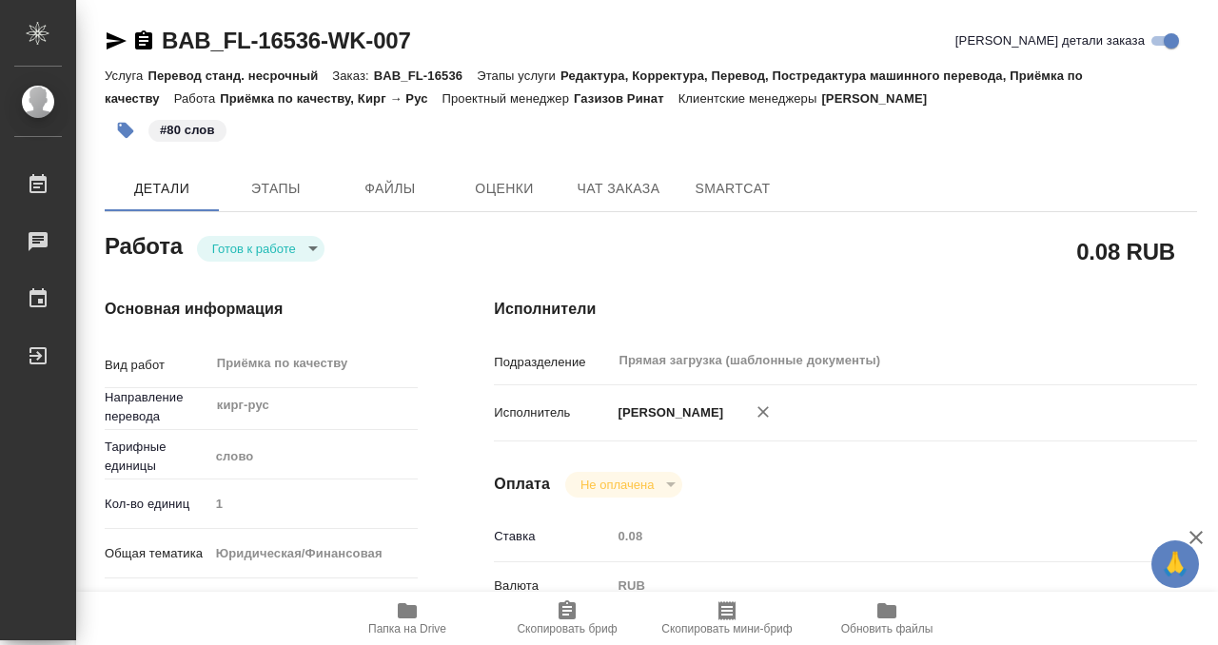
click at [293, 250] on body "🙏 .cls-1 fill:#fff; AWATERA Kobzeva [PERSON_NAME] 0 Чаты График Выйти BAB_FL-16…" at bounding box center [609, 322] width 1218 height 645
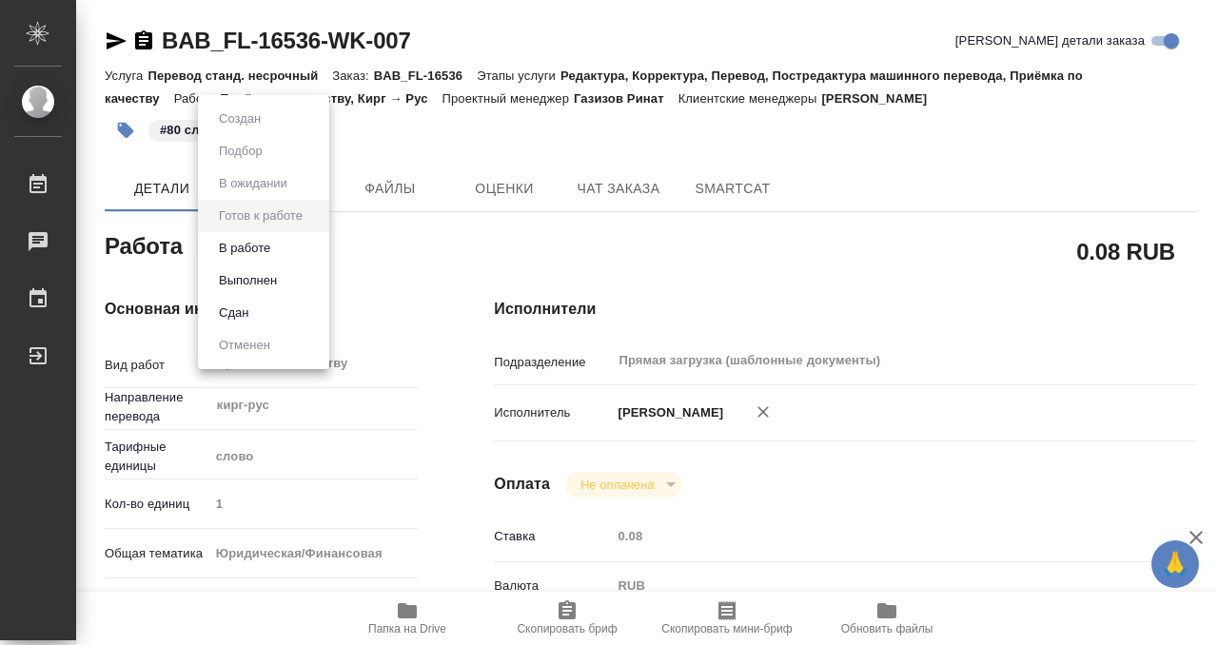
click at [287, 285] on li "Выполнен" at bounding box center [263, 281] width 131 height 32
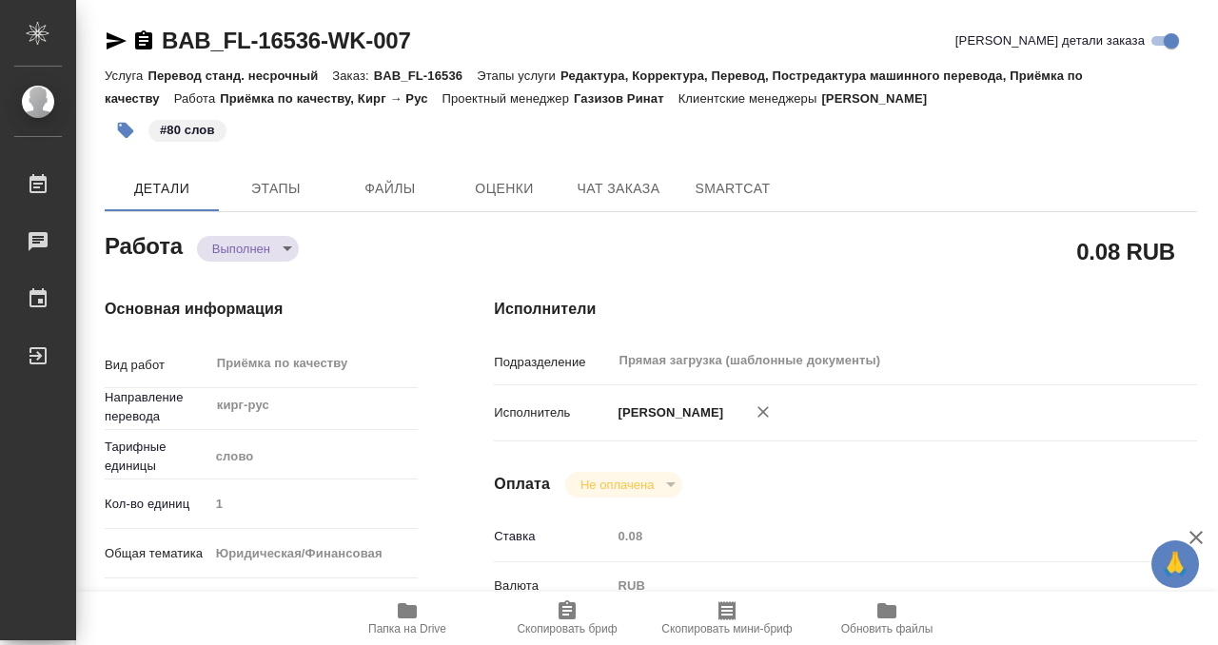
type textarea "x"
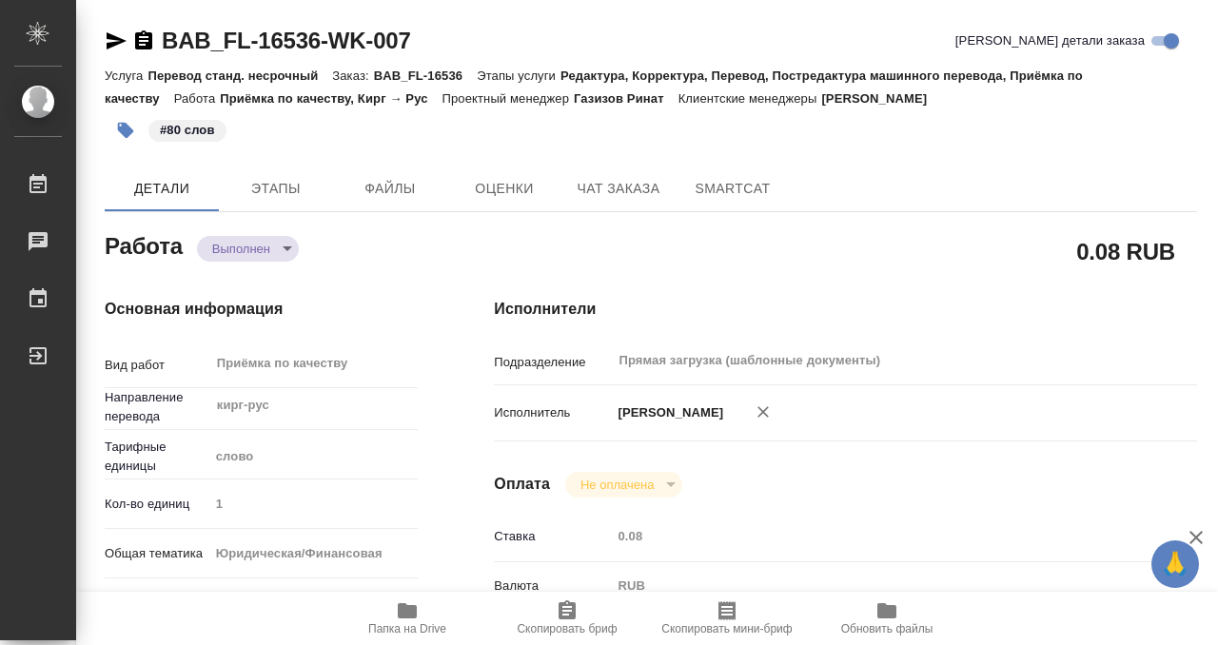
type textarea "x"
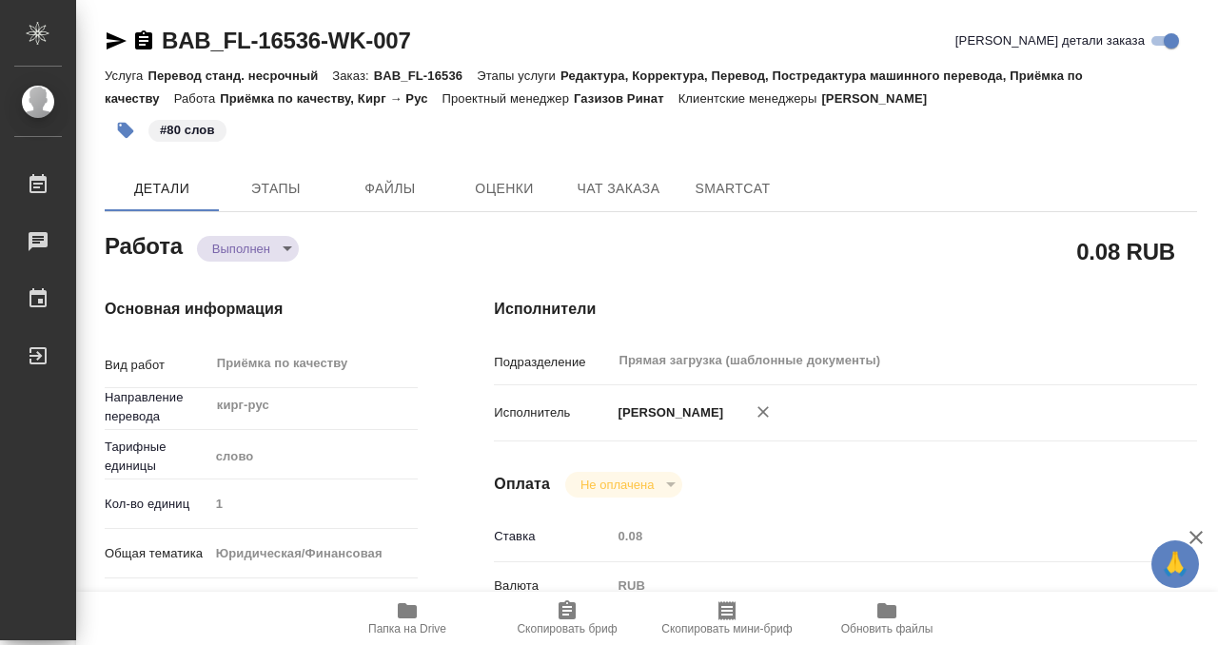
click at [148, 35] on icon "button" at bounding box center [143, 39] width 17 height 19
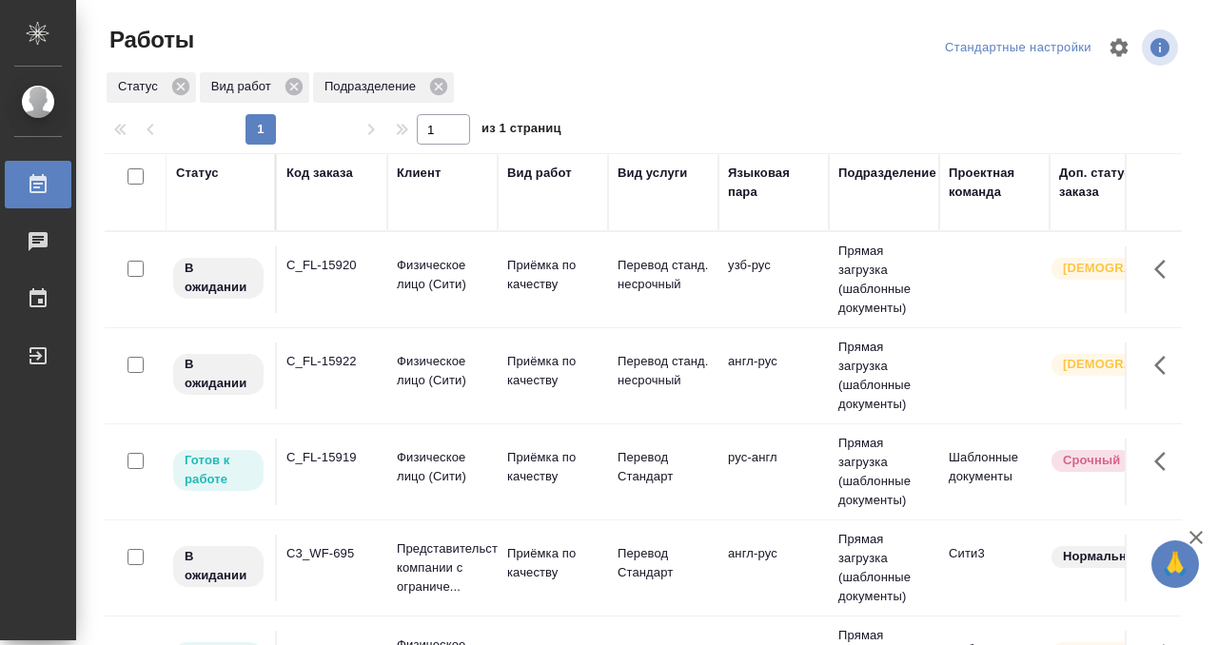
click at [323, 176] on div "Код заказа" at bounding box center [319, 173] width 67 height 19
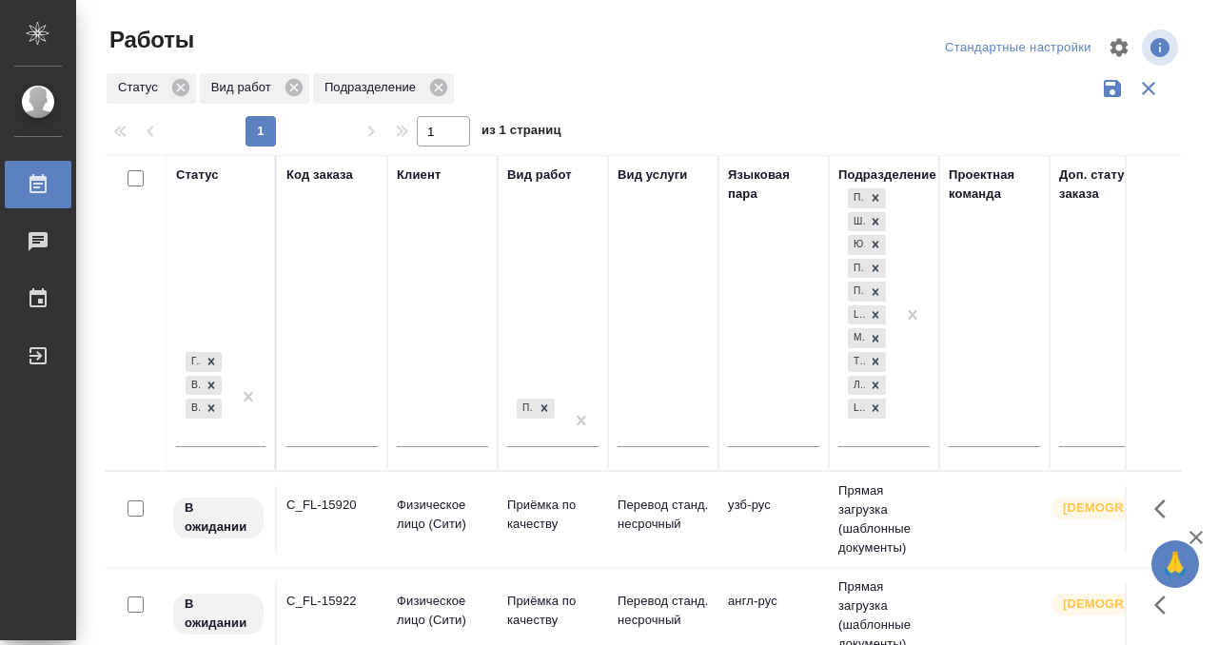
click at [304, 434] on input "text" at bounding box center [331, 434] width 91 height 24
paste input "C_FL-15921"
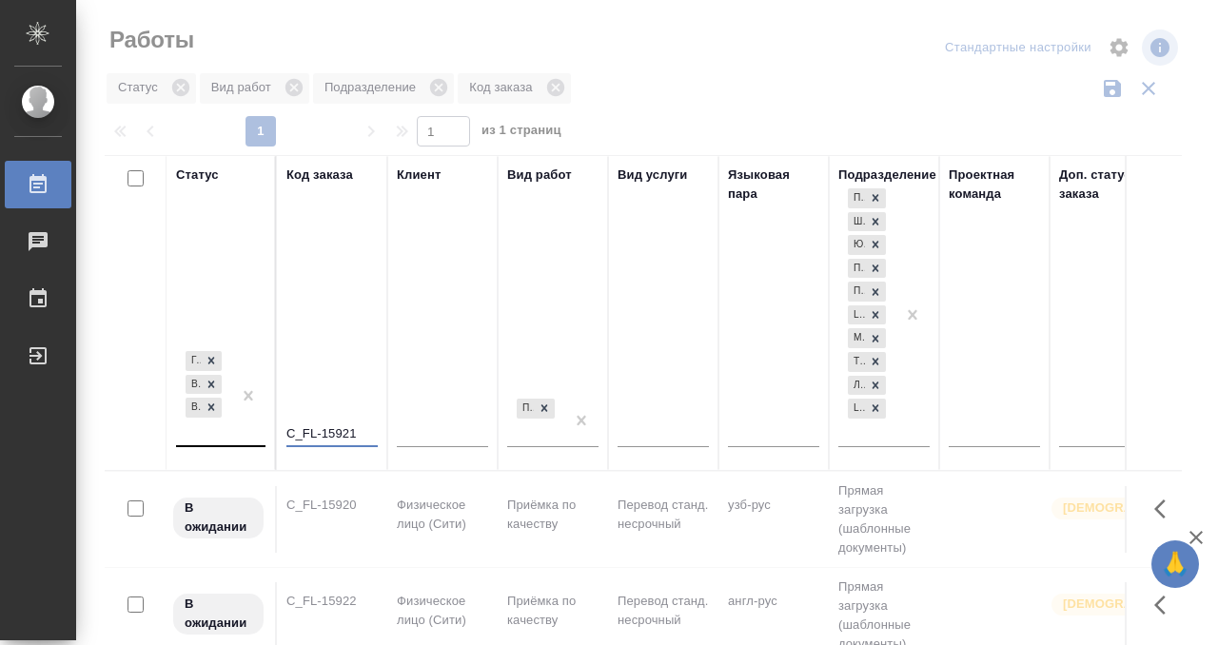
type input "C_FL-15921"
click at [218, 434] on div "[PERSON_NAME] к работе В работе В ожидании" at bounding box center [203, 396] width 55 height 98
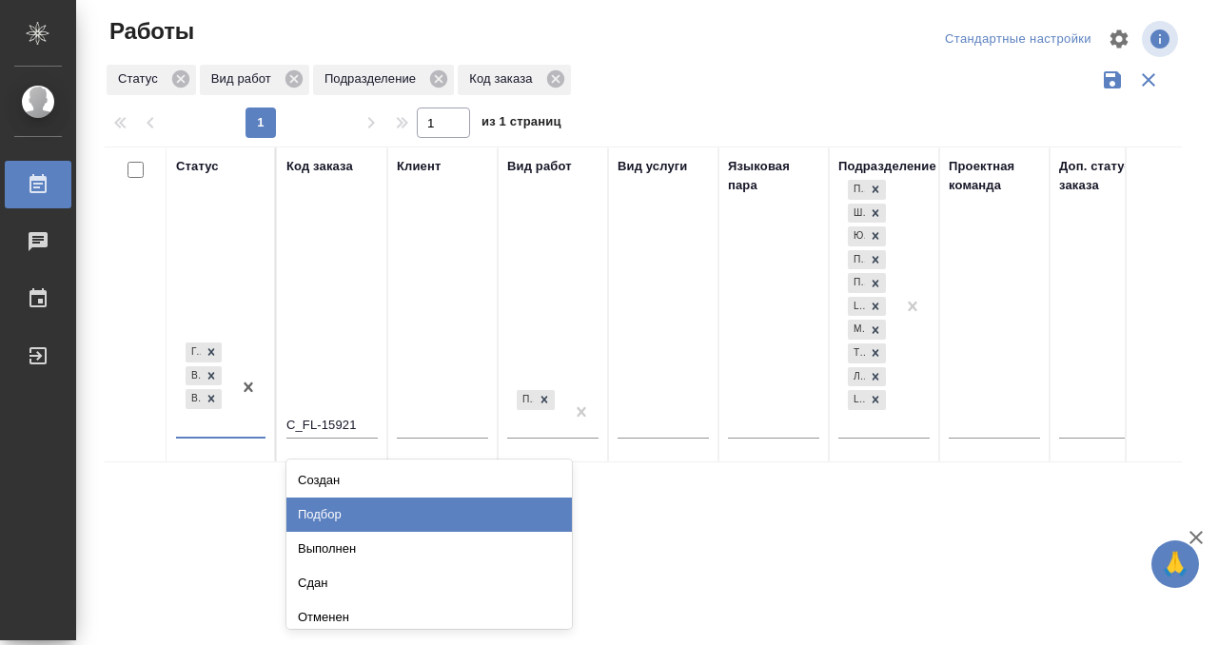
scroll to position [10, 0]
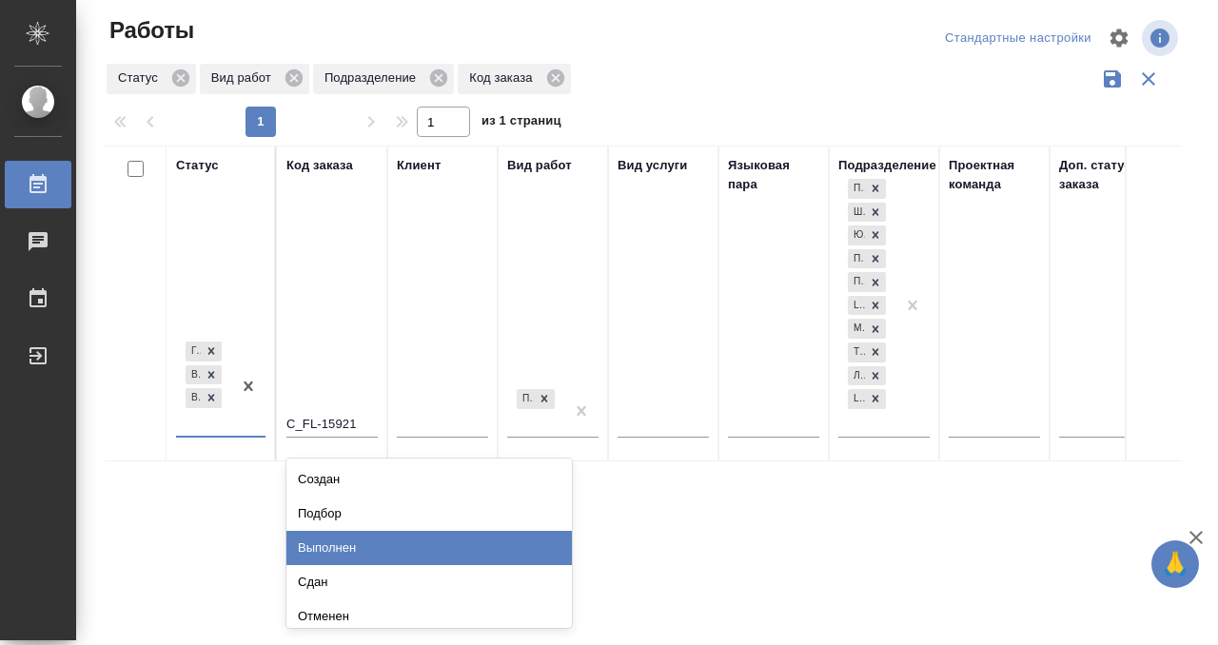
click at [331, 550] on div "Выполнен" at bounding box center [428, 548] width 285 height 34
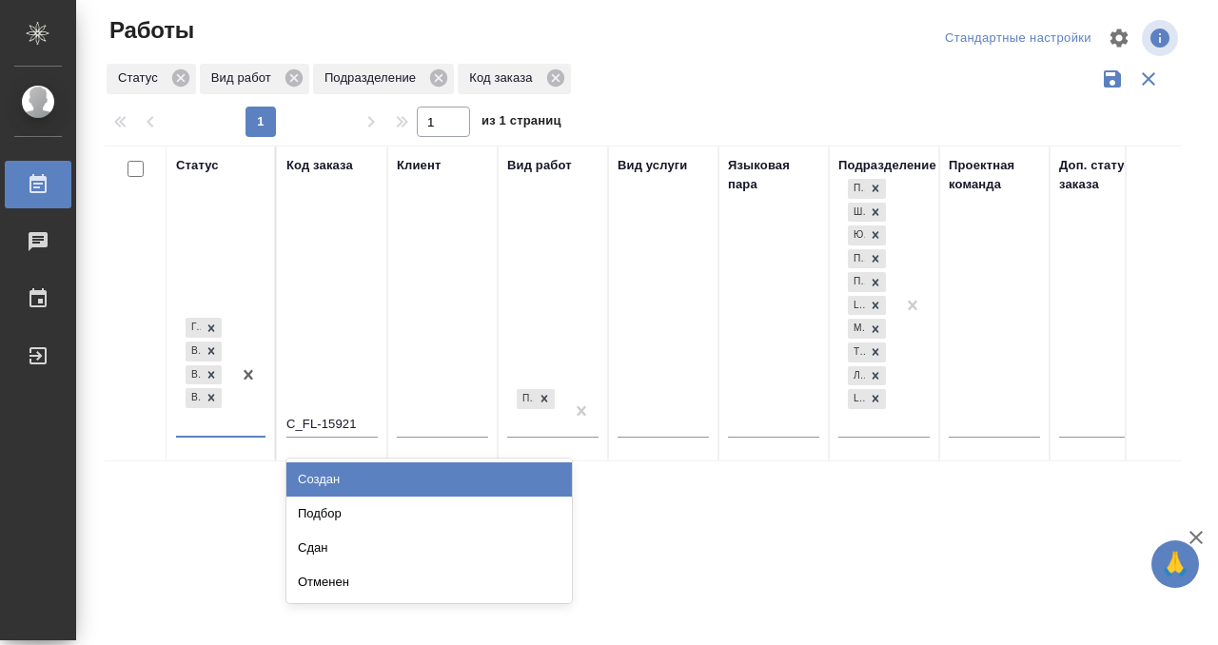
click at [234, 425] on div at bounding box center [248, 374] width 34 height 121
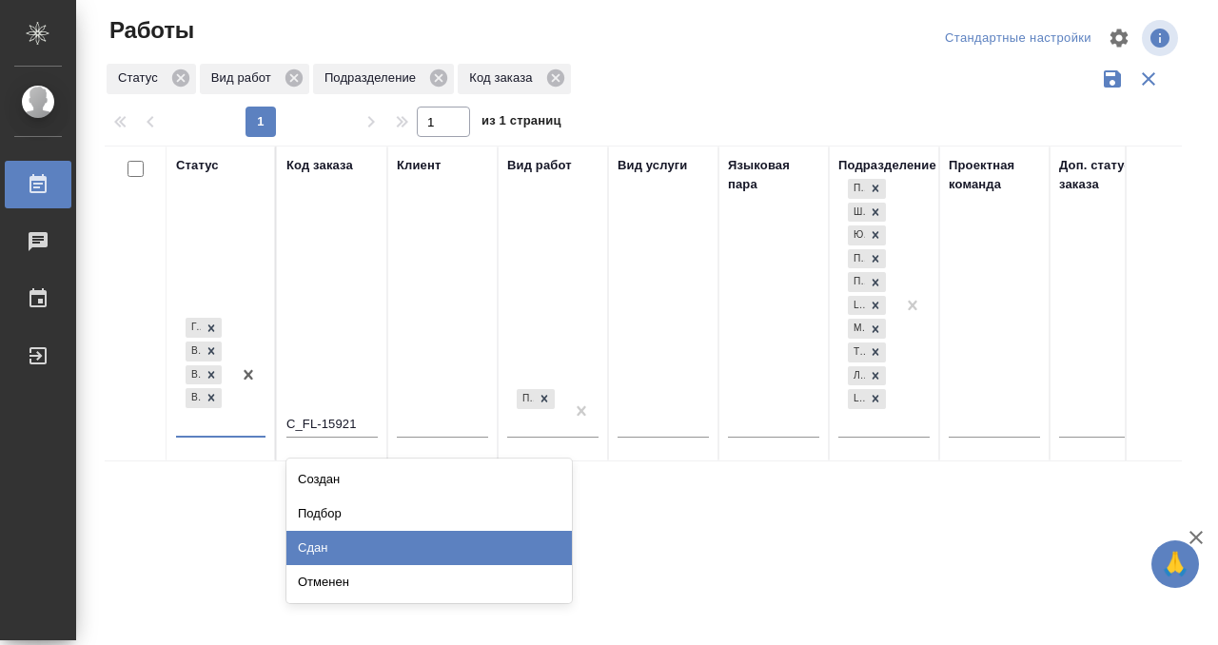
click at [308, 544] on div "Сдан" at bounding box center [428, 548] width 285 height 34
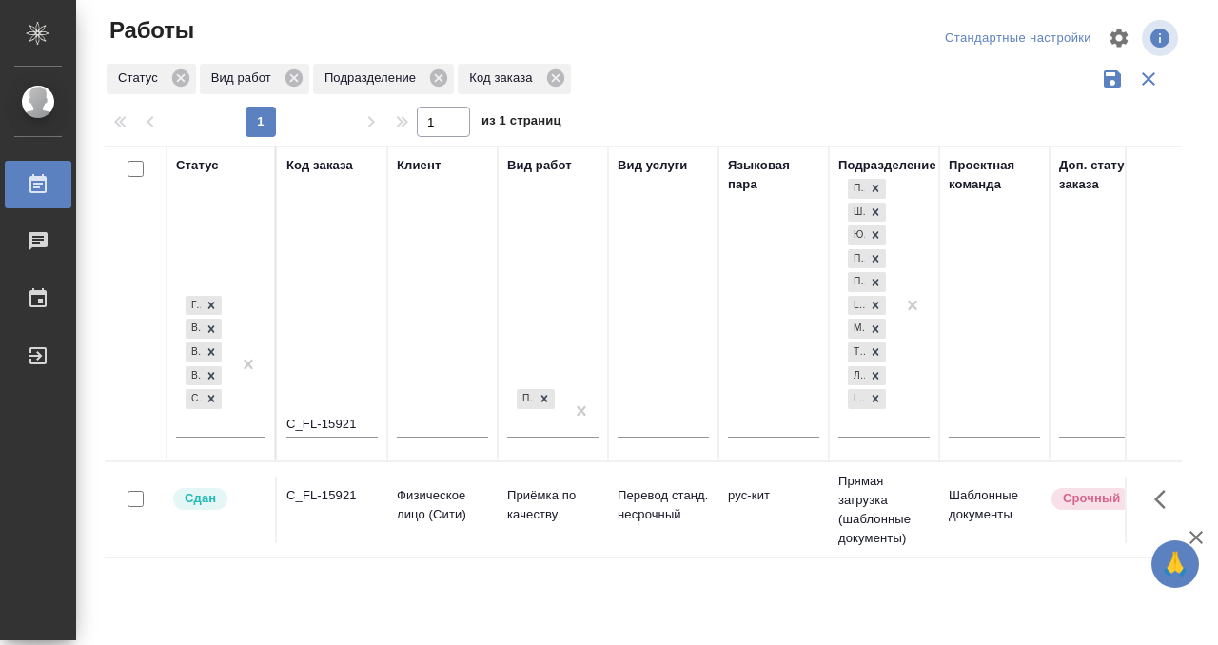
click at [326, 506] on td "C_FL-15921" at bounding box center [332, 510] width 110 height 67
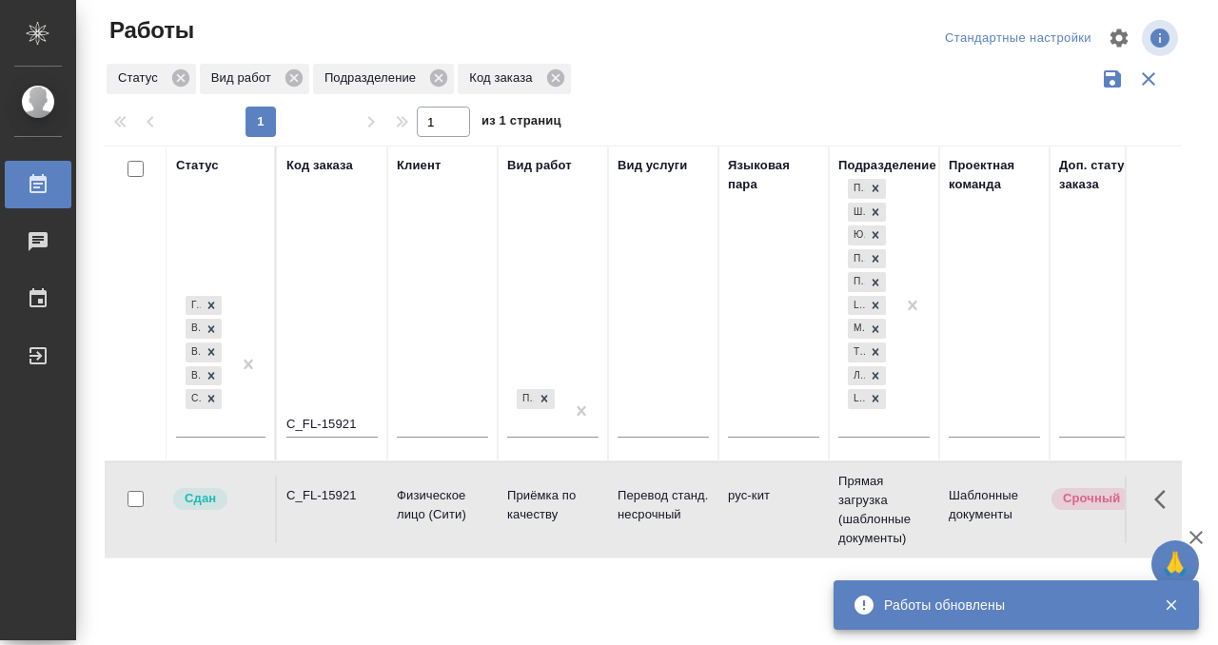
click at [51, 181] on div at bounding box center [53, 184] width 53 height 23
click at [30, 191] on div "Работы" at bounding box center [14, 184] width 48 height 29
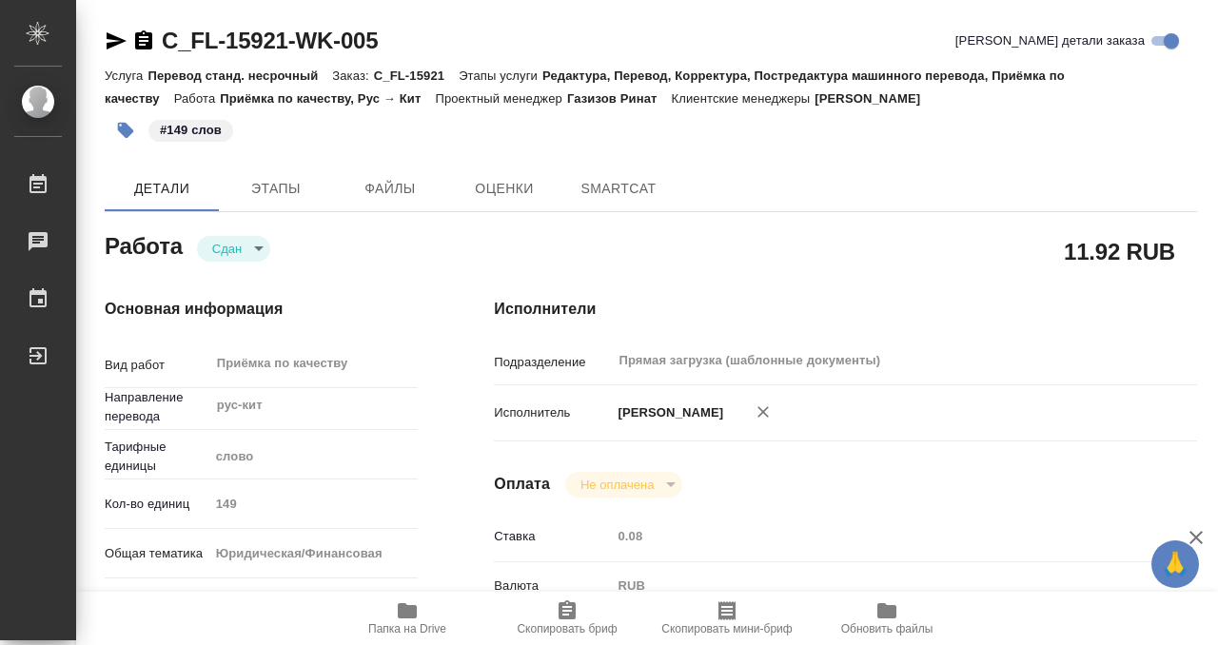
type textarea "x"
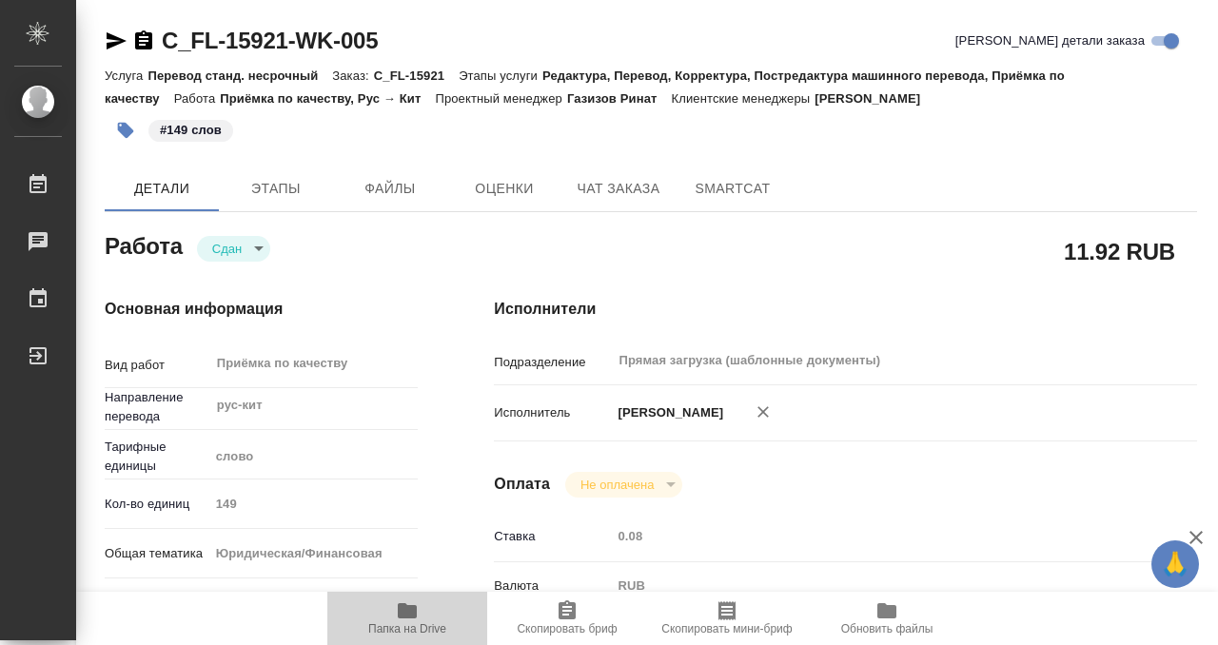
click at [413, 614] on icon "button" at bounding box center [407, 610] width 19 height 15
type textarea "x"
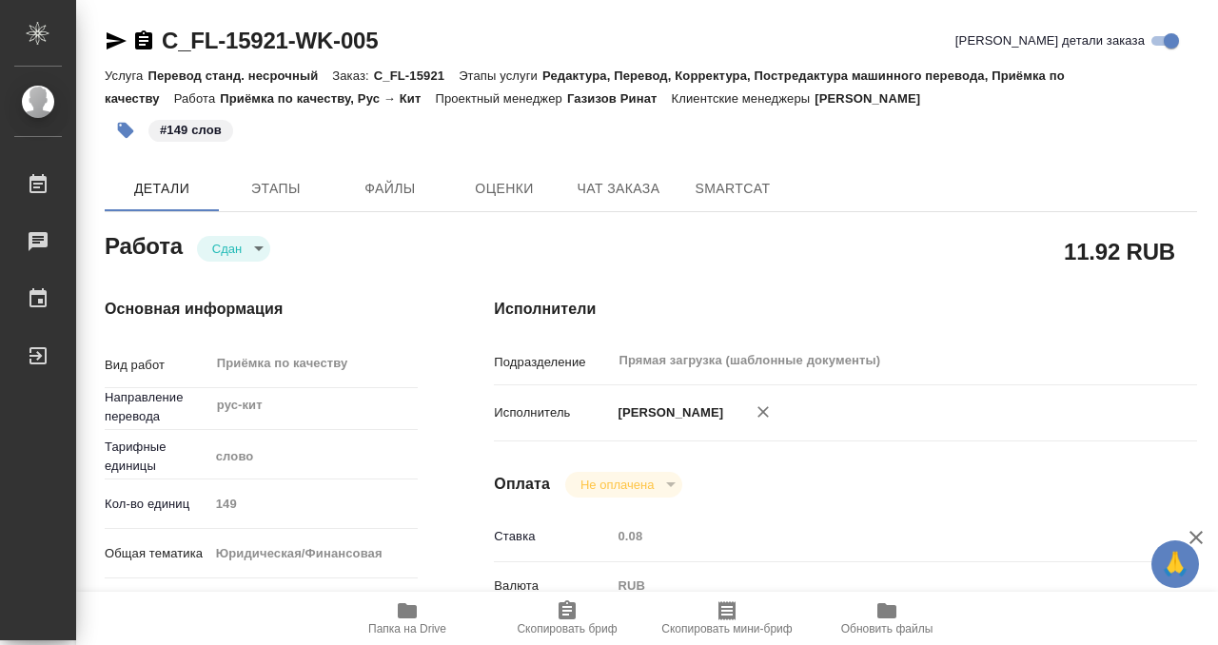
type textarea "x"
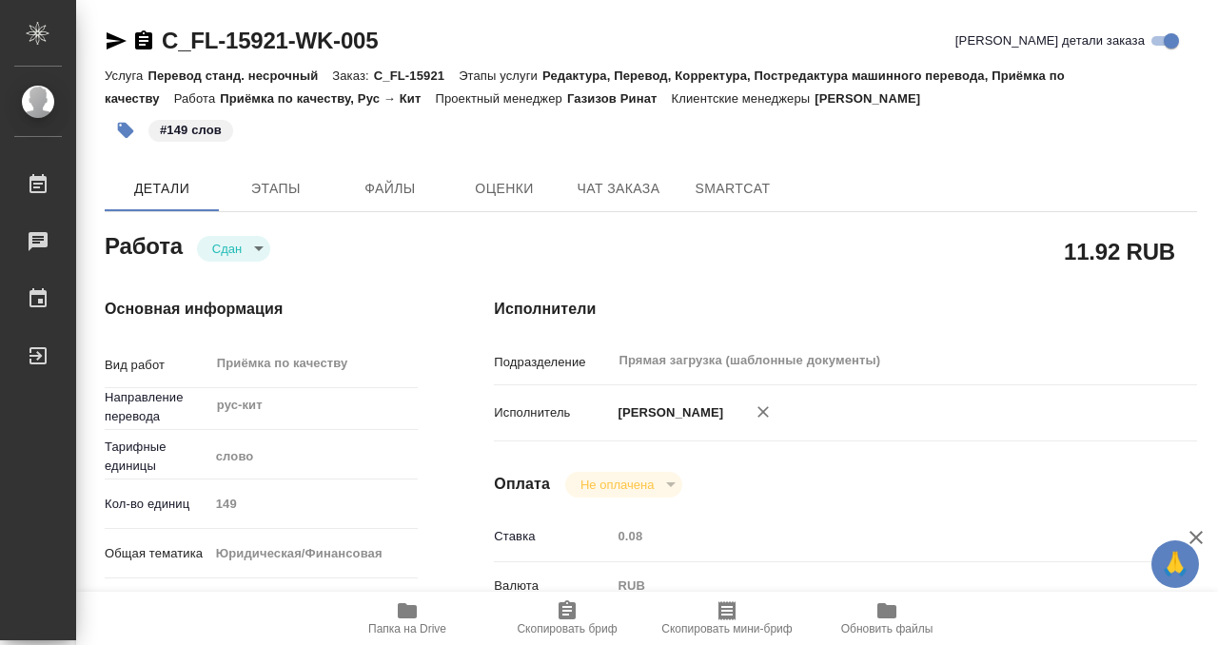
type textarea "x"
